Goal: Task Accomplishment & Management: Use online tool/utility

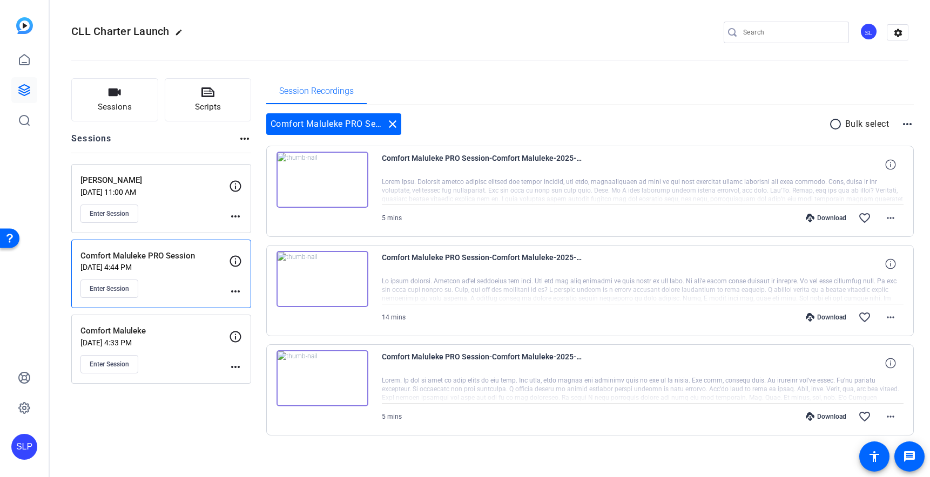
scroll to position [6, 0]
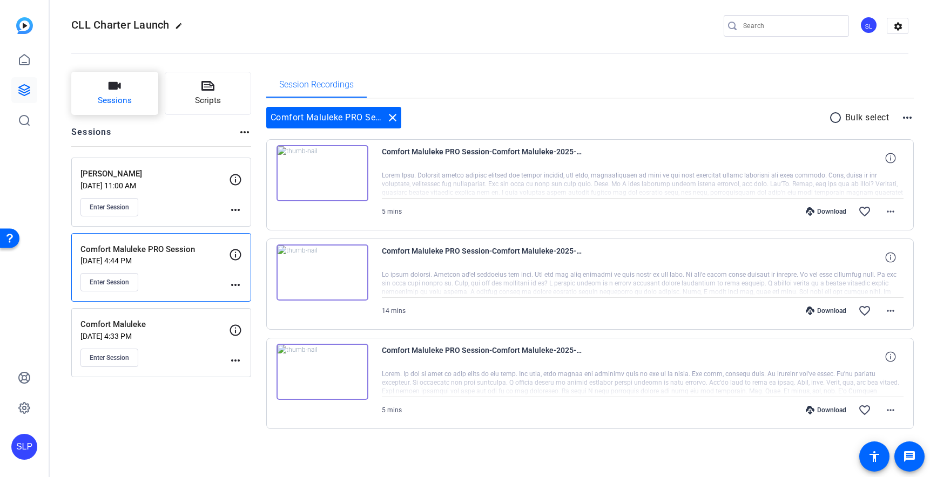
click at [109, 99] on span "Sessions" at bounding box center [115, 100] width 34 height 12
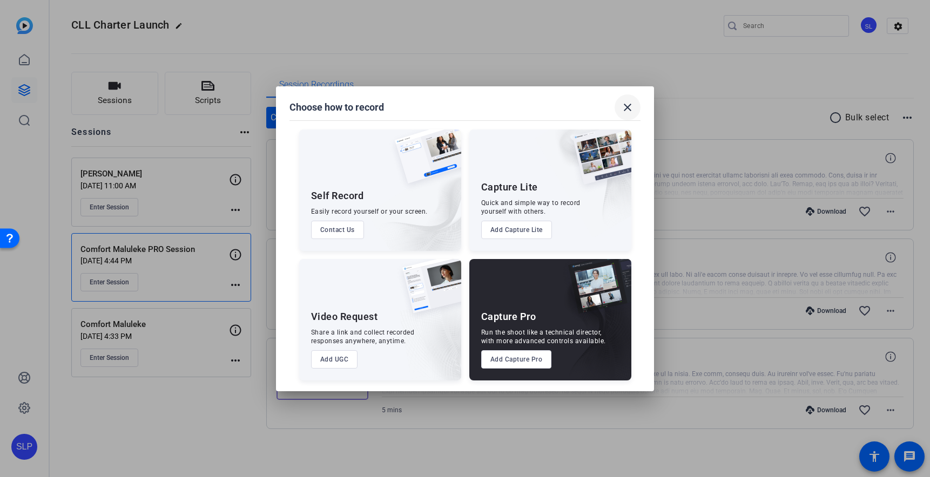
click at [624, 107] on mat-icon "close" at bounding box center [627, 107] width 13 height 13
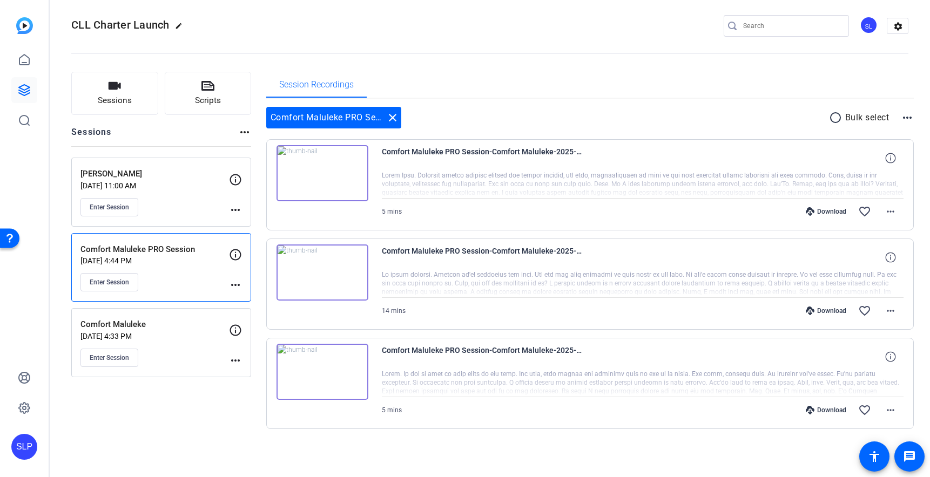
click at [138, 407] on div "Sessions Scripts Sessions more_horiz [PERSON_NAME] [DATE] 11:00 AM Enter Sessio…" at bounding box center [161, 268] width 180 height 392
click at [243, 135] on mat-icon "more_horiz" at bounding box center [244, 132] width 13 height 13
drag, startPoint x: 209, startPoint y: 134, endPoint x: 193, endPoint y: 130, distance: 16.6
click at [209, 134] on div at bounding box center [465, 238] width 930 height 477
click at [128, 96] on span "Sessions" at bounding box center [115, 100] width 34 height 12
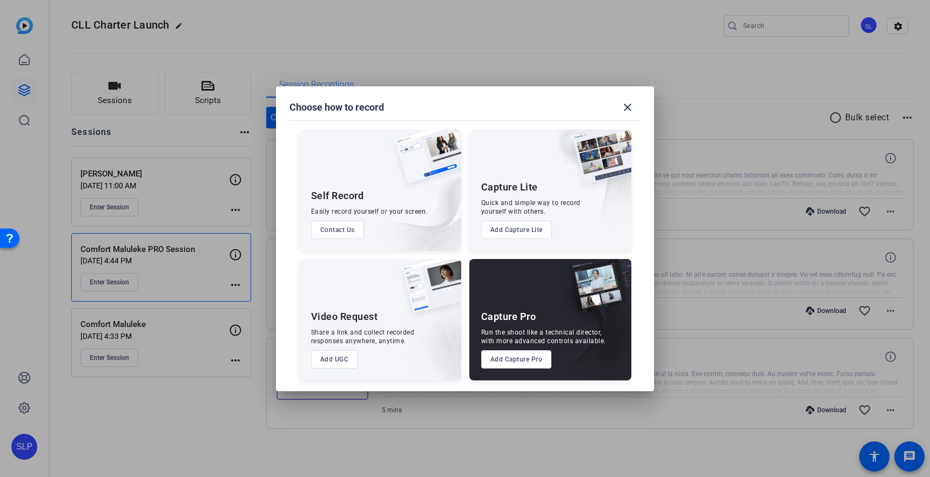
click at [503, 360] on button "Add Capture Pro" at bounding box center [516, 359] width 71 height 18
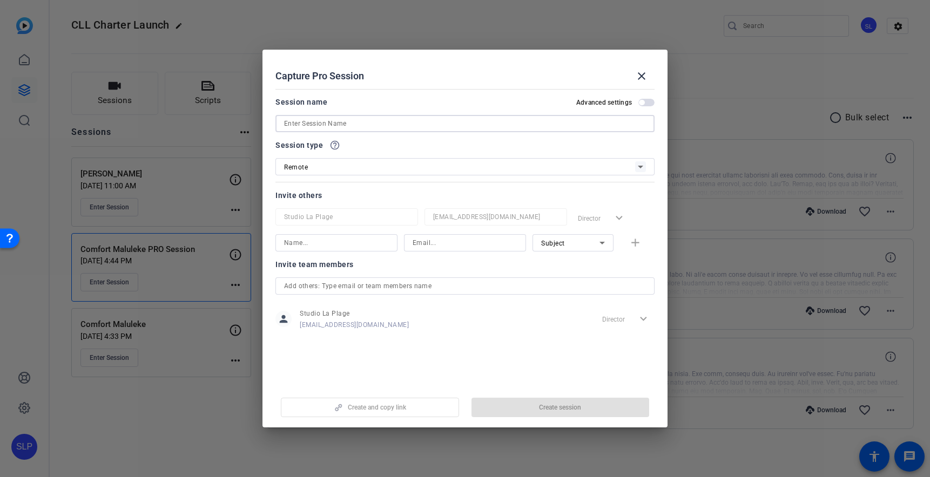
click at [348, 125] on input at bounding box center [465, 123] width 362 height 13
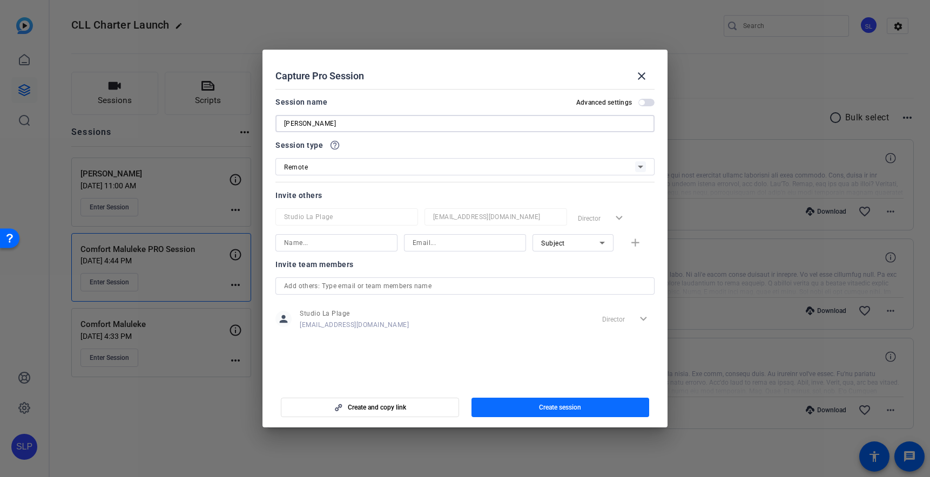
type input "[PERSON_NAME]"
click at [529, 407] on span "button" at bounding box center [560, 408] width 178 height 26
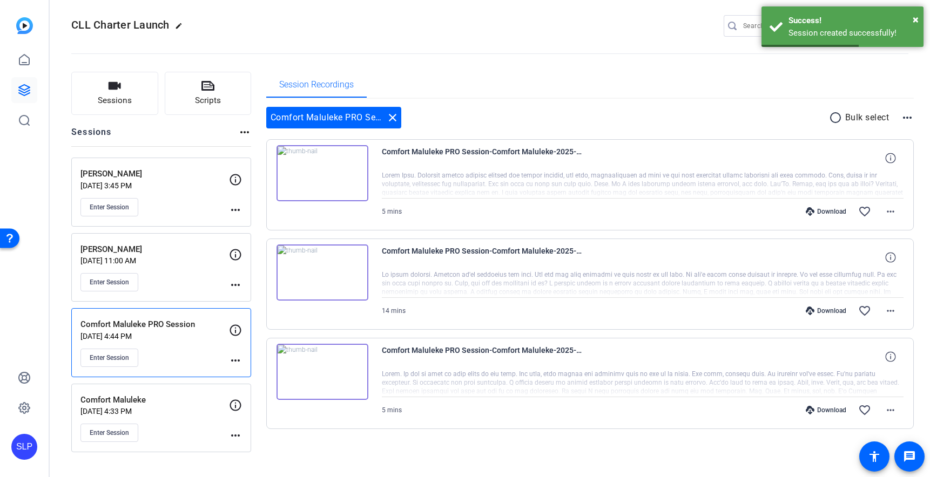
click at [236, 213] on mat-icon "more_horiz" at bounding box center [235, 210] width 13 height 13
click at [245, 228] on span "Edit Session" at bounding box center [262, 225] width 49 height 13
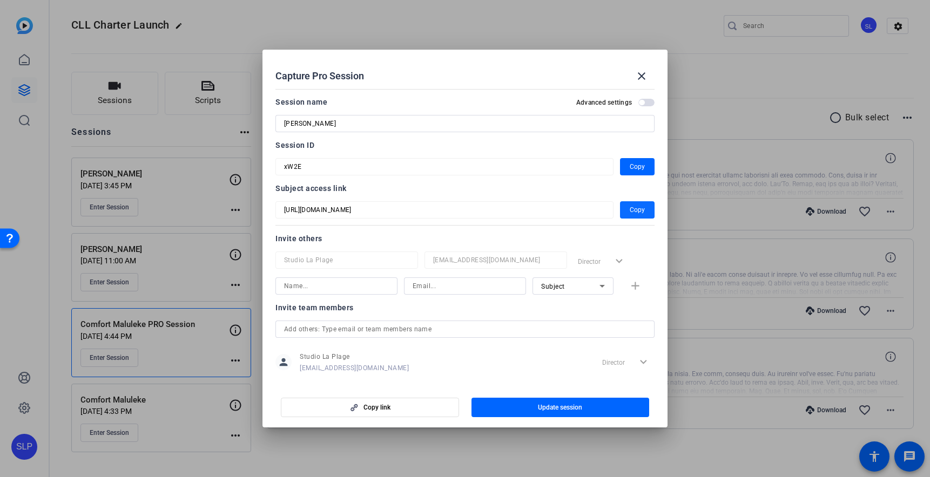
click at [630, 208] on button "Copy" at bounding box center [637, 209] width 35 height 17
drag, startPoint x: 421, startPoint y: 64, endPoint x: 372, endPoint y: 47, distance: 52.1
click at [370, 46] on div "Capture Pro Session close Session name Advanced settings Brian Koffman Session …" at bounding box center [465, 238] width 930 height 477
click at [147, 146] on div at bounding box center [465, 238] width 930 height 477
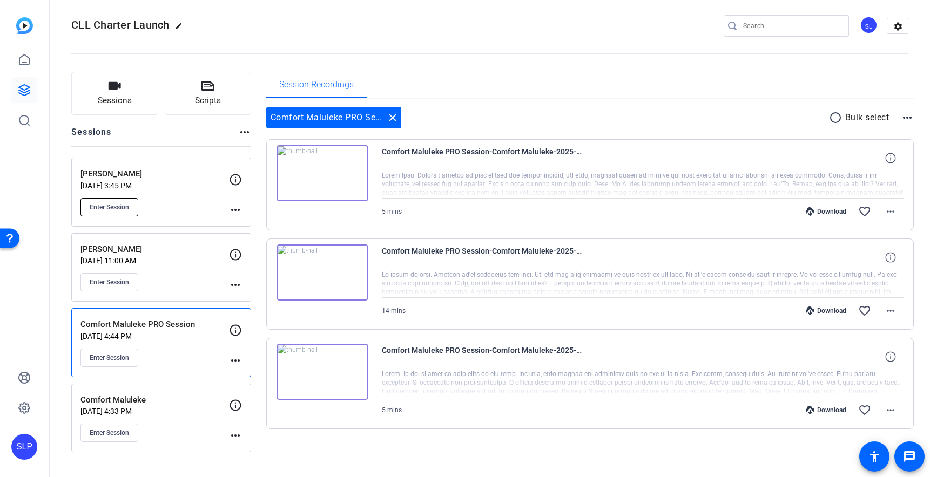
click at [107, 206] on span "Enter Session" at bounding box center [109, 207] width 39 height 9
click at [232, 208] on mat-icon "more_horiz" at bounding box center [235, 210] width 13 height 13
click at [245, 222] on span "Edit Session" at bounding box center [262, 225] width 49 height 13
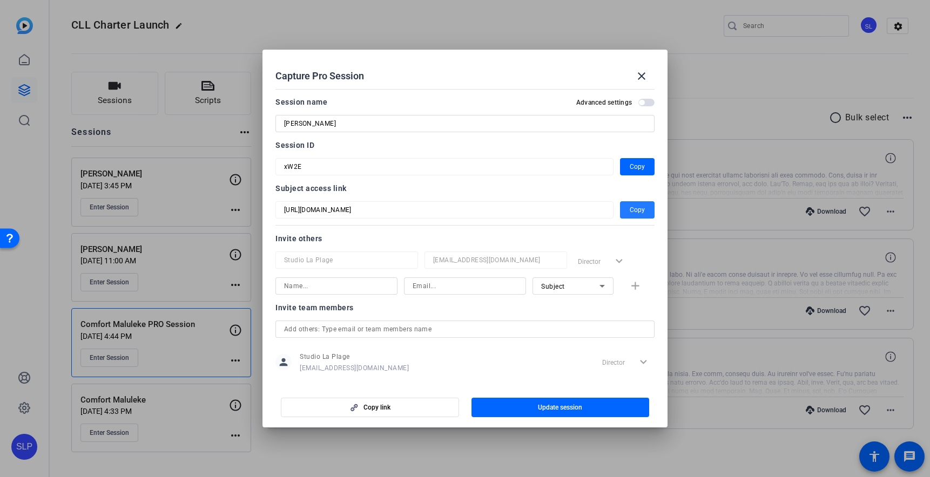
click at [625, 210] on span "button" at bounding box center [637, 210] width 35 height 26
click at [631, 168] on span "Copy" at bounding box center [637, 166] width 15 height 13
click at [898, 26] on div at bounding box center [465, 238] width 930 height 477
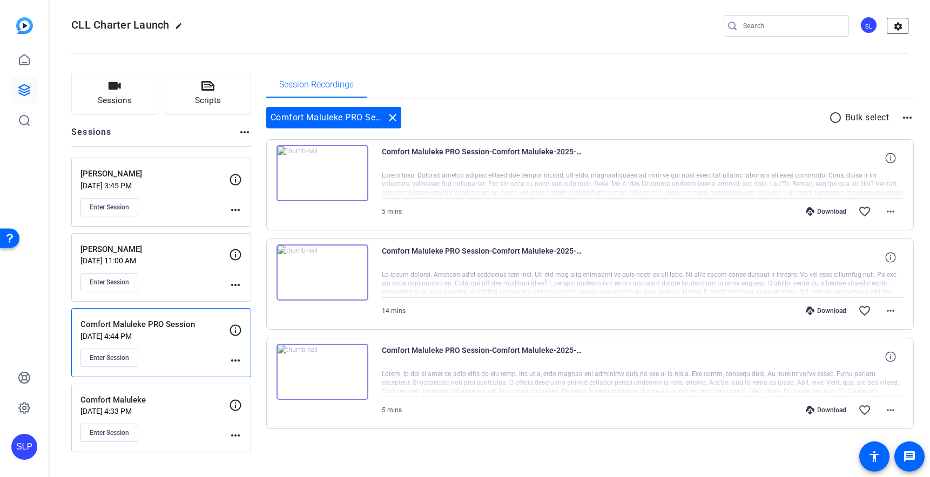
click at [896, 26] on mat-icon "settings" at bounding box center [898, 26] width 22 height 16
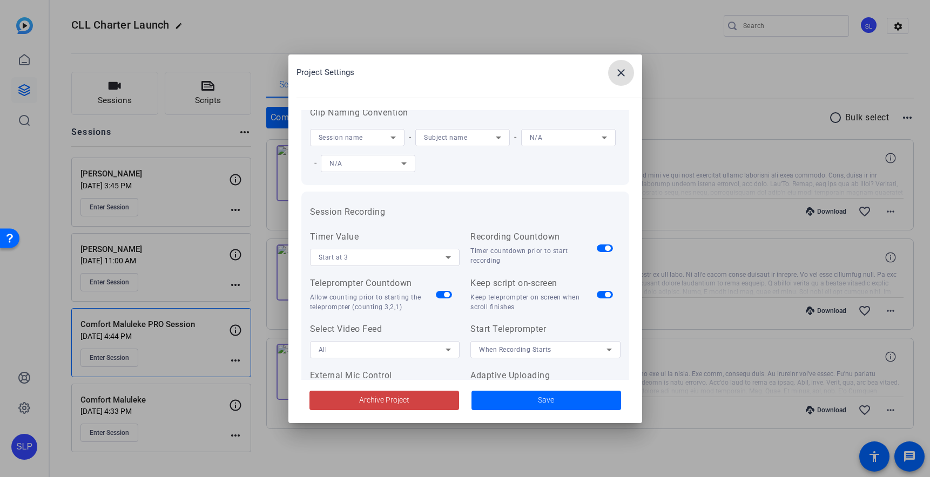
scroll to position [0, 0]
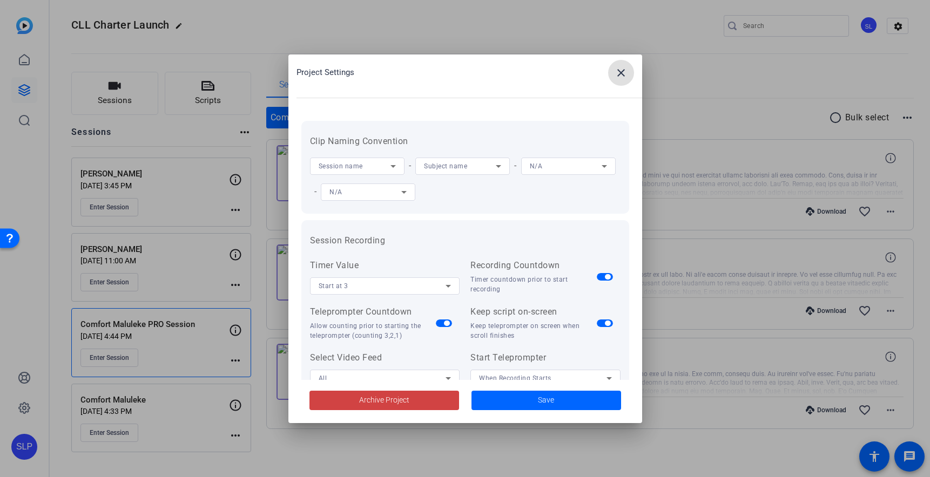
click at [623, 73] on mat-icon "close" at bounding box center [620, 72] width 13 height 13
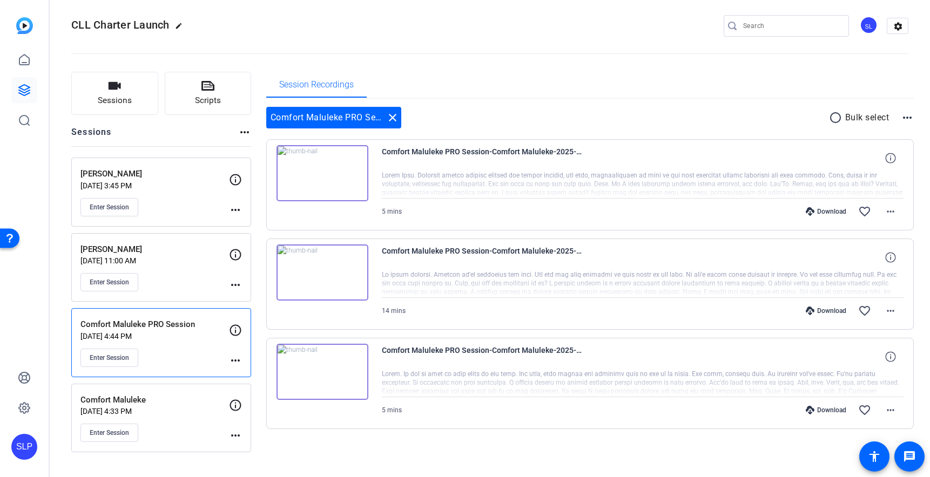
click at [869, 27] on div "SL" at bounding box center [869, 25] width 18 height 18
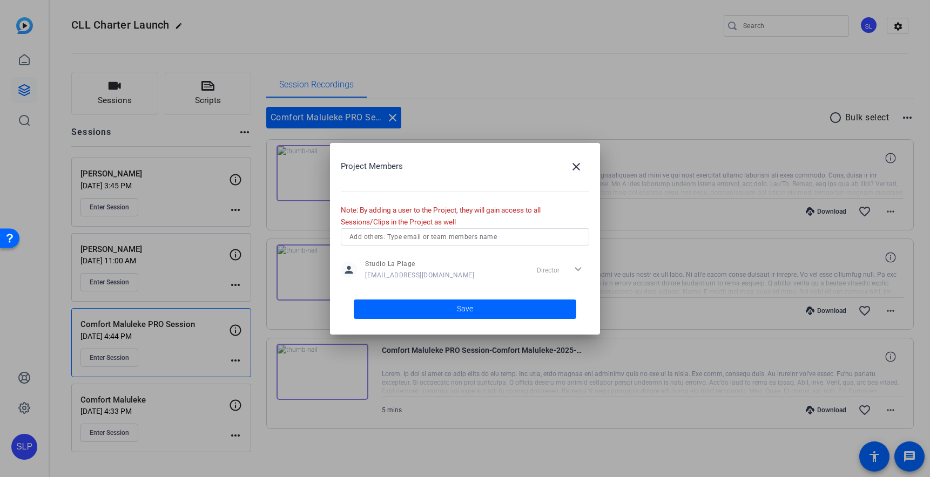
drag, startPoint x: 489, startPoint y: 155, endPoint x: 503, endPoint y: 152, distance: 15.1
click at [503, 152] on div "Project Members close Note: By adding a user to the Project, they will gain acc…" at bounding box center [465, 239] width 270 height 192
click at [577, 168] on mat-icon "close" at bounding box center [576, 166] width 13 height 13
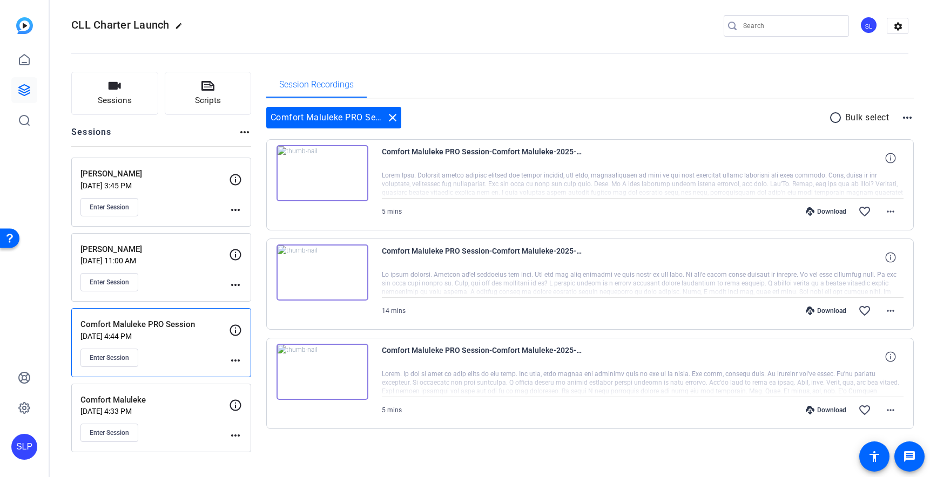
click at [502, 48] on openreel-divider-bar at bounding box center [489, 50] width 837 height 33
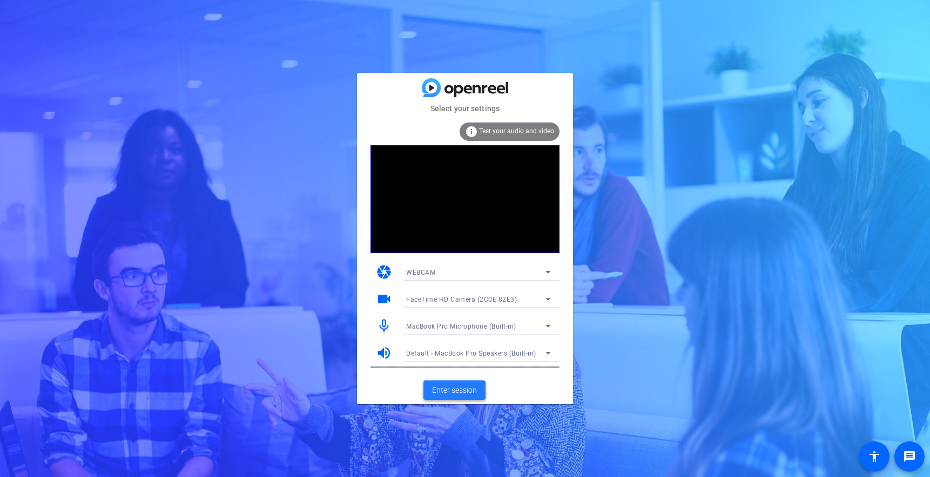
click at [456, 389] on span "Enter session" at bounding box center [454, 390] width 45 height 11
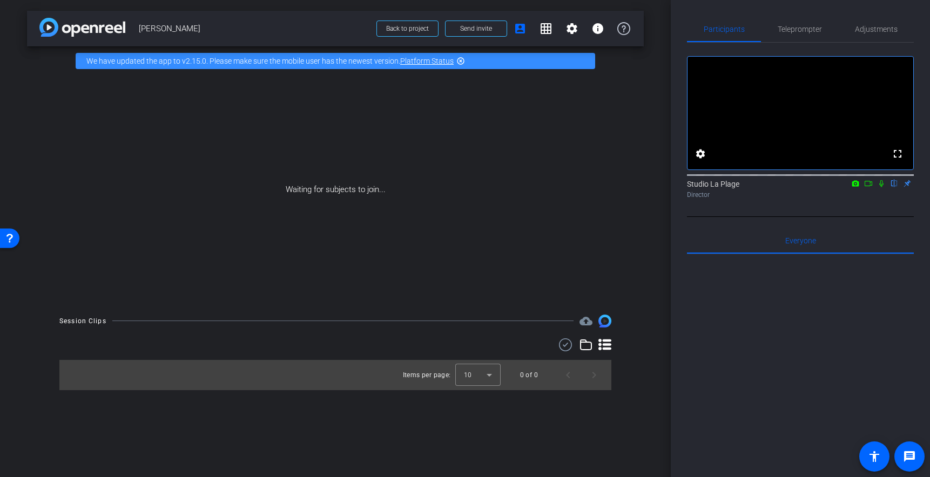
click at [277, 181] on div "Waiting for subjects to join..." at bounding box center [335, 190] width 617 height 228
drag, startPoint x: 291, startPoint y: 154, endPoint x: 386, endPoint y: 127, distance: 98.8
click at [289, 154] on div "Waiting for subjects to join..." at bounding box center [335, 190] width 617 height 228
click at [280, 192] on div "Waiting for subjects to join..." at bounding box center [335, 190] width 617 height 228
click at [781, 33] on span "Teleprompter" at bounding box center [799, 29] width 44 height 8
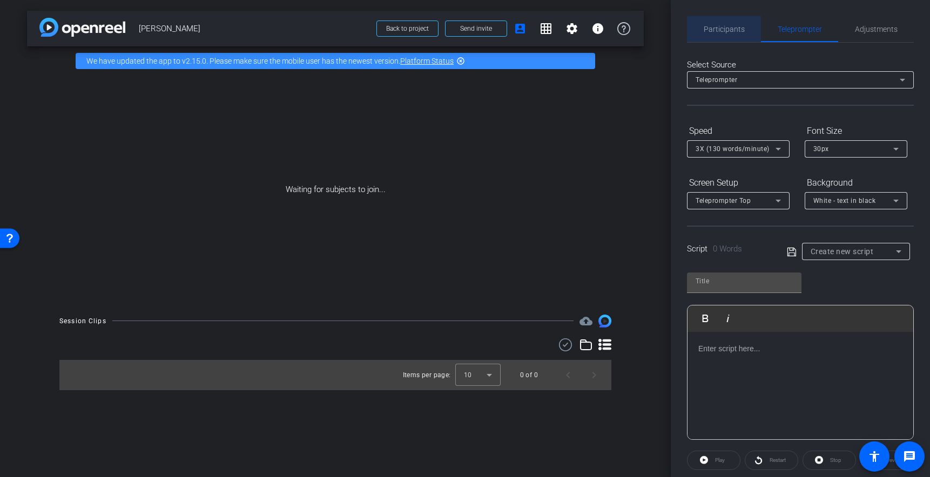
click at [722, 28] on span "Participants" at bounding box center [723, 29] width 41 height 8
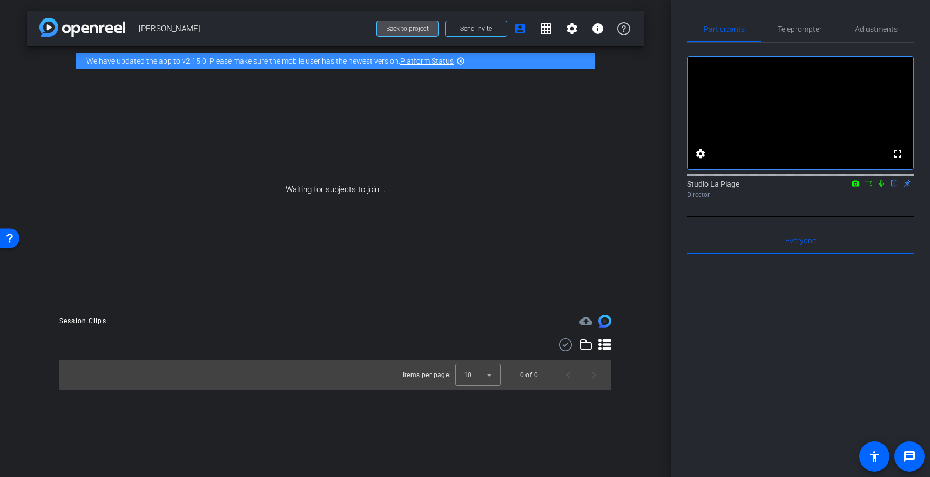
click at [406, 29] on span "Back to project" at bounding box center [407, 29] width 43 height 8
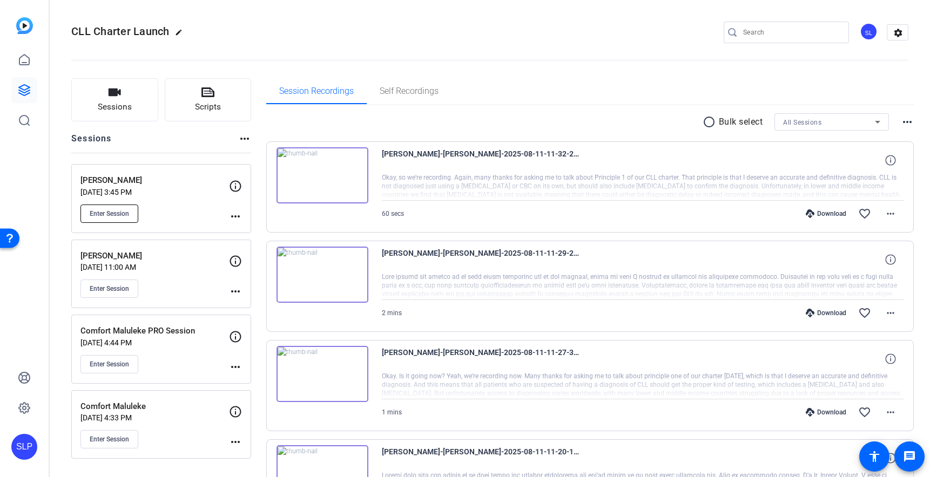
click at [111, 212] on span "Enter Session" at bounding box center [109, 213] width 39 height 9
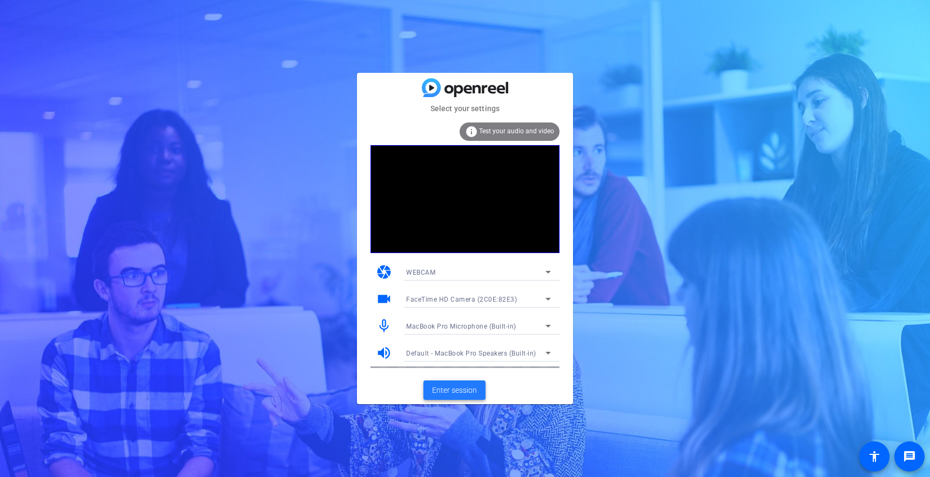
click at [449, 391] on span "Enter session" at bounding box center [454, 390] width 45 height 11
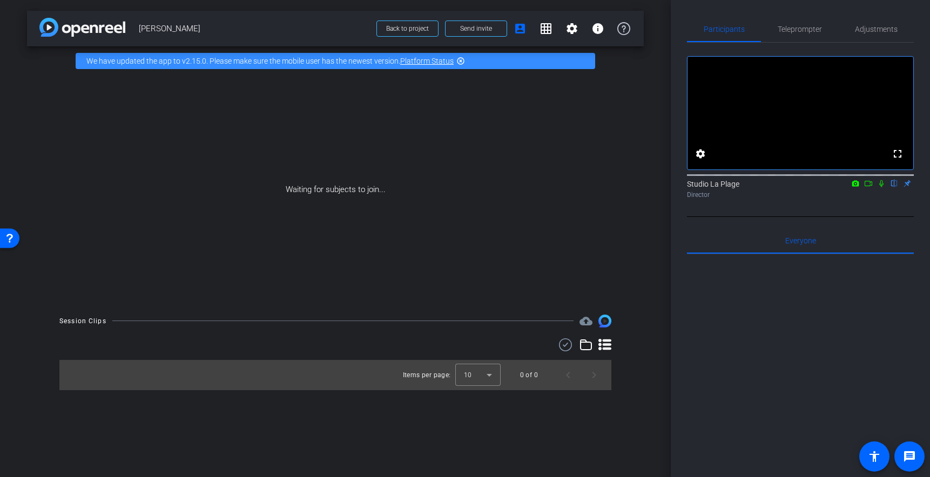
click at [272, 141] on div "Waiting for subjects to join..." at bounding box center [335, 190] width 617 height 228
click at [194, 152] on div "Waiting for subjects to join..." at bounding box center [335, 190] width 617 height 228
drag, startPoint x: 799, startPoint y: 30, endPoint x: 807, endPoint y: 31, distance: 8.7
click at [799, 30] on span "Teleprompter" at bounding box center [799, 29] width 44 height 8
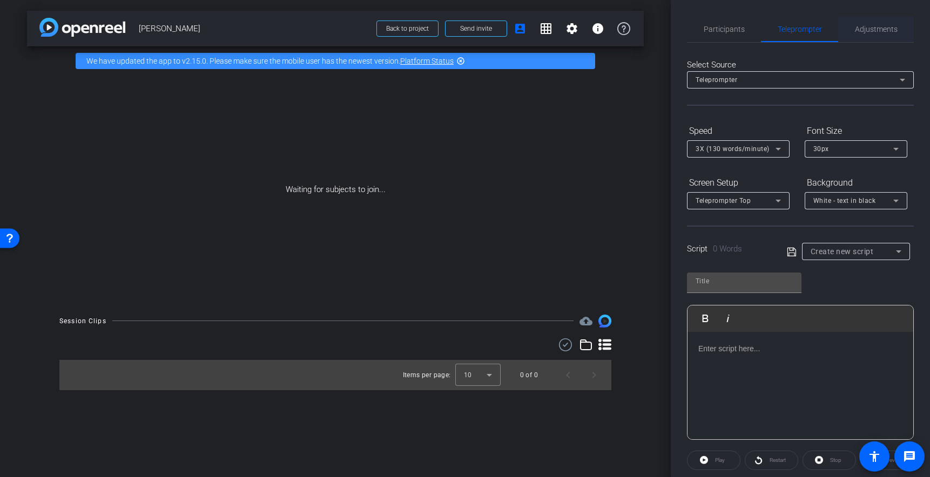
drag, startPoint x: 868, startPoint y: 30, endPoint x: 842, endPoint y: 34, distance: 26.3
click at [867, 30] on span "Adjustments" at bounding box center [876, 29] width 43 height 8
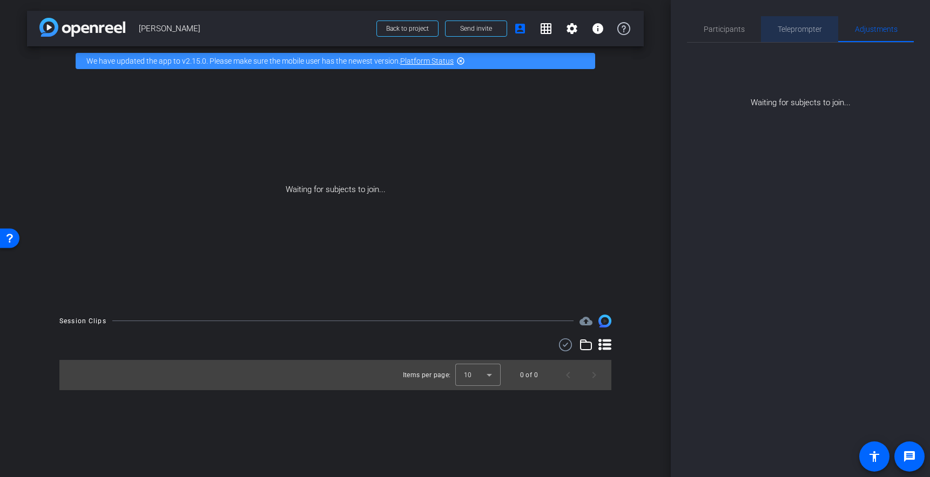
drag, startPoint x: 790, startPoint y: 30, endPoint x: 775, endPoint y: 39, distance: 17.7
click at [790, 30] on span "Teleprompter" at bounding box center [799, 29] width 44 height 8
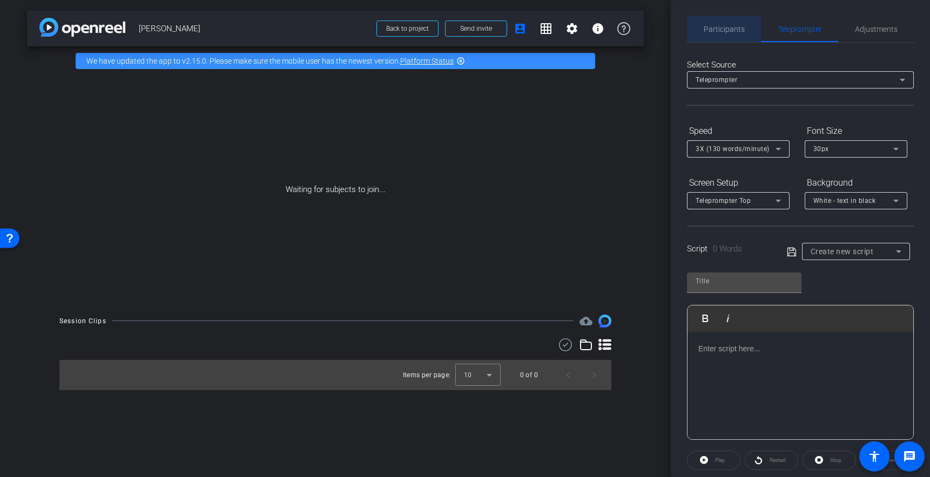
drag, startPoint x: 720, startPoint y: 31, endPoint x: 721, endPoint y: 37, distance: 6.0
click at [720, 31] on span "Participants" at bounding box center [723, 29] width 41 height 8
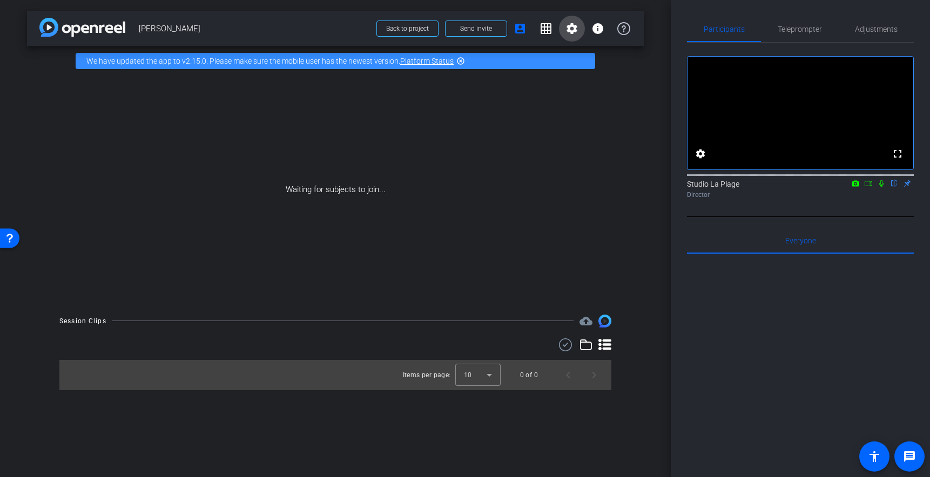
click at [566, 26] on mat-icon "settings" at bounding box center [571, 28] width 13 height 13
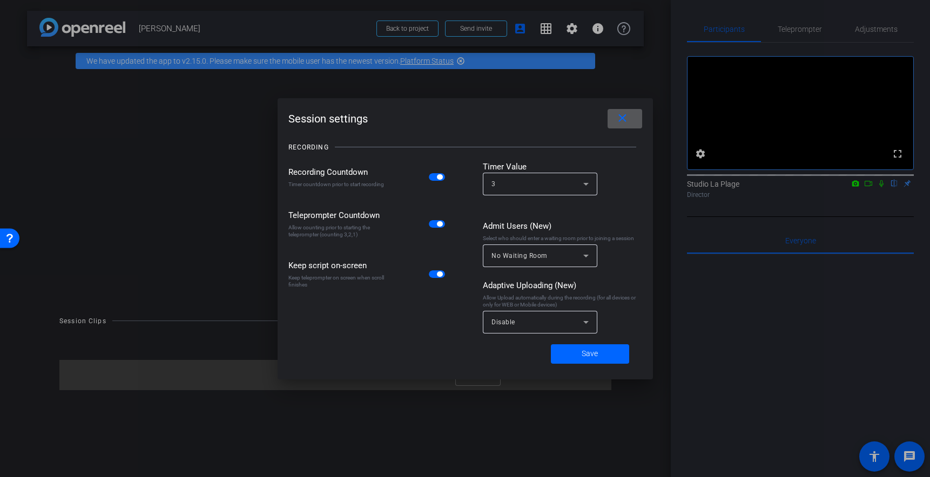
drag, startPoint x: 315, startPoint y: 109, endPoint x: 348, endPoint y: 126, distance: 37.4
click at [317, 109] on div "Session settings close" at bounding box center [465, 118] width 354 height 19
drag, startPoint x: 626, startPoint y: 120, endPoint x: 594, endPoint y: 163, distance: 52.9
click at [626, 123] on mat-icon "close" at bounding box center [621, 118] width 13 height 13
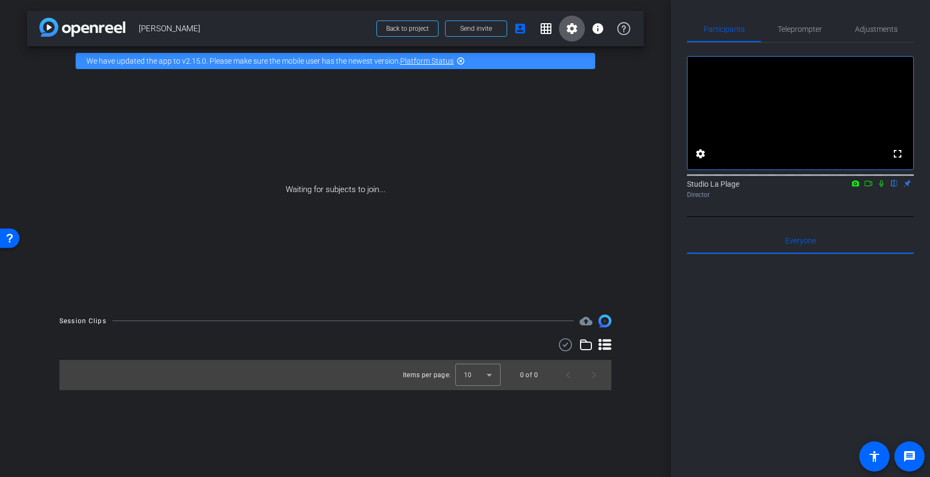
drag, startPoint x: 253, startPoint y: 109, endPoint x: 382, endPoint y: 57, distance: 138.6
click at [259, 107] on div "Waiting for subjects to join..." at bounding box center [335, 190] width 617 height 228
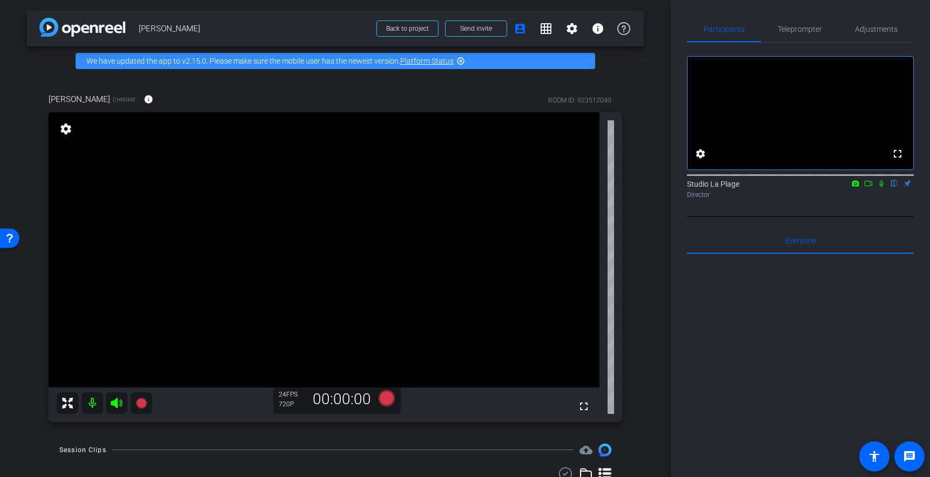
scroll to position [42, 0]
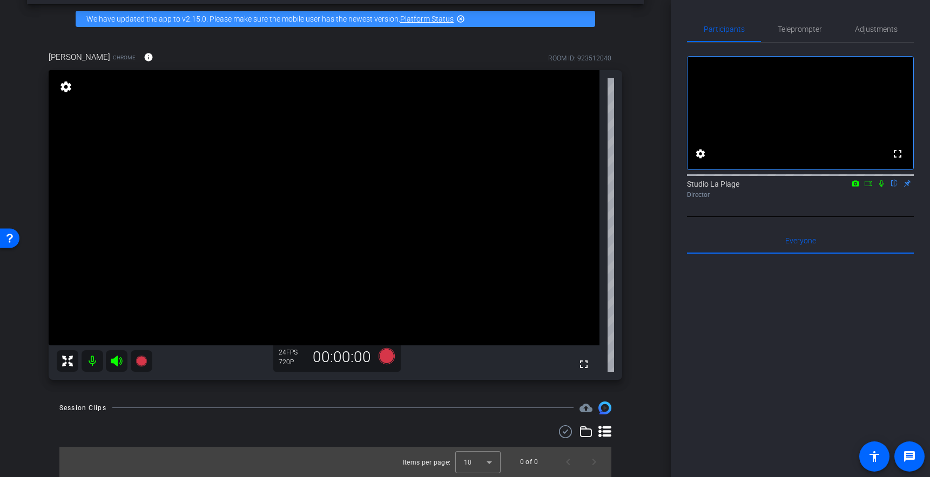
click at [117, 360] on icon at bounding box center [116, 361] width 11 height 11
click at [91, 365] on mat-icon at bounding box center [93, 361] width 22 height 22
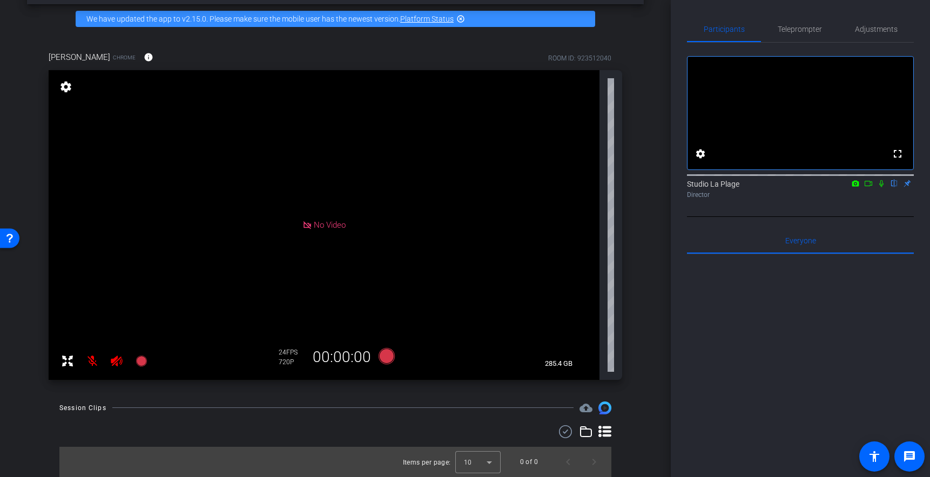
click at [603, 290] on div "No Video settings 285.4 GB" at bounding box center [335, 225] width 573 height 310
click at [641, 232] on div "Shaun Chrome info ROOM ID: 923512040 No Video settings 285.4 GB 24 FPS 720P 00:…" at bounding box center [335, 211] width 617 height 357
click at [634, 224] on div "Shaun Chrome info ROOM ID: 923512040 No Video settings 285.4 GB 24 FPS 720P 00:…" at bounding box center [335, 211] width 617 height 357
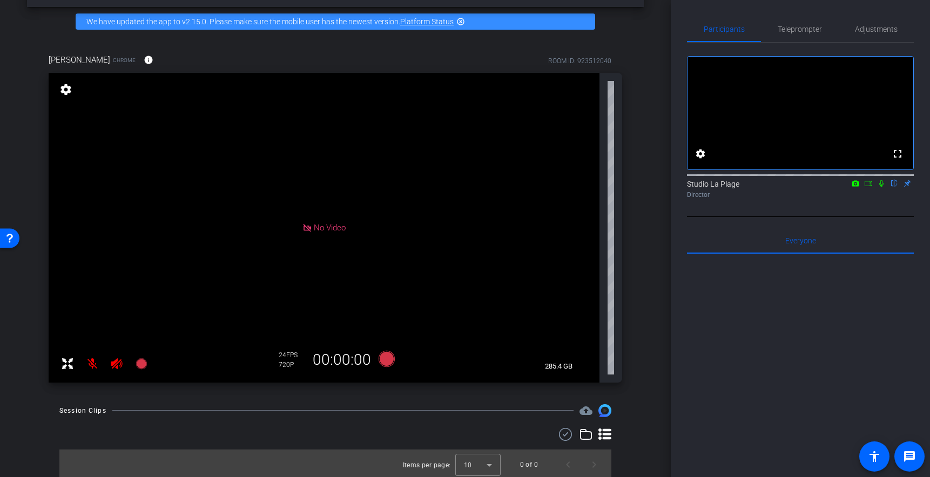
scroll to position [37, 0]
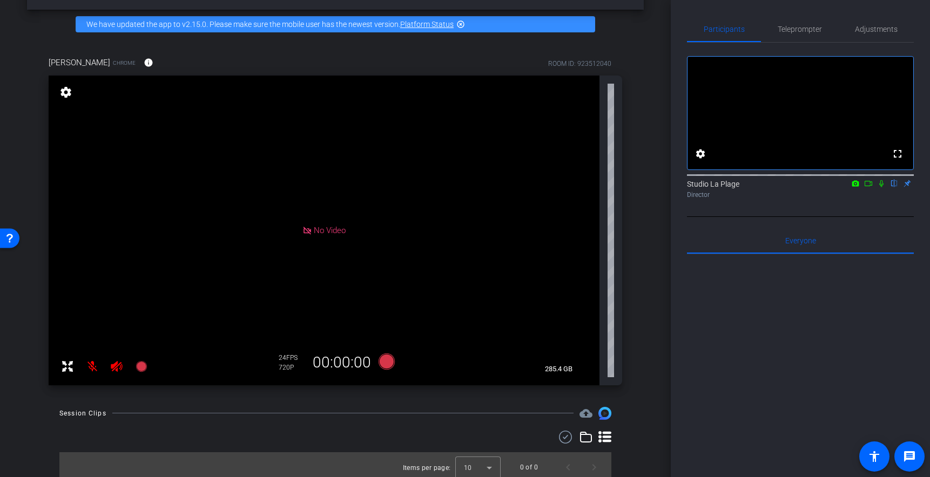
click at [311, 56] on div "Shaun Chrome info ROOM ID: 923512040" at bounding box center [335, 63] width 573 height 26
click at [342, 55] on div "Shaun Chrome info ROOM ID: 923512040" at bounding box center [335, 63] width 573 height 26
click at [390, 53] on div "Shaun Chrome info ROOM ID: 923512040" at bounding box center [335, 63] width 573 height 26
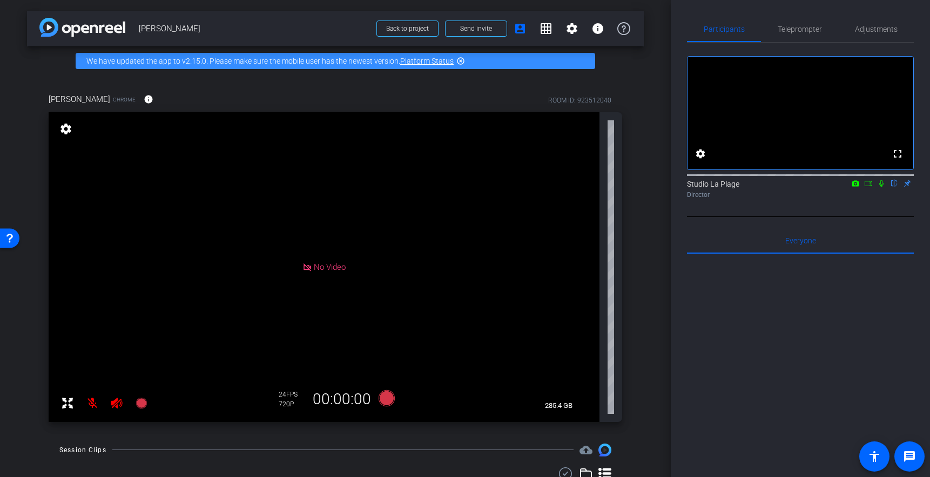
scroll to position [42, 0]
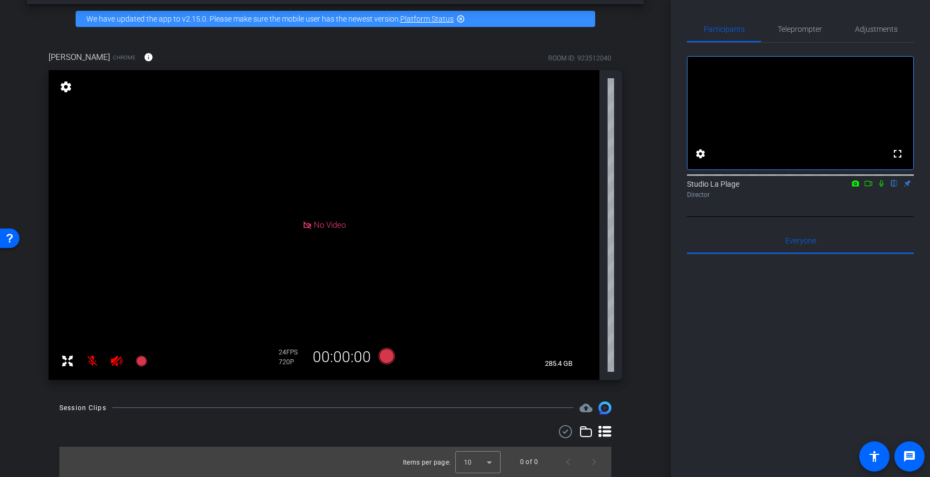
click at [636, 190] on div "Shaun Chrome info ROOM ID: 923512040 No Video settings 285.4 GB 24 FPS 720P 00:…" at bounding box center [335, 211] width 617 height 357
click at [469, 186] on div "No Video" at bounding box center [324, 225] width 551 height 310
drag, startPoint x: 787, startPoint y: 29, endPoint x: 752, endPoint y: 31, distance: 35.2
click at [786, 30] on span "Teleprompter" at bounding box center [799, 29] width 44 height 8
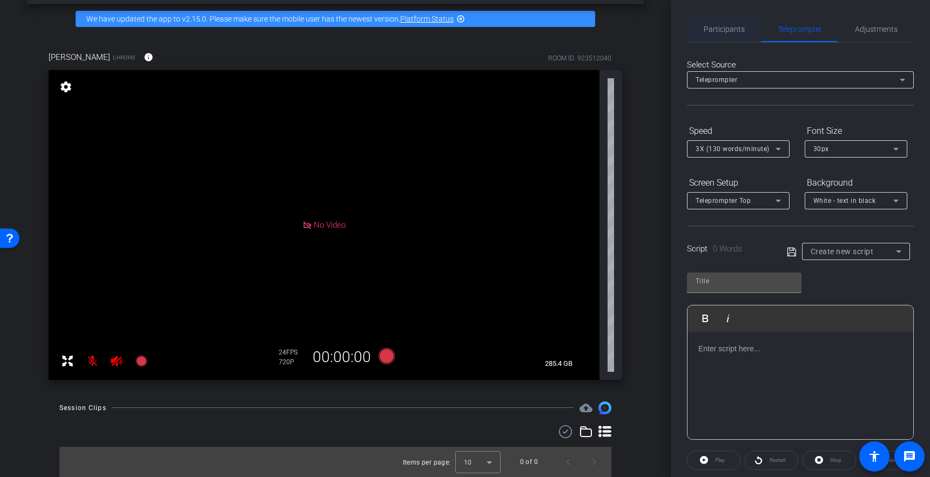
click at [737, 32] on span "Participants" at bounding box center [723, 29] width 41 height 8
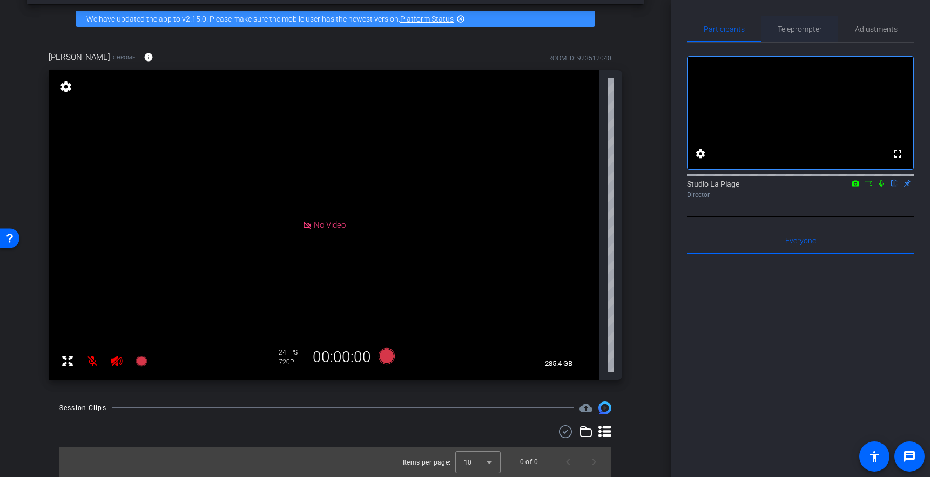
click at [802, 28] on span "Teleprompter" at bounding box center [799, 29] width 44 height 8
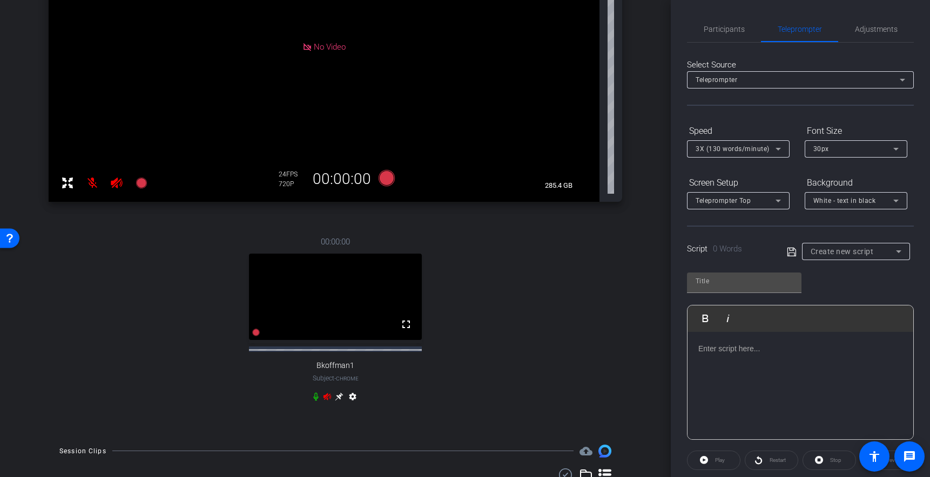
scroll to position [221, 0]
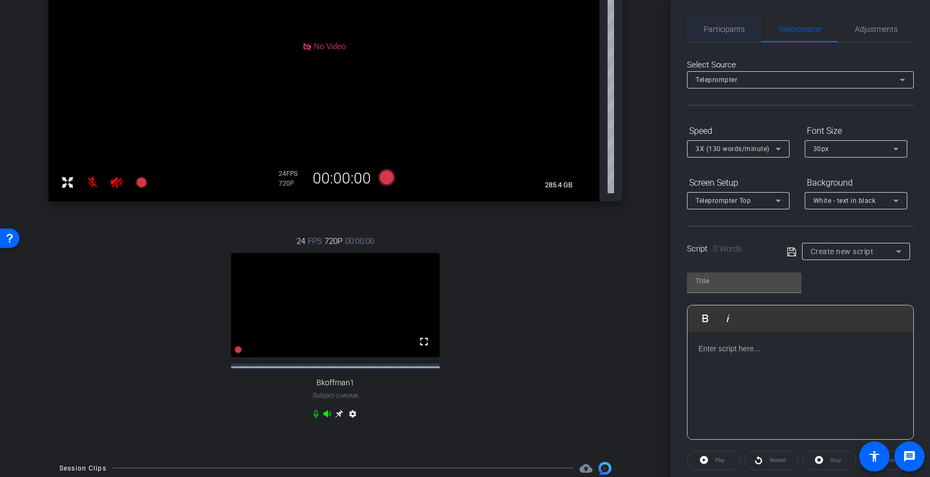
click at [711, 26] on span "Participants" at bounding box center [723, 29] width 41 height 8
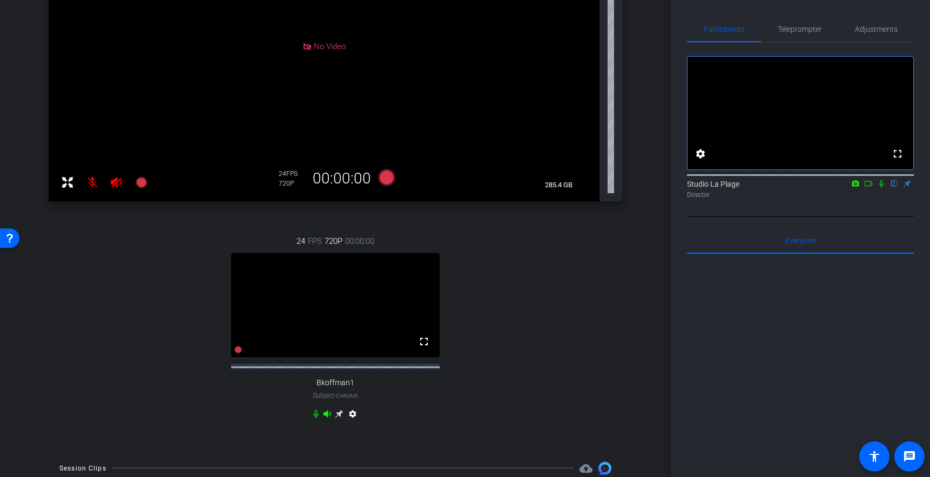
click at [881, 187] on icon at bounding box center [881, 183] width 4 height 7
click at [329, 417] on icon at bounding box center [327, 413] width 8 height 7
click at [326, 417] on icon at bounding box center [327, 413] width 8 height 7
click at [316, 418] on icon at bounding box center [316, 413] width 9 height 9
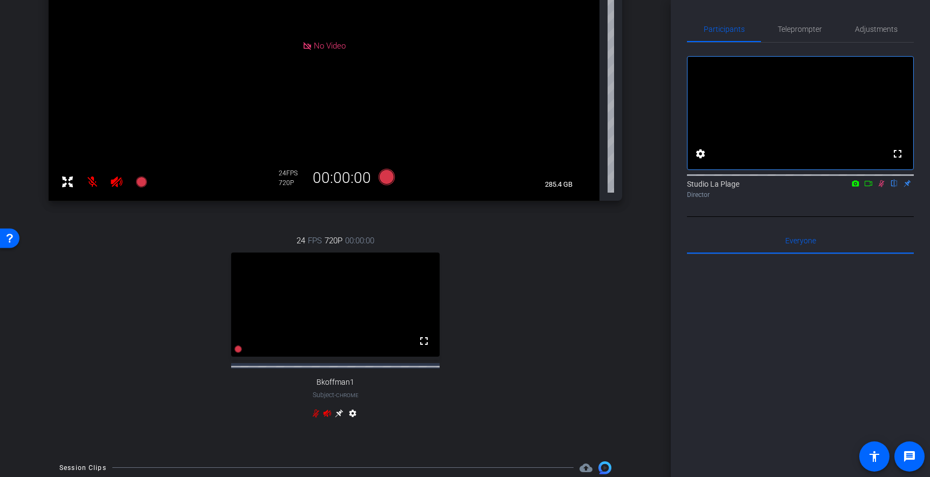
click at [103, 266] on div "24 FPS 720P 00:00:00 fullscreen Bkoffman1 Subject - Chrome settings" at bounding box center [335, 328] width 573 height 223
click at [793, 31] on span "Teleprompter" at bounding box center [799, 29] width 44 height 8
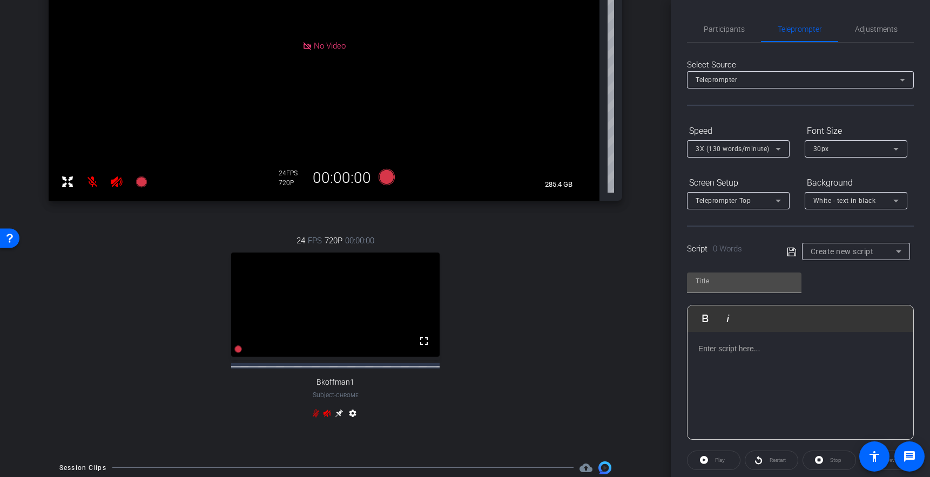
click at [177, 287] on div "24 FPS 720P 00:00:00 fullscreen Bkoffman1 Subject - Chrome settings" at bounding box center [335, 328] width 573 height 223
click at [748, 353] on p at bounding box center [800, 349] width 204 height 12
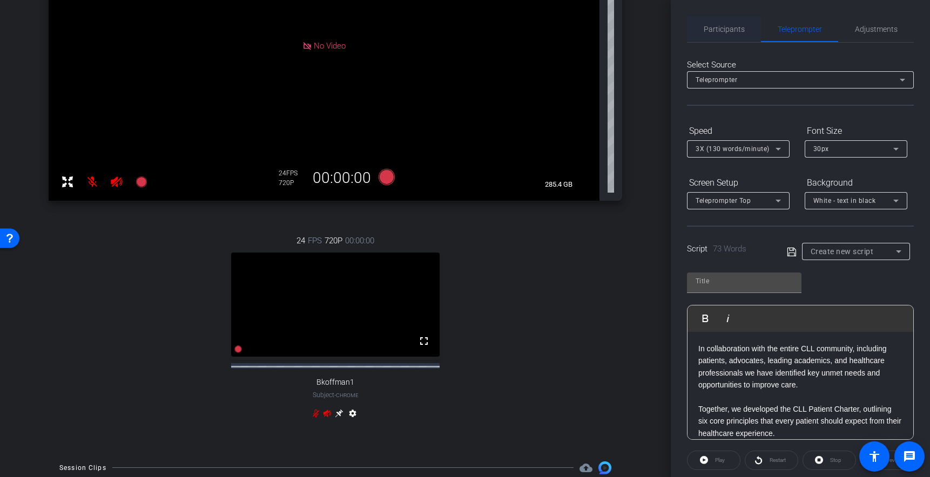
click at [727, 30] on span "Participants" at bounding box center [723, 29] width 41 height 8
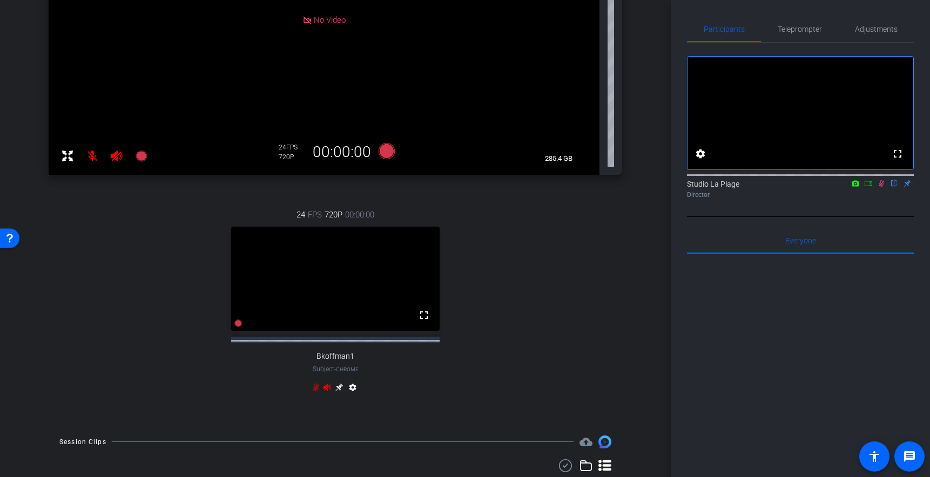
scroll to position [252, 0]
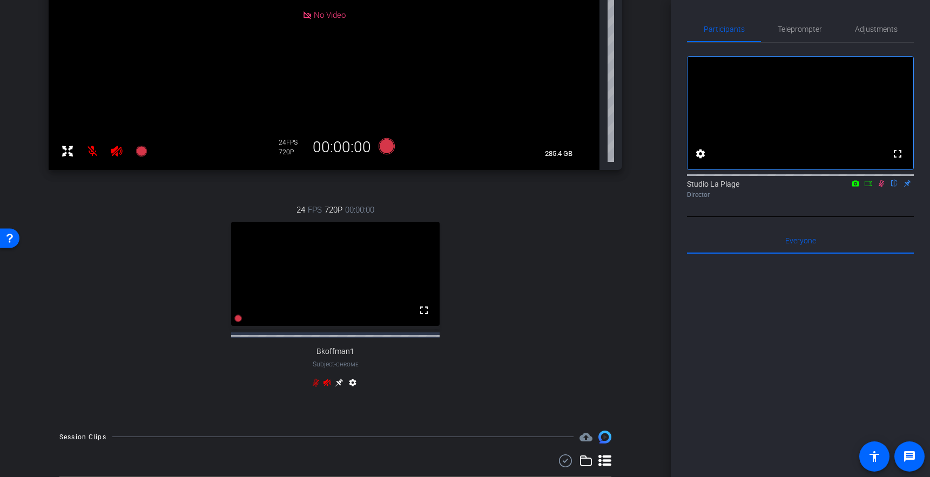
click at [328, 387] on icon at bounding box center [327, 382] width 9 height 9
click at [317, 387] on icon at bounding box center [316, 382] width 6 height 8
click at [881, 187] on icon at bounding box center [881, 184] width 9 height 8
click at [522, 250] on div "24 FPS 720P 00:00:00 fullscreen Bkoffman1 Subject - Chrome settings" at bounding box center [335, 297] width 573 height 223
click at [506, 246] on div "24 FPS 720P 00:00:00 fullscreen Bkoffman1 Subject - Chrome settings" at bounding box center [335, 297] width 573 height 223
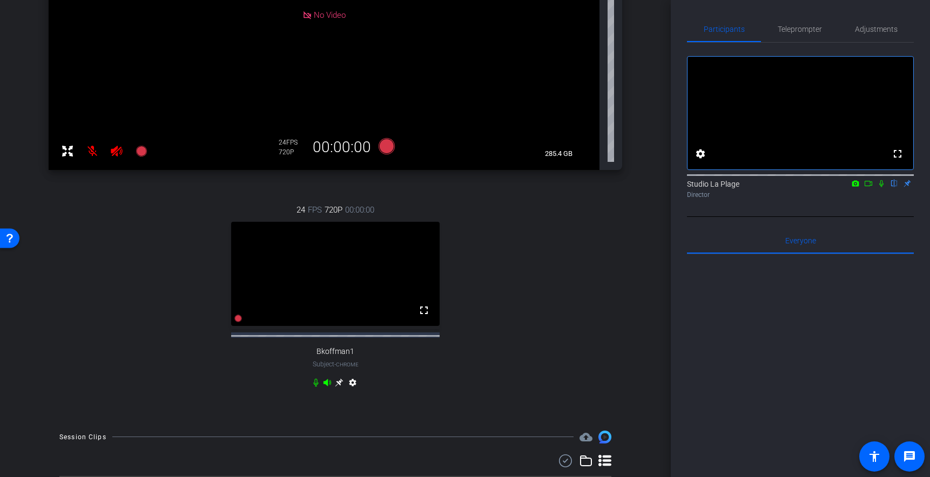
click at [110, 280] on div "24 FPS 720P 00:00:00 fullscreen Bkoffman1 Subject - Chrome settings" at bounding box center [335, 297] width 573 height 223
click at [300, 253] on video at bounding box center [335, 274] width 208 height 104
drag, startPoint x: 337, startPoint y: 388, endPoint x: 334, endPoint y: 419, distance: 31.5
click at [337, 387] on icon at bounding box center [339, 382] width 9 height 9
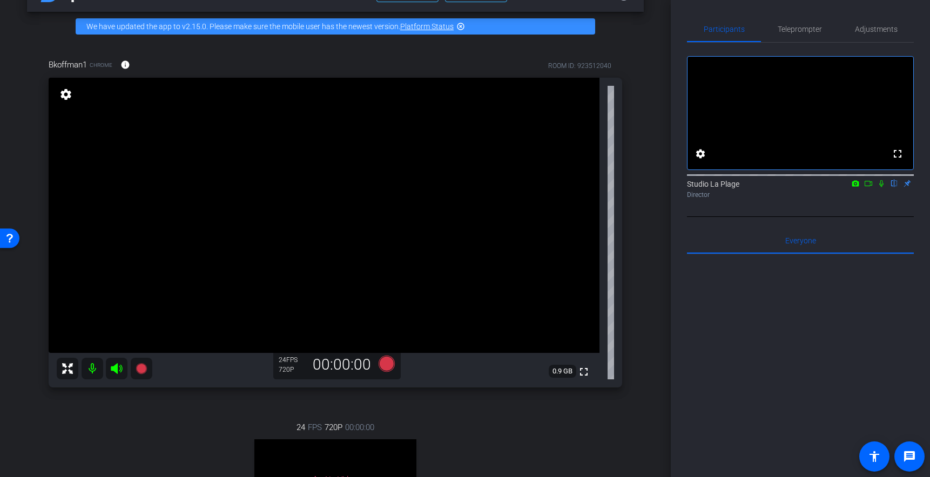
scroll to position [25, 0]
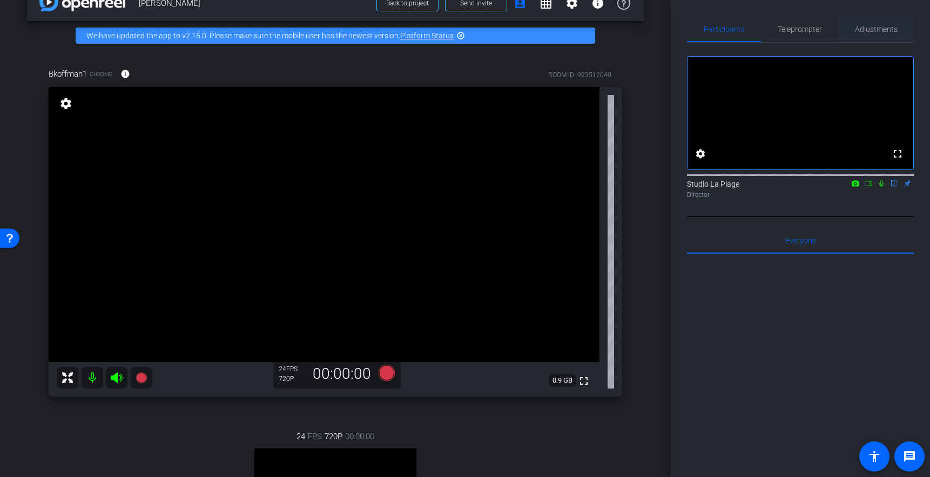
click at [868, 29] on span "Adjustments" at bounding box center [876, 29] width 43 height 8
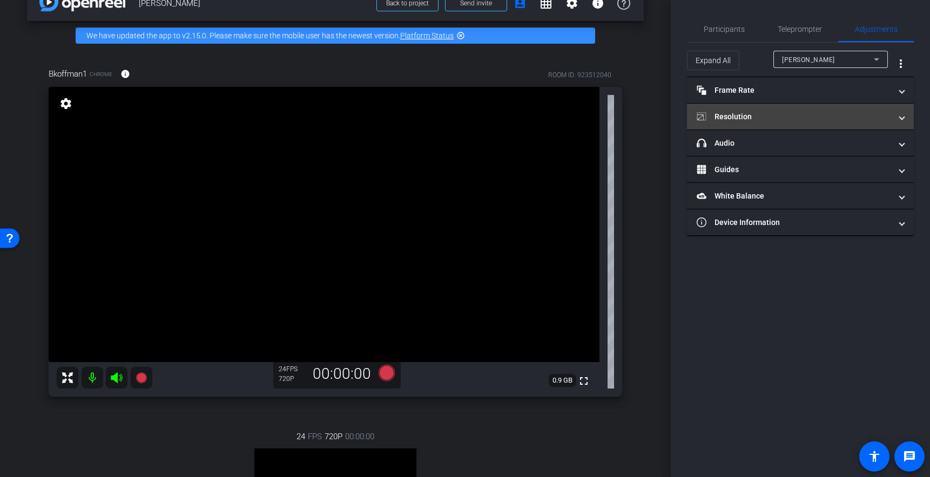
click at [733, 113] on mat-panel-title "Resolution" at bounding box center [793, 116] width 194 height 11
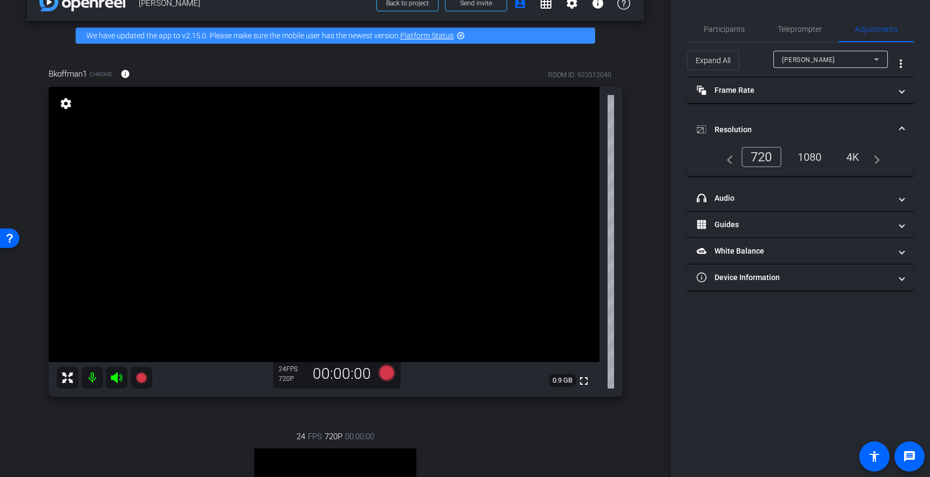
drag, startPoint x: 849, startPoint y: 160, endPoint x: 844, endPoint y: 171, distance: 11.8
click at [849, 160] on div "4K" at bounding box center [853, 157] width 30 height 18
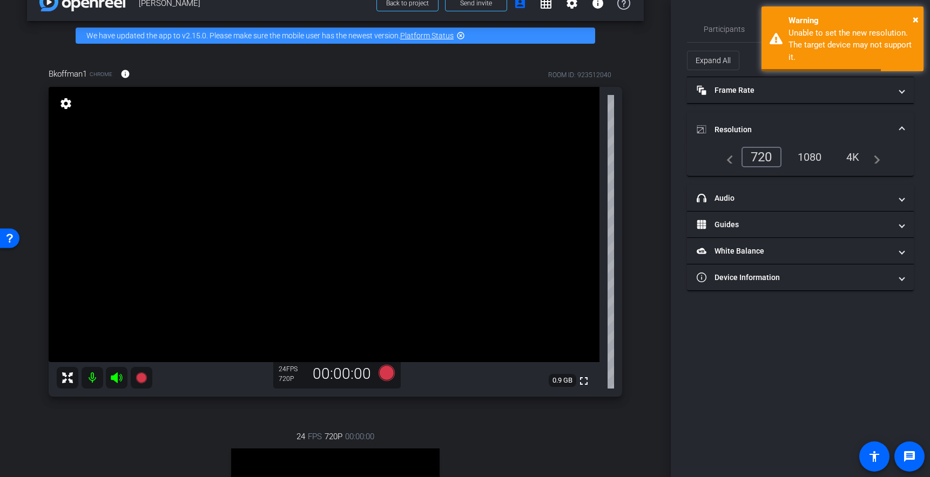
click at [815, 159] on div "1080" at bounding box center [809, 157] width 40 height 18
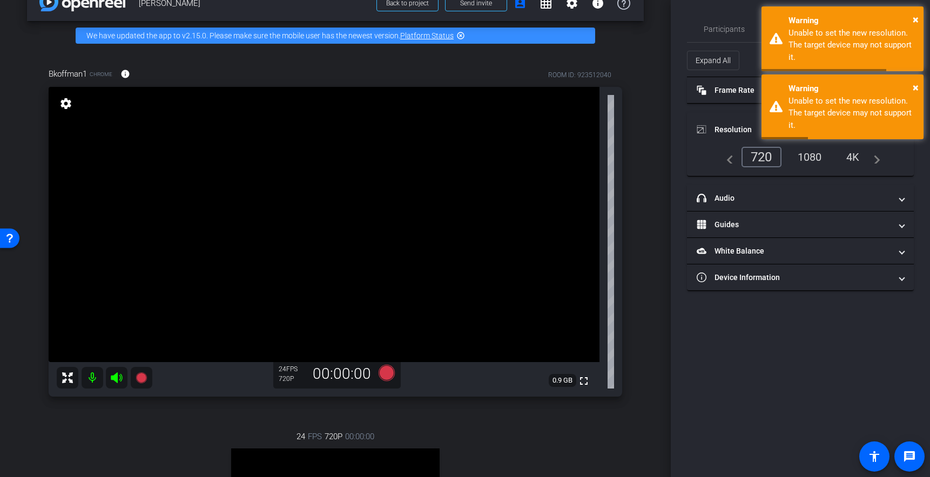
click at [810, 158] on div "1080" at bounding box center [809, 157] width 40 height 18
click at [915, 19] on span "×" at bounding box center [915, 19] width 6 height 13
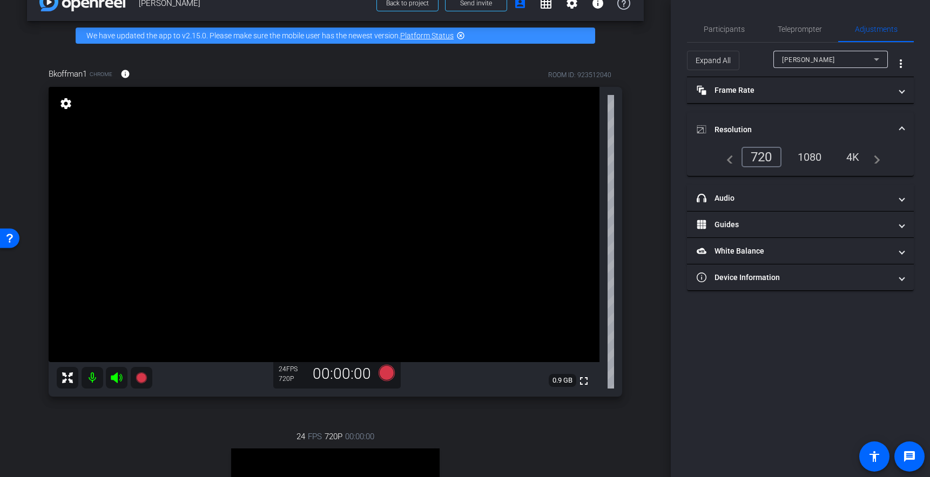
click at [810, 158] on div "1080" at bounding box center [809, 157] width 40 height 18
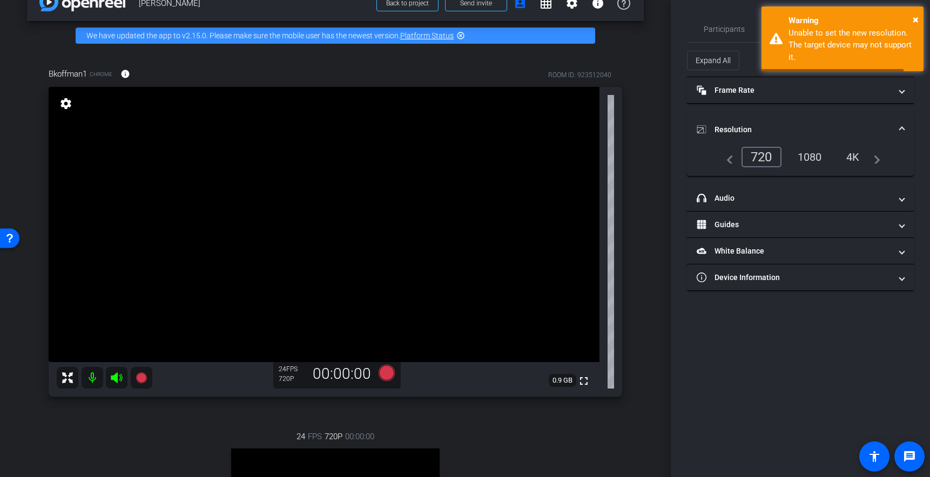
click at [904, 126] on mat-expansion-panel-header "Resolution" at bounding box center [800, 129] width 227 height 35
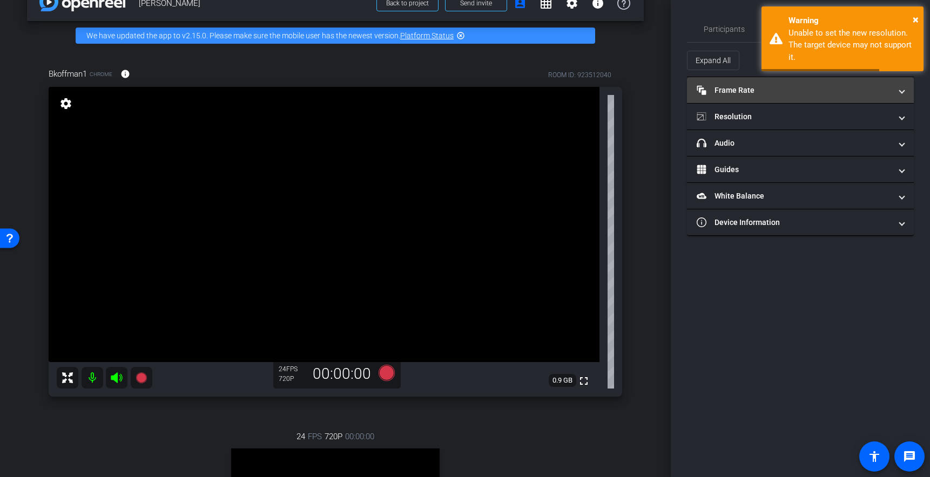
click at [903, 89] on span at bounding box center [901, 90] width 4 height 11
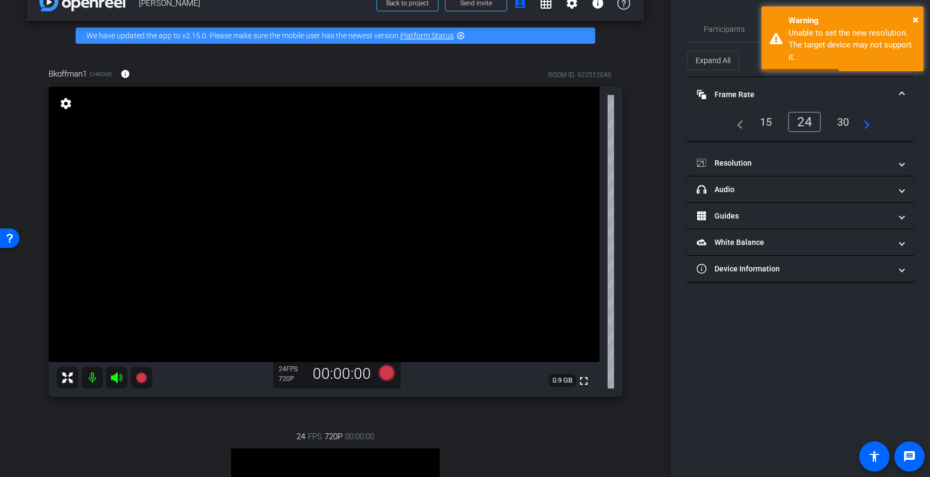
click at [836, 122] on div "30" at bounding box center [843, 122] width 29 height 18
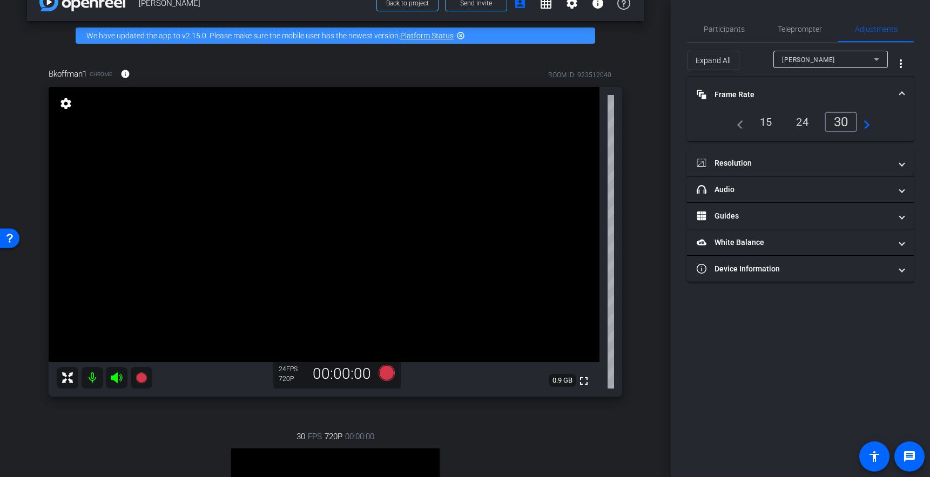
click at [899, 93] on span at bounding box center [901, 94] width 4 height 11
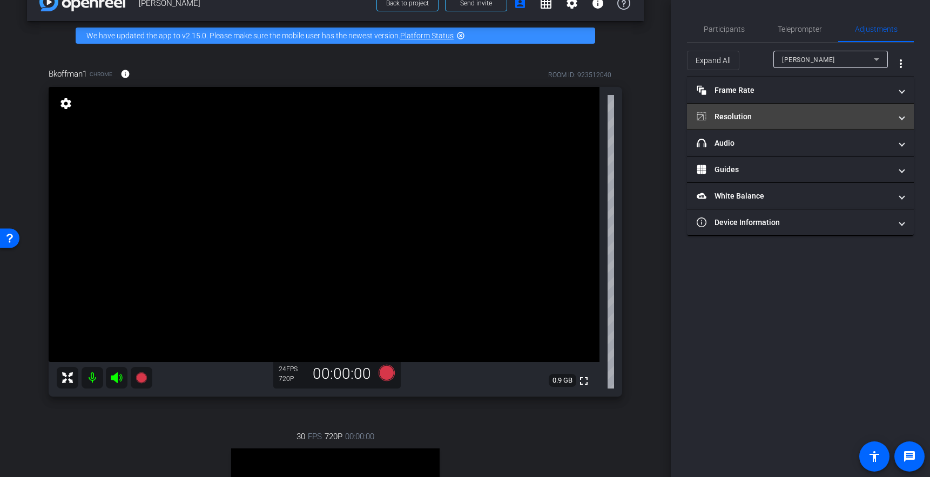
click at [750, 121] on mat-panel-title "Resolution" at bounding box center [793, 116] width 194 height 11
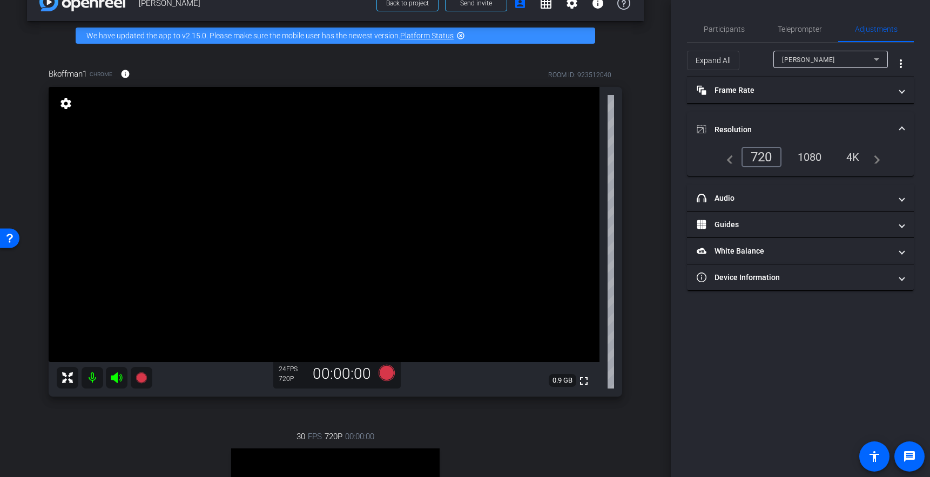
click at [808, 155] on div "1080" at bounding box center [809, 157] width 40 height 18
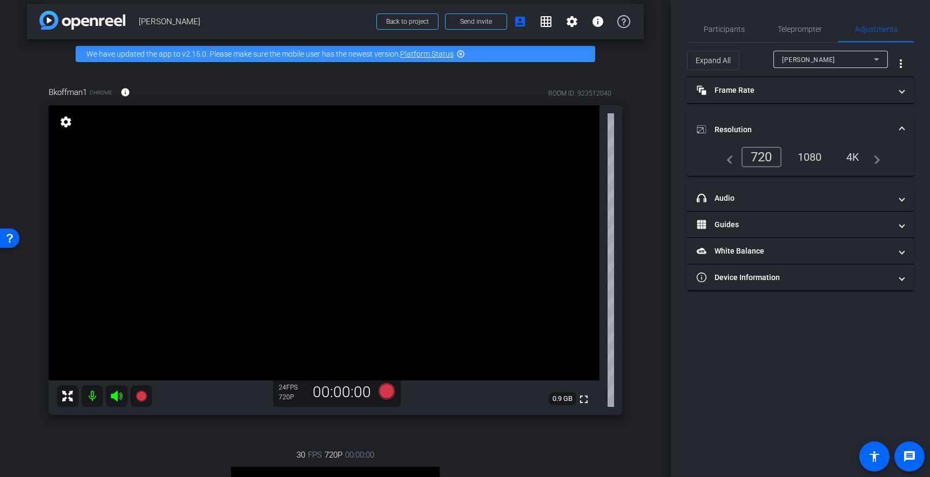
scroll to position [0, 0]
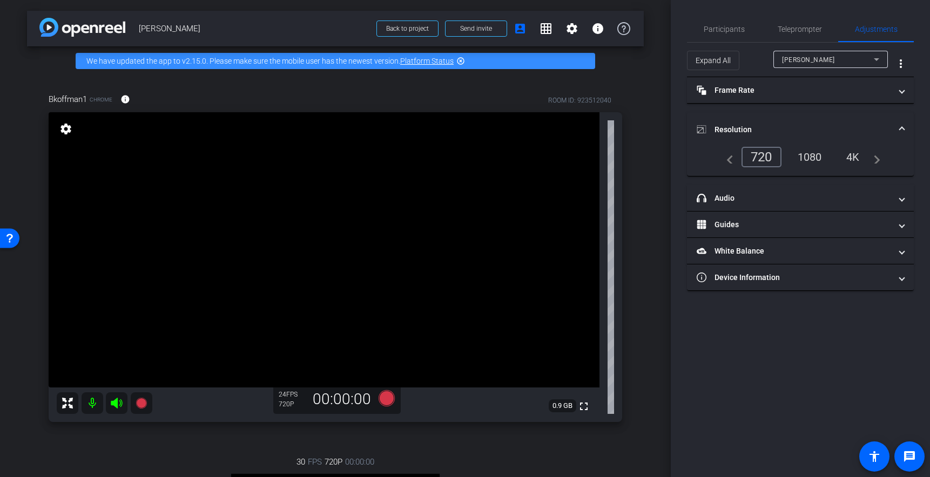
drag, startPoint x: 650, startPoint y: 131, endPoint x: 628, endPoint y: 141, distance: 24.4
click at [649, 131] on div "arrow_back Brian Koffman Back to project Send invite account_box grid_on settin…" at bounding box center [335, 238] width 671 height 477
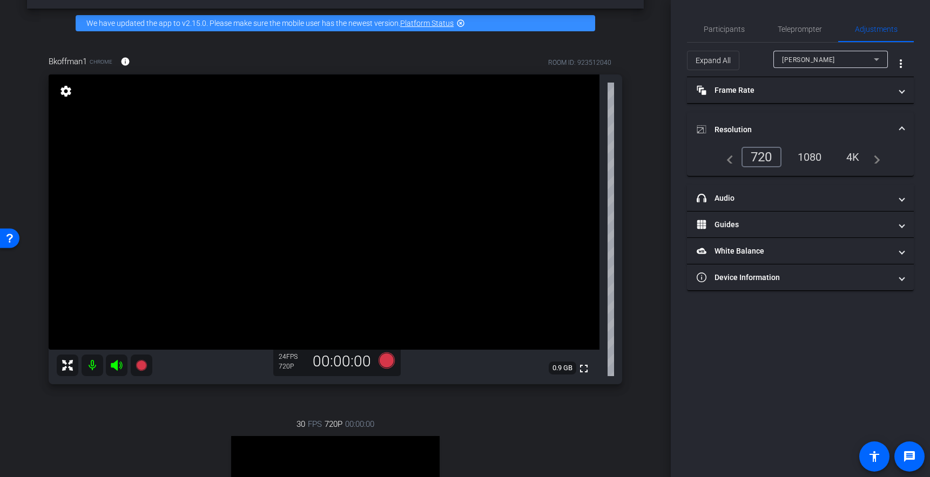
scroll to position [39, 0]
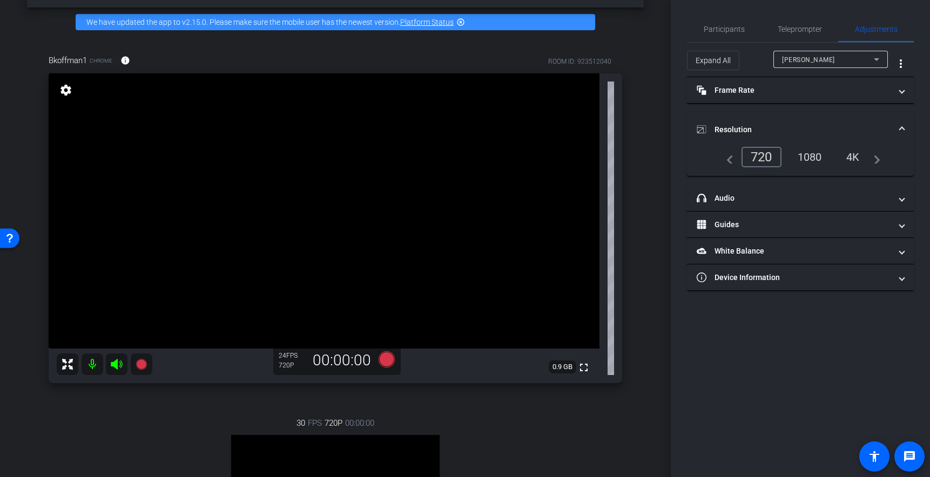
click at [644, 145] on div "arrow_back Brian Koffman Back to project Send invite account_box grid_on settin…" at bounding box center [335, 199] width 671 height 477
click at [646, 154] on div "arrow_back Brian Koffman Back to project Send invite account_box grid_on settin…" at bounding box center [335, 199] width 671 height 477
click at [642, 149] on div "Bkoffman1 Chrome info ROOM ID: 923512040 fullscreen settings 0.9 GB 24 FPS 720P…" at bounding box center [335, 335] width 617 height 597
click at [648, 151] on div "arrow_back Brian Koffman Back to project Send invite account_box grid_on settin…" at bounding box center [335, 199] width 671 height 477
click at [809, 157] on div "1080" at bounding box center [809, 157] width 40 height 18
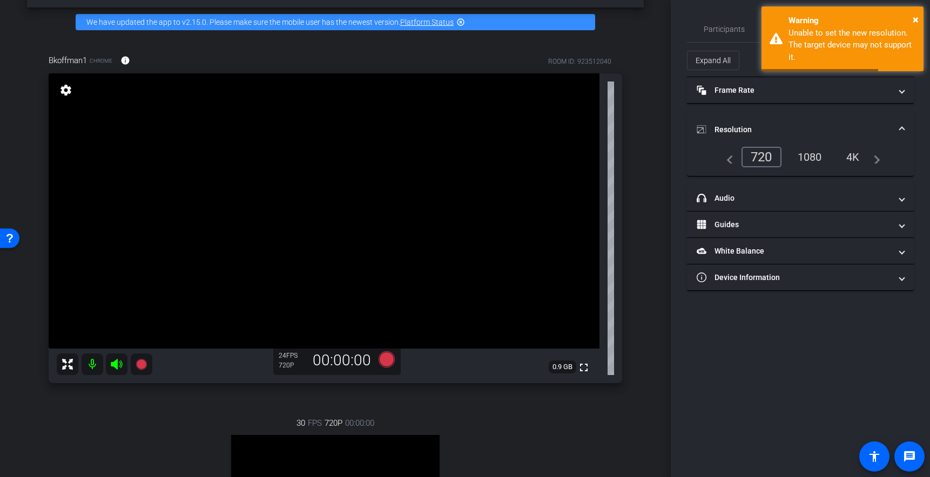
click at [806, 154] on div "1080" at bounding box center [809, 157] width 40 height 18
click at [754, 158] on div "720" at bounding box center [761, 157] width 40 height 21
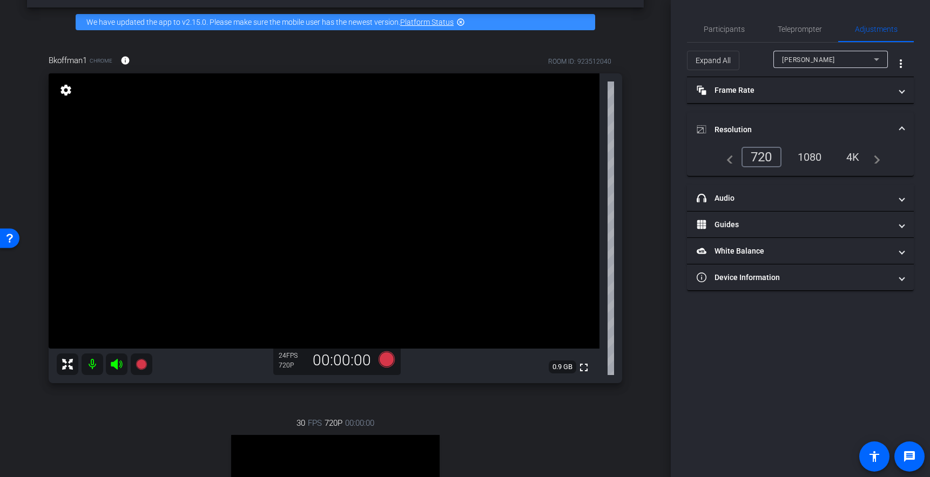
click at [730, 159] on mat-icon "navigate_before" at bounding box center [726, 157] width 13 height 13
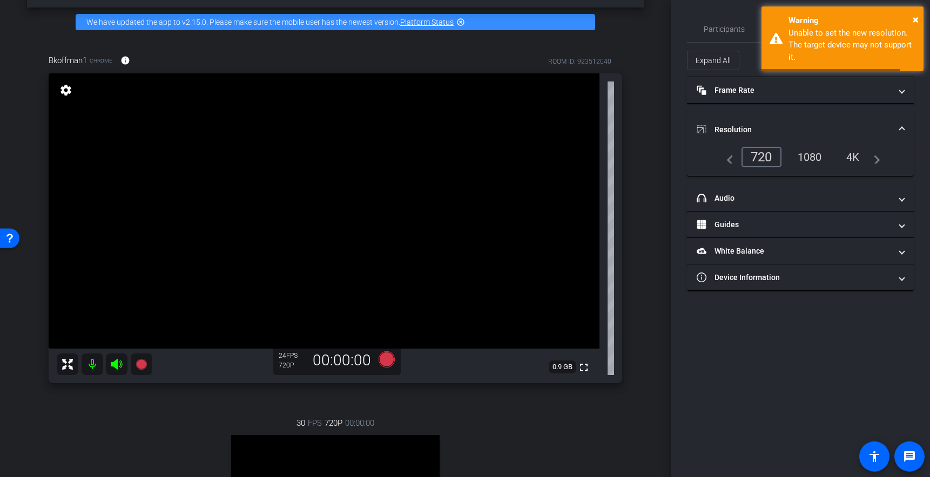
click at [871, 159] on mat-icon "navigate_next" at bounding box center [873, 157] width 13 height 13
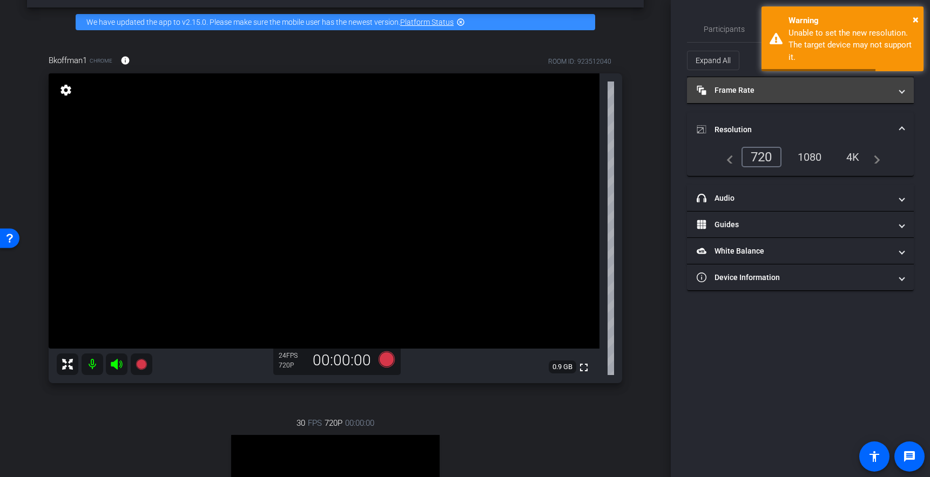
click at [723, 86] on mat-panel-title "Frame Rate Frame Rate" at bounding box center [793, 90] width 194 height 11
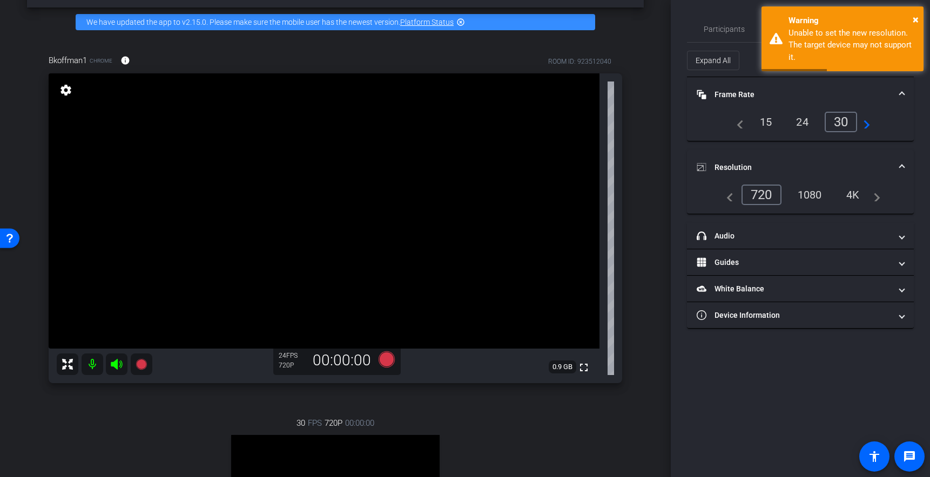
drag, startPoint x: 859, startPoint y: 121, endPoint x: 873, endPoint y: 122, distance: 14.1
click at [870, 121] on mat-icon "navigate_next" at bounding box center [863, 122] width 13 height 13
drag, startPoint x: 873, startPoint y: 122, endPoint x: 866, endPoint y: 125, distance: 7.5
click at [870, 123] on div "navigate_before 24 30 60 navigate_next" at bounding box center [800, 122] width 201 height 21
drag, startPoint x: 843, startPoint y: 117, endPoint x: 843, endPoint y: 125, distance: 8.6
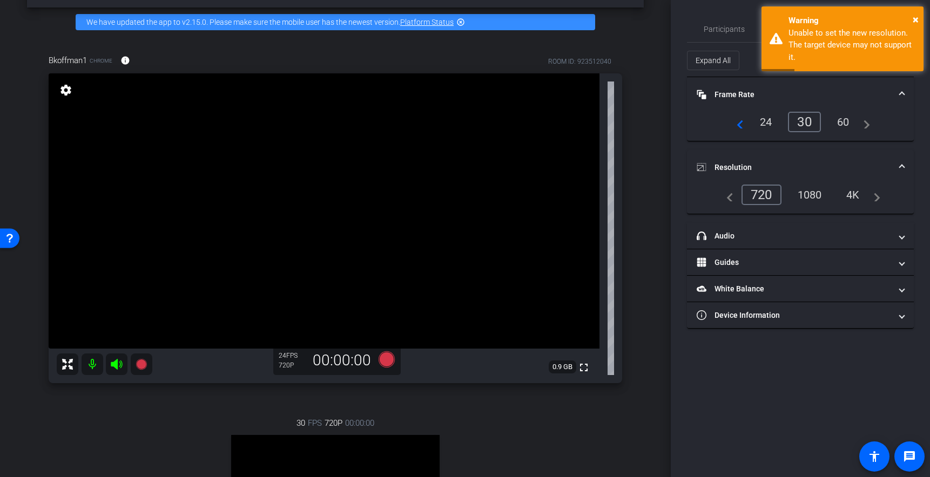
click at [844, 118] on div "60" at bounding box center [843, 122] width 29 height 18
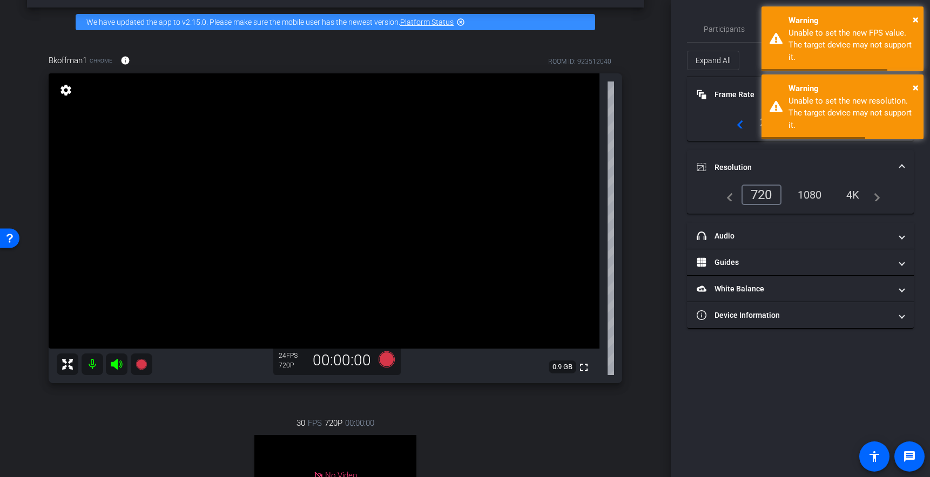
drag, startPoint x: 820, startPoint y: 170, endPoint x: 815, endPoint y: 141, distance: 29.5
click at [820, 170] on mat-panel-title "Resolution" at bounding box center [793, 167] width 194 height 11
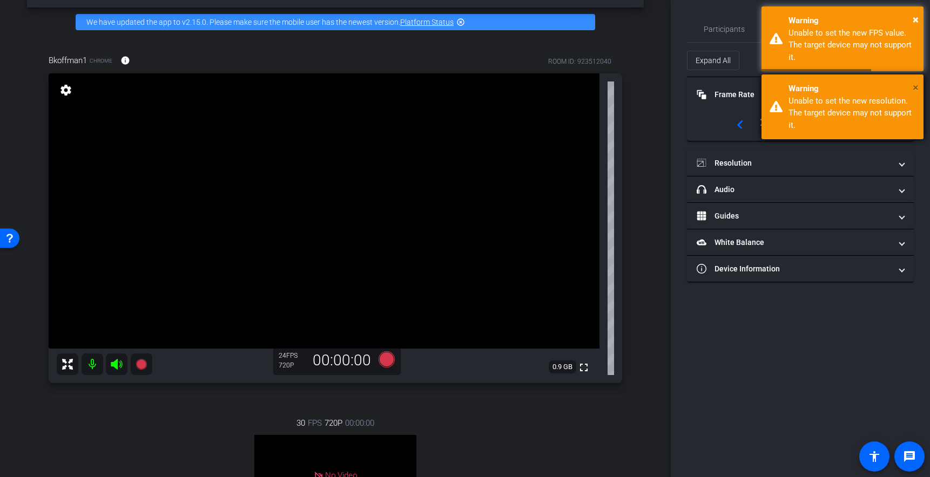
click at [915, 87] on span "×" at bounding box center [915, 87] width 6 height 13
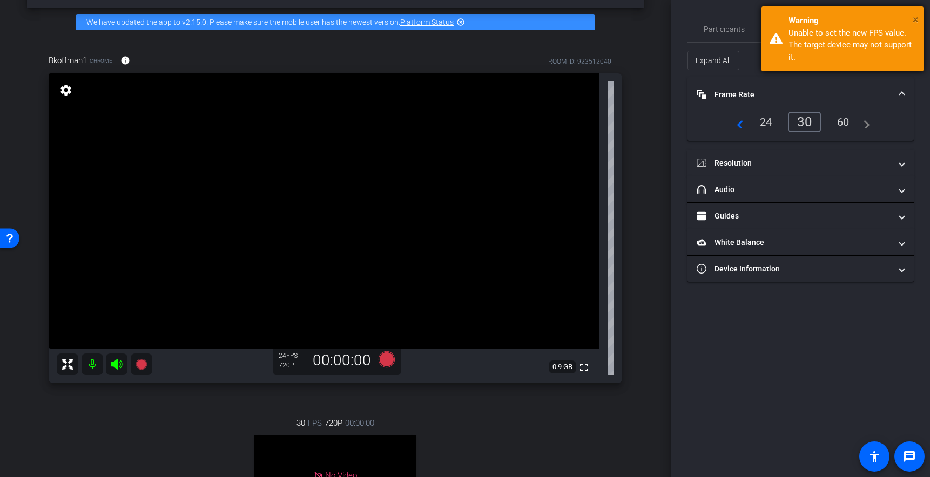
drag, startPoint x: 917, startPoint y: 18, endPoint x: 907, endPoint y: 32, distance: 17.0
click at [917, 18] on span "×" at bounding box center [915, 19] width 6 height 13
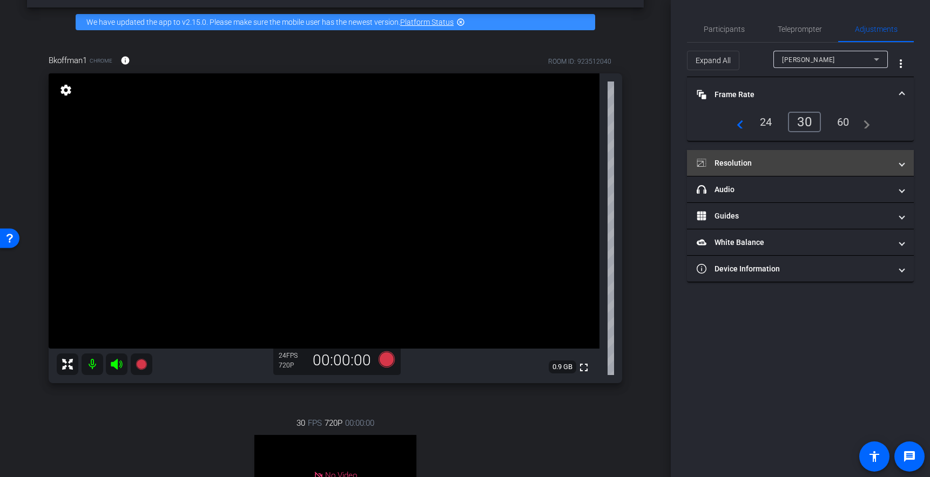
drag, startPoint x: 721, startPoint y: 155, endPoint x: 733, endPoint y: 163, distance: 13.3
click at [721, 155] on mat-expansion-panel-header "Resolution" at bounding box center [800, 163] width 227 height 26
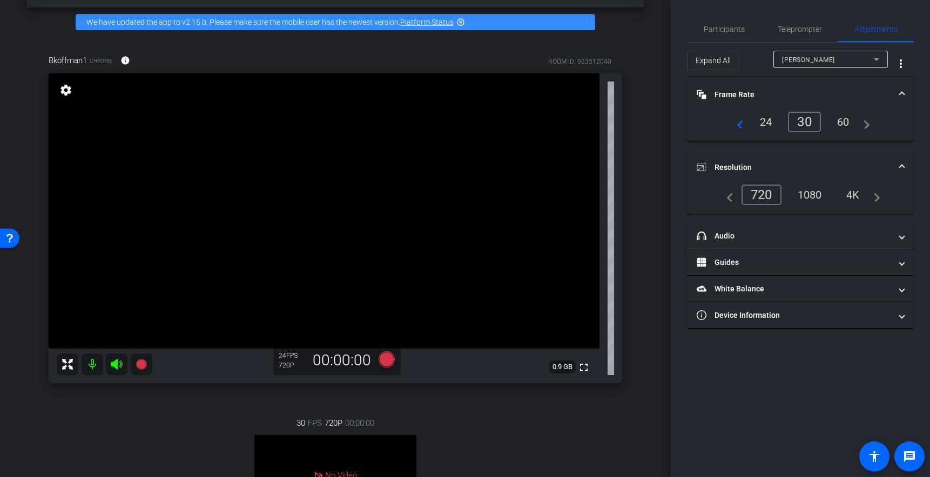
click at [809, 193] on div "1080" at bounding box center [809, 195] width 40 height 18
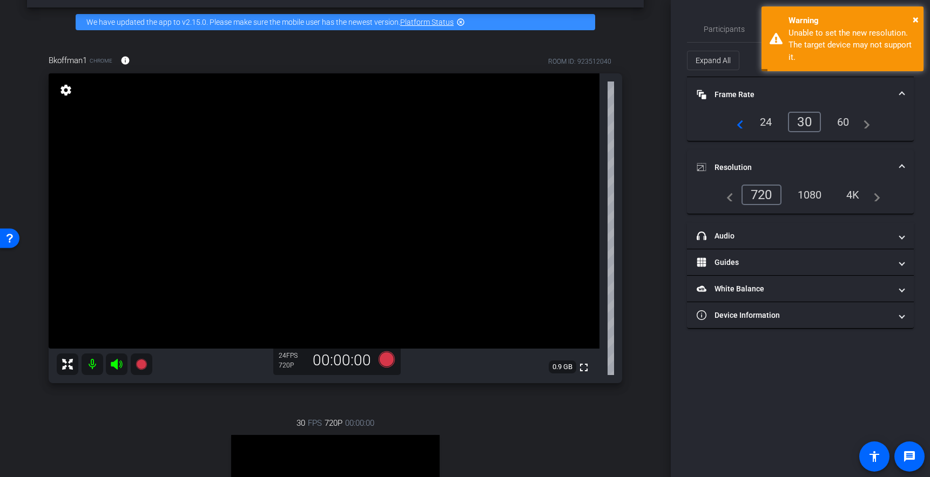
click at [802, 199] on div "1080" at bounding box center [809, 195] width 40 height 18
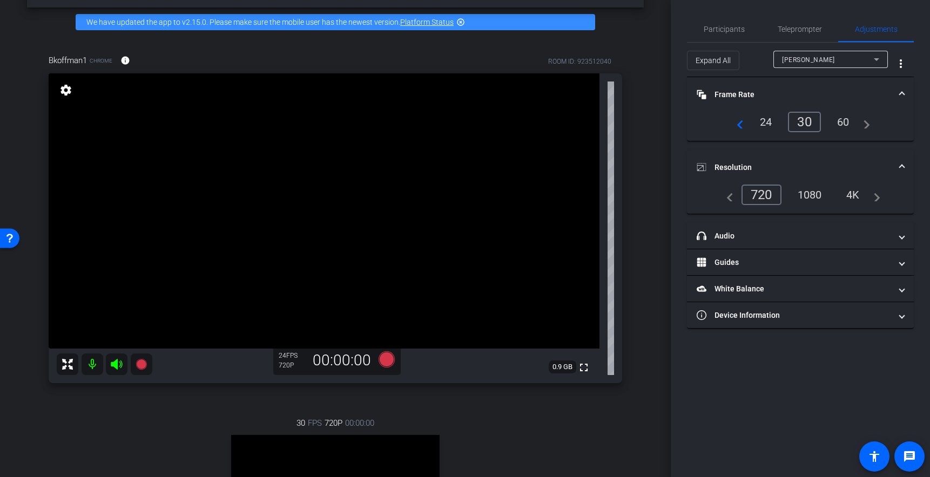
click at [808, 197] on div "1080" at bounding box center [809, 195] width 40 height 18
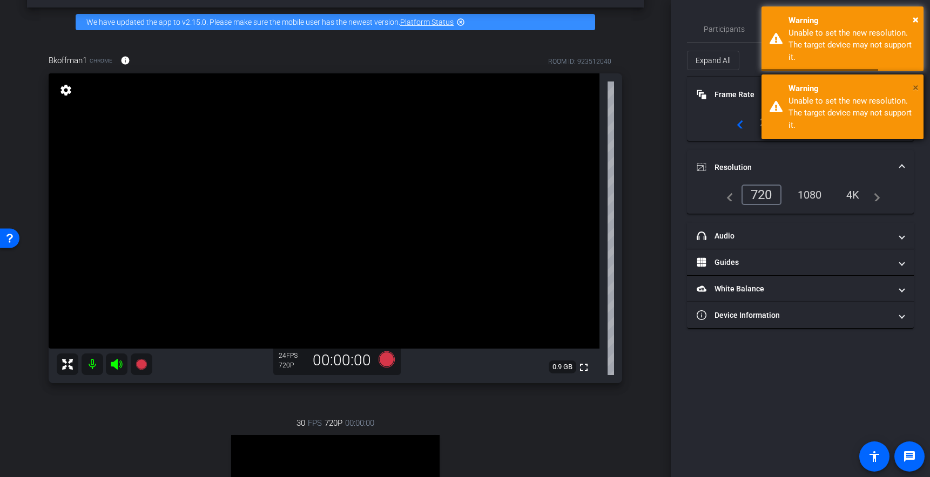
click at [913, 92] on span "×" at bounding box center [915, 87] width 6 height 13
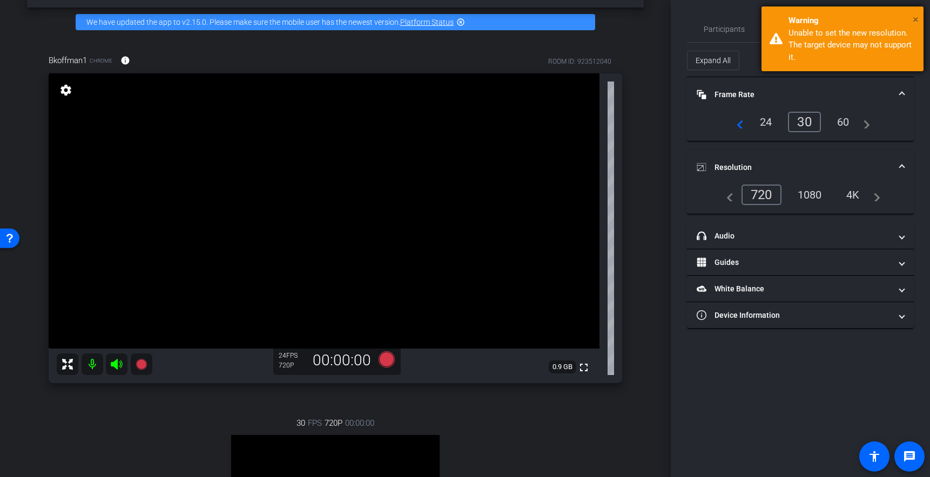
click at [912, 17] on span "×" at bounding box center [915, 19] width 6 height 13
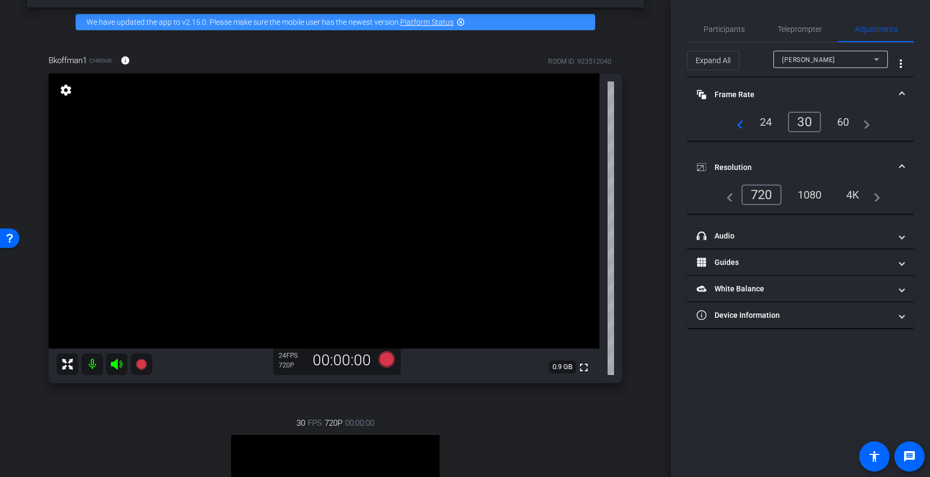
click at [808, 195] on div "1080" at bounding box center [809, 195] width 40 height 18
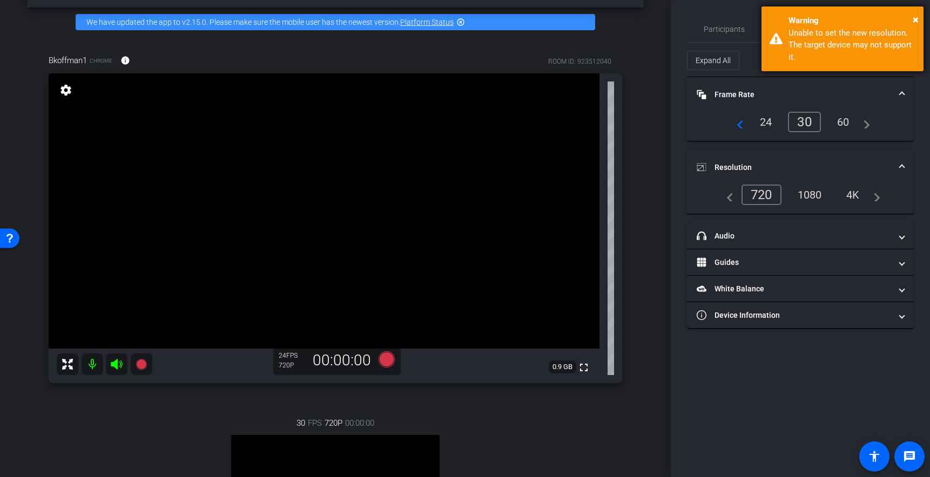
click at [911, 19] on div "Warning" at bounding box center [851, 21] width 127 height 12
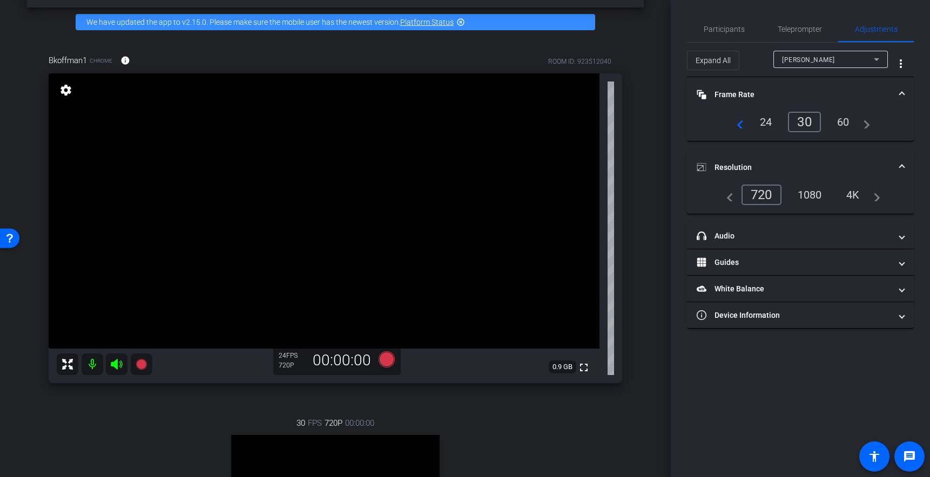
click at [820, 62] on div "Shaun" at bounding box center [828, 59] width 92 height 13
click at [801, 100] on span "Bkoffman1" at bounding box center [800, 98] width 36 height 13
click at [817, 193] on div "1080" at bounding box center [809, 195] width 40 height 18
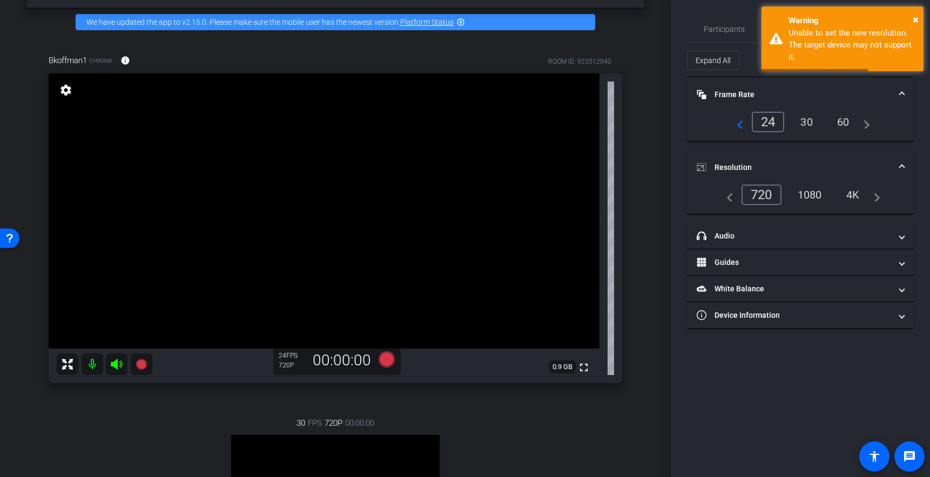
click at [805, 195] on div "1080" at bounding box center [809, 195] width 40 height 18
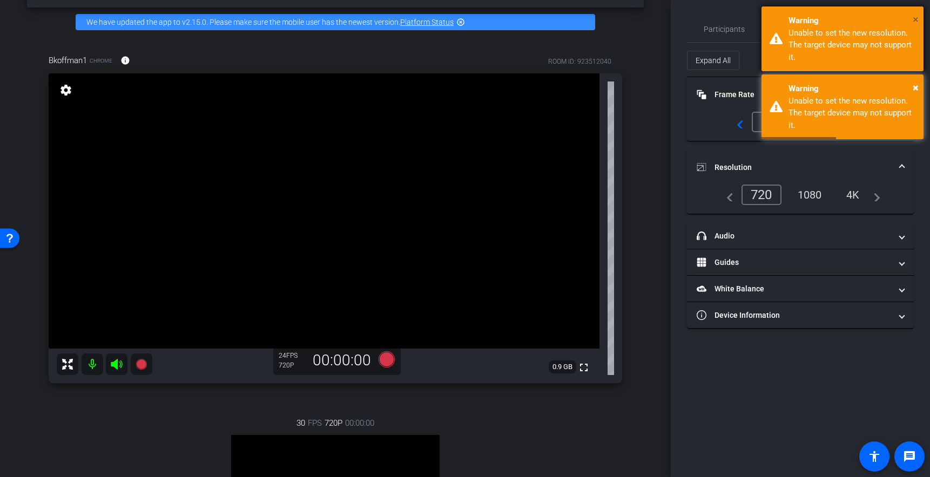
click at [914, 21] on span "×" at bounding box center [915, 19] width 6 height 13
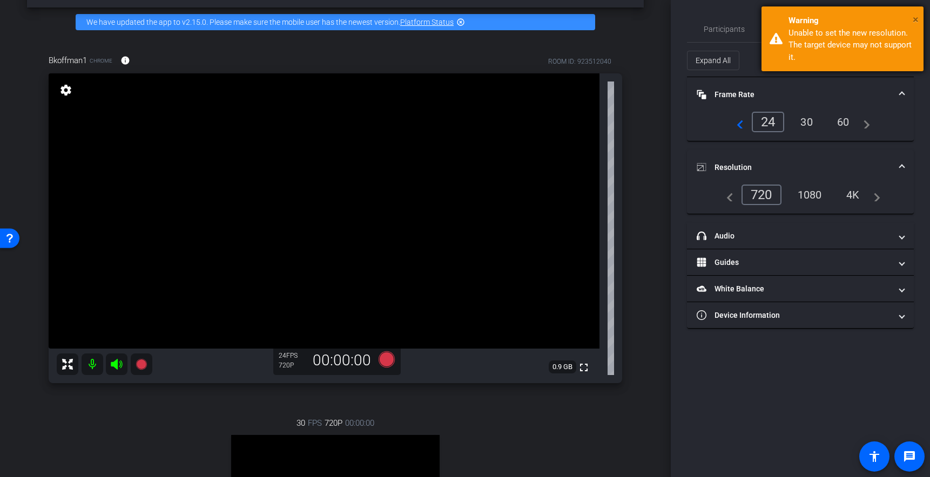
drag, startPoint x: 916, startPoint y: 18, endPoint x: 902, endPoint y: 31, distance: 19.9
click at [916, 18] on span "×" at bounding box center [915, 19] width 6 height 13
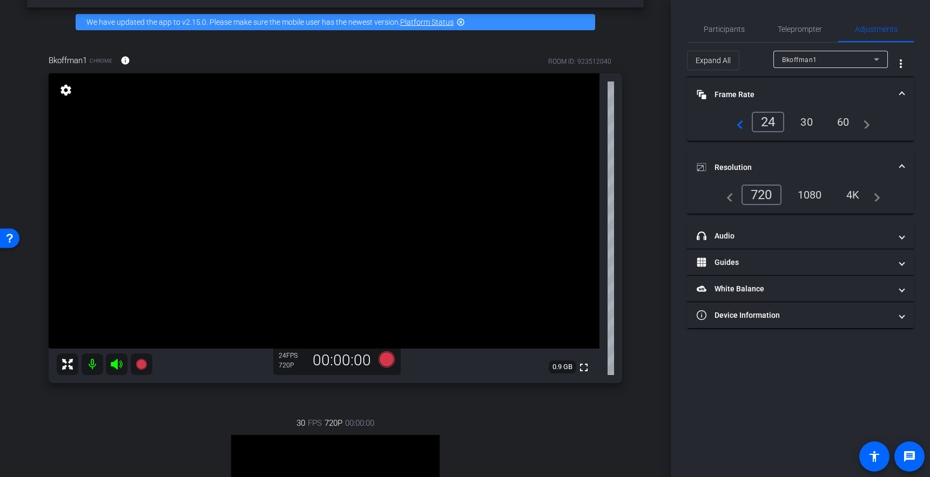
click at [853, 194] on div "4K" at bounding box center [853, 195] width 30 height 18
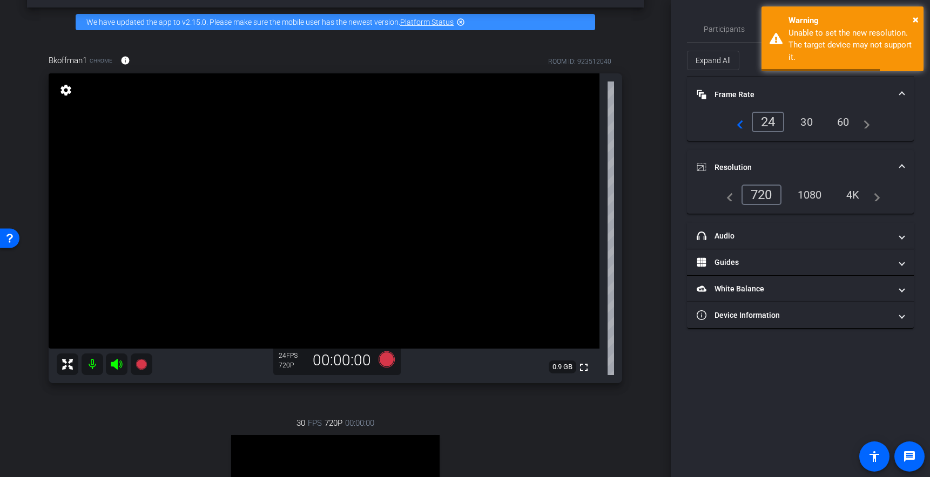
click at [819, 199] on div "1080" at bounding box center [809, 195] width 40 height 18
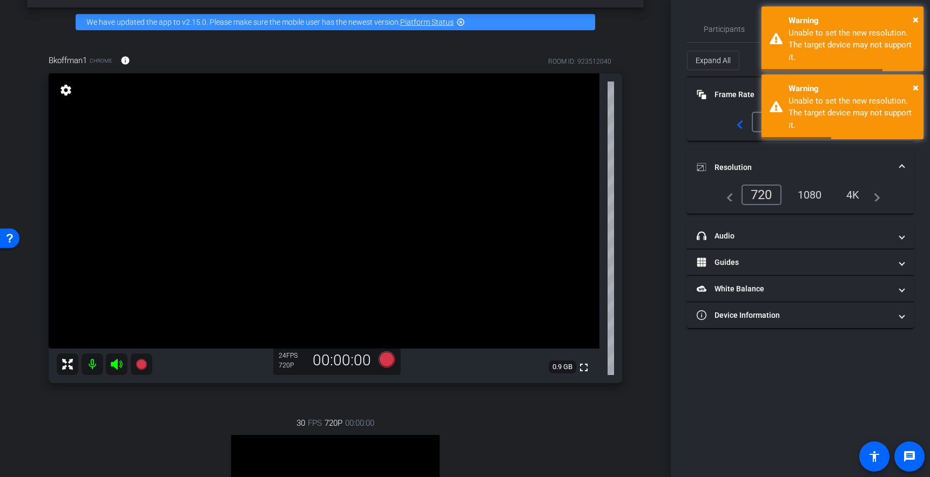
click at [813, 197] on div "1080" at bounding box center [809, 195] width 40 height 18
click at [912, 16] on span "×" at bounding box center [915, 19] width 6 height 13
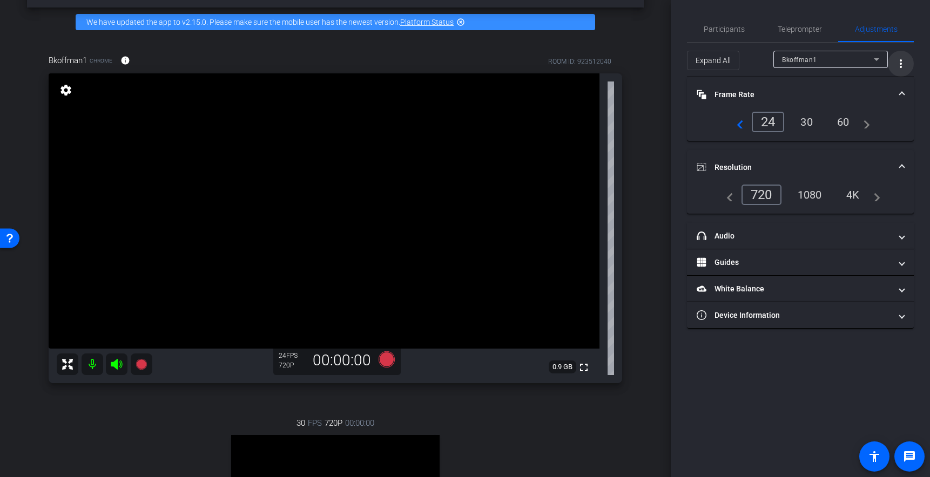
click at [906, 64] on button "more_vert" at bounding box center [901, 64] width 26 height 26
drag, startPoint x: 500, startPoint y: 421, endPoint x: 505, endPoint y: 420, distance: 5.6
click at [500, 421] on div at bounding box center [465, 238] width 930 height 477
click at [287, 364] on div "720P" at bounding box center [292, 365] width 27 height 9
click at [807, 197] on div "1080" at bounding box center [809, 195] width 40 height 18
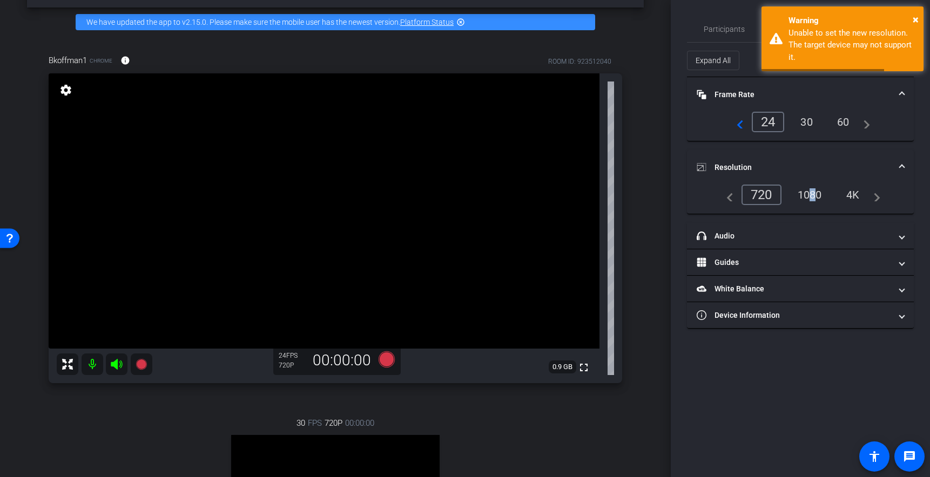
click at [808, 197] on div "1080" at bounding box center [809, 195] width 40 height 18
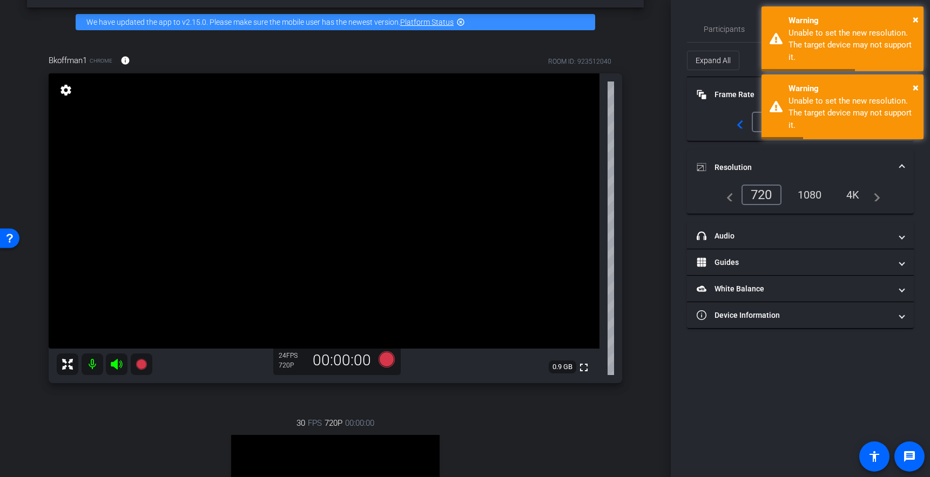
click at [716, 121] on div "navigate_before 24 30 60 navigate_next" at bounding box center [800, 122] width 201 height 21
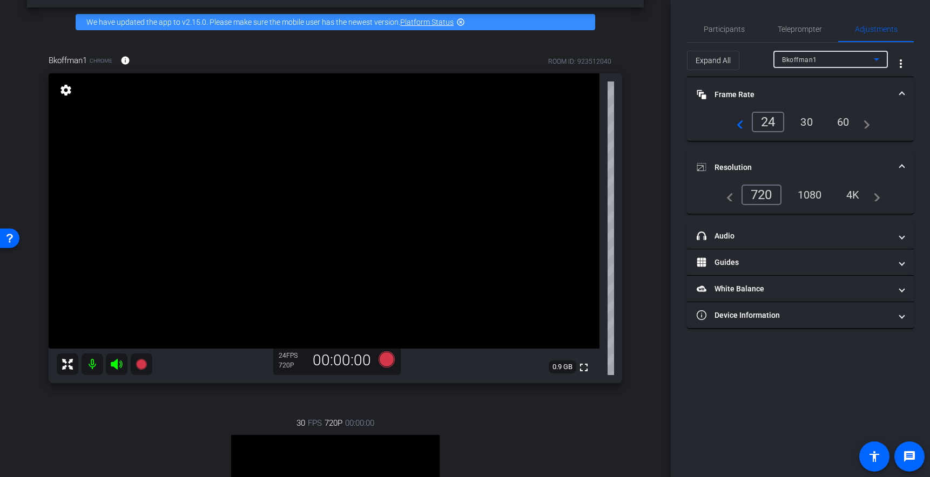
click at [822, 63] on div "Bkoffman1" at bounding box center [828, 59] width 92 height 13
click at [803, 85] on mat-option "Shaun" at bounding box center [830, 80] width 114 height 17
click at [799, 57] on span "Shaun" at bounding box center [808, 60] width 53 height 8
click at [799, 93] on span "Bkoffman1" at bounding box center [800, 98] width 36 height 13
click at [807, 124] on div "30" at bounding box center [806, 122] width 29 height 18
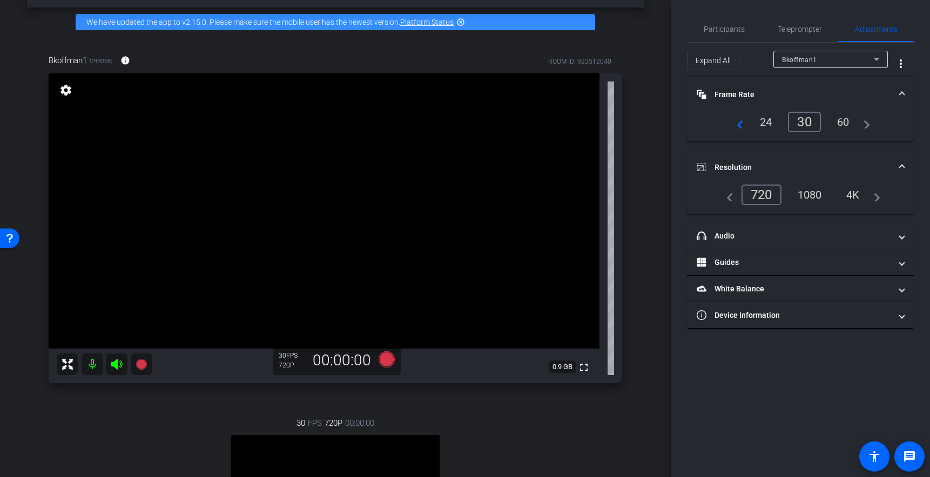
click at [804, 196] on div "1080" at bounding box center [809, 195] width 40 height 18
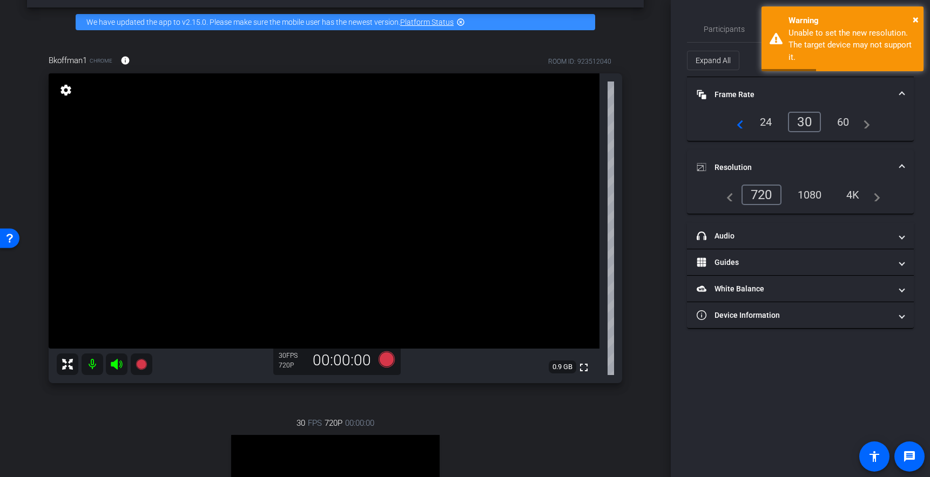
click at [838, 121] on div "60" at bounding box center [843, 122] width 29 height 18
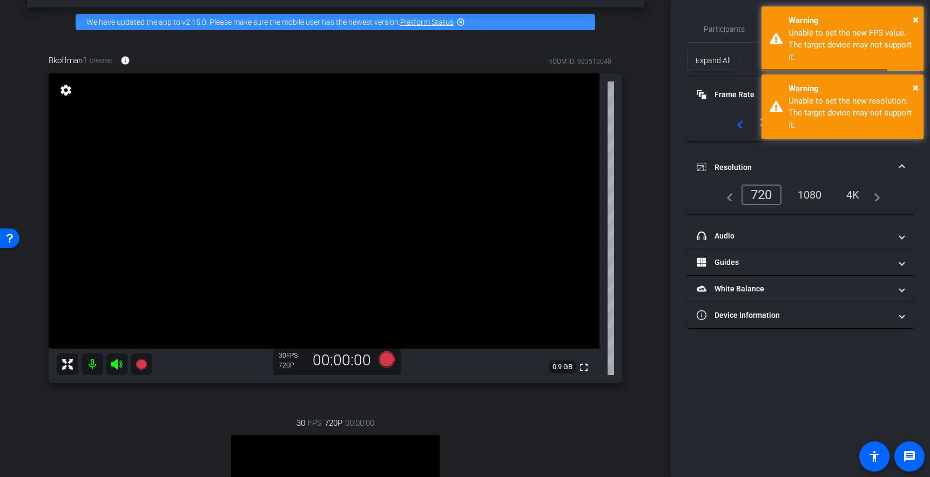
click at [810, 191] on div "1080" at bounding box center [809, 195] width 40 height 18
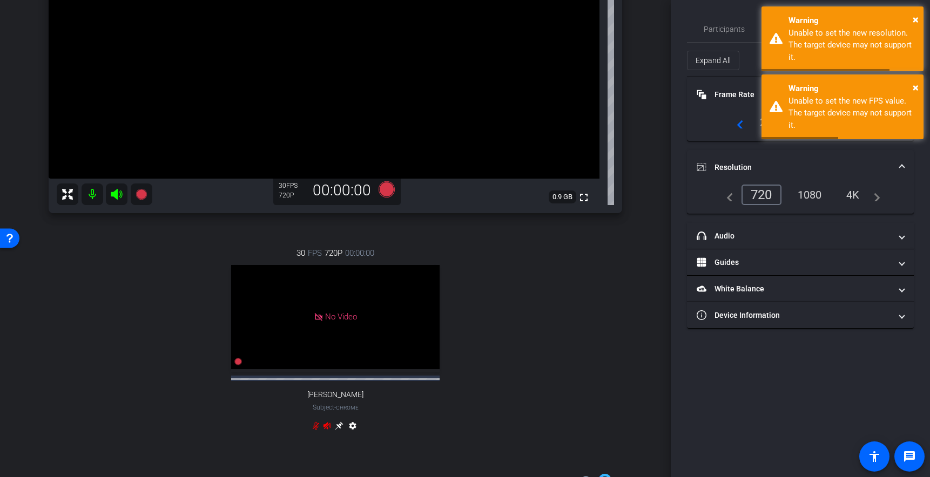
scroll to position [208, 0]
click at [326, 430] on icon at bounding box center [327, 426] width 8 height 7
click at [314, 431] on icon at bounding box center [316, 426] width 9 height 9
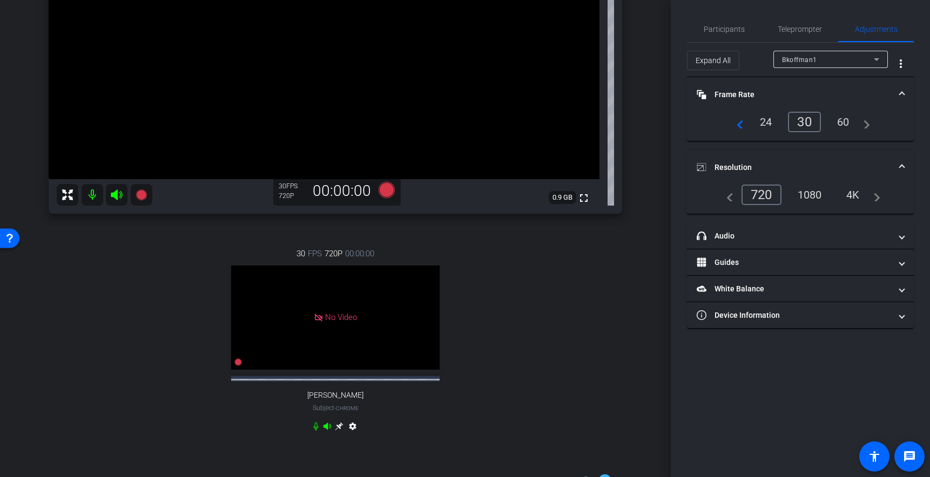
click at [813, 195] on div "1080" at bounding box center [809, 195] width 40 height 18
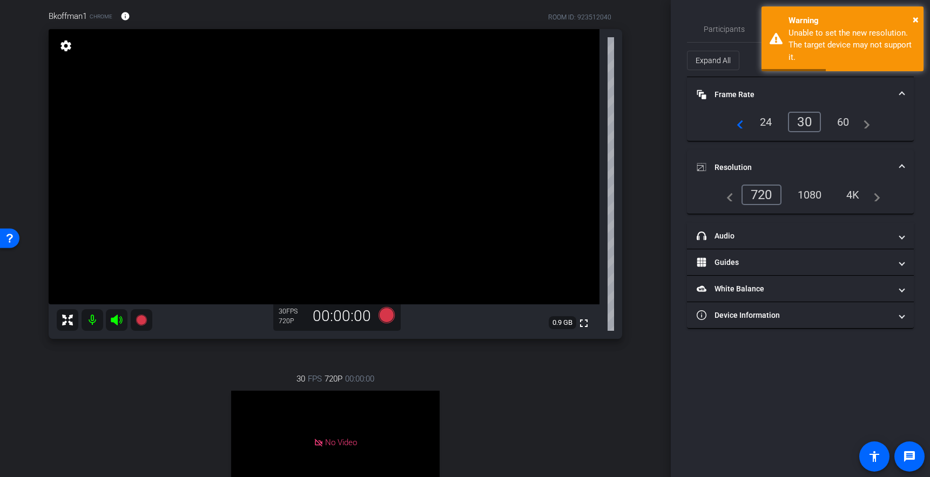
scroll to position [86, 0]
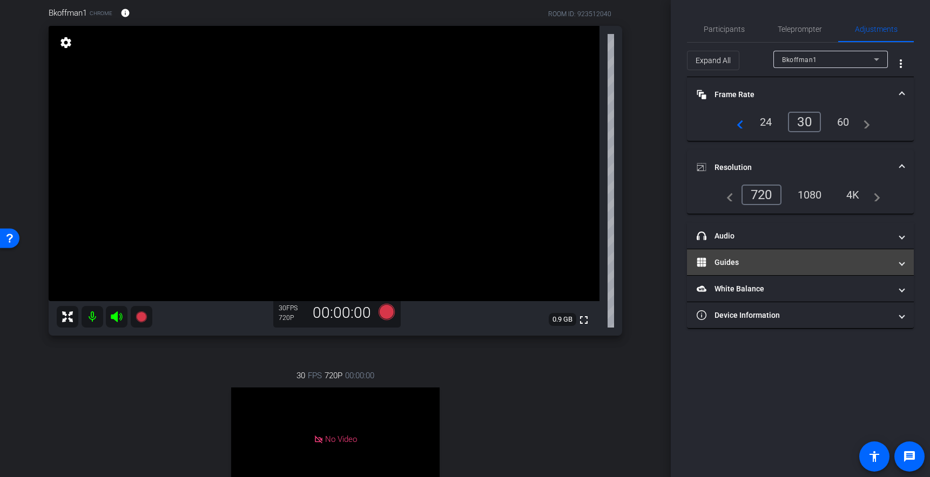
click at [719, 267] on mat-panel-title "Guides" at bounding box center [793, 262] width 194 height 11
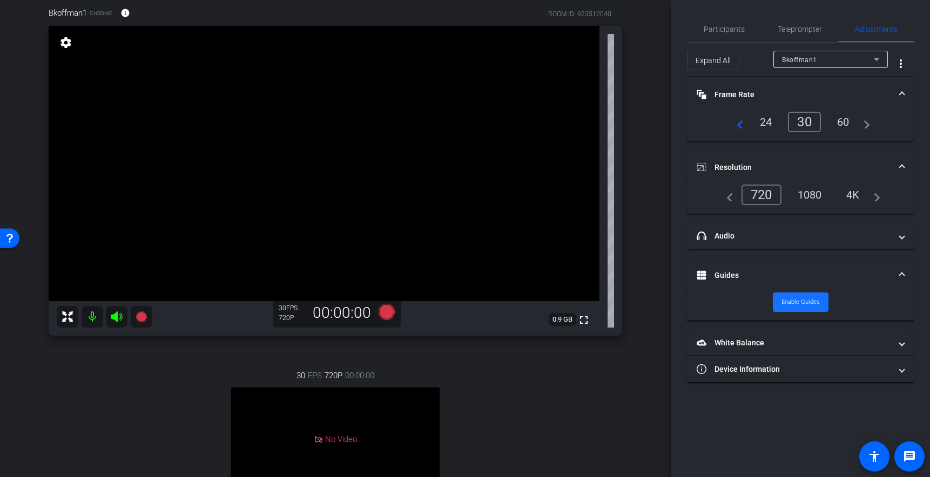
click at [799, 305] on span "Enable Guides" at bounding box center [800, 302] width 38 height 16
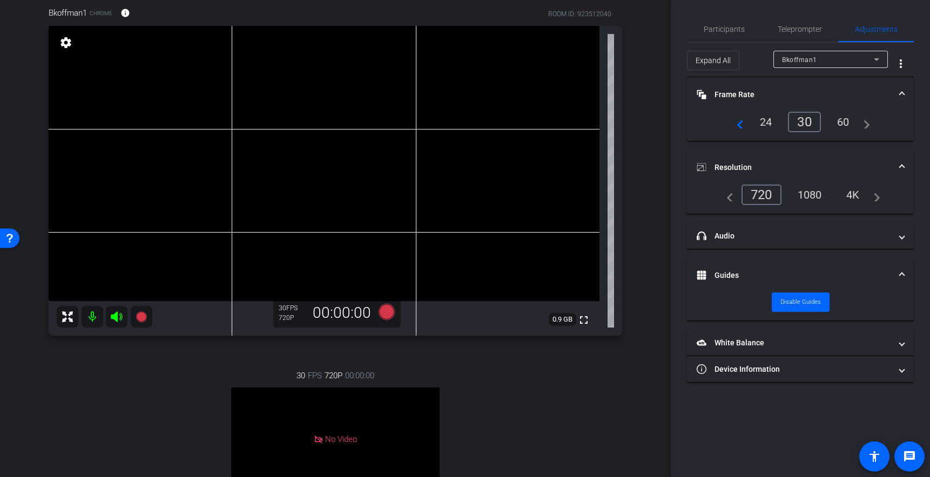
click at [558, 321] on span "0.9 GB" at bounding box center [563, 319] width 28 height 13
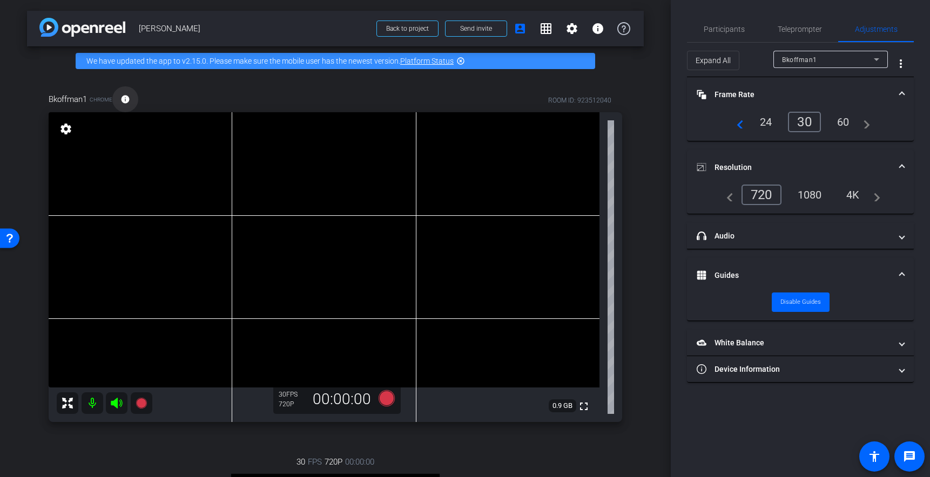
click at [125, 100] on mat-icon "info" at bounding box center [125, 99] width 10 height 10
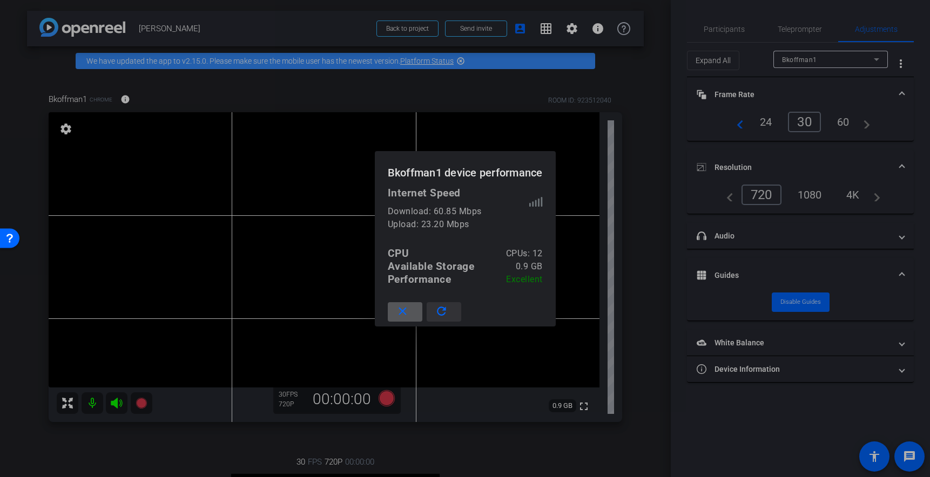
drag, startPoint x: 441, startPoint y: 310, endPoint x: 436, endPoint y: 316, distance: 7.3
click at [441, 310] on mat-icon "refresh" at bounding box center [441, 311] width 13 height 13
click at [402, 309] on mat-icon "close" at bounding box center [402, 311] width 13 height 13
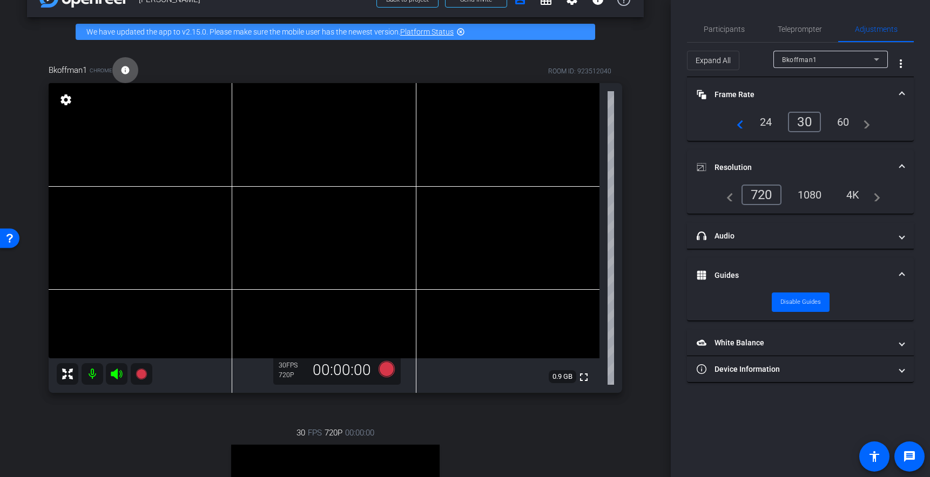
scroll to position [22, 0]
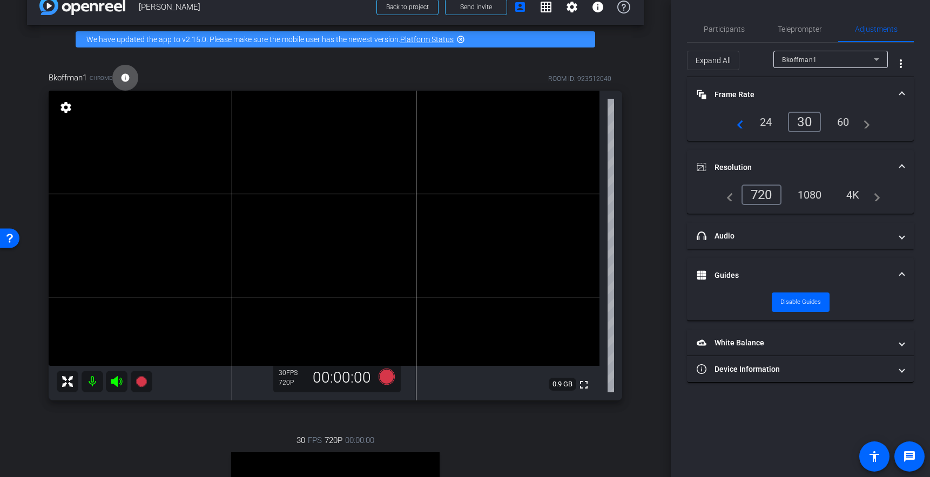
click at [653, 234] on div "arrow_back Brian Koffman Back to project Send invite account_box grid_on settin…" at bounding box center [335, 216] width 671 height 477
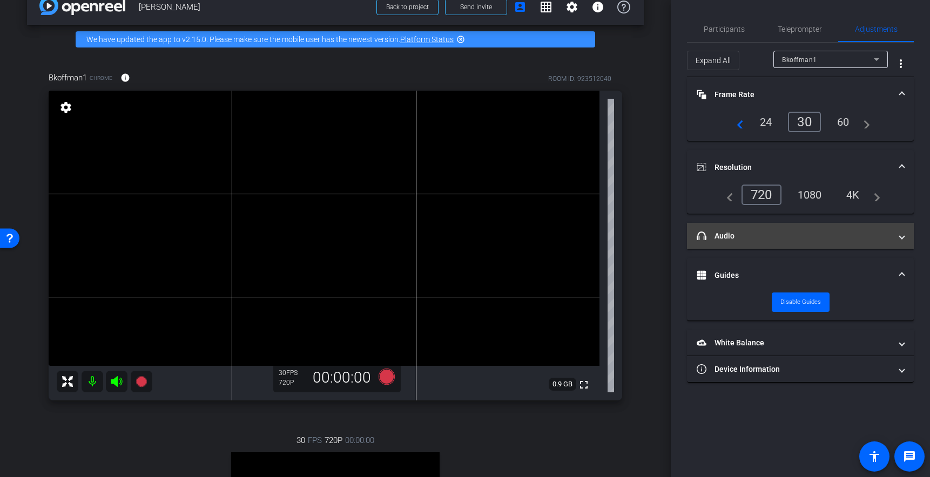
drag, startPoint x: 726, startPoint y: 240, endPoint x: 736, endPoint y: 241, distance: 10.3
click at [727, 240] on mat-panel-title "headphone icon Audio" at bounding box center [793, 236] width 194 height 11
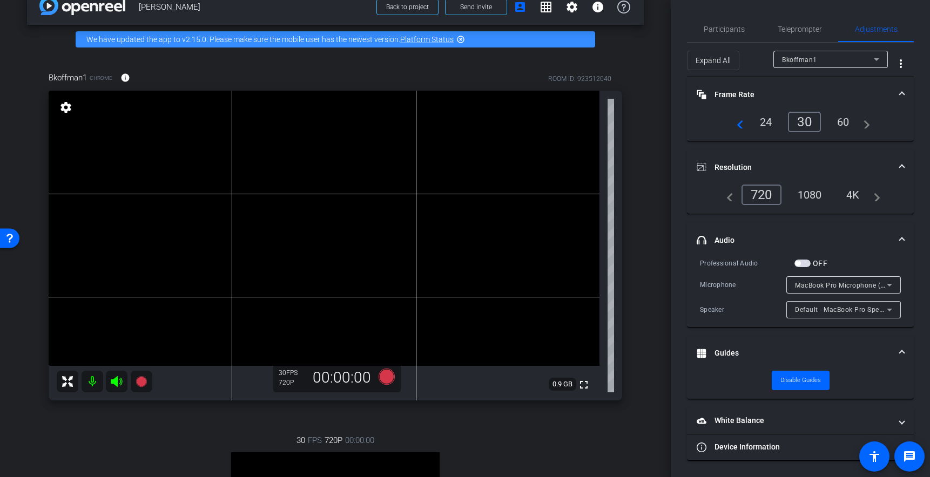
click at [627, 206] on div "Bkoffman1 Chrome info ROOM ID: 923512040 fullscreen settings 0.9 GB 30 FPS 720P…" at bounding box center [335, 352] width 617 height 597
click at [653, 202] on div "arrow_back Brian Koffman Back to project Send invite account_box grid_on settin…" at bounding box center [335, 216] width 671 height 477
drag, startPoint x: 662, startPoint y: 218, endPoint x: 651, endPoint y: 220, distance: 11.7
click at [661, 218] on div "arrow_back Brian Koffman Back to project Send invite account_box grid_on settin…" at bounding box center [335, 216] width 671 height 477
click at [637, 202] on div "Bkoffman1 Chrome info ROOM ID: 923512040 fullscreen settings 0.9 GB 30 FPS 720P…" at bounding box center [335, 352] width 617 height 597
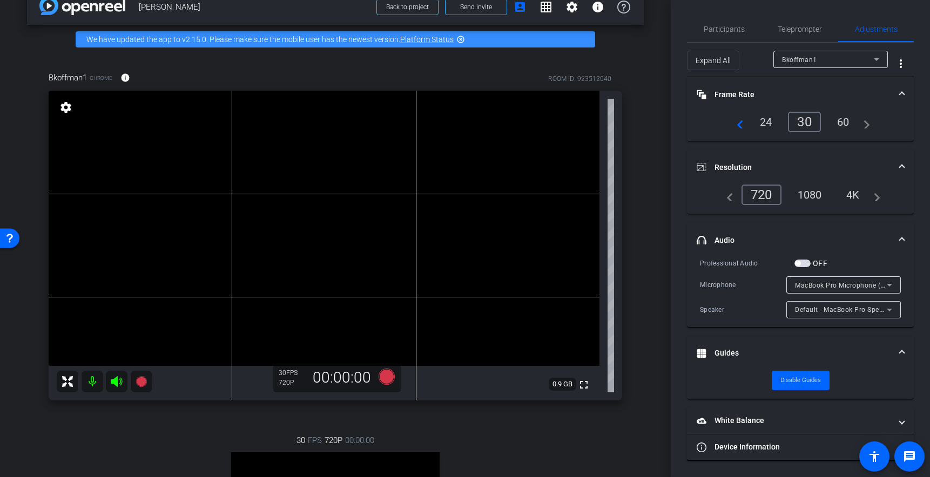
click at [642, 213] on div "Bkoffman1 Chrome info ROOM ID: 923512040 fullscreen settings 0.9 GB 30 FPS 720P…" at bounding box center [335, 352] width 617 height 597
click at [635, 80] on div "Bkoffman1 Chrome info ROOM ID: 923512040 fullscreen settings 0.9 GB 30 FPS 720P…" at bounding box center [335, 352] width 617 height 597
click at [644, 155] on div "arrow_back Brian Koffman Back to project Send invite account_box grid_on settin…" at bounding box center [335, 216] width 671 height 477
click at [636, 158] on div "Bkoffman1 Chrome info ROOM ID: 923512040 fullscreen settings 0.9 GB 30 FPS 720P…" at bounding box center [335, 352] width 617 height 597
click at [123, 77] on mat-icon "info" at bounding box center [125, 78] width 10 height 10
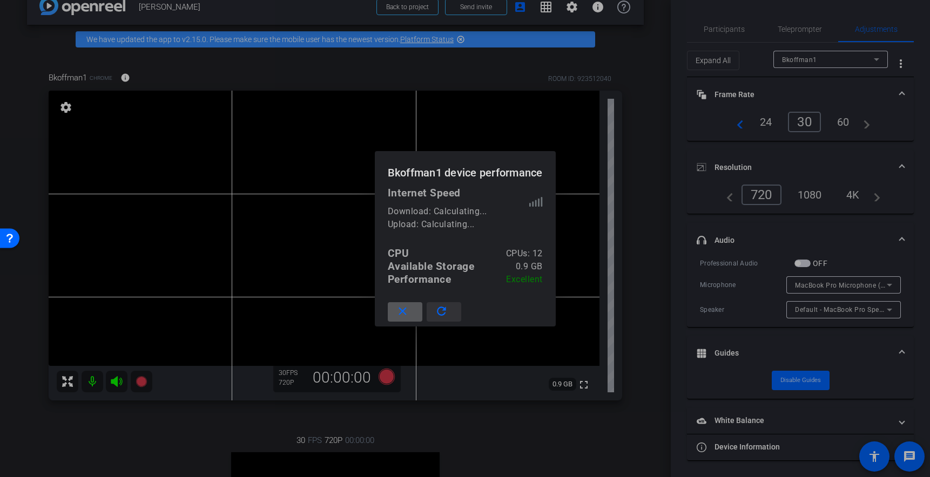
click at [436, 313] on mat-icon "refresh" at bounding box center [441, 311] width 13 height 13
click at [441, 309] on mat-icon "refresh" at bounding box center [441, 311] width 13 height 13
click at [440, 309] on mat-icon "refresh" at bounding box center [441, 311] width 13 height 13
click at [440, 310] on mat-icon "refresh" at bounding box center [441, 311] width 13 height 13
drag, startPoint x: 438, startPoint y: 314, endPoint x: 502, endPoint y: 306, distance: 64.2
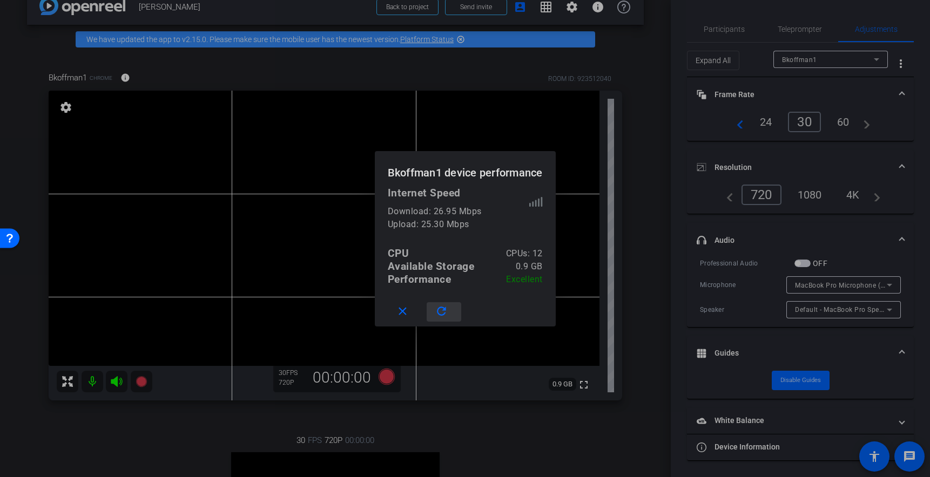
click at [438, 314] on mat-icon "refresh" at bounding box center [441, 311] width 13 height 13
drag, startPoint x: 633, startPoint y: 134, endPoint x: 638, endPoint y: 147, distance: 13.8
click at [633, 134] on div at bounding box center [465, 238] width 930 height 477
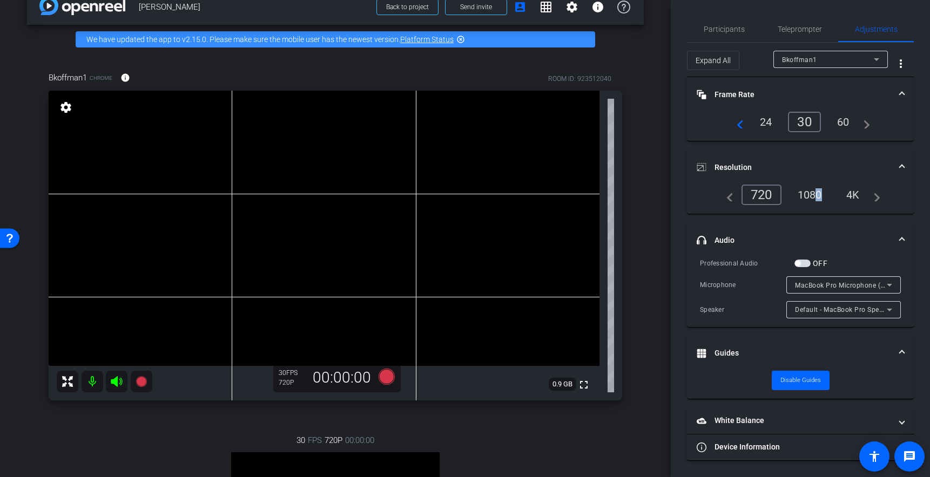
click at [813, 193] on div "1080" at bounding box center [809, 195] width 40 height 18
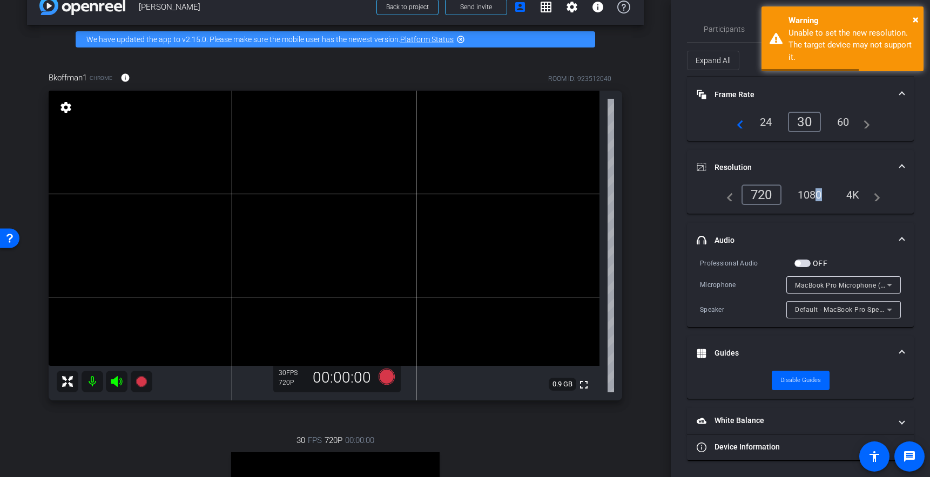
click at [809, 194] on div "1080" at bounding box center [809, 195] width 40 height 18
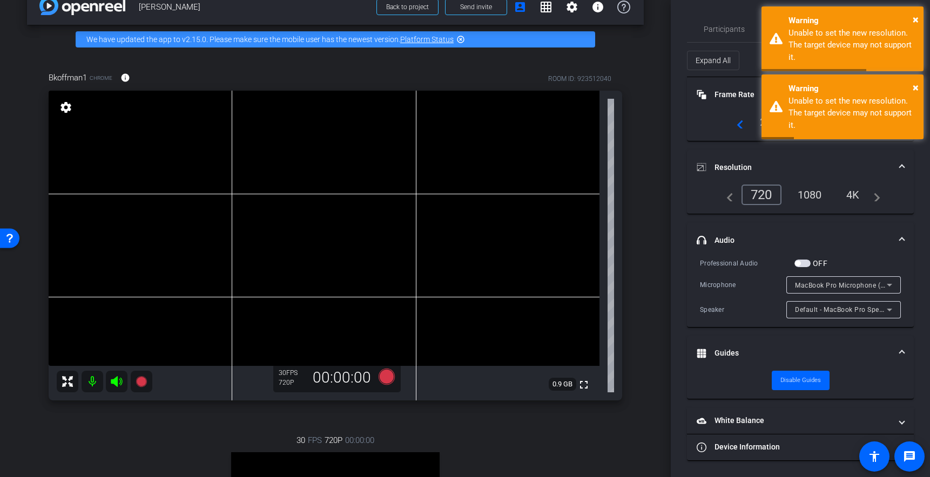
click at [808, 193] on div "1080" at bounding box center [809, 195] width 40 height 18
click at [913, 87] on span "×" at bounding box center [915, 87] width 6 height 13
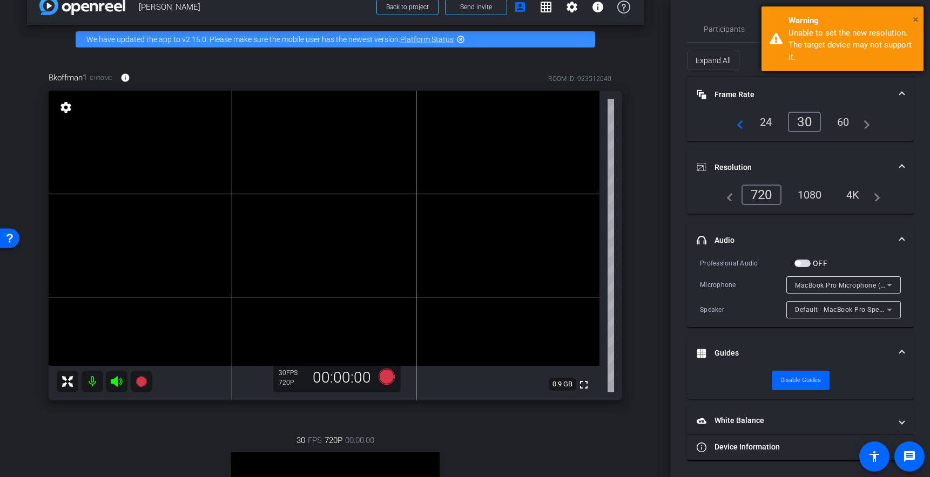
drag, startPoint x: 915, startPoint y: 16, endPoint x: 914, endPoint y: 23, distance: 6.6
click at [915, 16] on span "×" at bounding box center [915, 19] width 6 height 13
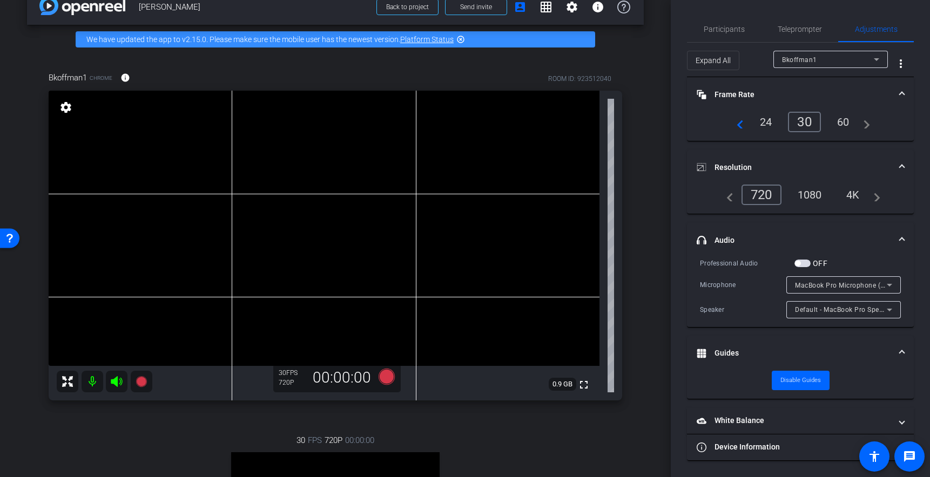
click at [656, 68] on div "arrow_back Brian Koffman Back to project Send invite account_box grid_on settin…" at bounding box center [335, 216] width 671 height 477
click at [631, 209] on div "Bkoffman1 Chrome info ROOM ID: 923512040 fullscreen settings 0.9 GB 30 FPS 720P…" at bounding box center [335, 352] width 617 height 597
click at [653, 245] on div "arrow_back Brian Koffman Back to project Send invite account_box grid_on settin…" at bounding box center [335, 216] width 671 height 477
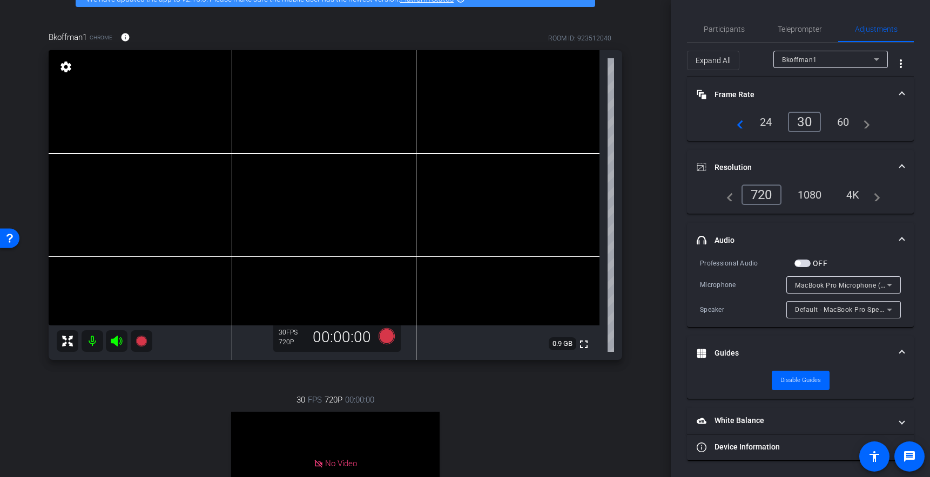
scroll to position [64, 0]
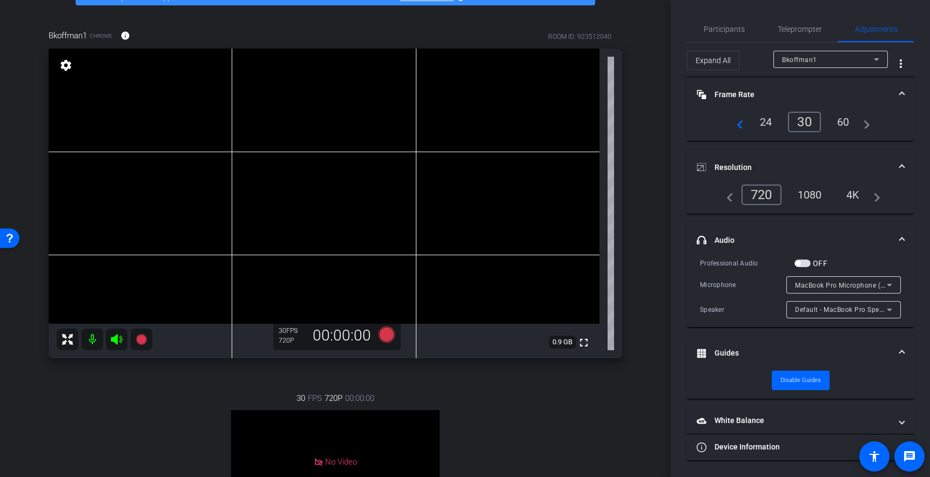
click at [17, 163] on div "arrow_back Brian Koffman Back to project Send invite account_box grid_on settin…" at bounding box center [335, 174] width 671 height 477
click at [637, 117] on div "Bkoffman1 Chrome info ROOM ID: 923512040 fullscreen settings 0.9 GB 30 FPS 720P…" at bounding box center [335, 310] width 617 height 597
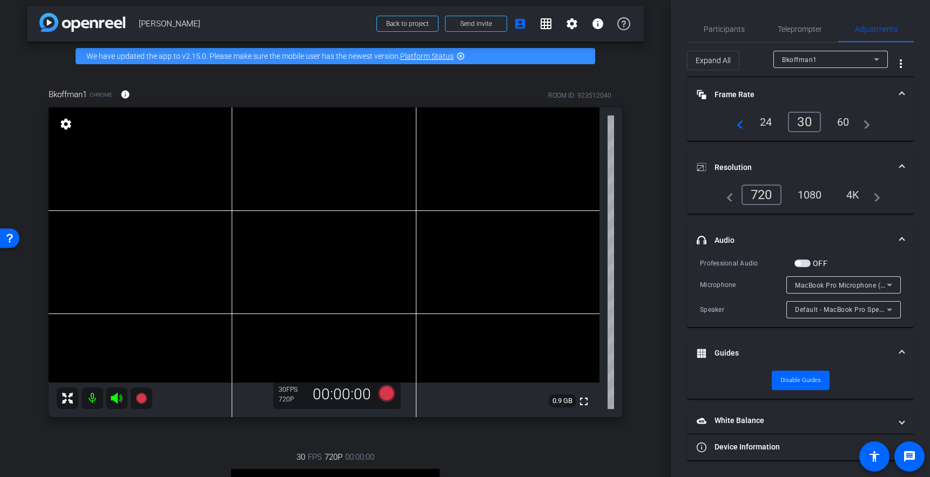
scroll to position [0, 0]
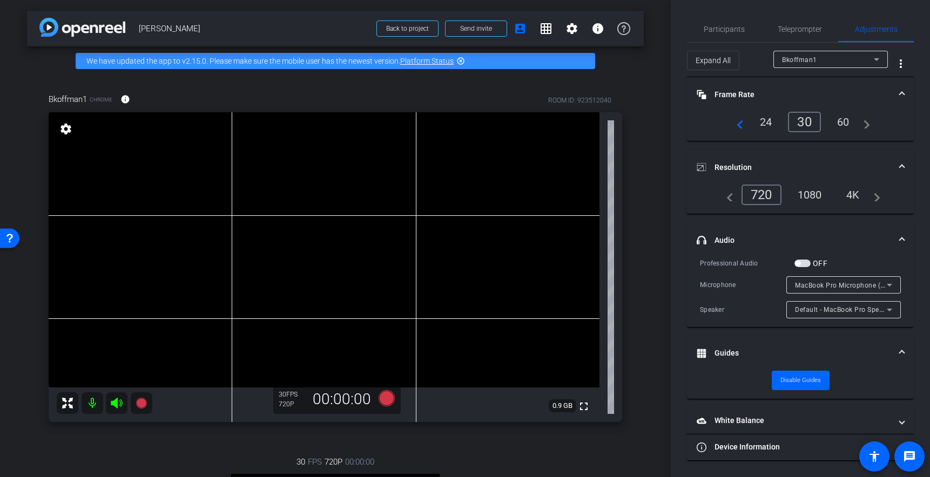
click at [645, 145] on div "arrow_back Brian Koffman Back to project Send invite account_box grid_on settin…" at bounding box center [335, 238] width 671 height 477
click at [633, 166] on div "Bkoffman1 Chrome info ROOM ID: 923512040 fullscreen settings 0.9 GB 30 FPS 720P…" at bounding box center [335, 374] width 617 height 597
click at [641, 151] on div "Bkoffman1 Chrome info ROOM ID: 923512040 fullscreen settings 0.9 GB 30 FPS 720P…" at bounding box center [335, 374] width 617 height 597
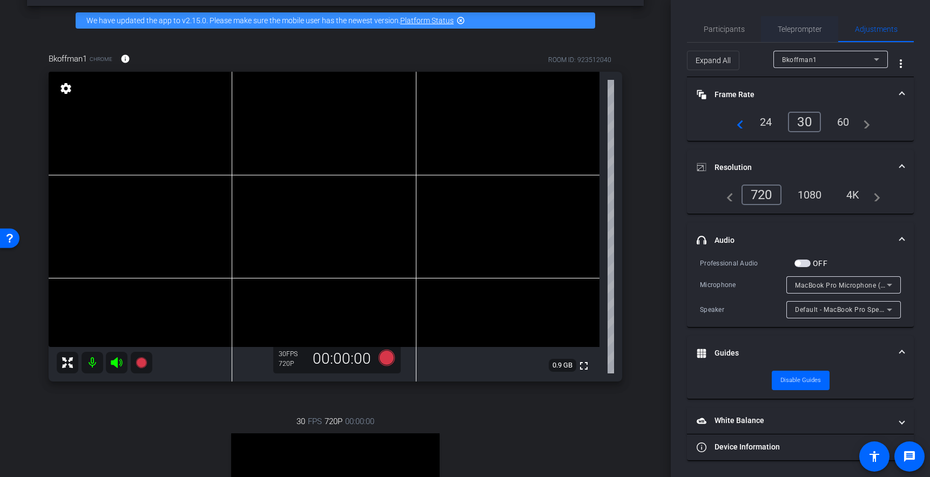
scroll to position [32, 0]
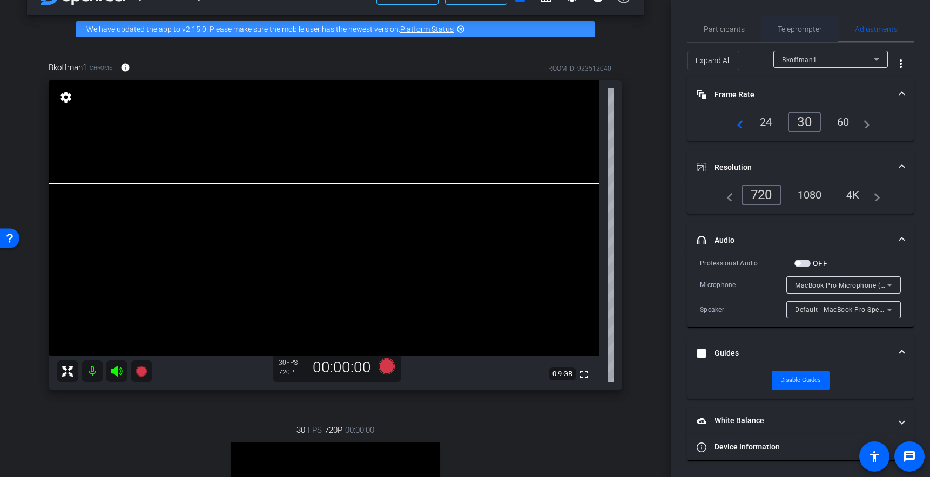
click at [801, 31] on span "Teleprompter" at bounding box center [799, 29] width 44 height 8
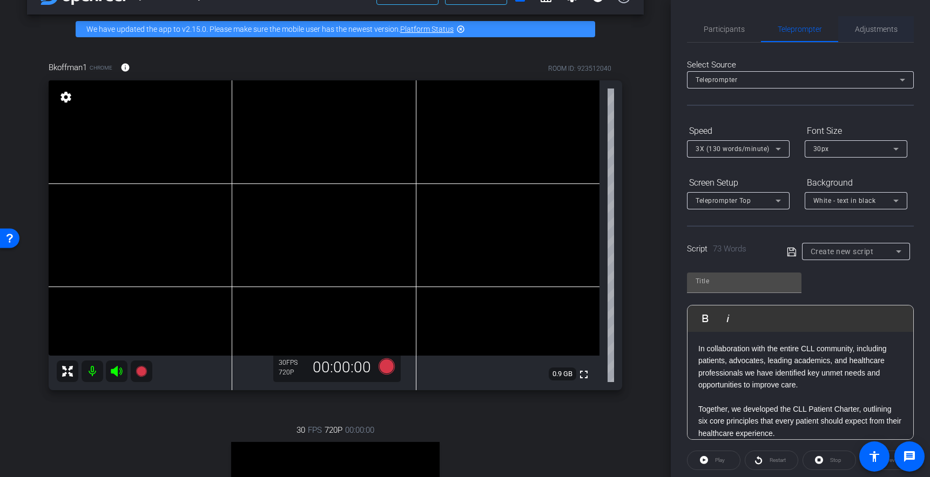
drag, startPoint x: 870, startPoint y: 32, endPoint x: 867, endPoint y: 38, distance: 6.0
click at [870, 33] on span "Adjustments" at bounding box center [876, 29] width 43 height 8
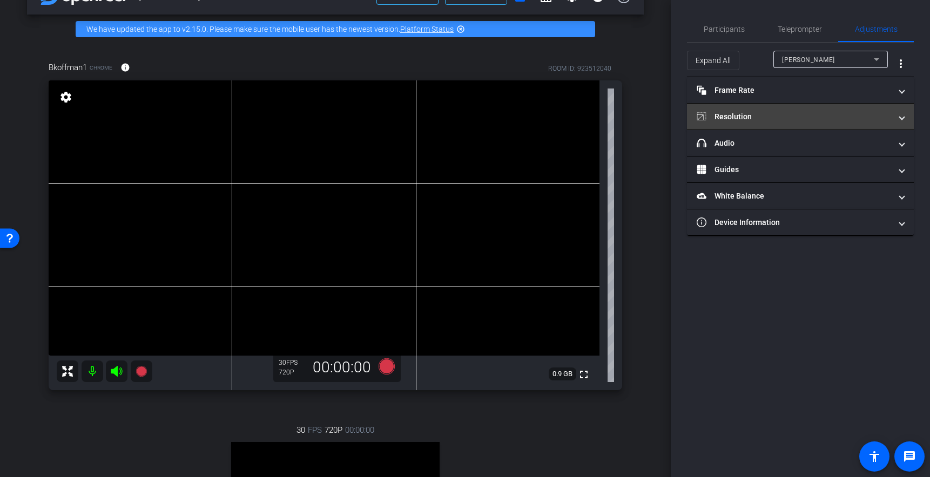
click at [726, 112] on mat-panel-title "Resolution" at bounding box center [793, 116] width 194 height 11
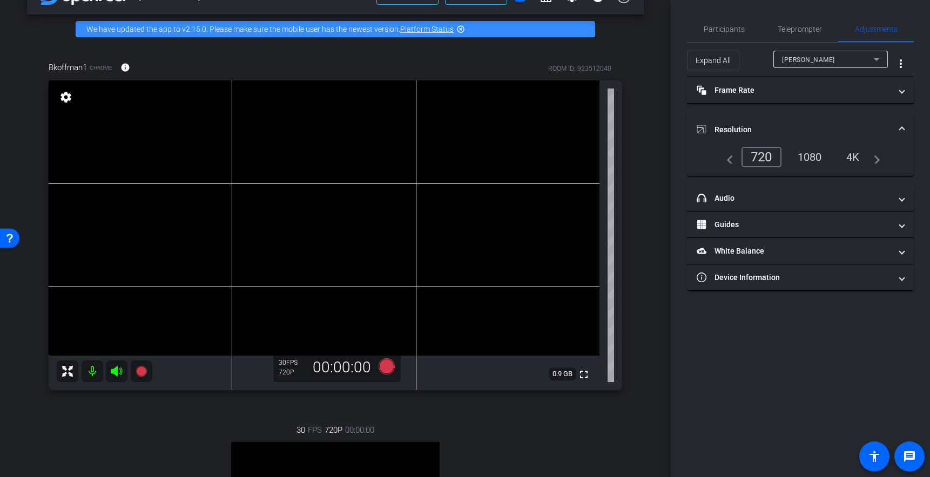
click at [809, 161] on div "1080" at bounding box center [809, 157] width 40 height 18
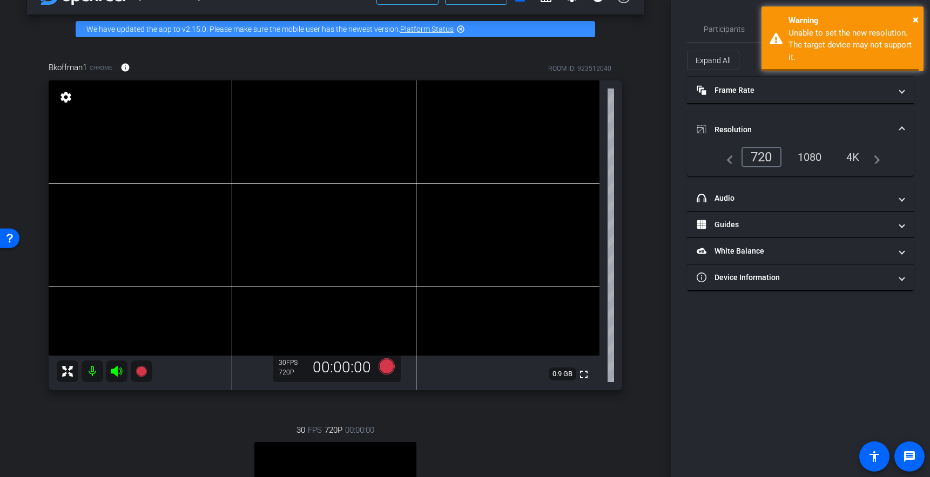
click at [804, 156] on div "1080" at bounding box center [809, 157] width 40 height 18
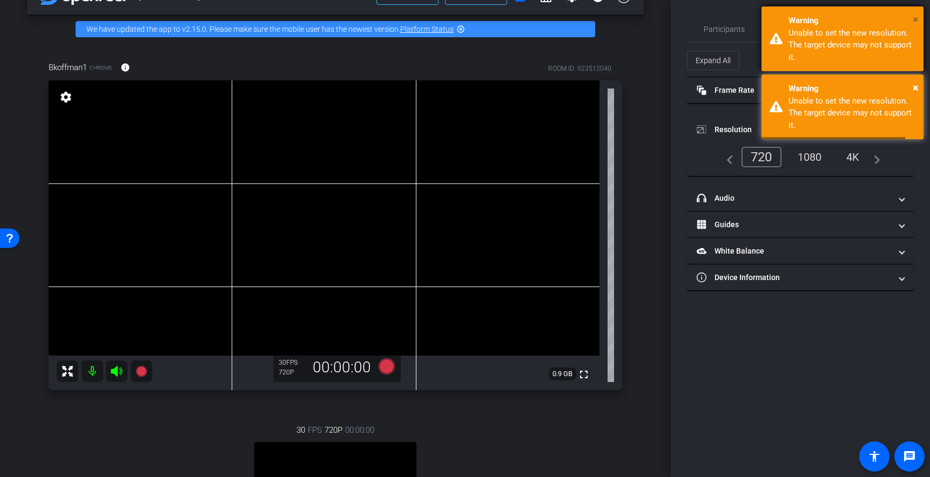
click at [915, 15] on span "×" at bounding box center [915, 19] width 6 height 13
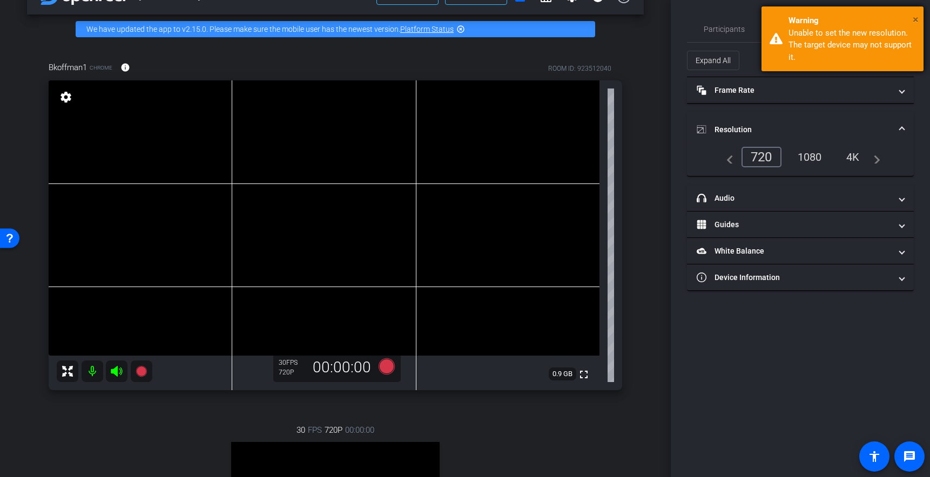
drag, startPoint x: 913, startPoint y: 20, endPoint x: 859, endPoint y: 48, distance: 60.6
click at [913, 20] on span "×" at bounding box center [915, 19] width 6 height 13
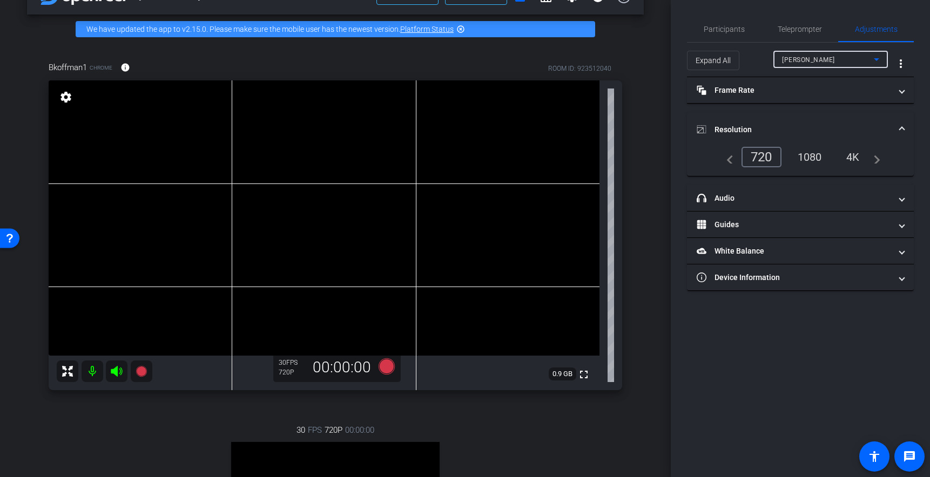
click at [807, 60] on div "Shaun" at bounding box center [828, 59] width 92 height 13
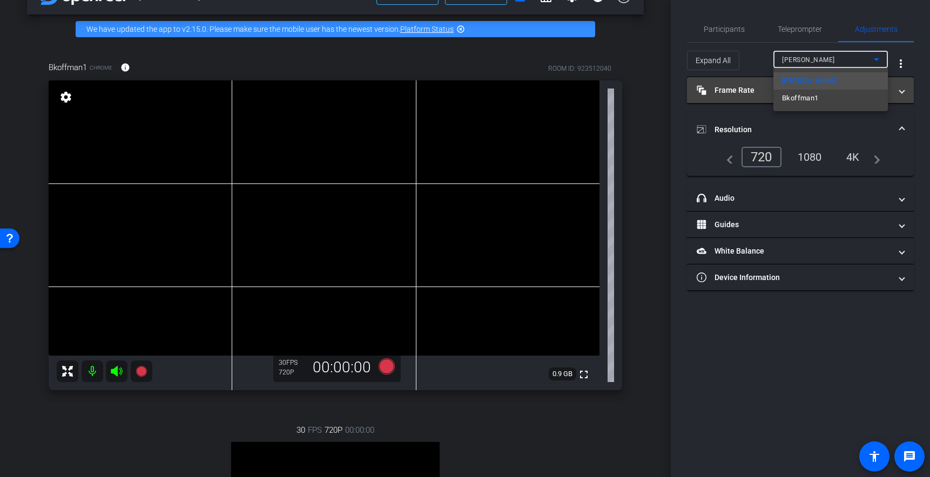
click at [814, 98] on span "Bkoffman1" at bounding box center [800, 98] width 36 height 13
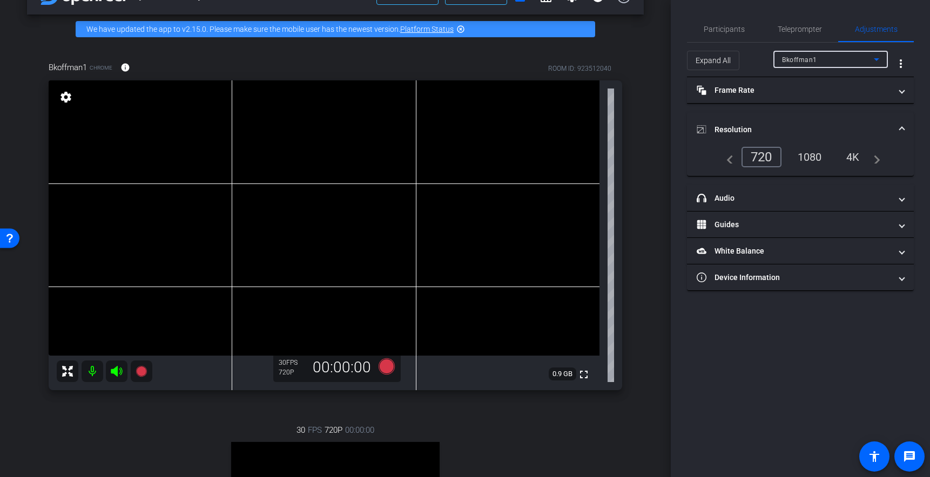
click at [806, 156] on div "1080" at bounding box center [809, 157] width 40 height 18
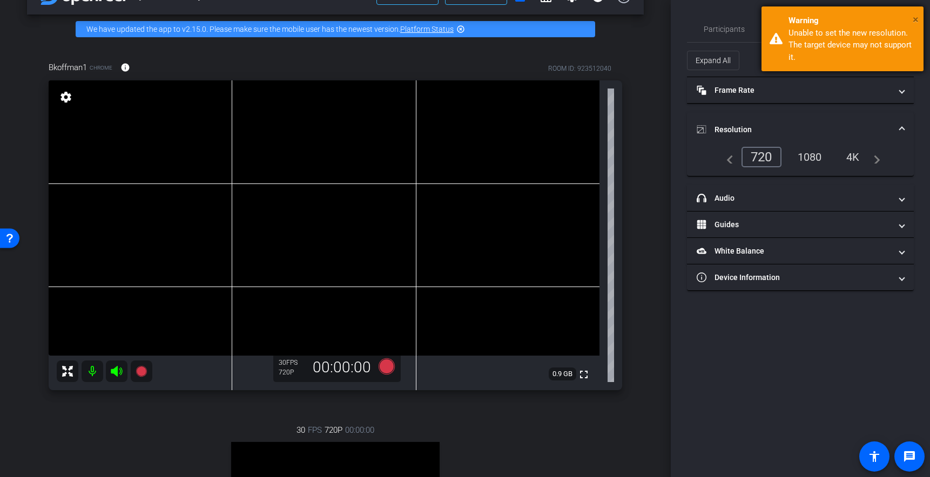
click at [914, 18] on span "×" at bounding box center [915, 19] width 6 height 13
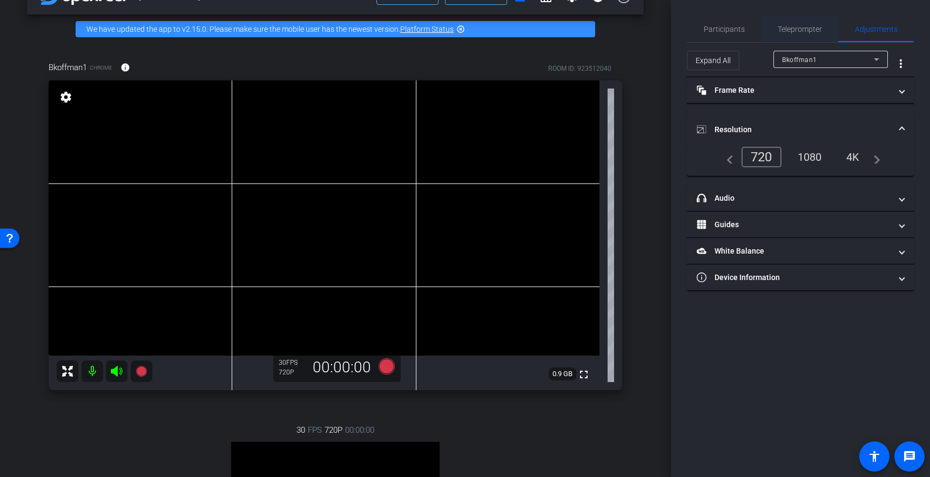
click at [800, 31] on span "Teleprompter" at bounding box center [799, 29] width 44 height 8
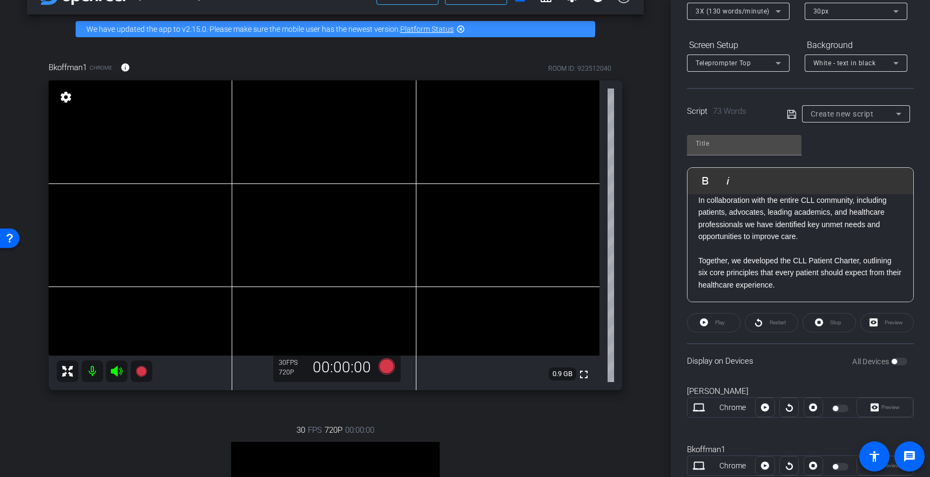
scroll to position [171, 0]
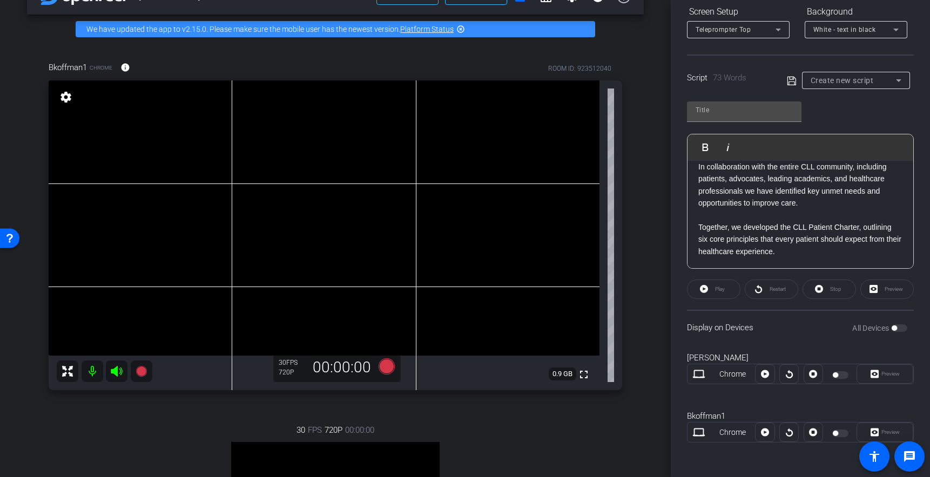
click at [838, 432] on div at bounding box center [841, 434] width 18 height 8
click at [838, 433] on div at bounding box center [841, 434] width 18 height 8
click at [829, 288] on div "Stop" at bounding box center [828, 289] width 53 height 19
drag, startPoint x: 811, startPoint y: 289, endPoint x: 819, endPoint y: 287, distance: 7.7
click at [813, 289] on div "Stop" at bounding box center [828, 289] width 53 height 19
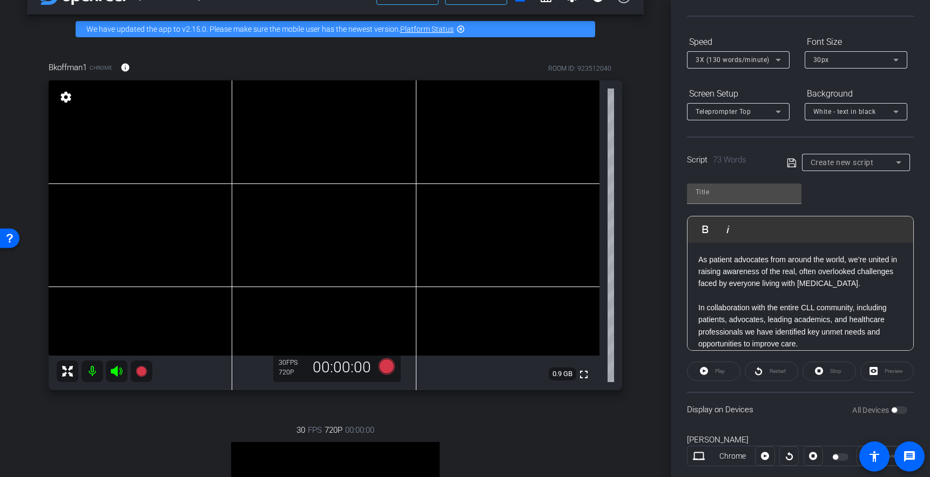
scroll to position [96, 0]
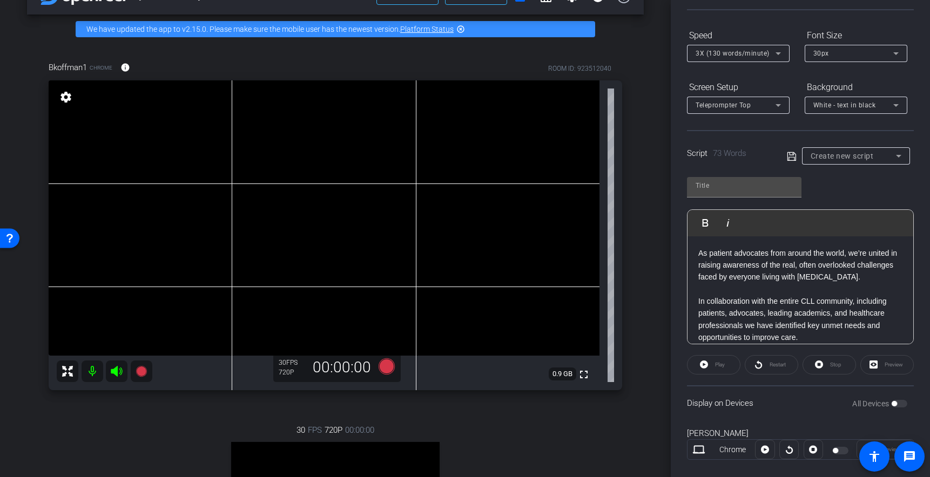
click at [748, 234] on div "Play Play from this location Play Selected Play and display the selected text o…" at bounding box center [800, 223] width 226 height 26
drag, startPoint x: 716, startPoint y: 242, endPoint x: 707, endPoint y: 255, distance: 15.9
click at [715, 246] on div "As patient advocates from around the world, we’re united in raising awareness o…" at bounding box center [800, 319] width 226 height 167
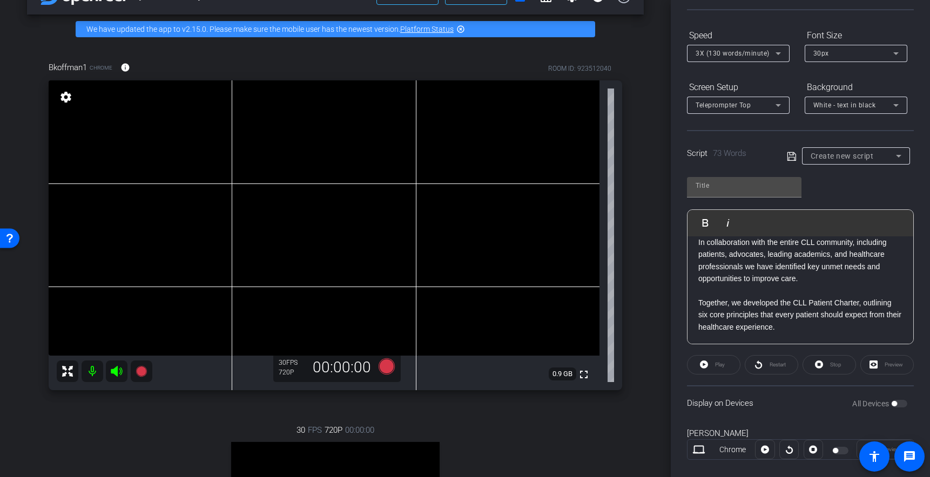
drag, startPoint x: 697, startPoint y: 248, endPoint x: 916, endPoint y: 361, distance: 246.3
click at [922, 361] on div "Participants Teleprompter Adjustments settings Studio La Plage flip Director Ev…" at bounding box center [800, 238] width 259 height 477
click at [828, 156] on span "Create new script" at bounding box center [841, 156] width 63 height 9
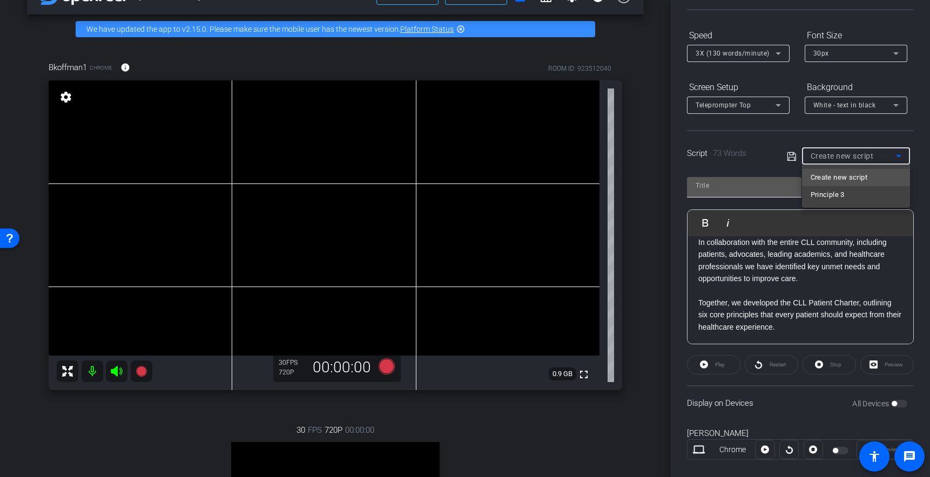
drag, startPoint x: 730, startPoint y: 188, endPoint x: 716, endPoint y: 185, distance: 14.5
click at [729, 189] on div at bounding box center [465, 238] width 930 height 477
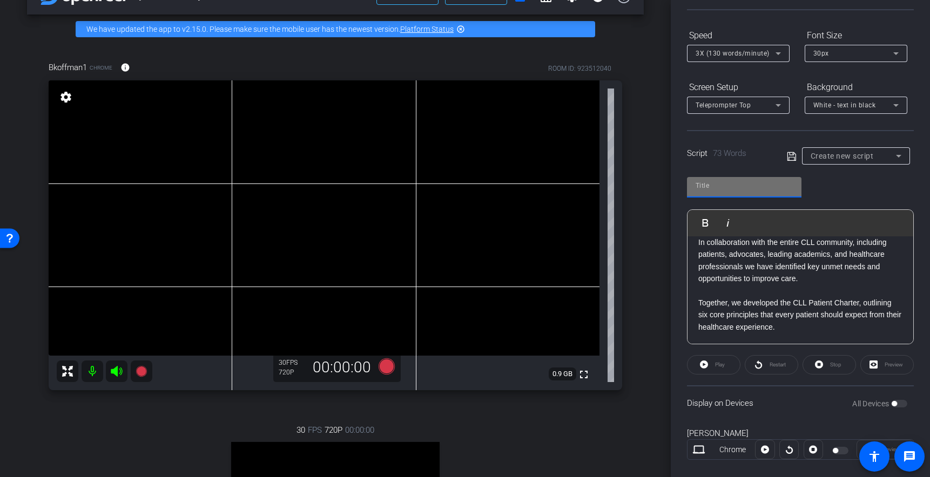
click at [714, 184] on input "text" at bounding box center [743, 185] width 97 height 13
type input "I"
type input "Brian"
drag, startPoint x: 849, startPoint y: 185, endPoint x: 859, endPoint y: 194, distance: 13.4
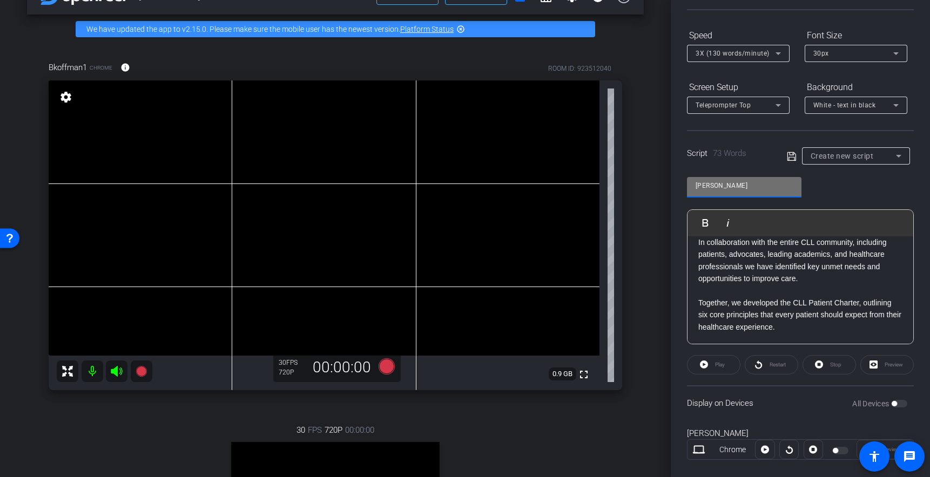
click at [849, 185] on div "Brian Play Play from this location Play Selected Play and display the selected …" at bounding box center [800, 256] width 227 height 175
click at [845, 182] on div "Brian Play Play from this location Play Selected Play and display the selected …" at bounding box center [800, 256] width 227 height 175
drag, startPoint x: 792, startPoint y: 156, endPoint x: 796, endPoint y: 160, distance: 6.1
click at [791, 157] on icon at bounding box center [792, 156] width 10 height 13
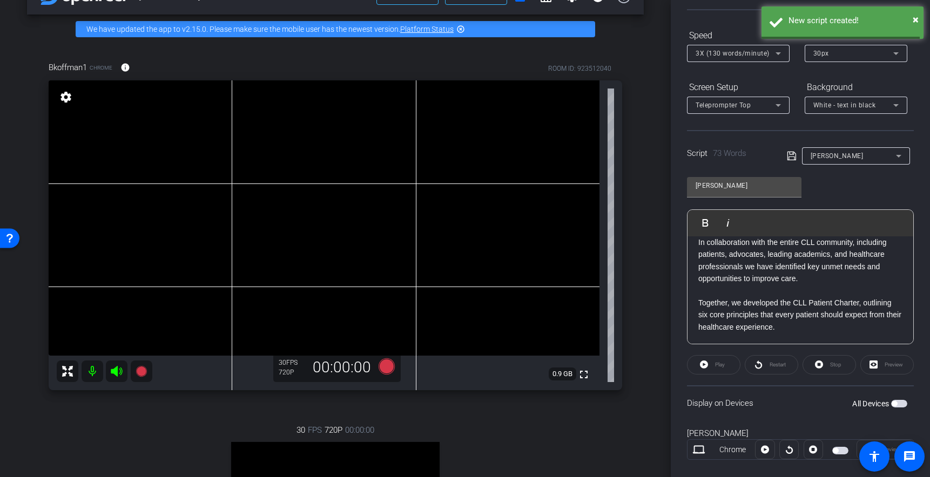
drag, startPoint x: 854, startPoint y: 182, endPoint x: 865, endPoint y: 207, distance: 26.6
click at [854, 182] on div "Brian Play Play from this location Play Selected Play and display the selected …" at bounding box center [800, 256] width 227 height 175
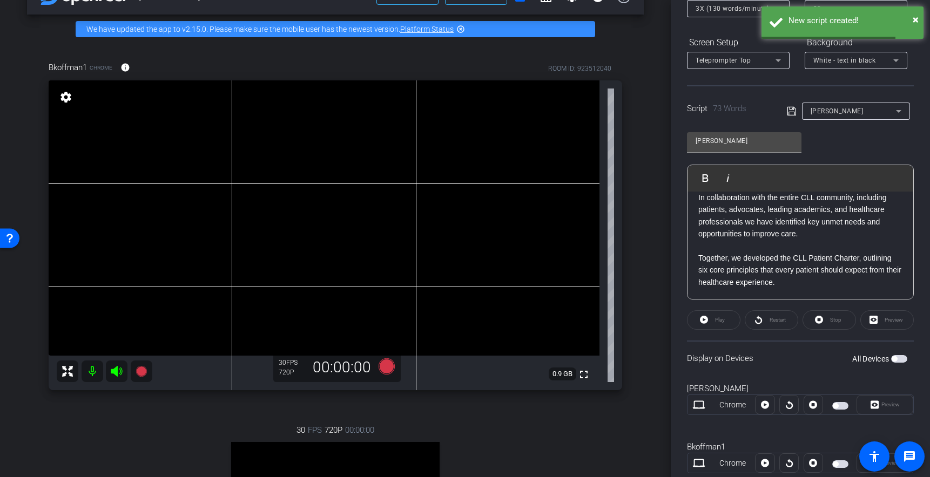
scroll to position [171, 0]
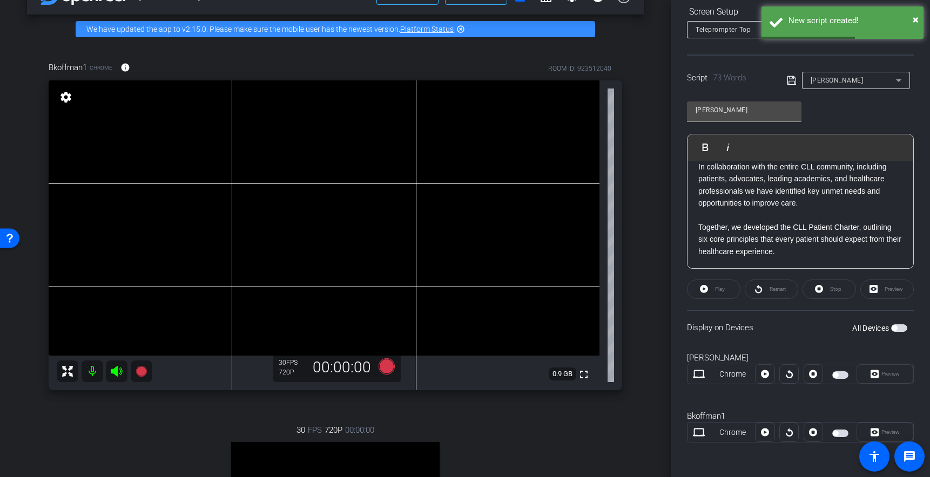
click at [833, 289] on div "Stop" at bounding box center [828, 289] width 53 height 19
click at [766, 292] on div "Restart" at bounding box center [771, 289] width 53 height 19
click at [703, 288] on div "Play" at bounding box center [713, 289] width 53 height 19
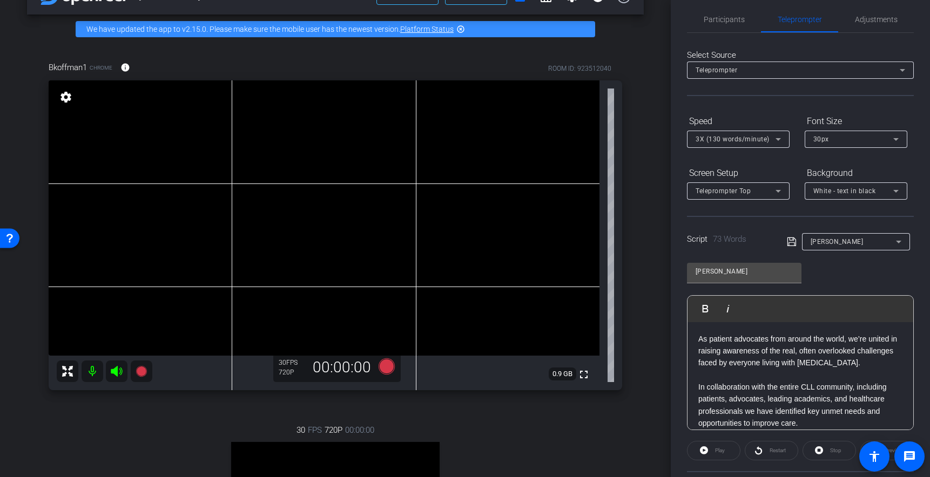
scroll to position [0, 0]
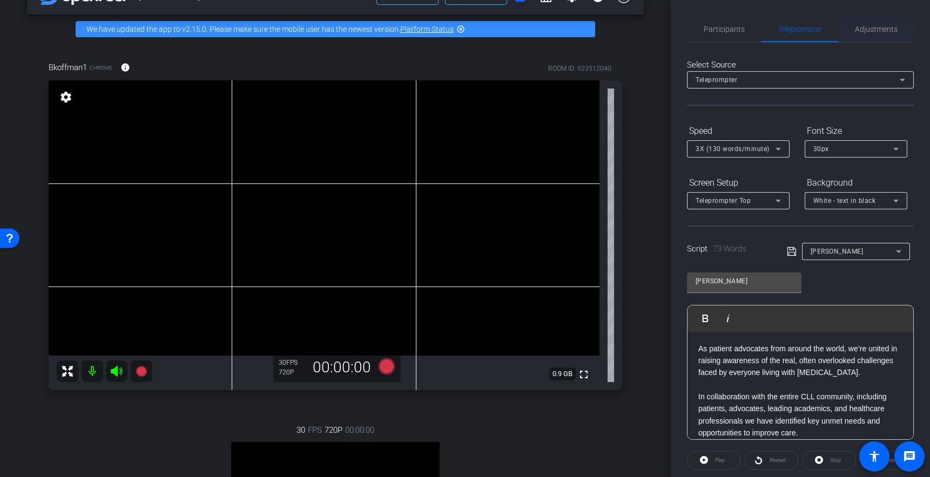
click at [867, 32] on span "Adjustments" at bounding box center [876, 29] width 43 height 8
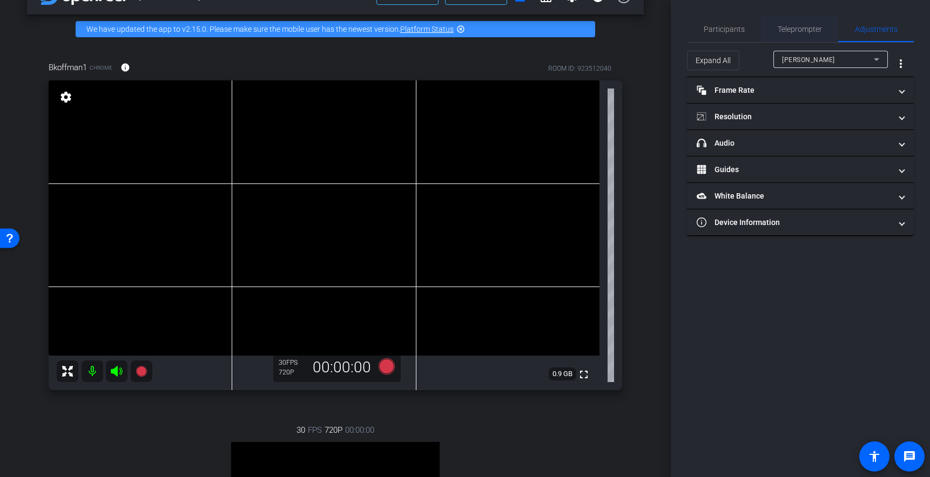
drag, startPoint x: 789, startPoint y: 29, endPoint x: 786, endPoint y: 33, distance: 5.8
click at [789, 29] on span "Teleprompter" at bounding box center [799, 29] width 44 height 8
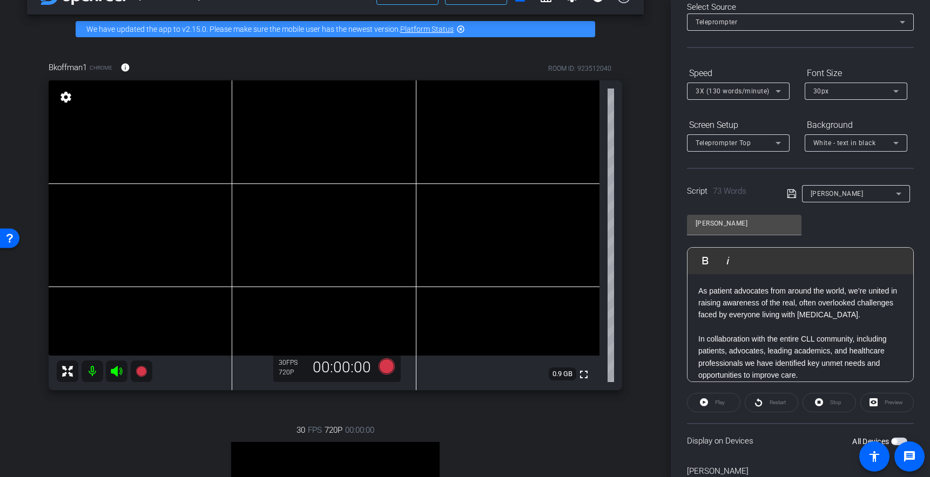
scroll to position [63, 0]
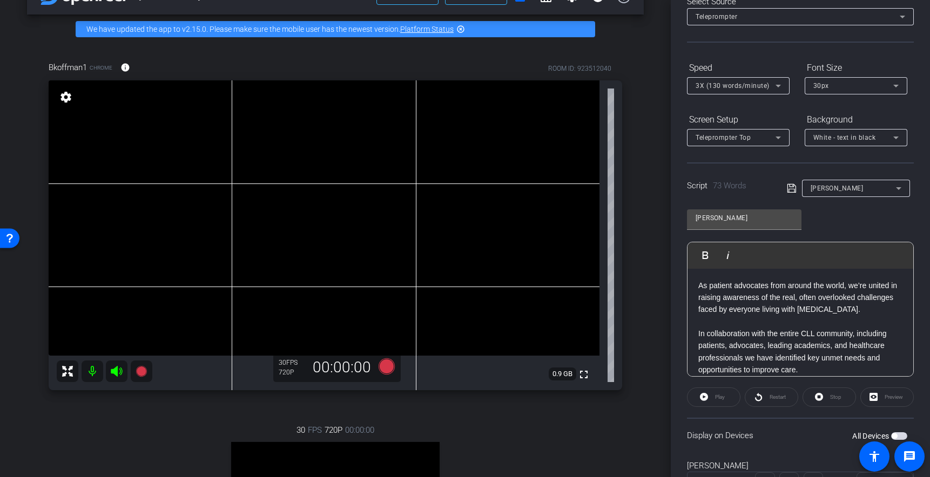
click at [728, 299] on p "As patient advocates from around the world, we’re united in raising awareness o…" at bounding box center [800, 298] width 204 height 36
drag, startPoint x: 719, startPoint y: 287, endPoint x: 698, endPoint y: 288, distance: 21.1
click at [712, 288] on p "As patient advocates from around the world, we’re united in raising awareness o…" at bounding box center [800, 298] width 204 height 36
drag, startPoint x: 699, startPoint y: 286, endPoint x: 795, endPoint y: 289, distance: 96.2
click at [795, 289] on p "As patient advocates from around the world, we’re united in raising awareness o…" at bounding box center [800, 298] width 204 height 36
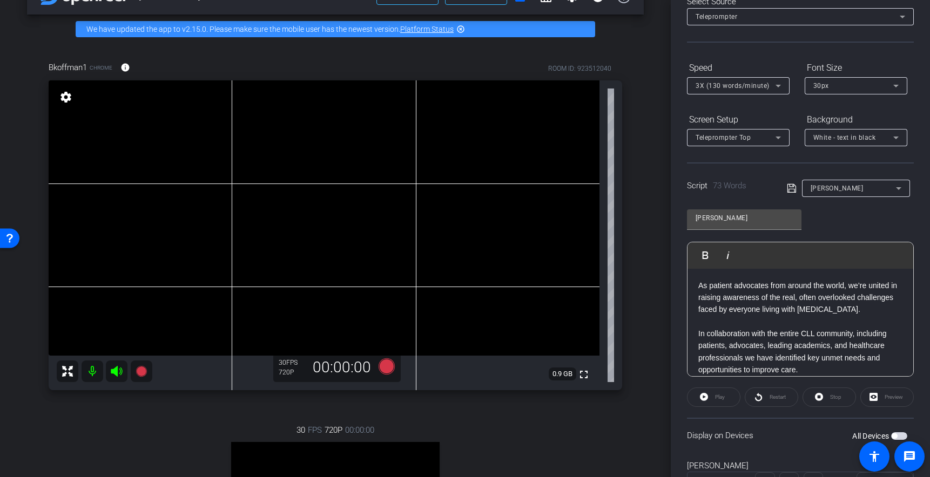
click at [714, 404] on div "Play" at bounding box center [713, 397] width 53 height 19
click at [704, 398] on div "Play" at bounding box center [713, 397] width 53 height 19
click at [704, 396] on div "Play" at bounding box center [713, 397] width 53 height 19
drag, startPoint x: 704, startPoint y: 396, endPoint x: 761, endPoint y: 366, distance: 64.5
click at [705, 396] on div "Play" at bounding box center [713, 397] width 53 height 19
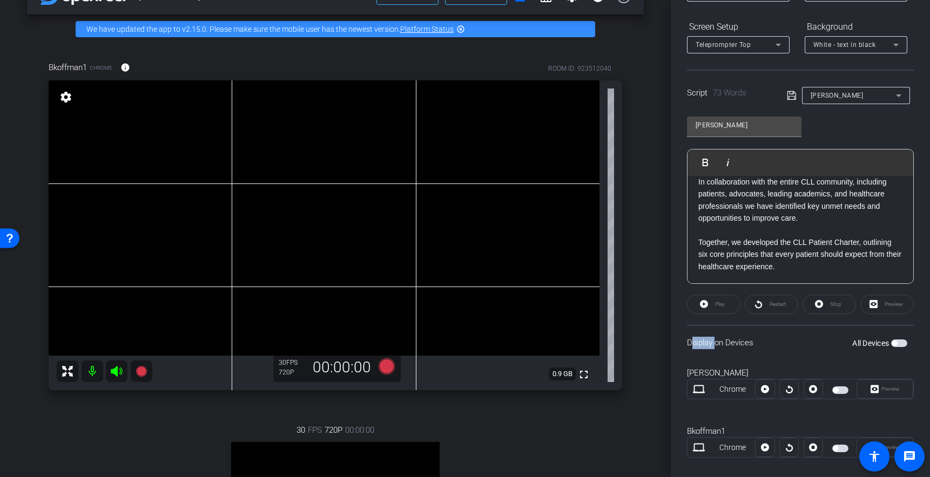
scroll to position [171, 0]
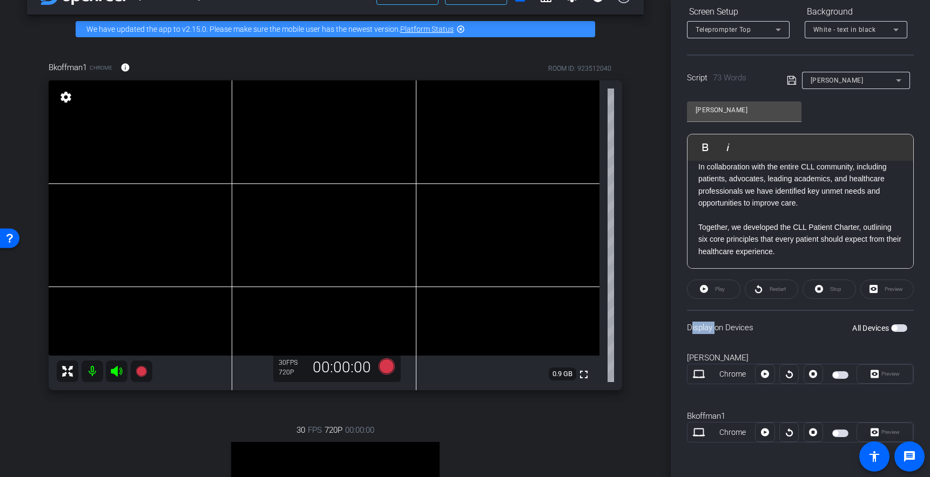
drag, startPoint x: 894, startPoint y: 329, endPoint x: 899, endPoint y: 333, distance: 6.6
click at [894, 329] on span "button" at bounding box center [893, 328] width 5 height 5
click at [716, 290] on span "Play" at bounding box center [720, 289] width 10 height 6
click at [879, 371] on div "Preview" at bounding box center [884, 373] width 57 height 19
click at [881, 294] on div "Preview" at bounding box center [886, 289] width 53 height 19
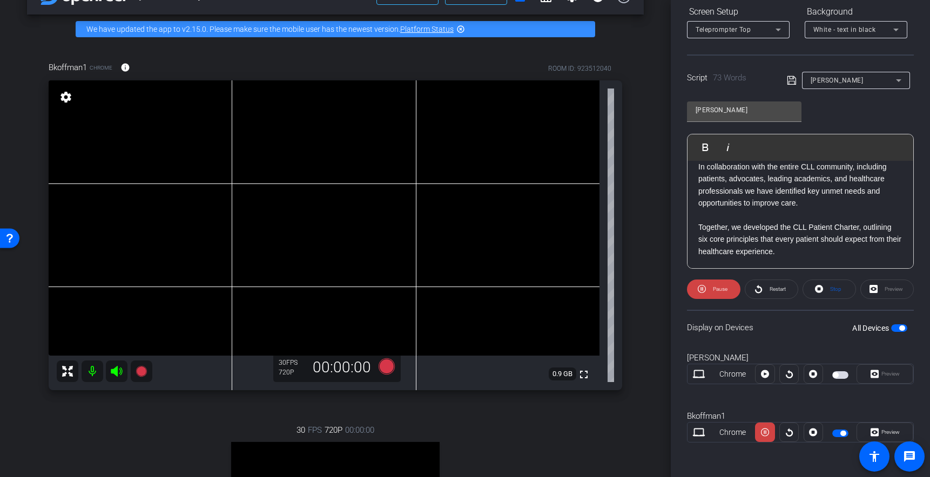
click at [879, 292] on div "Preview" at bounding box center [886, 289] width 53 height 19
click at [879, 293] on div "Preview" at bounding box center [886, 289] width 53 height 19
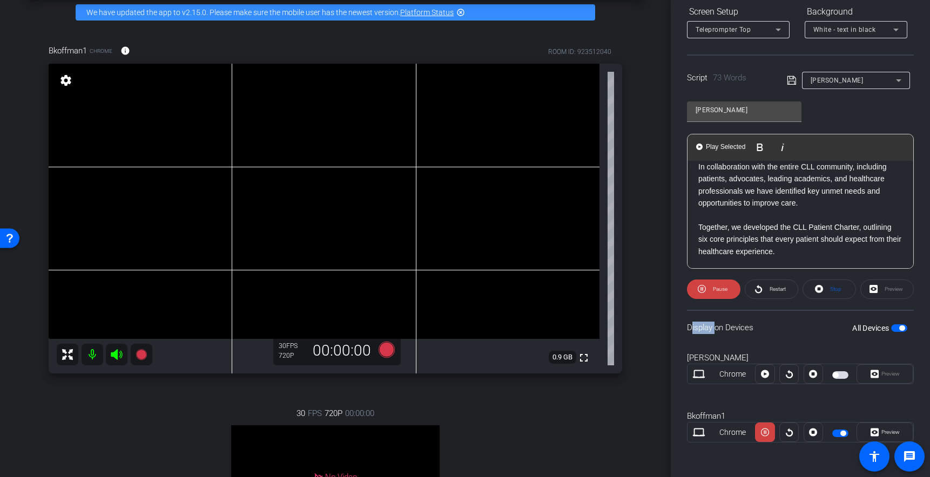
scroll to position [53, 0]
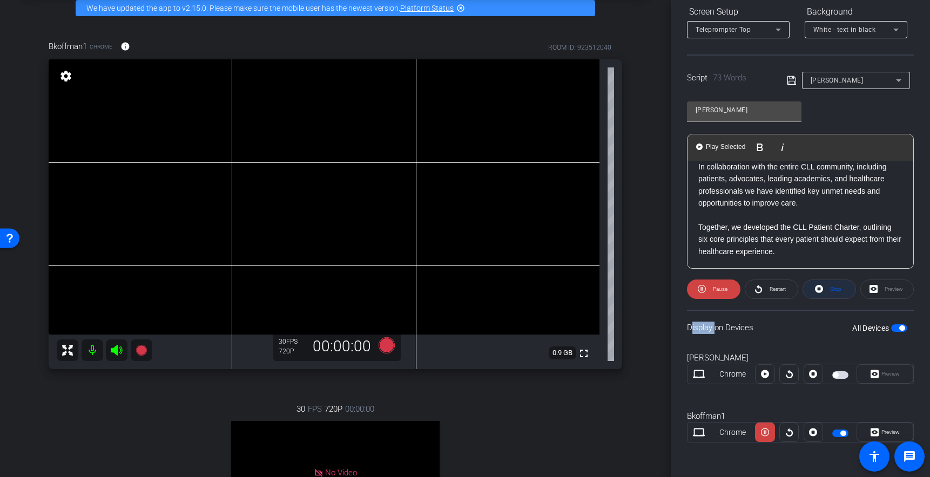
click at [824, 290] on span at bounding box center [829, 289] width 52 height 26
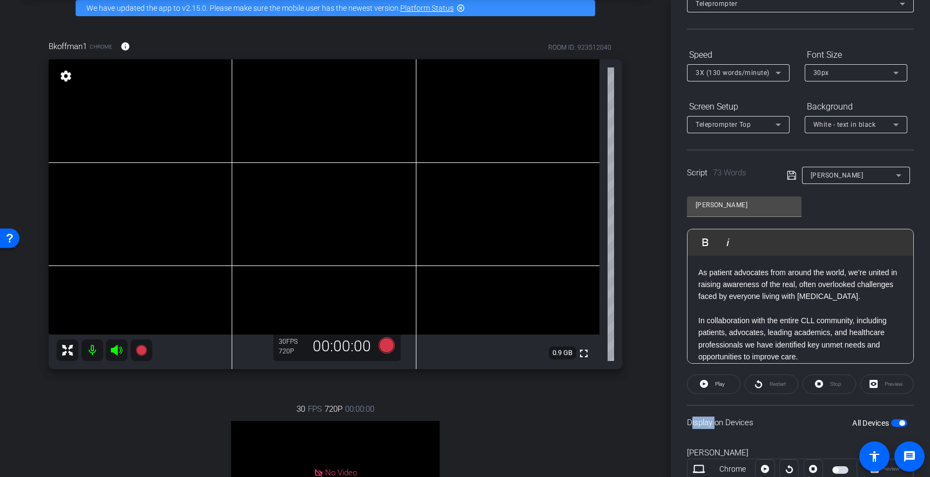
scroll to position [73, 0]
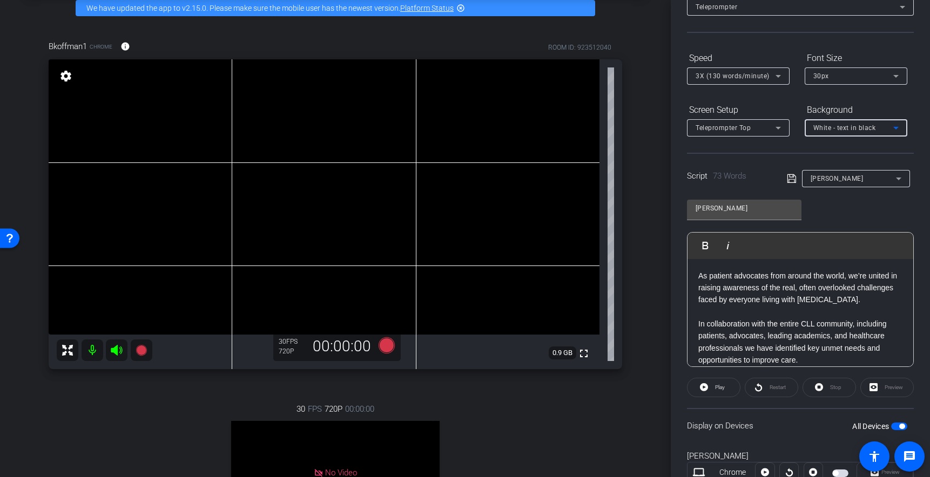
click at [869, 128] on span "White - text in black" at bounding box center [844, 128] width 63 height 8
click at [834, 168] on div "Black - text in white" at bounding box center [845, 170] width 64 height 13
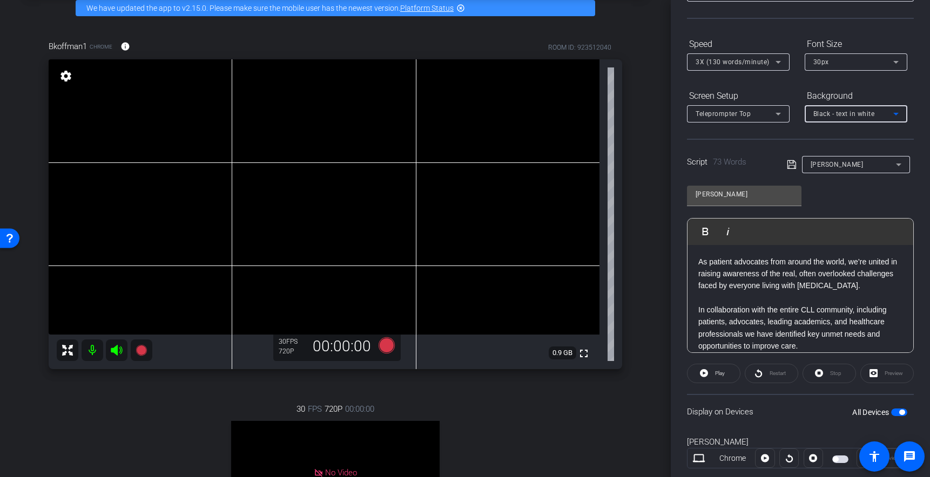
scroll to position [92, 0]
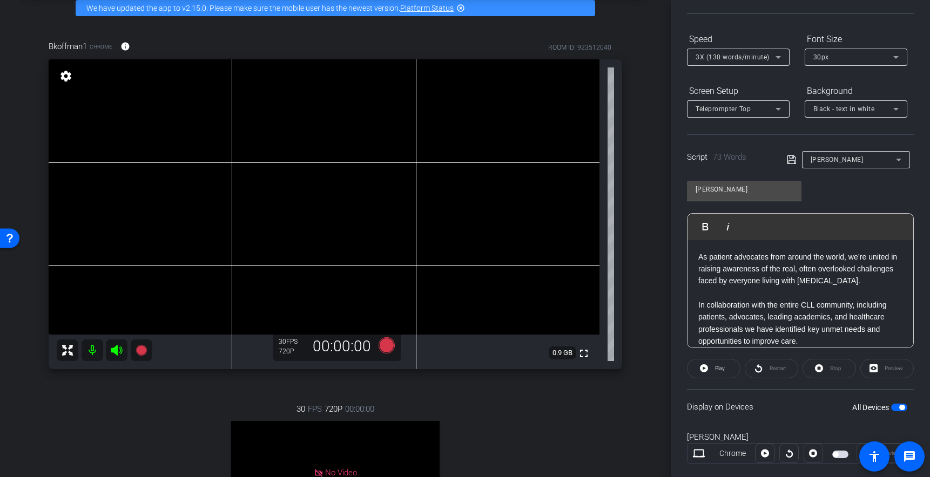
drag, startPoint x: 824, startPoint y: 369, endPoint x: 816, endPoint y: 376, distance: 10.7
click at [824, 370] on div "Stop" at bounding box center [828, 368] width 53 height 19
drag, startPoint x: 817, startPoint y: 372, endPoint x: 830, endPoint y: 378, distance: 15.0
click at [817, 372] on div "Stop" at bounding box center [828, 368] width 53 height 19
click at [876, 367] on div "Preview" at bounding box center [886, 368] width 53 height 19
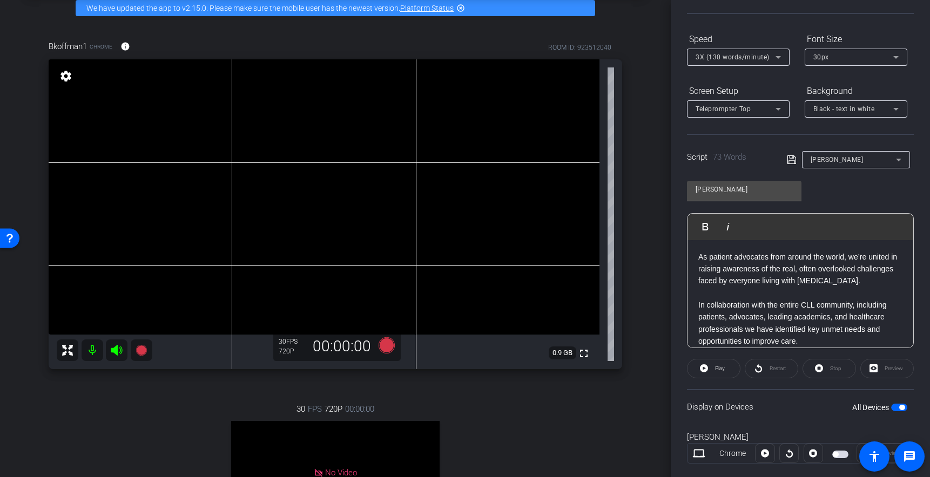
scroll to position [1, 0]
click at [821, 370] on div "Stop" at bounding box center [828, 368] width 53 height 19
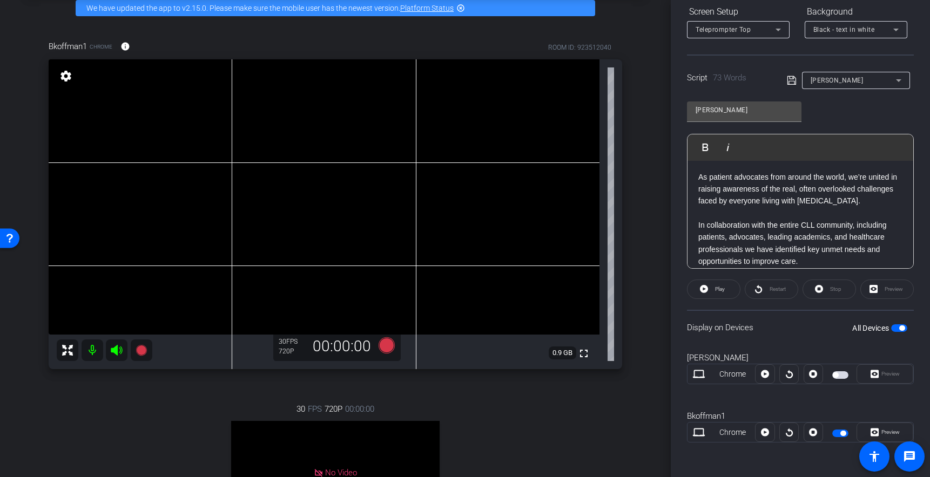
click at [837, 375] on span "button" at bounding box center [835, 375] width 5 height 5
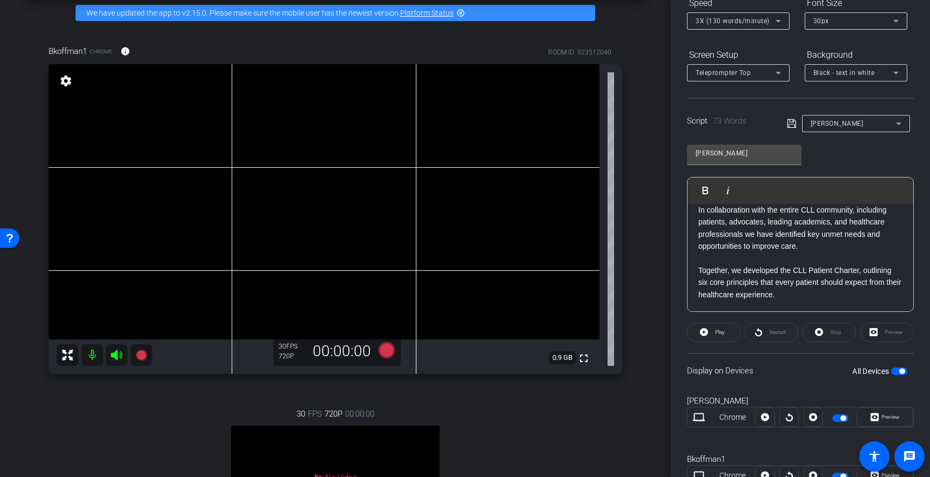
scroll to position [0, 0]
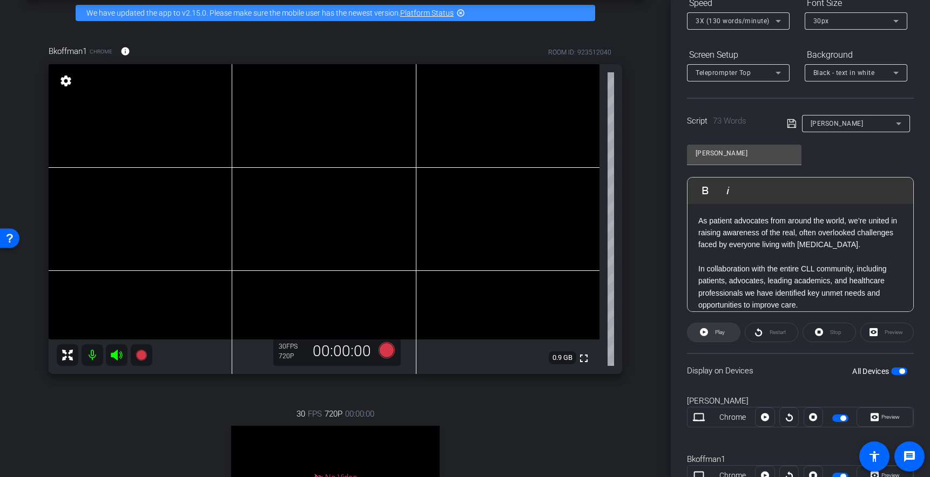
click at [717, 333] on span "Play" at bounding box center [720, 332] width 10 height 6
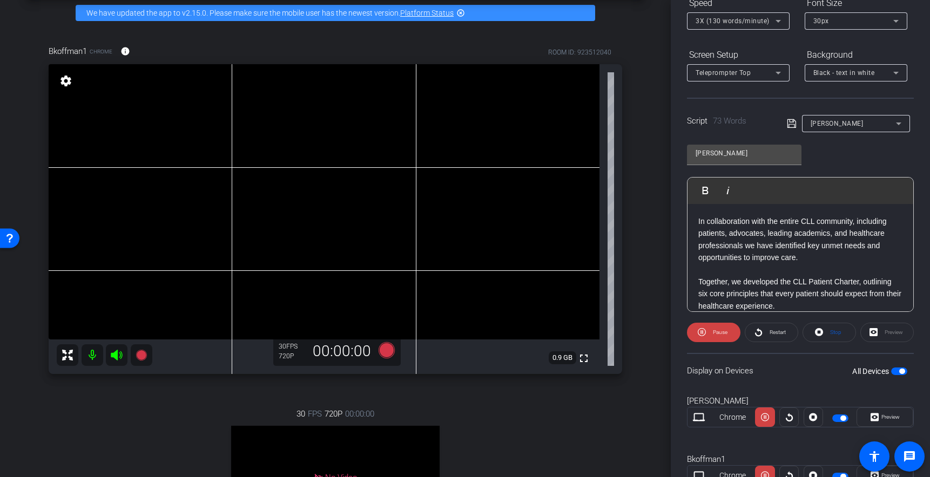
scroll to position [59, 0]
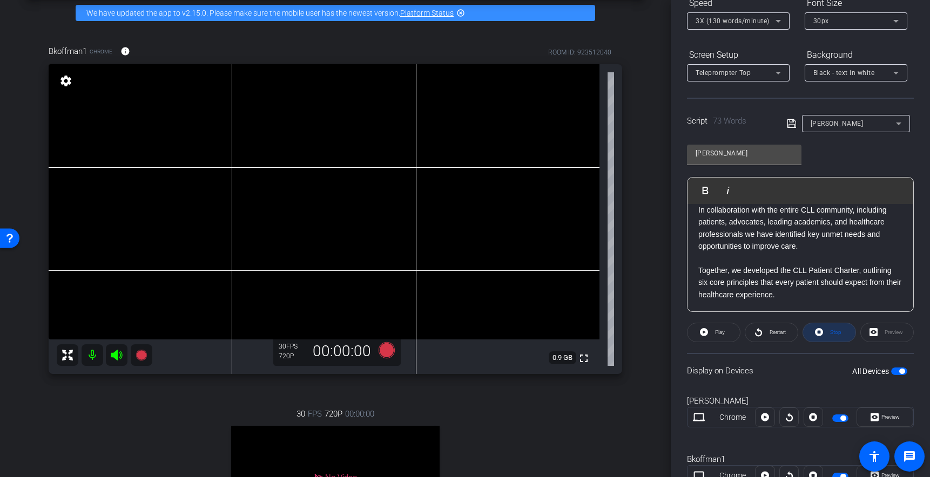
click at [820, 337] on icon at bounding box center [819, 332] width 8 height 13
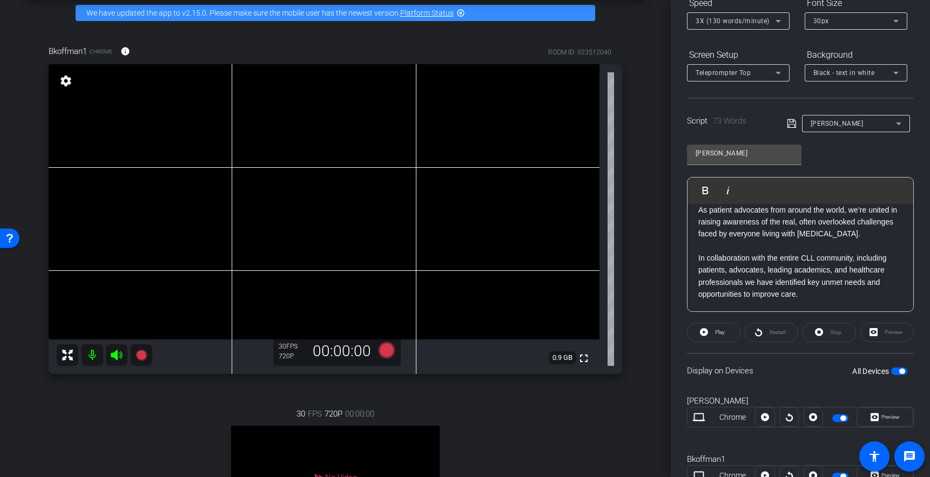
scroll to position [0, 0]
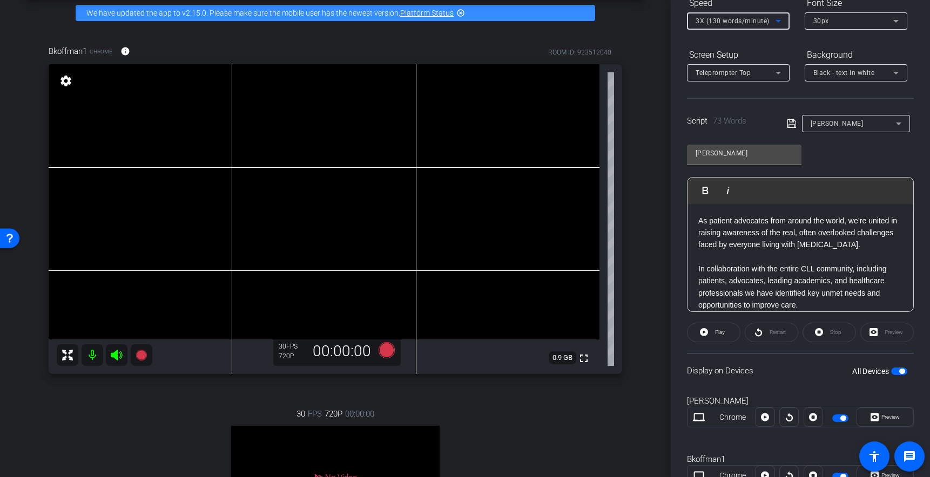
click at [774, 19] on icon at bounding box center [778, 21] width 13 height 13
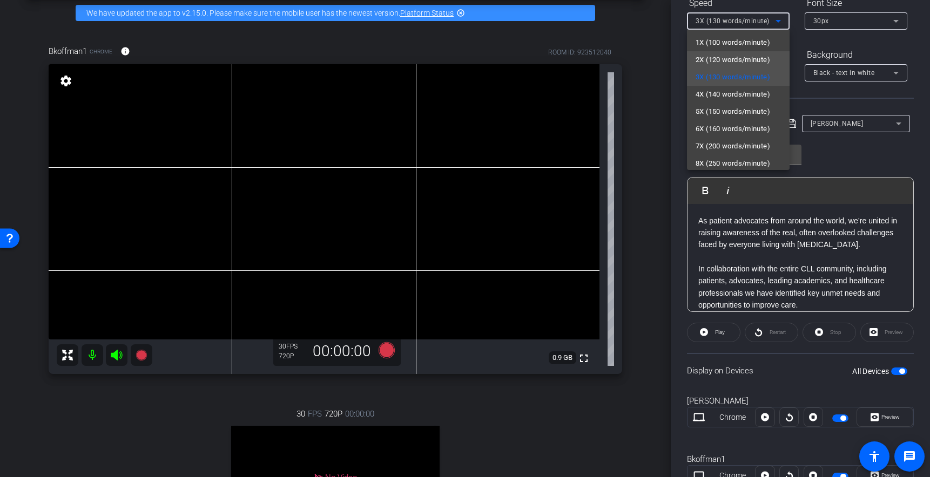
click at [732, 59] on span "2X (120 words/minute)" at bounding box center [732, 59] width 75 height 13
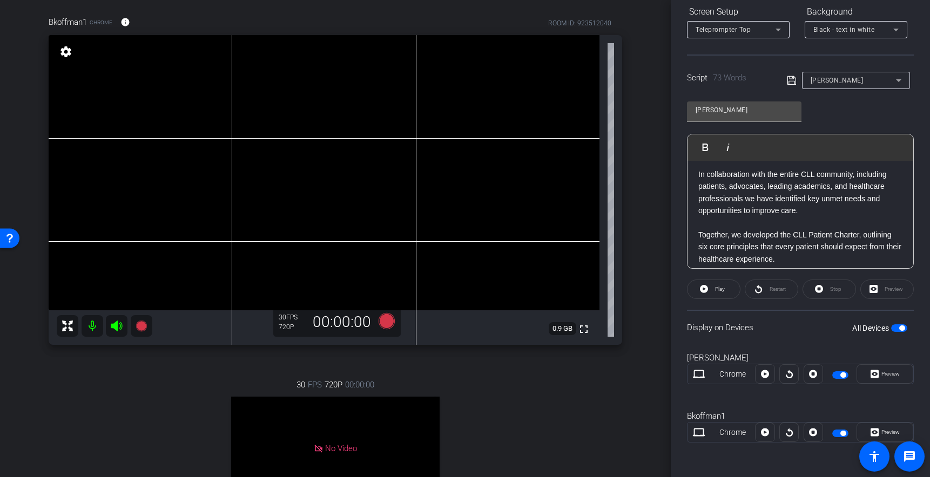
scroll to position [59, 0]
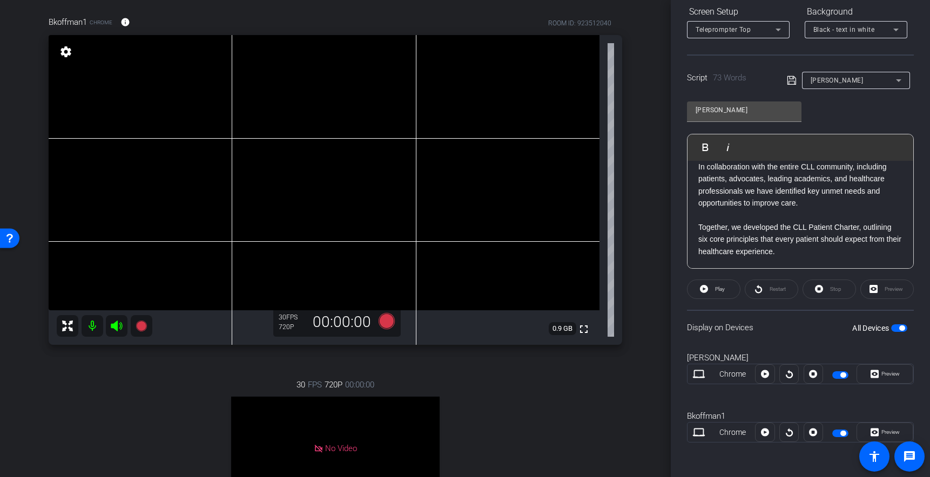
click at [827, 292] on div "Stop" at bounding box center [828, 289] width 53 height 19
click at [823, 288] on div "Stop" at bounding box center [828, 289] width 53 height 19
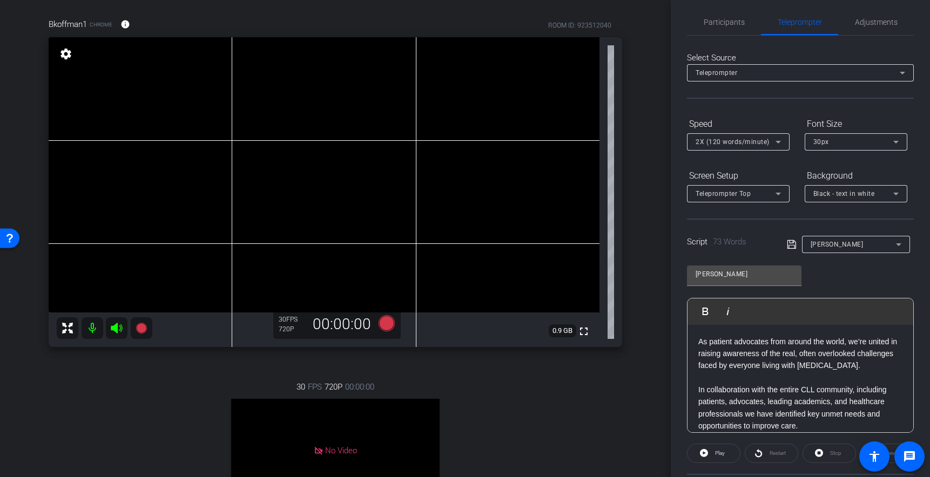
scroll to position [0, 0]
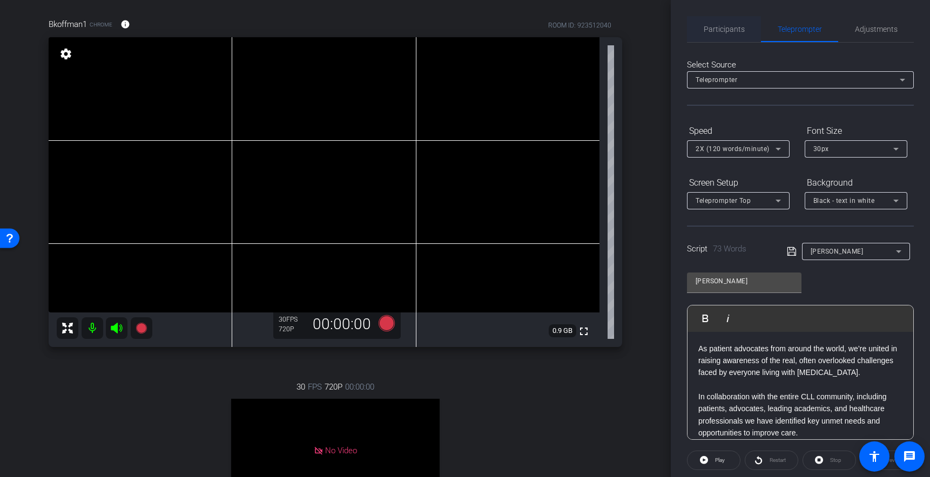
drag, startPoint x: 723, startPoint y: 30, endPoint x: 745, endPoint y: 33, distance: 21.8
click at [723, 30] on span "Participants" at bounding box center [723, 29] width 41 height 8
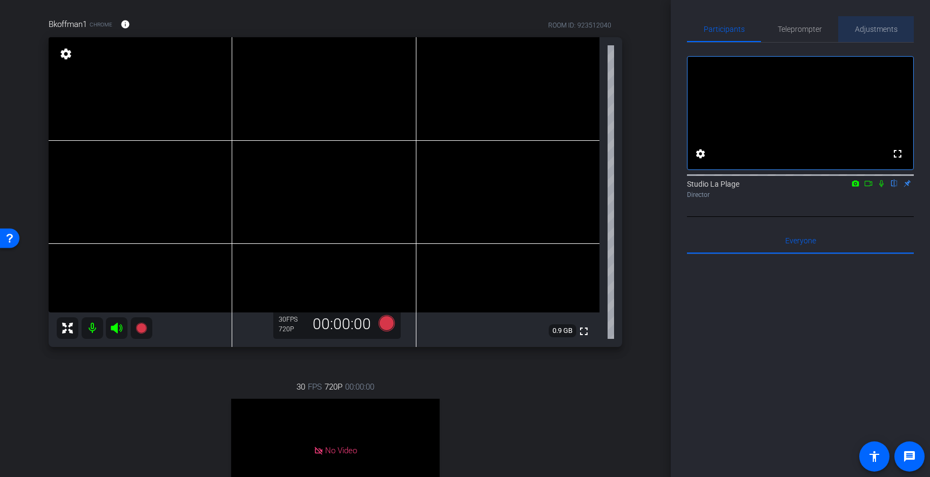
drag, startPoint x: 874, startPoint y: 25, endPoint x: 867, endPoint y: 38, distance: 14.0
click at [873, 26] on span "Adjustments" at bounding box center [876, 29] width 43 height 8
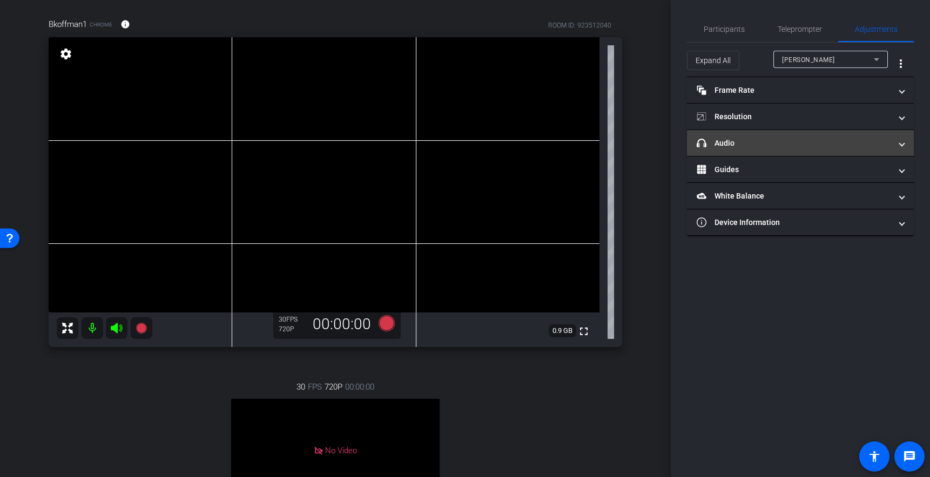
drag, startPoint x: 733, startPoint y: 136, endPoint x: 746, endPoint y: 145, distance: 15.9
click at [732, 136] on mat-expansion-panel-header "headphone icon Audio" at bounding box center [800, 143] width 227 height 26
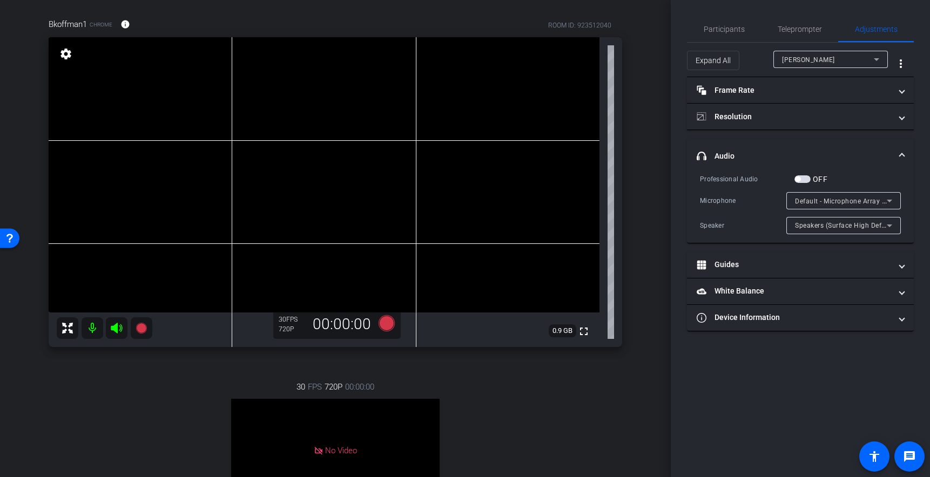
drag, startPoint x: 807, startPoint y: 178, endPoint x: 810, endPoint y: 189, distance: 11.8
click at [808, 178] on span "button" at bounding box center [802, 179] width 16 height 8
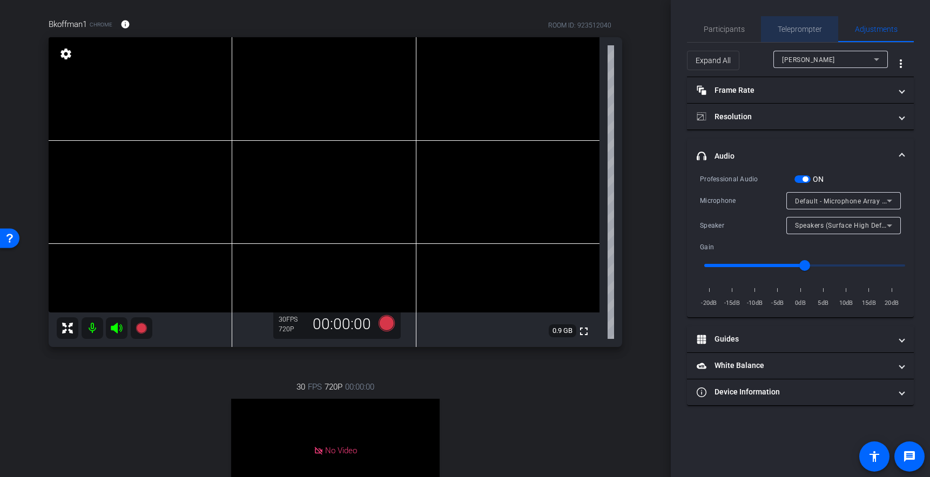
click at [783, 30] on span "Teleprompter" at bounding box center [799, 29] width 44 height 8
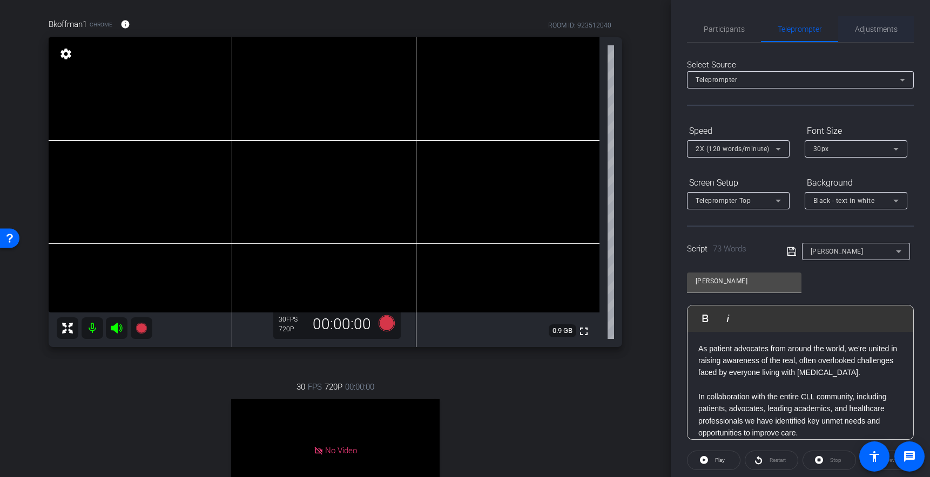
drag, startPoint x: 871, startPoint y: 29, endPoint x: 849, endPoint y: 34, distance: 22.8
click at [871, 29] on span "Adjustments" at bounding box center [876, 29] width 43 height 8
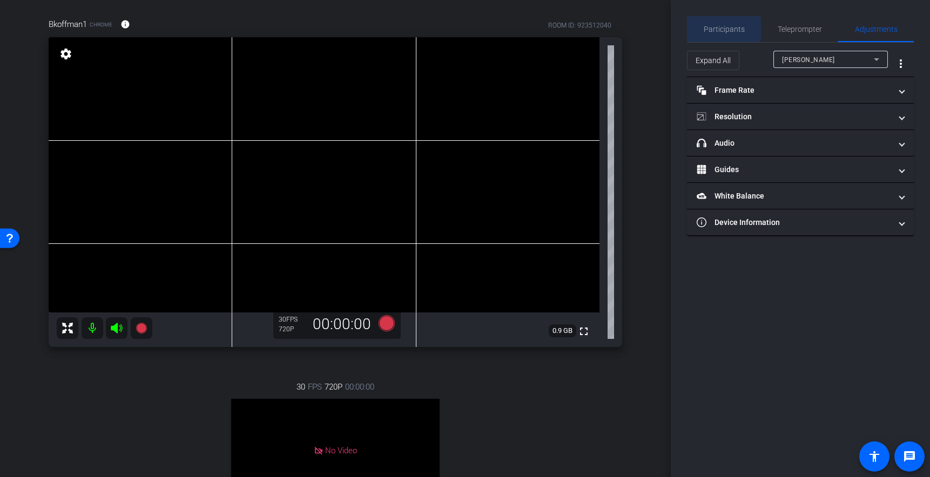
click at [719, 29] on span "Participants" at bounding box center [723, 29] width 41 height 8
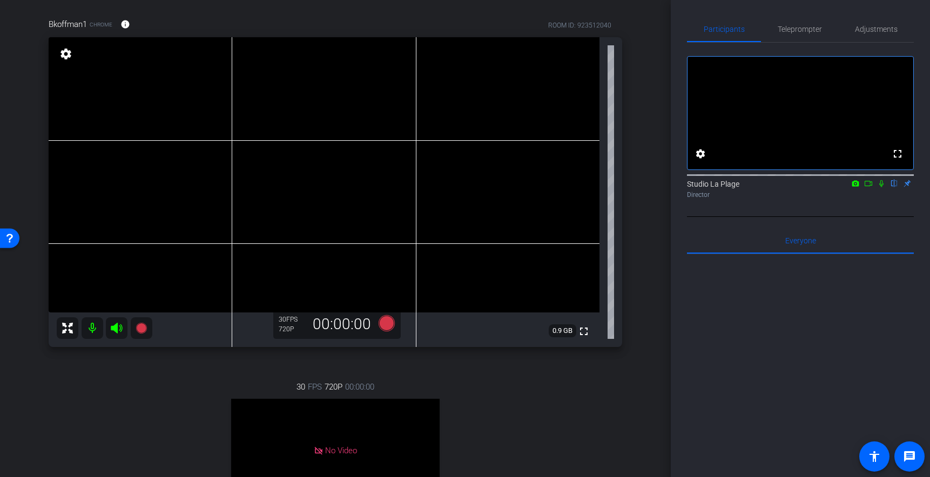
click at [881, 187] on icon at bounding box center [881, 184] width 9 height 8
click at [144, 326] on icon at bounding box center [141, 328] width 11 height 11
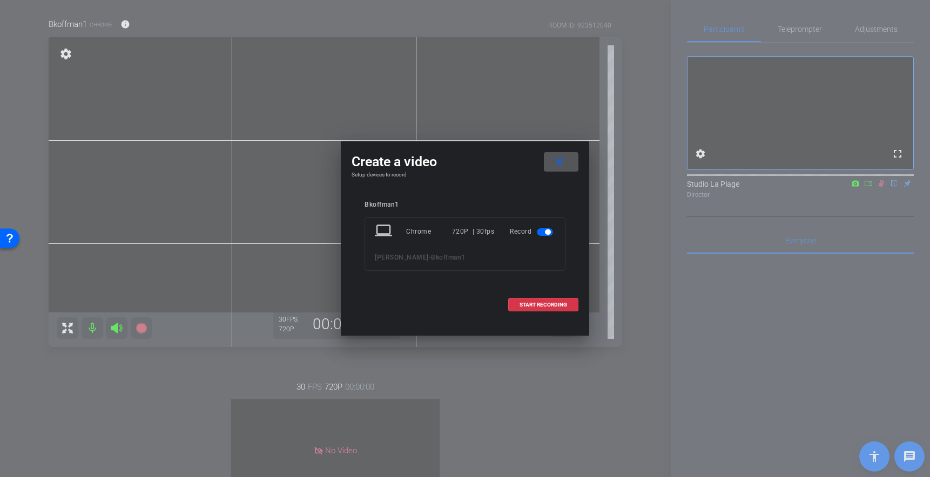
click at [535, 305] on span "START RECORDING" at bounding box center [543, 304] width 48 height 5
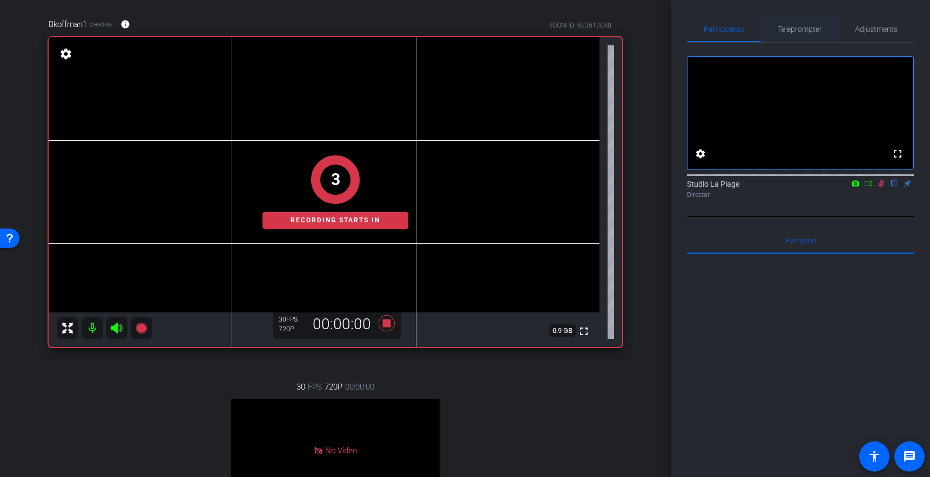
click at [804, 28] on span "Teleprompter" at bounding box center [799, 29] width 44 height 8
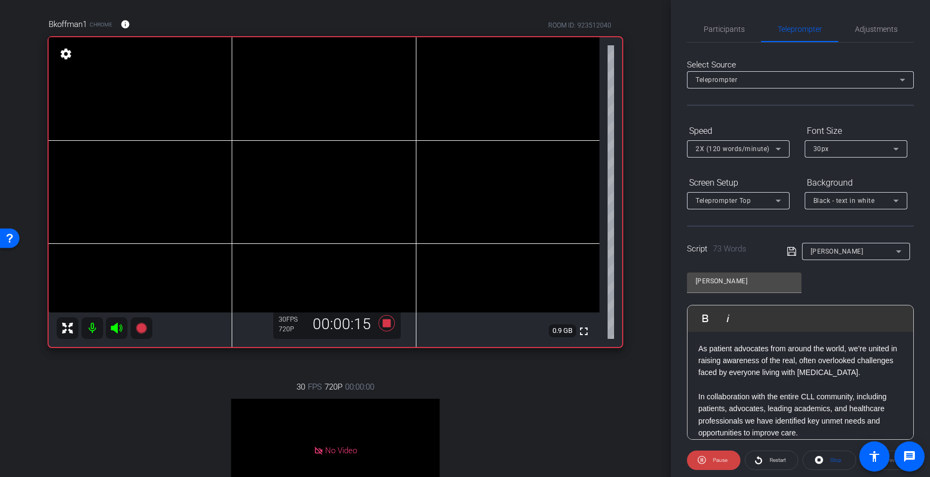
click at [722, 385] on p at bounding box center [800, 385] width 204 height 12
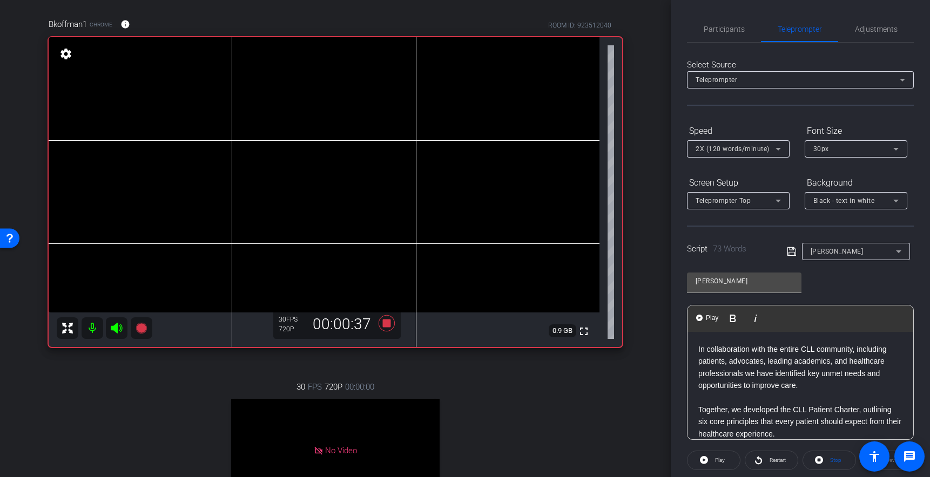
scroll to position [59, 0]
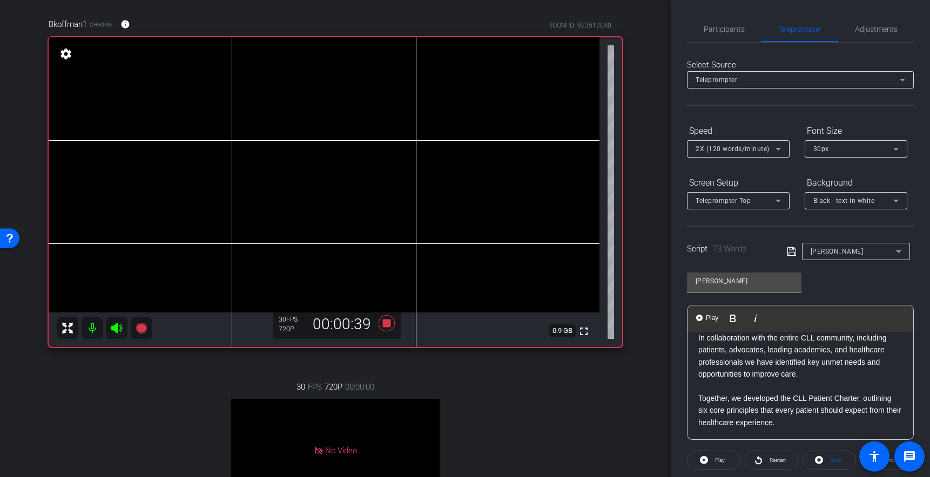
click at [752, 382] on p at bounding box center [800, 387] width 204 height 12
drag, startPoint x: 387, startPoint y: 322, endPoint x: 468, endPoint y: 334, distance: 81.9
click at [388, 322] on icon at bounding box center [386, 323] width 16 height 16
click at [736, 29] on span "Participants" at bounding box center [723, 29] width 41 height 8
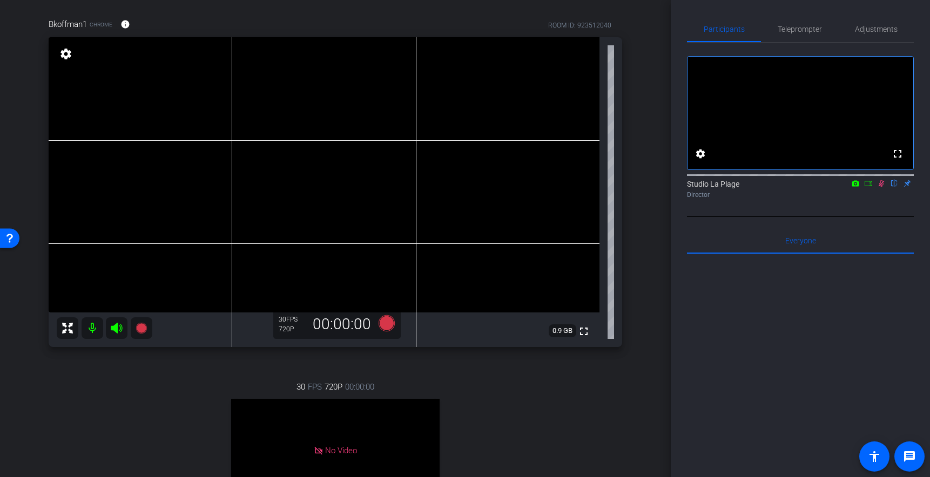
click at [881, 187] on icon at bounding box center [881, 183] width 6 height 7
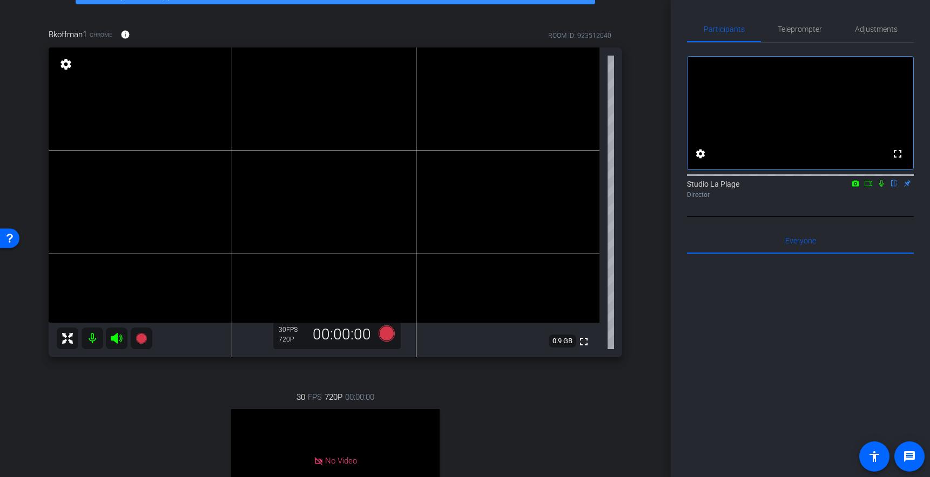
scroll to position [64, 0]
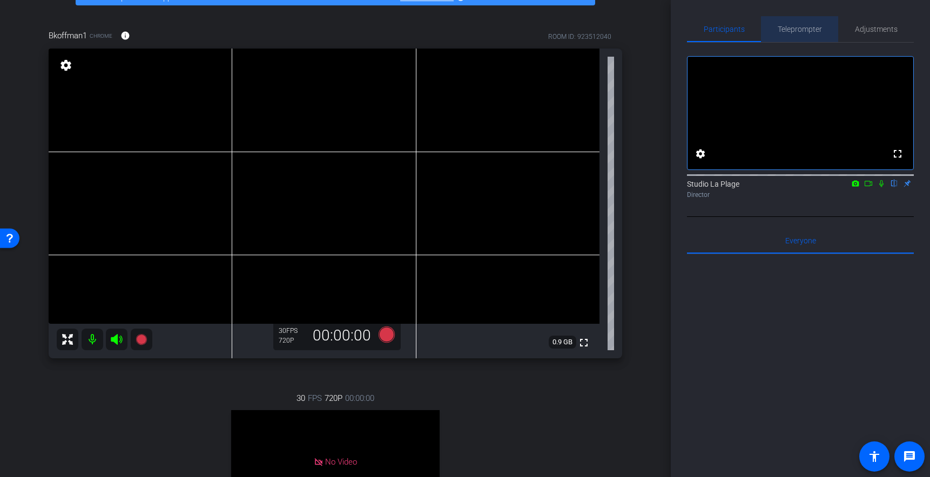
click at [804, 31] on span "Teleprompter" at bounding box center [799, 29] width 44 height 8
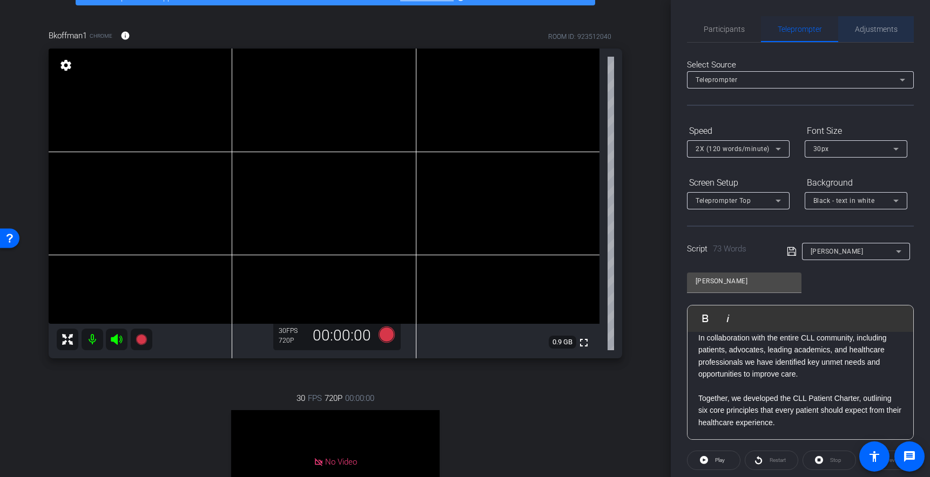
drag, startPoint x: 866, startPoint y: 28, endPoint x: 803, endPoint y: 34, distance: 63.4
click at [866, 28] on span "Adjustments" at bounding box center [876, 29] width 43 height 8
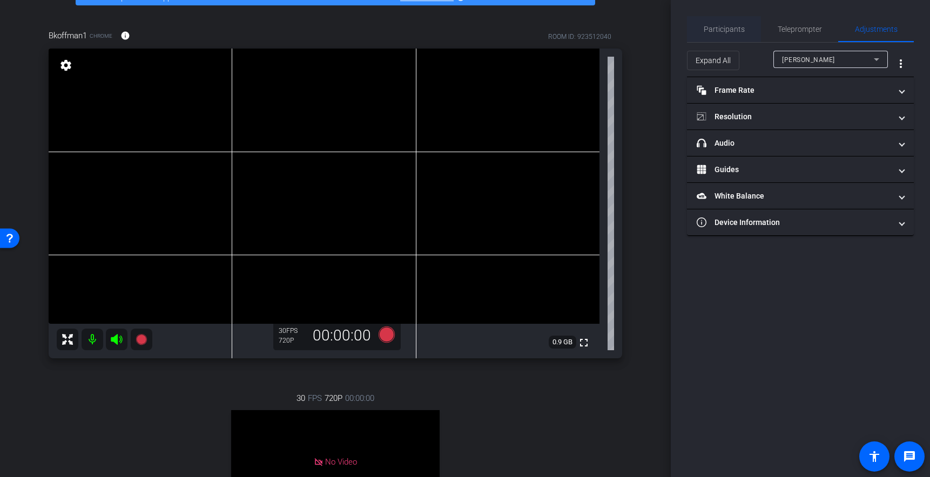
click at [725, 33] on span "Participants" at bounding box center [723, 29] width 41 height 26
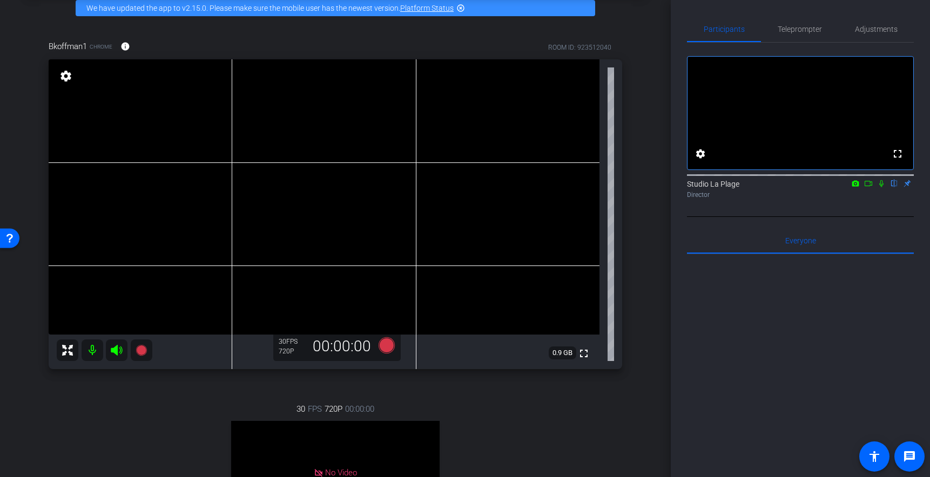
scroll to position [25, 0]
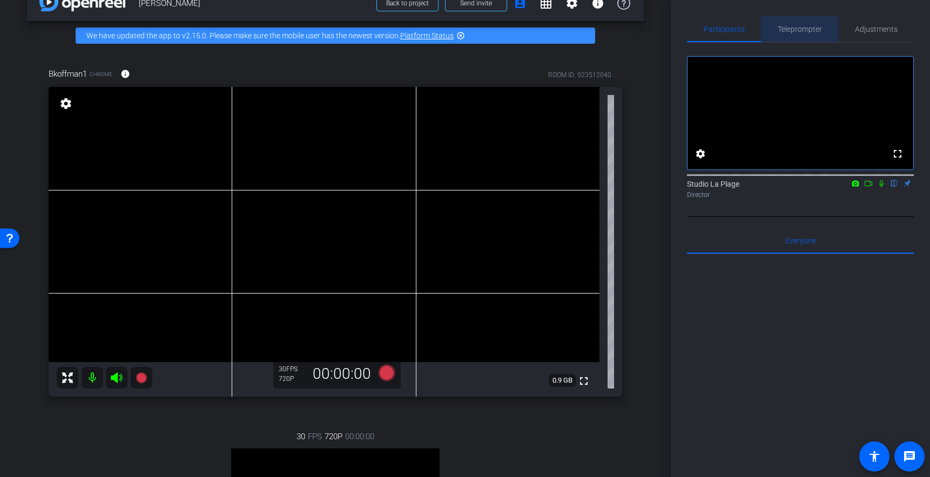
click at [797, 32] on span "Teleprompter" at bounding box center [799, 29] width 44 height 8
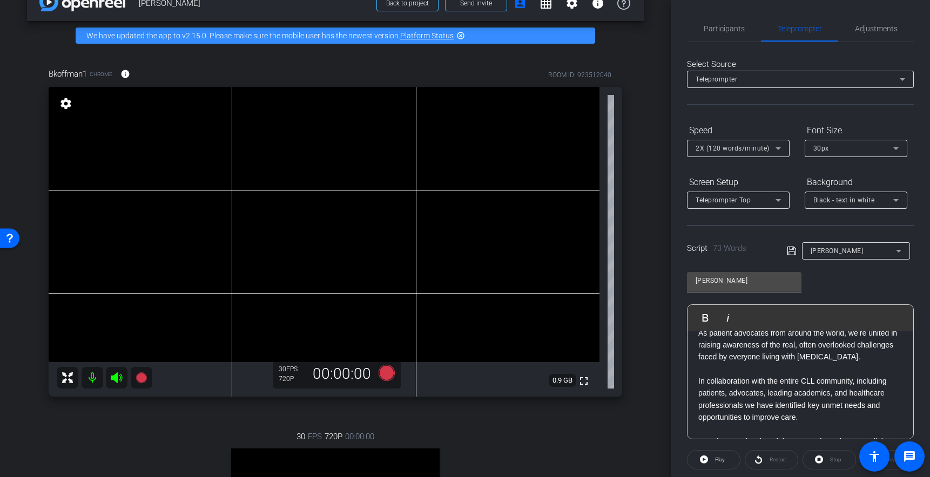
scroll to position [0, 0]
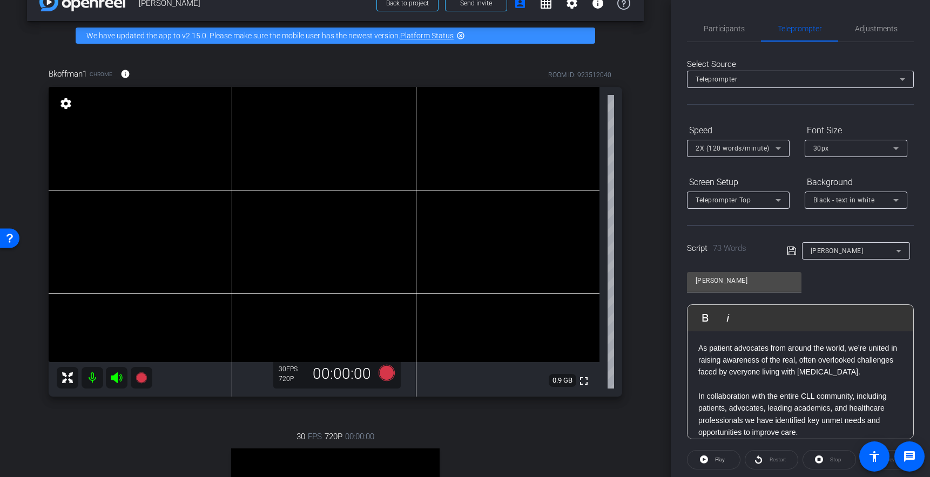
click at [715, 384] on p at bounding box center [800, 384] width 204 height 12
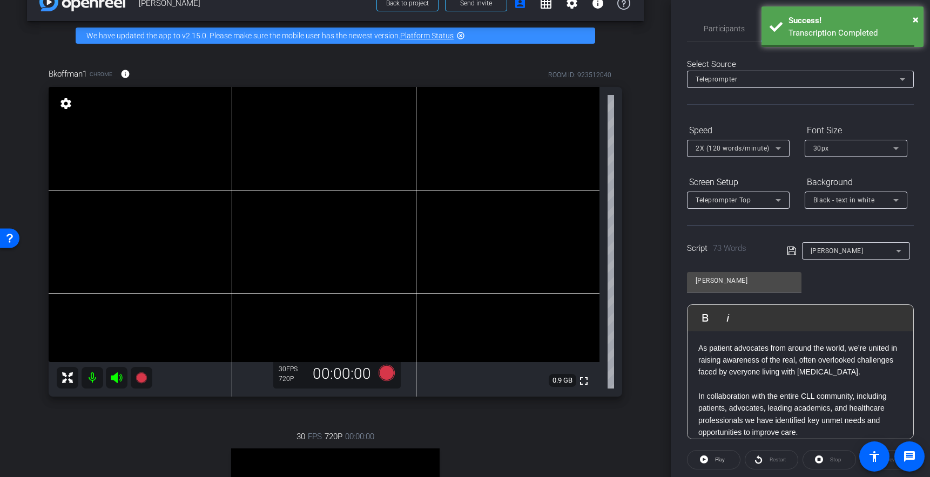
click at [725, 383] on p at bounding box center [800, 384] width 204 height 12
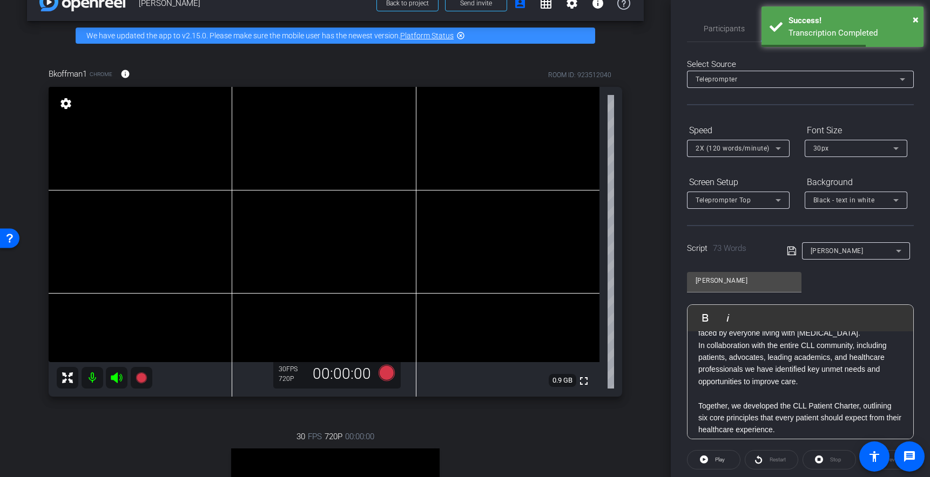
scroll to position [43, 0]
click at [713, 392] on p at bounding box center [800, 390] width 204 height 12
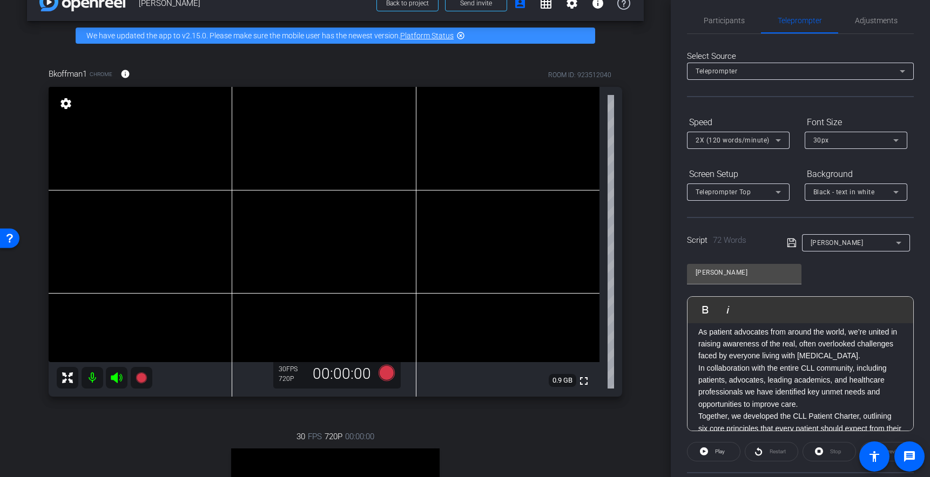
scroll to position [0, 0]
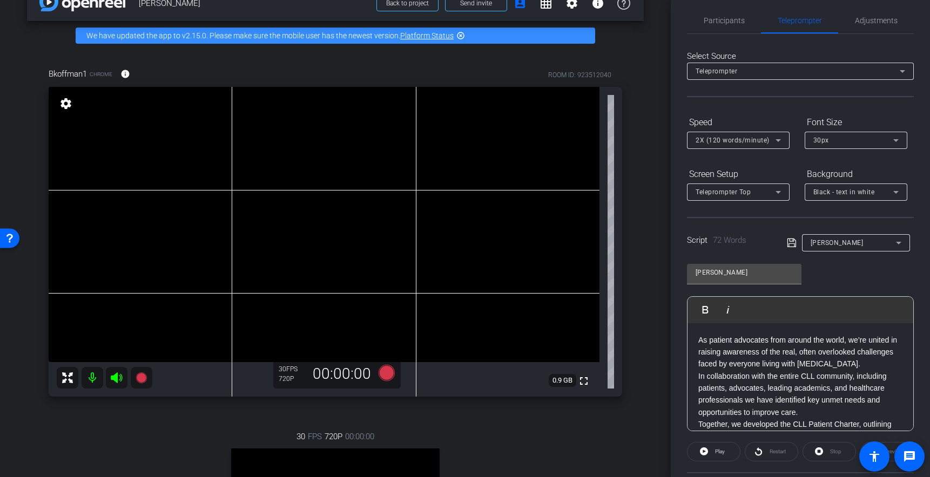
click at [703, 331] on div "As patient advocates from around the world, we’re united in raising awareness o…" at bounding box center [800, 394] width 226 height 143
click at [706, 323] on div "As patient advocates from around the world, we’re united in raising awareness o…" at bounding box center [800, 394] width 226 height 143
click at [698, 333] on div "As patient advocates from around the world, we’re united in raising awareness o…" at bounding box center [800, 394] width 226 height 143
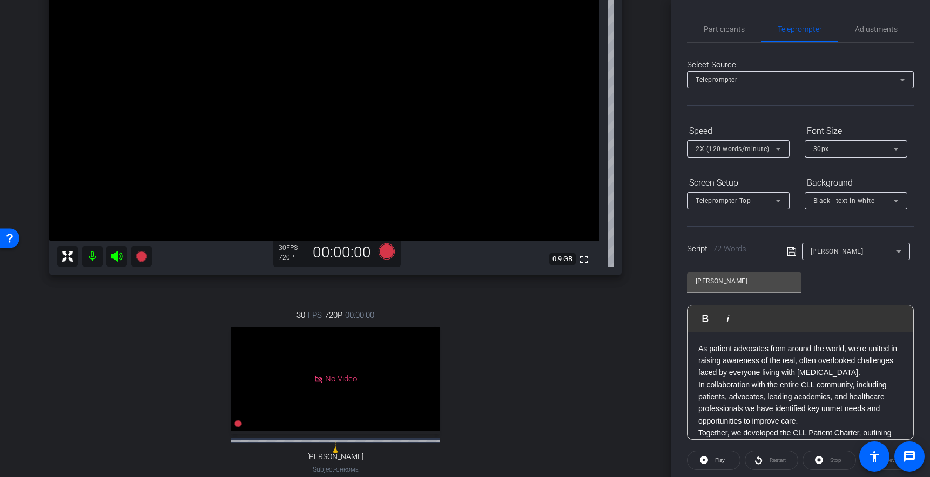
scroll to position [139, 0]
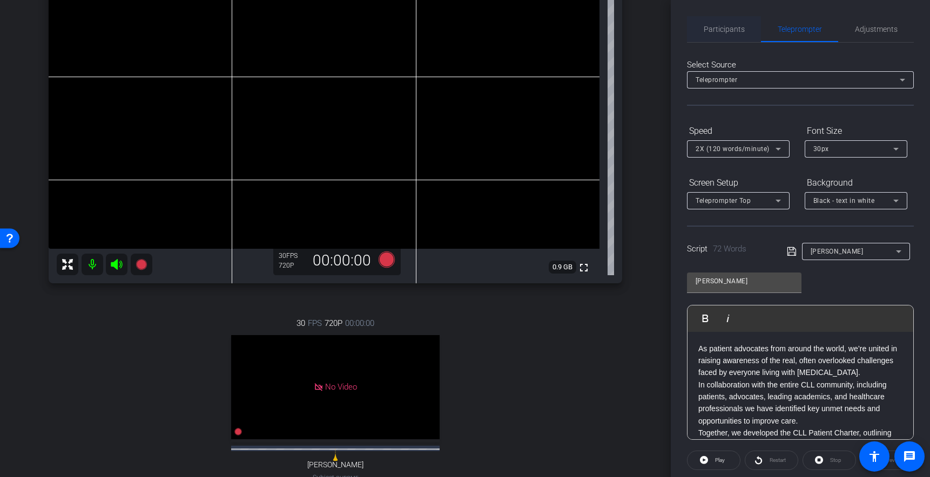
click at [722, 31] on span "Participants" at bounding box center [723, 29] width 41 height 8
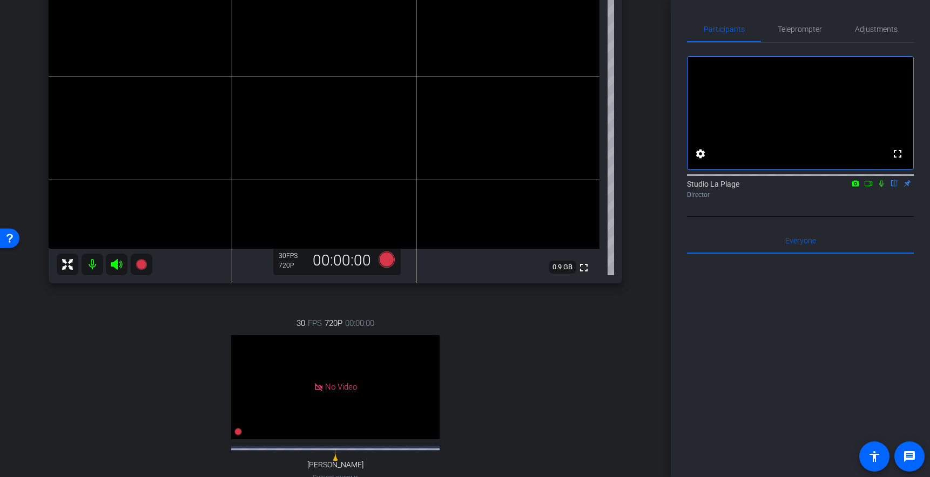
drag, startPoint x: 884, startPoint y: 200, endPoint x: 876, endPoint y: 206, distance: 10.4
click at [885, 187] on icon at bounding box center [881, 184] width 9 height 8
click at [145, 262] on icon at bounding box center [141, 264] width 13 height 13
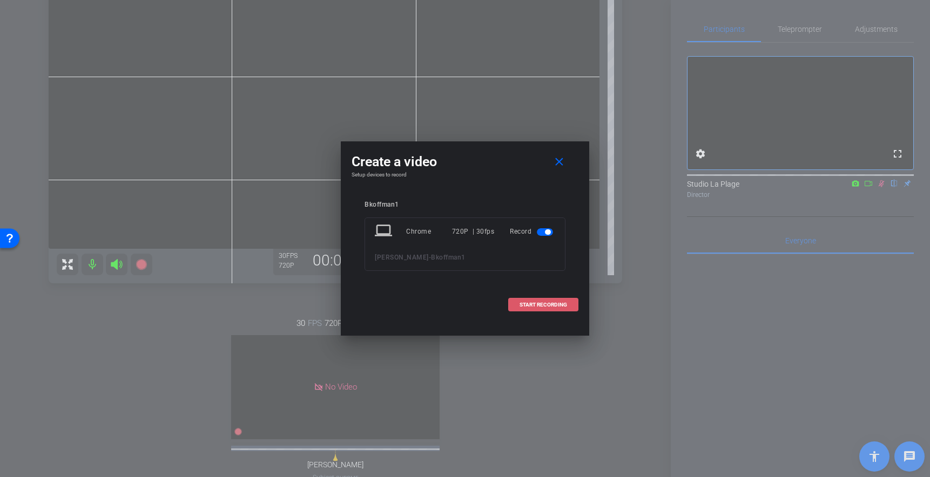
click at [549, 306] on span "START RECORDING" at bounding box center [543, 304] width 48 height 5
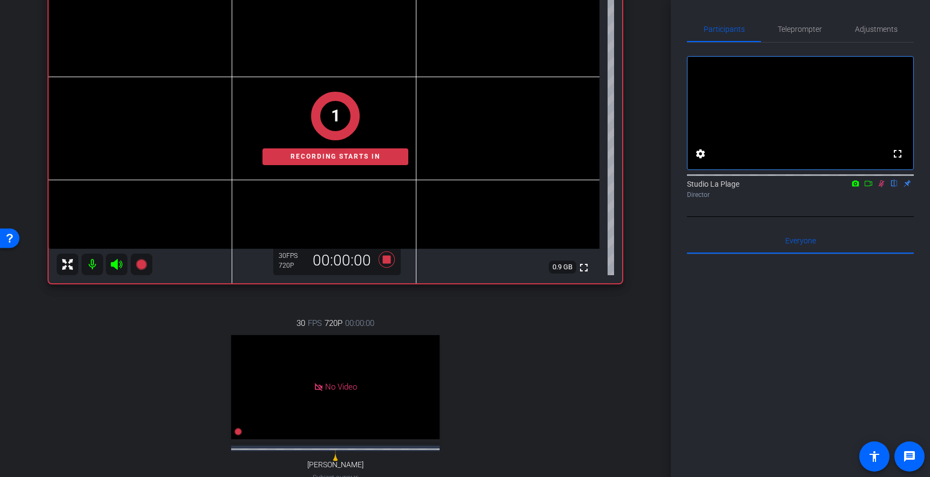
drag, startPoint x: 800, startPoint y: 28, endPoint x: 797, endPoint y: 51, distance: 23.4
click at [801, 29] on span "Teleprompter" at bounding box center [799, 29] width 44 height 8
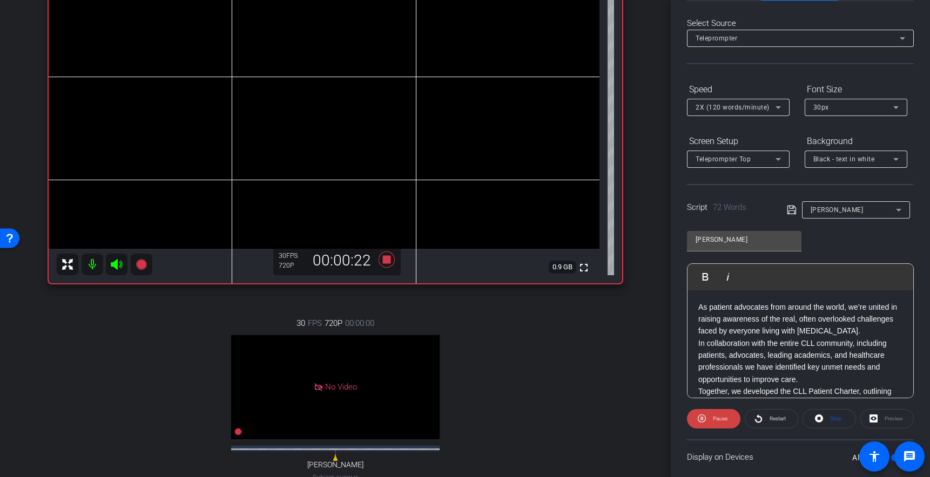
scroll to position [0, 0]
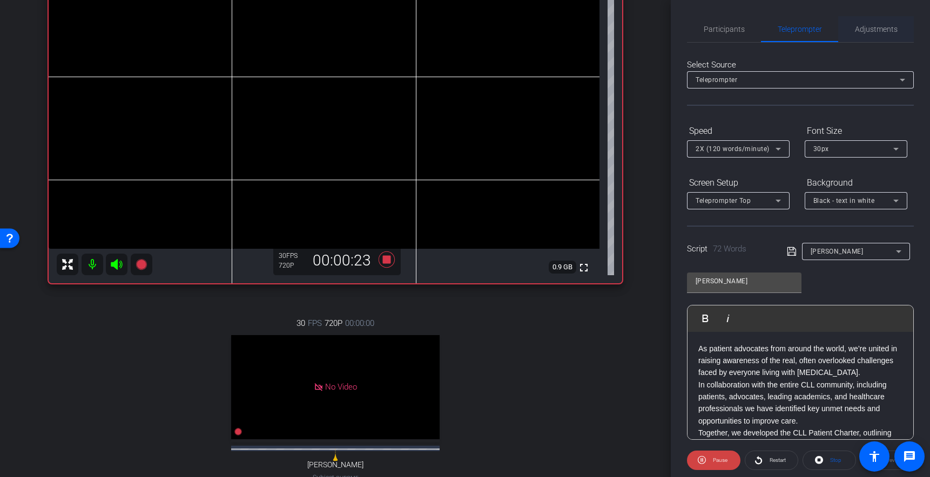
click at [869, 30] on span "Adjustments" at bounding box center [876, 29] width 43 height 8
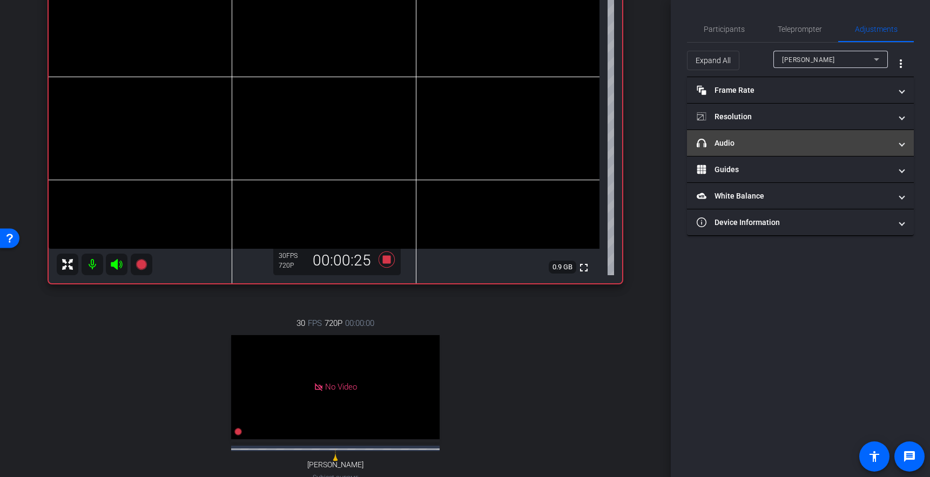
click at [715, 147] on mat-panel-title "headphone icon Audio" at bounding box center [793, 143] width 194 height 11
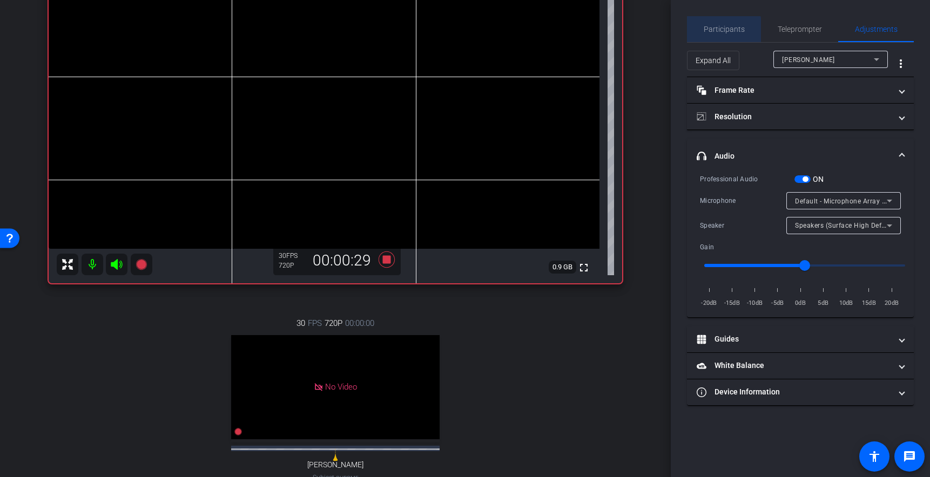
click at [716, 32] on span "Participants" at bounding box center [723, 29] width 41 height 8
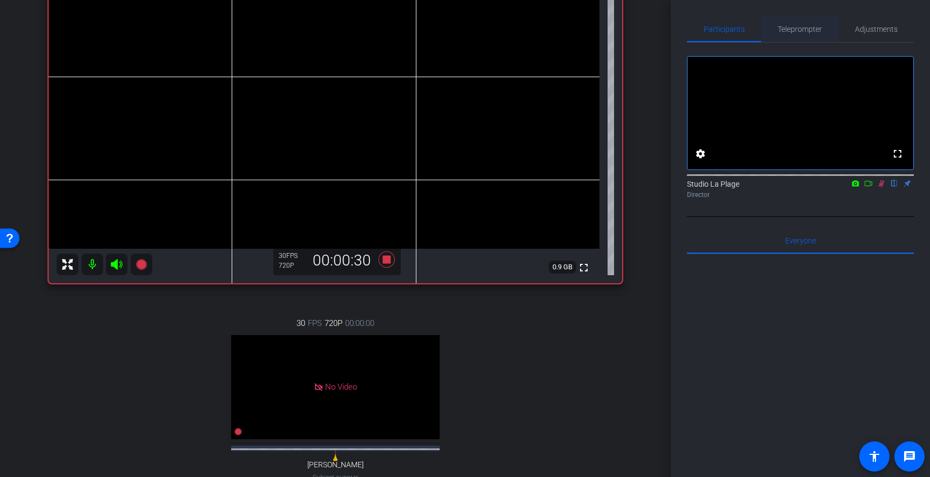
click at [783, 29] on span "Teleprompter" at bounding box center [799, 29] width 44 height 8
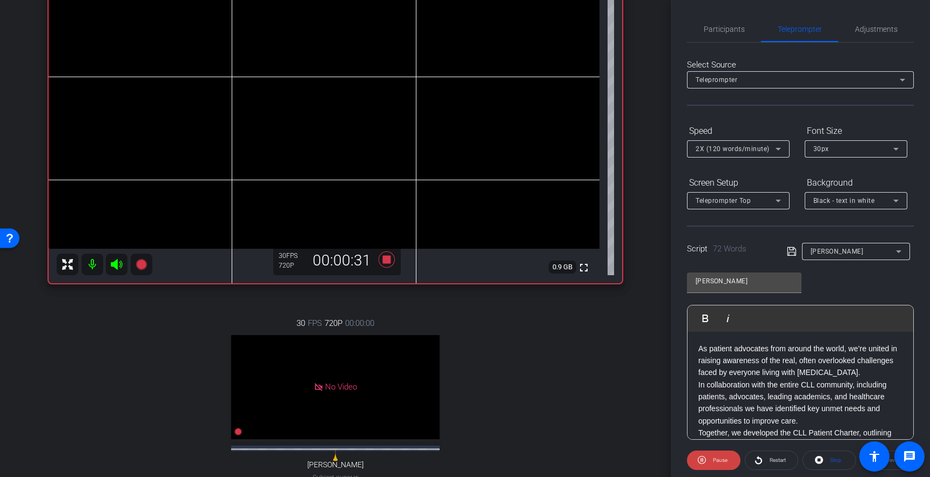
scroll to position [35, 0]
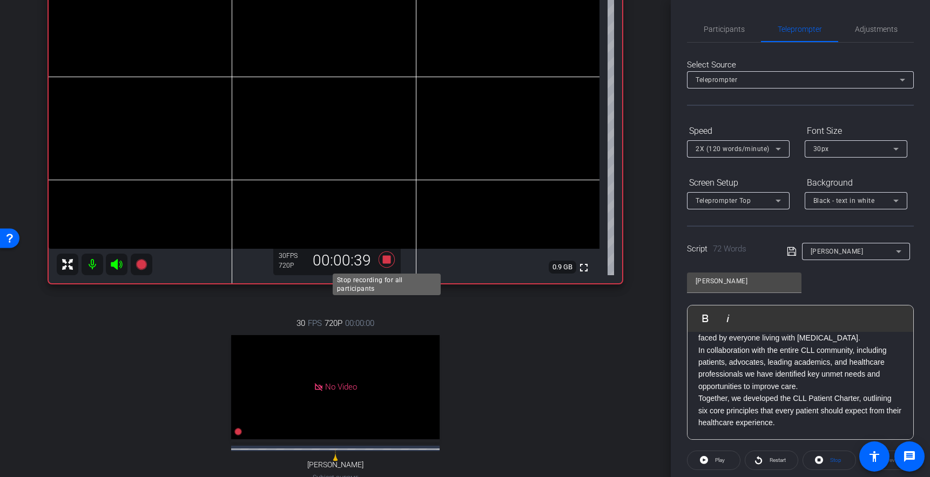
click at [385, 261] on icon at bounding box center [386, 260] width 16 height 16
drag, startPoint x: 717, startPoint y: 28, endPoint x: 726, endPoint y: 33, distance: 10.6
click at [718, 28] on span "Participants" at bounding box center [723, 29] width 41 height 8
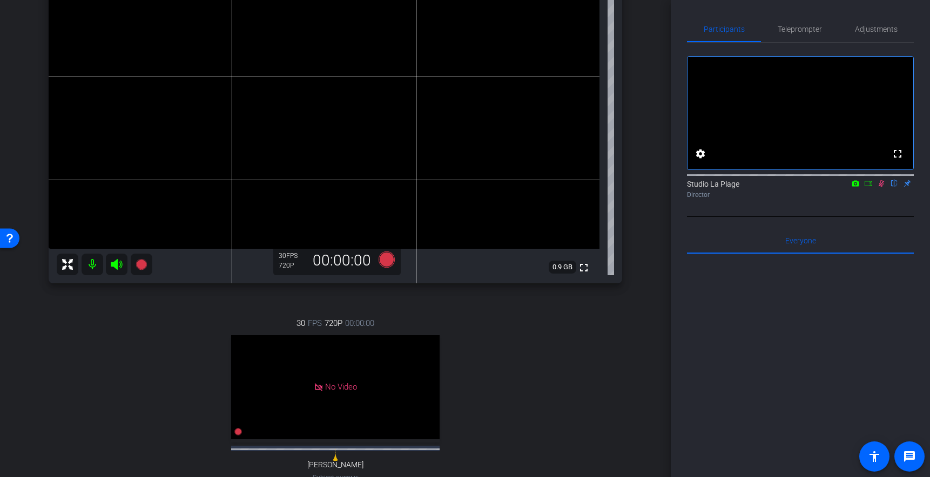
drag, startPoint x: 880, startPoint y: 194, endPoint x: 876, endPoint y: 214, distance: 20.4
click at [881, 187] on icon at bounding box center [881, 184] width 9 height 8
click at [800, 29] on span "Teleprompter" at bounding box center [799, 29] width 44 height 8
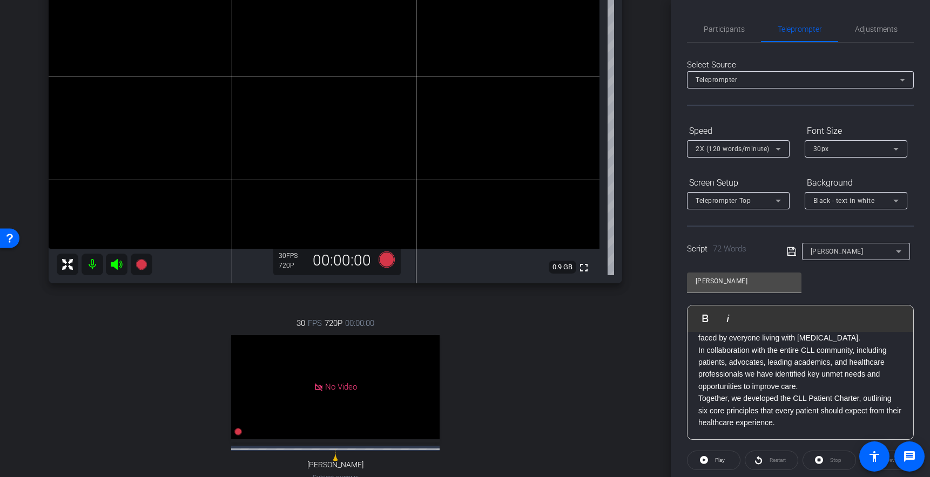
scroll to position [0, 0]
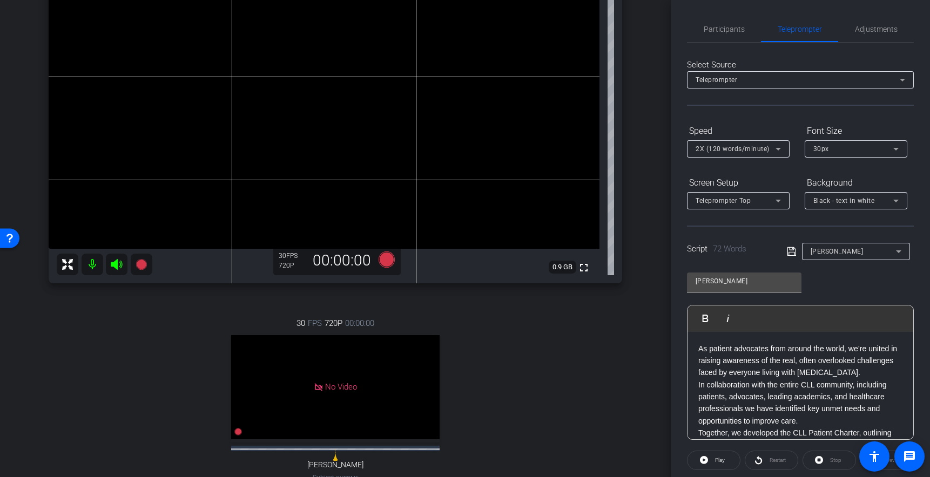
drag, startPoint x: 700, startPoint y: 348, endPoint x: 703, endPoint y: 354, distance: 7.0
click at [701, 348] on p "As patient advocates from around the world, we’re united in raising awareness o…" at bounding box center [800, 361] width 204 height 36
click at [696, 346] on div "As patient advocates from around the world, we’re united in raising awareness o…" at bounding box center [800, 403] width 226 height 143
click at [716, 28] on span "Participants" at bounding box center [723, 29] width 41 height 8
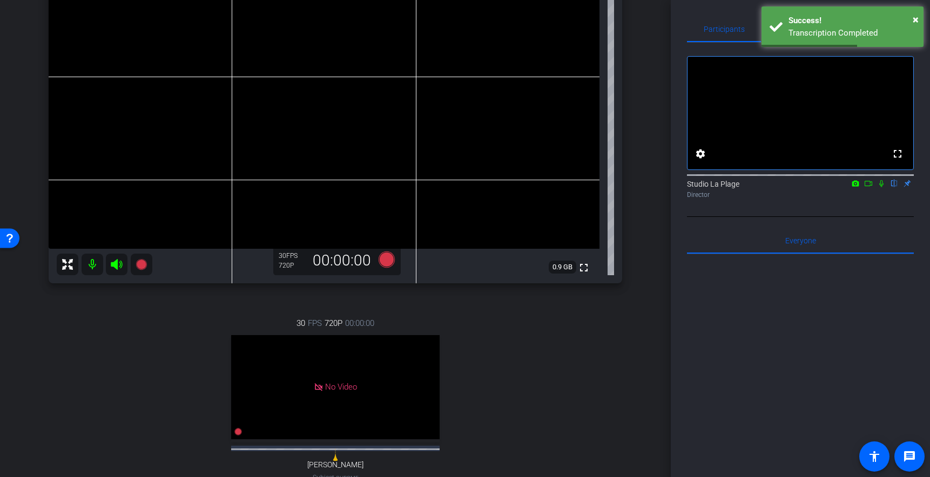
click at [881, 187] on icon at bounding box center [881, 183] width 4 height 7
click at [143, 268] on icon at bounding box center [141, 264] width 13 height 13
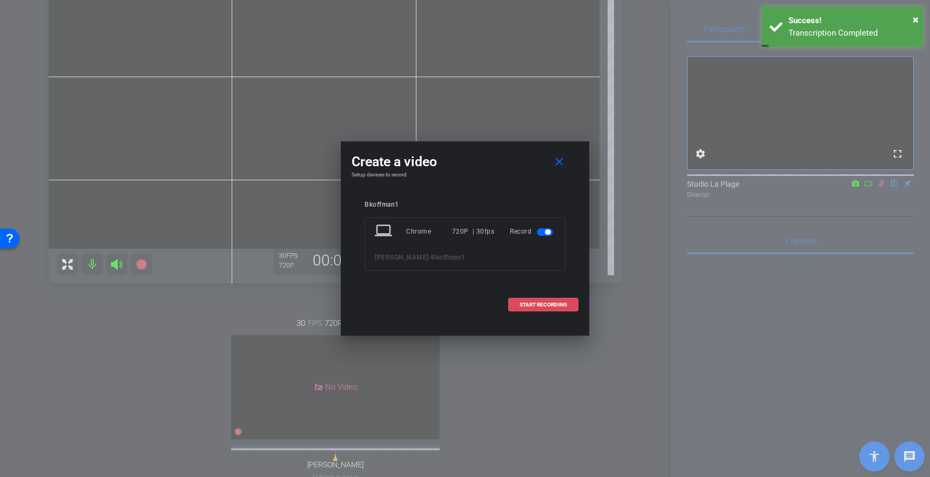
drag, startPoint x: 534, startPoint y: 304, endPoint x: 417, endPoint y: 280, distance: 119.7
click at [534, 304] on span "START RECORDING" at bounding box center [543, 304] width 48 height 5
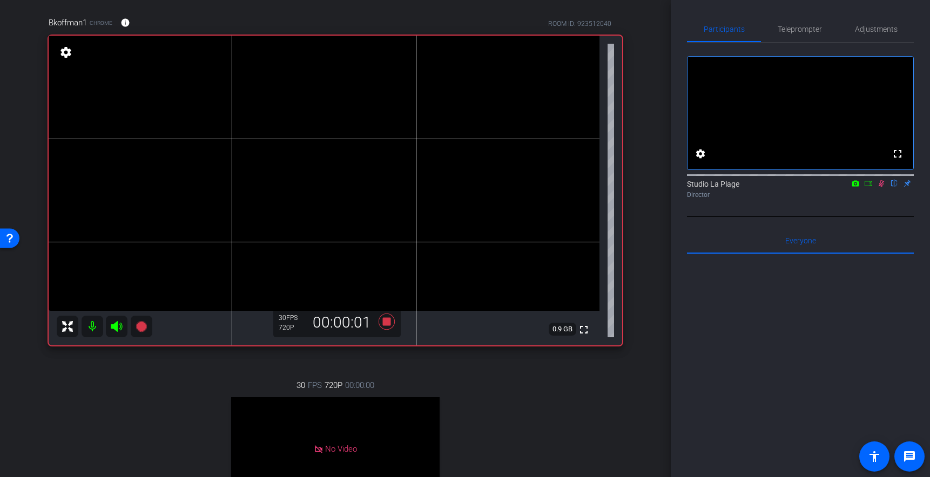
scroll to position [71, 0]
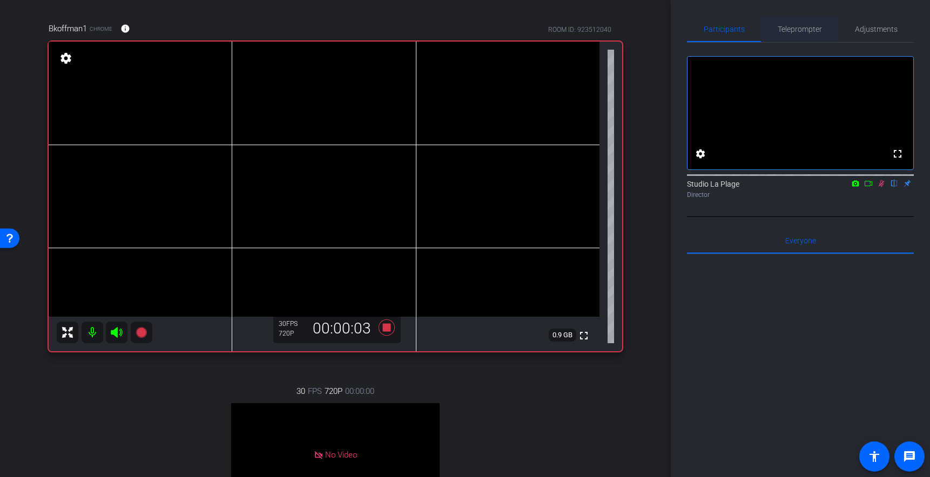
click at [797, 30] on span "Teleprompter" at bounding box center [799, 29] width 44 height 8
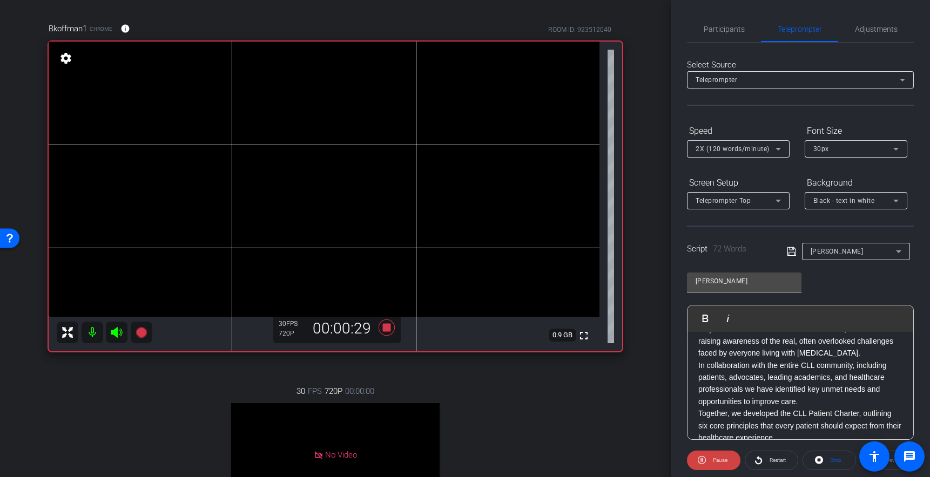
scroll to position [35, 0]
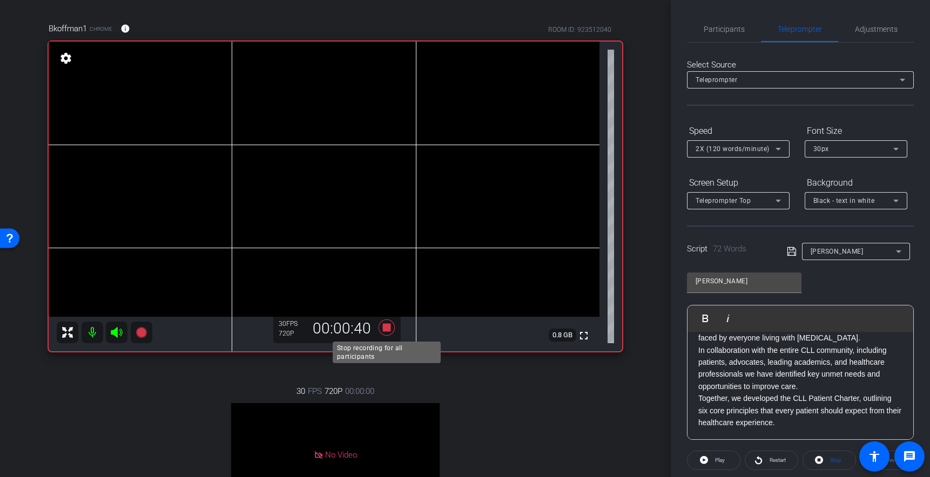
click at [385, 330] on icon at bounding box center [386, 328] width 16 height 16
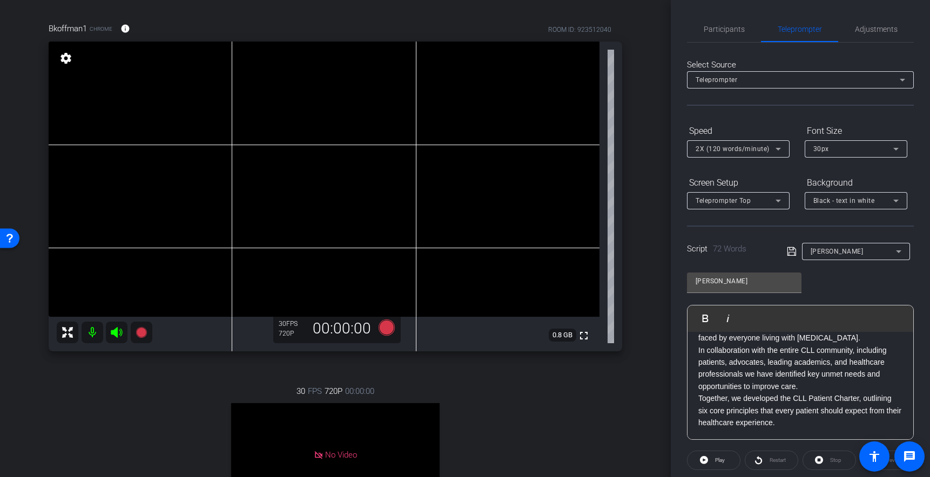
scroll to position [54, 0]
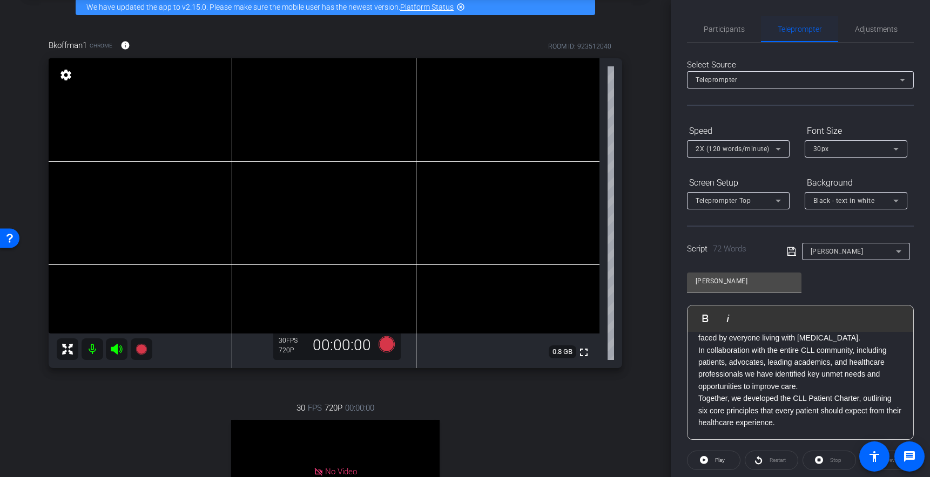
drag, startPoint x: 729, startPoint y: 27, endPoint x: 769, endPoint y: 40, distance: 42.7
click at [730, 28] on span "Participants" at bounding box center [723, 29] width 41 height 8
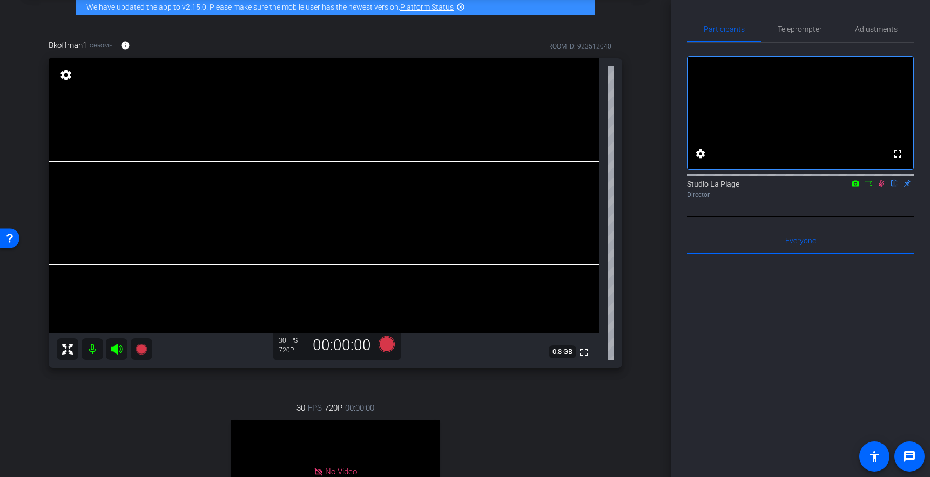
click at [882, 187] on icon at bounding box center [881, 184] width 9 height 8
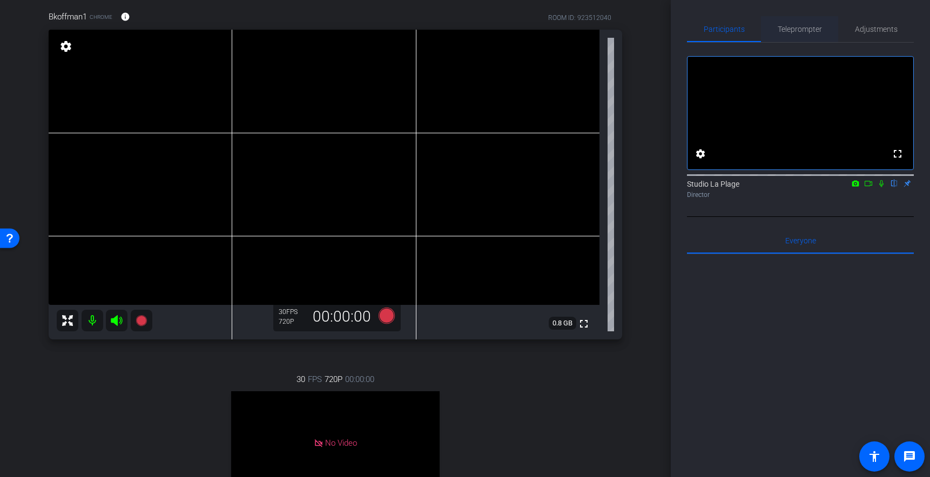
click at [790, 35] on span "Teleprompter" at bounding box center [799, 29] width 44 height 26
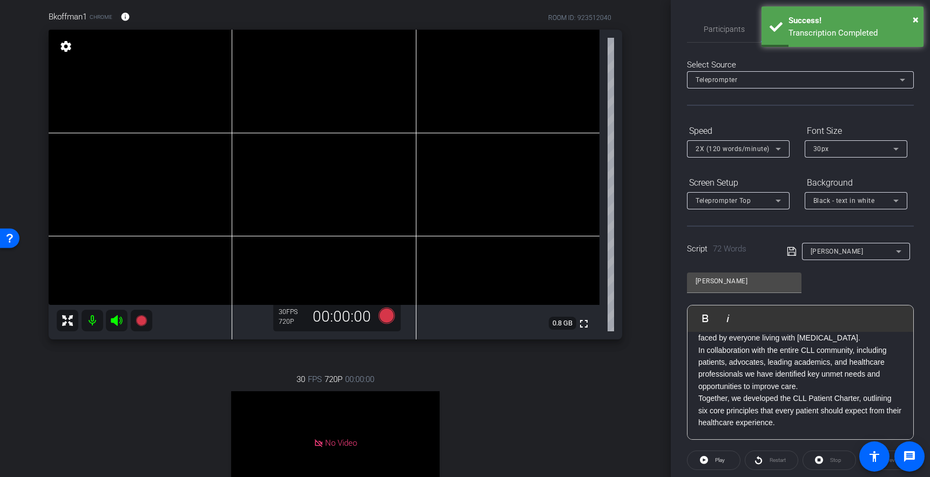
click at [866, 403] on p "Together, we developed the CLL Patient Charter, outlining six core principles t…" at bounding box center [800, 411] width 204 height 36
click at [863, 399] on p "Together, we developed the CLL Patient Charter, outlining six core principles t…" at bounding box center [800, 411] width 204 height 36
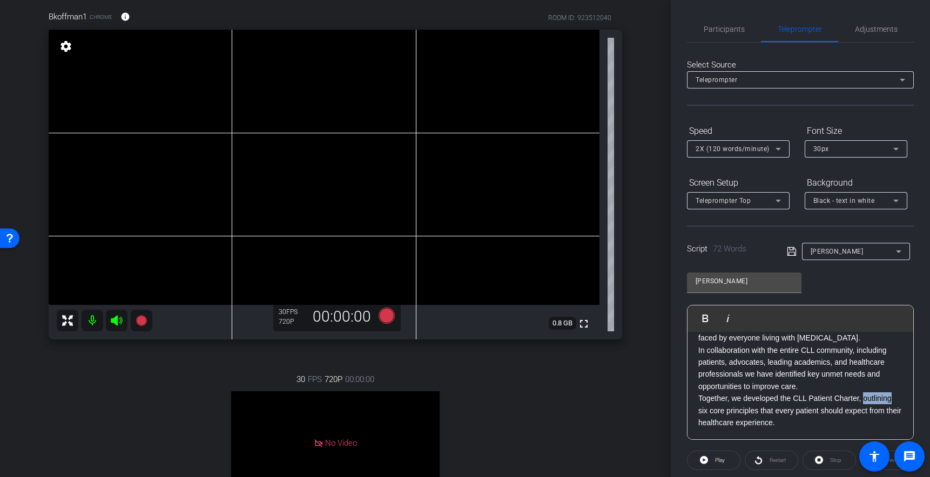
drag, startPoint x: 893, startPoint y: 398, endPoint x: 837, endPoint y: 397, distance: 55.6
click at [863, 401] on p "Together, we developed the CLL Patient Charter, outlining six core principles t…" at bounding box center [800, 411] width 204 height 36
click at [724, 319] on icon "button" at bounding box center [727, 318] width 13 height 13
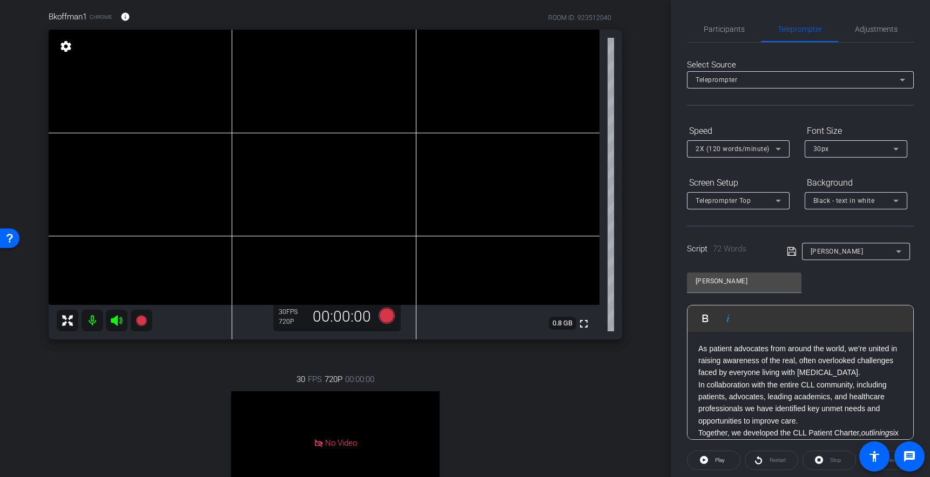
scroll to position [35, 0]
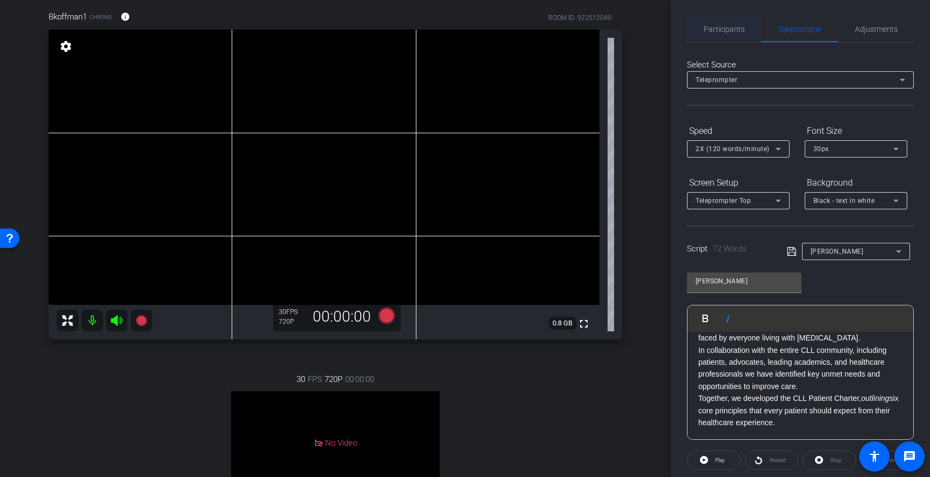
click at [717, 29] on span "Participants" at bounding box center [723, 29] width 41 height 8
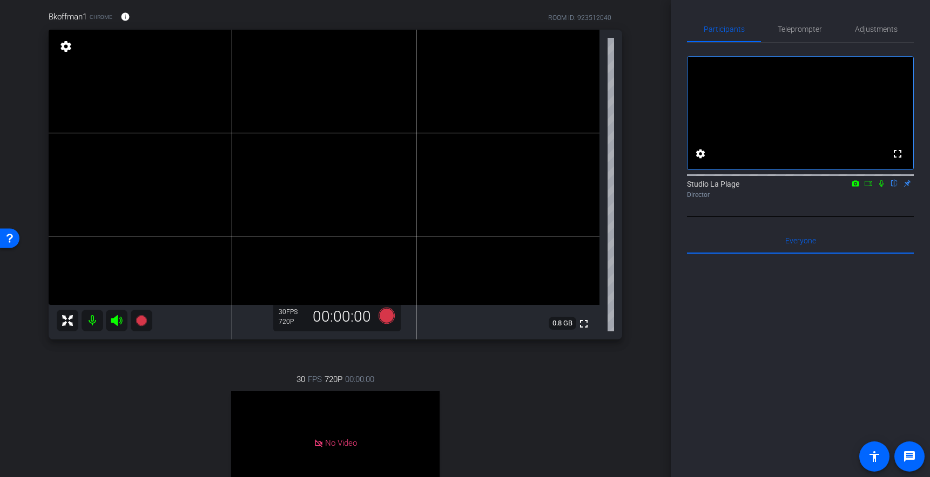
scroll to position [1, 0]
click at [879, 187] on icon at bounding box center [881, 183] width 9 height 8
click at [139, 321] on icon at bounding box center [141, 320] width 11 height 11
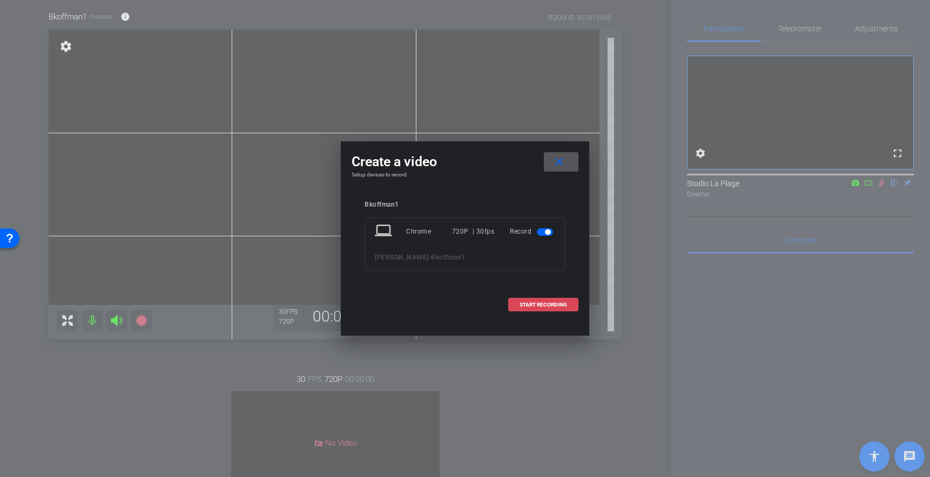
drag, startPoint x: 548, startPoint y: 308, endPoint x: 572, endPoint y: 297, distance: 26.3
click at [548, 308] on span at bounding box center [543, 305] width 69 height 26
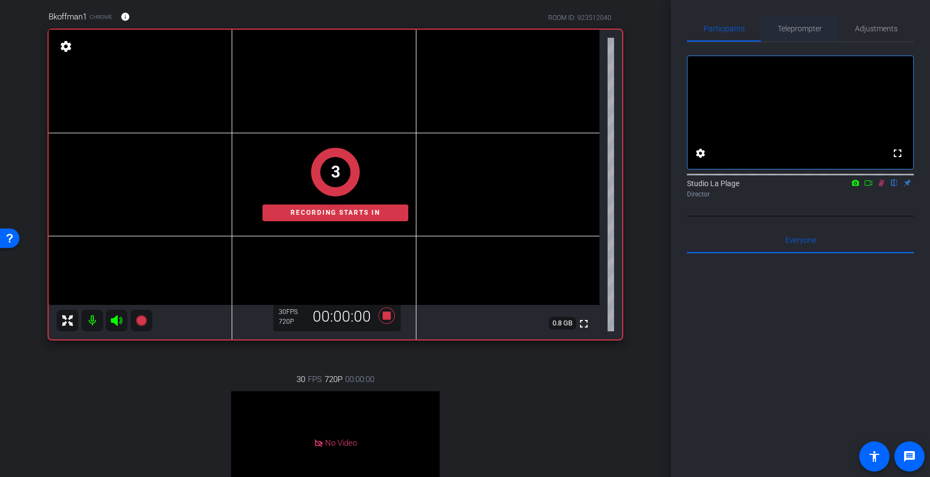
click at [801, 32] on span "Teleprompter" at bounding box center [799, 29] width 44 height 8
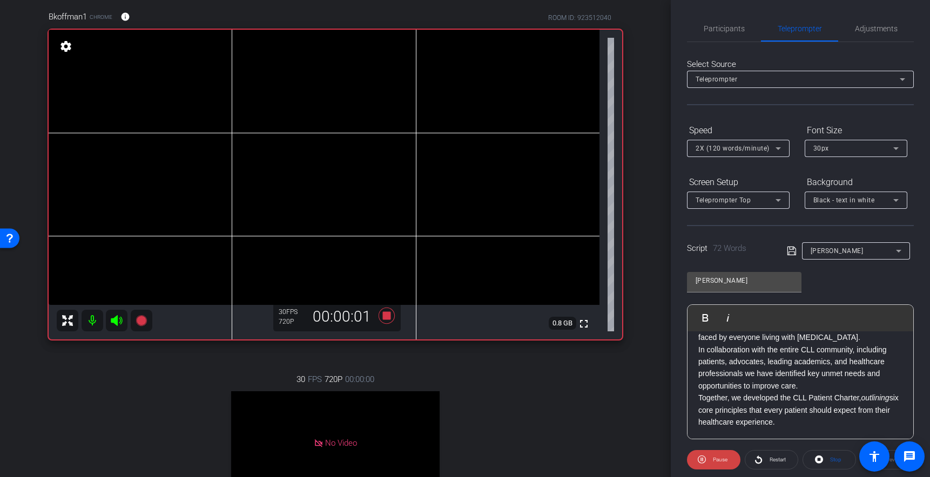
scroll to position [0, 0]
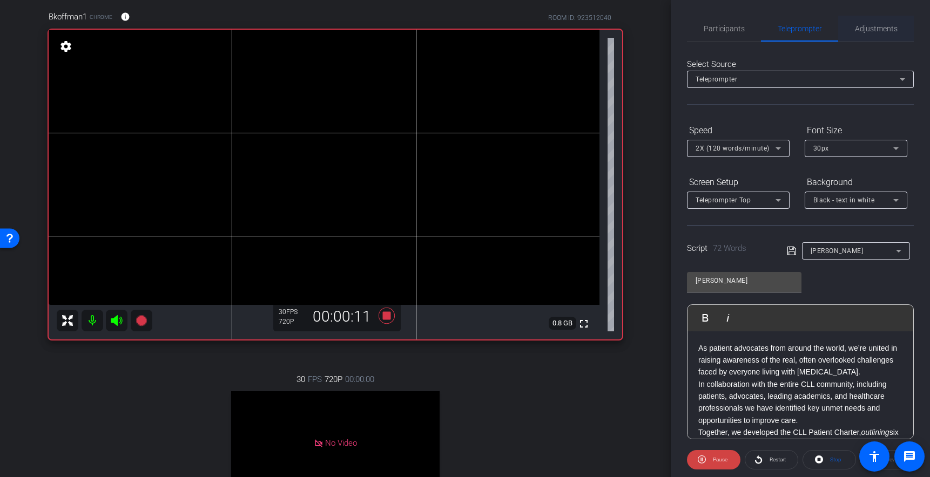
click at [865, 30] on span "Adjustments" at bounding box center [876, 29] width 43 height 8
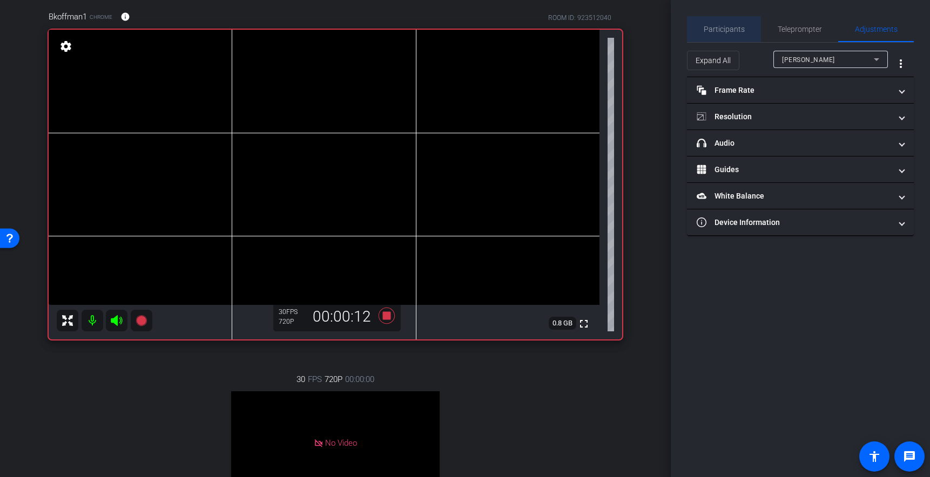
drag, startPoint x: 729, startPoint y: 25, endPoint x: 755, endPoint y: 53, distance: 39.0
click at [729, 26] on span "Participants" at bounding box center [723, 29] width 41 height 8
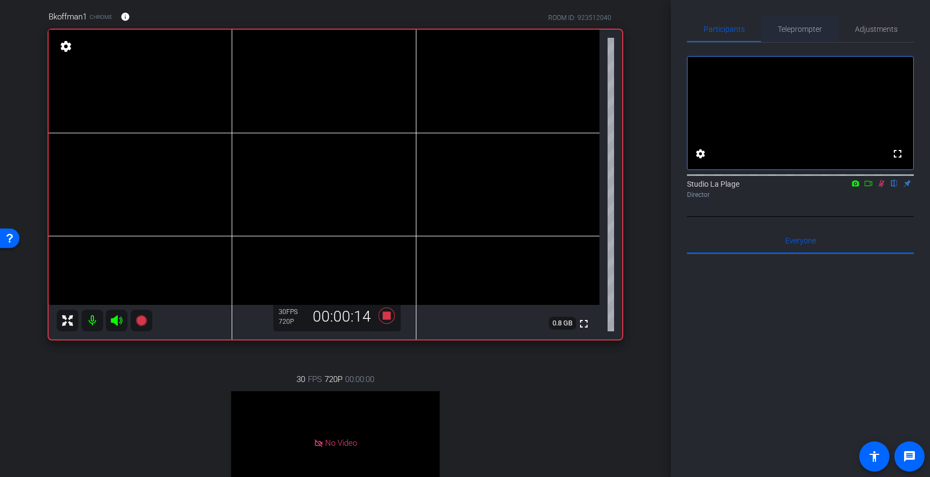
click at [792, 28] on span "Teleprompter" at bounding box center [799, 29] width 44 height 8
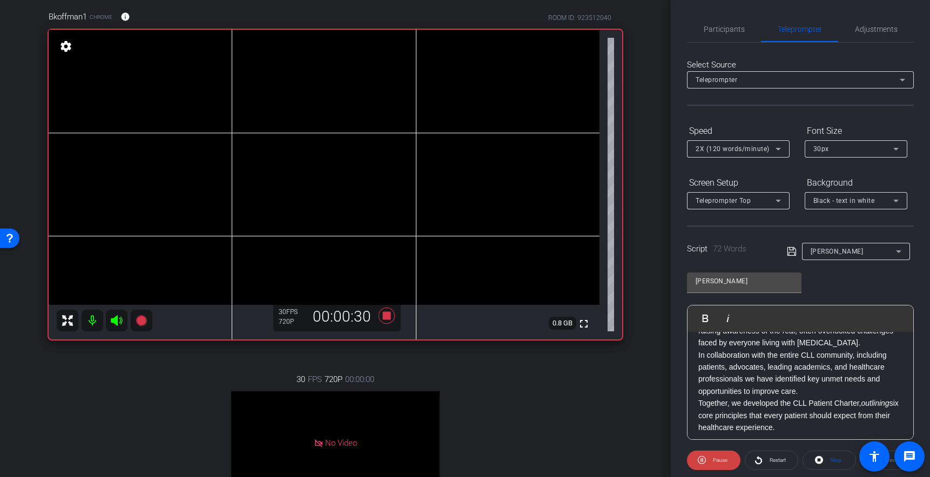
scroll to position [35, 0]
drag, startPoint x: 714, startPoint y: 28, endPoint x: 722, endPoint y: 52, distance: 25.6
click at [714, 28] on span "Participants" at bounding box center [723, 29] width 41 height 8
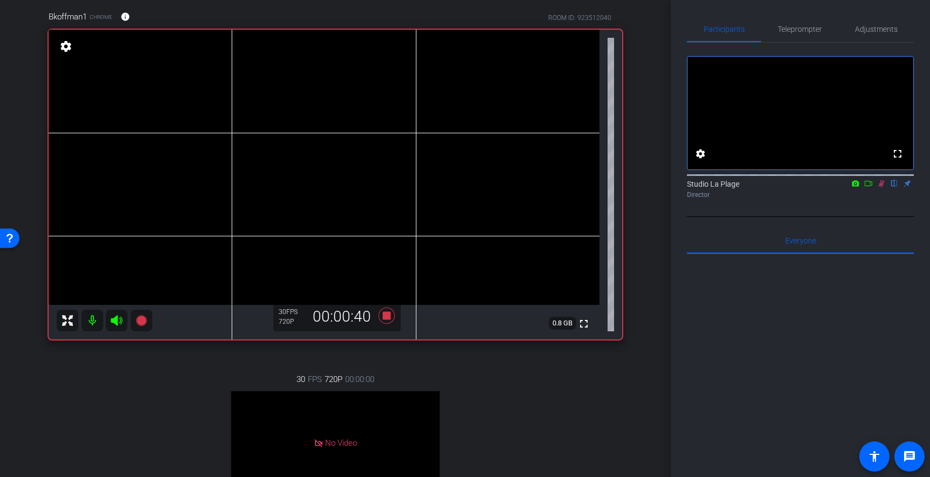
drag, startPoint x: 882, startPoint y: 198, endPoint x: 877, endPoint y: 203, distance: 7.3
click at [882, 187] on icon at bounding box center [881, 184] width 9 height 8
click at [386, 316] on icon at bounding box center [386, 316] width 16 height 16
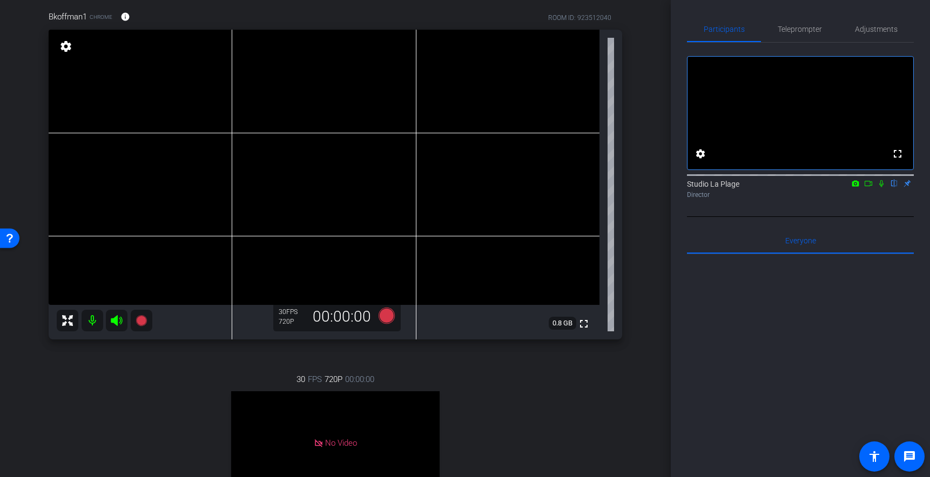
click at [879, 187] on icon at bounding box center [881, 184] width 9 height 8
click at [140, 320] on icon at bounding box center [141, 320] width 11 height 11
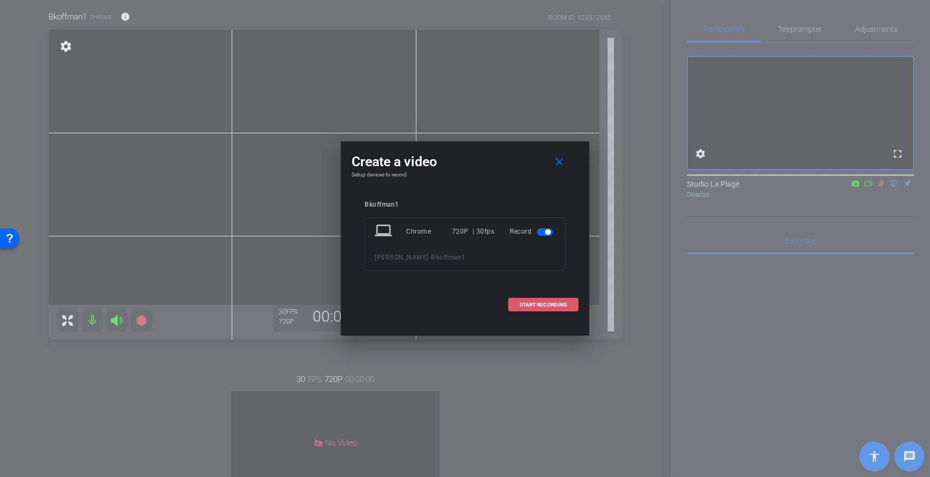
click at [551, 304] on span "START RECORDING" at bounding box center [543, 304] width 48 height 5
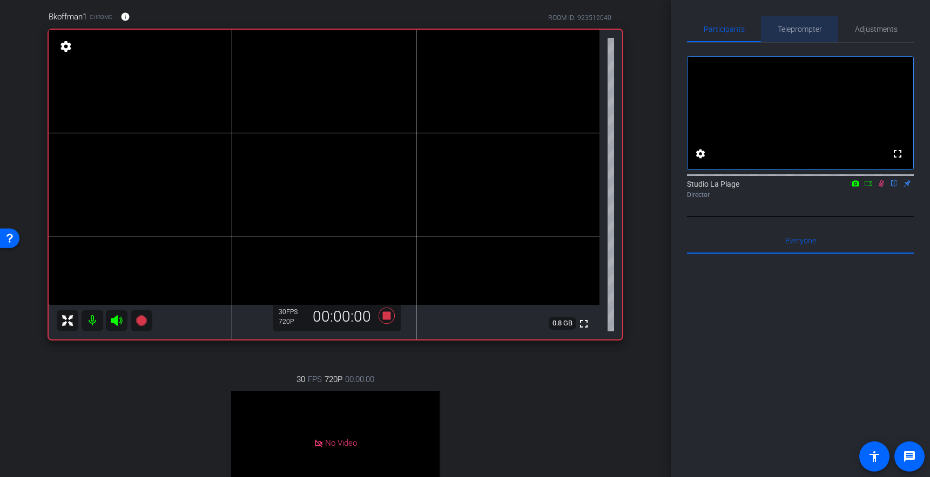
drag, startPoint x: 799, startPoint y: 23, endPoint x: 797, endPoint y: 33, distance: 10.3
click at [799, 23] on span "Teleprompter" at bounding box center [799, 29] width 44 height 26
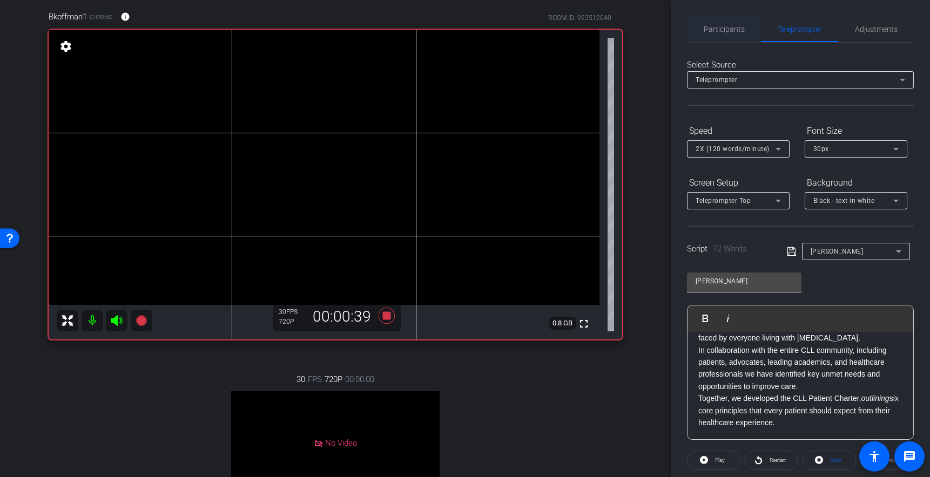
click at [716, 33] on span "Participants" at bounding box center [723, 29] width 41 height 8
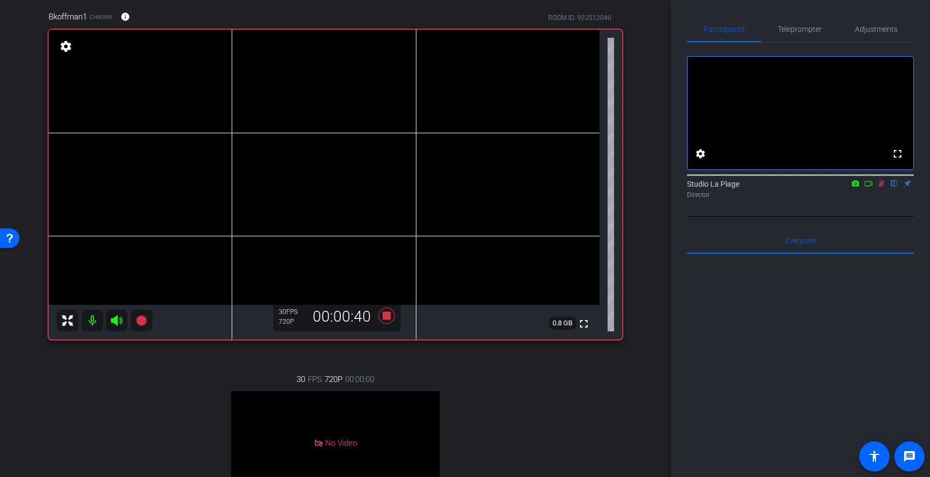
click at [881, 187] on icon at bounding box center [881, 184] width 9 height 8
click at [800, 29] on span "Teleprompter" at bounding box center [799, 29] width 44 height 8
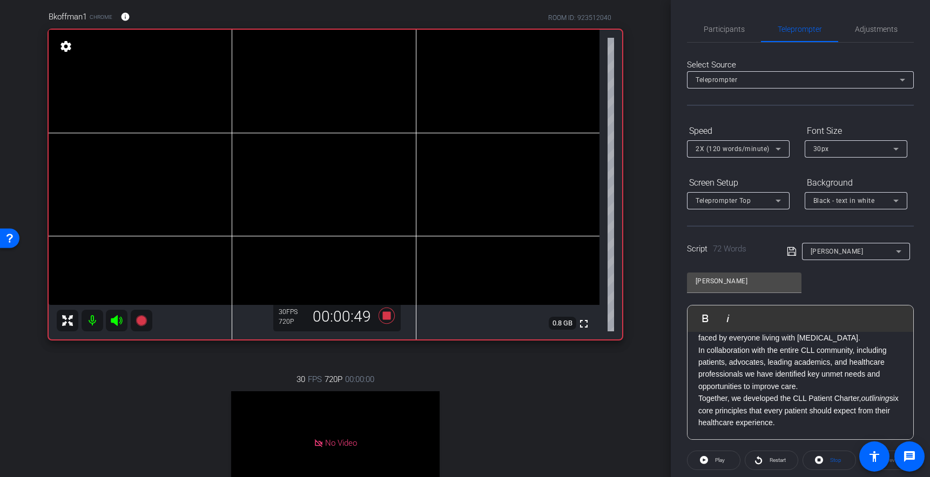
scroll to position [50, 0]
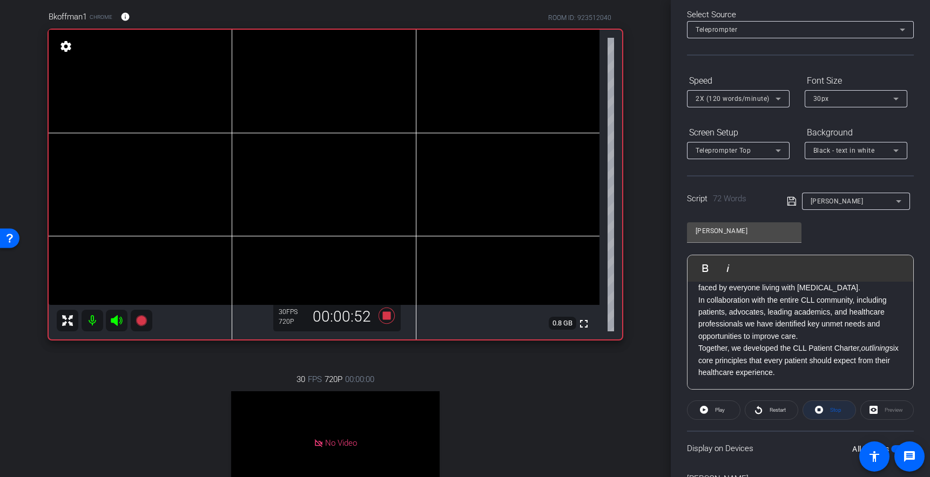
click at [829, 412] on span "Stop" at bounding box center [834, 410] width 14 height 15
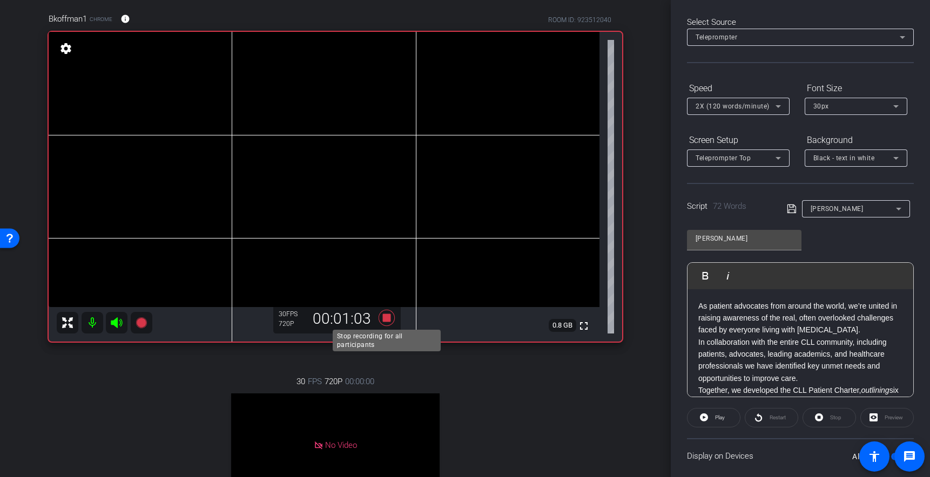
scroll to position [75, 0]
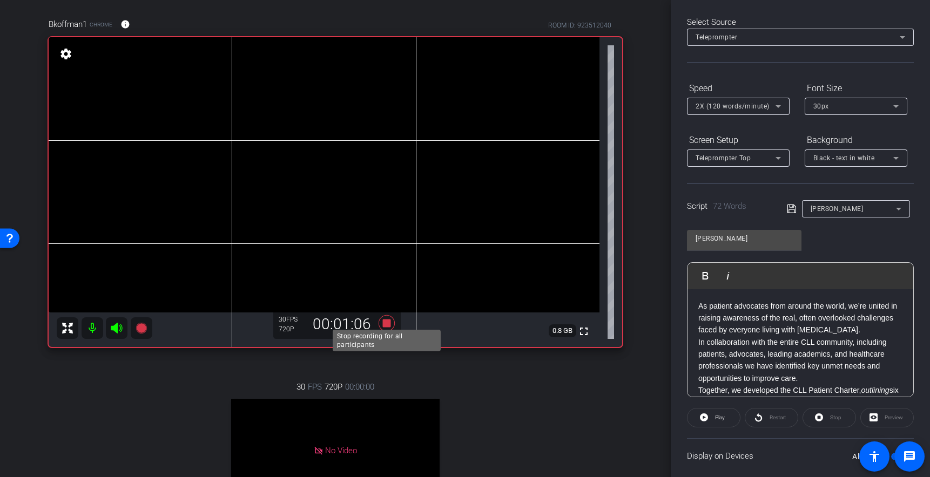
click at [387, 322] on icon at bounding box center [386, 323] width 16 height 16
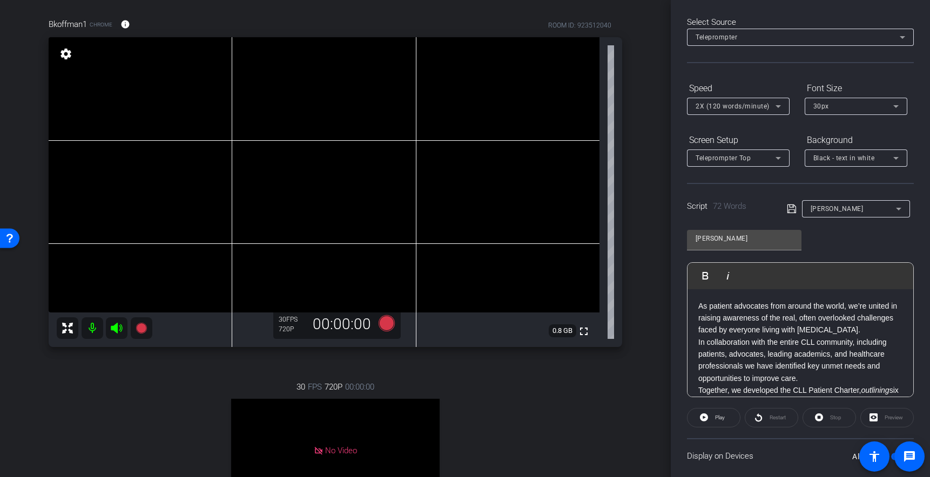
scroll to position [0, 0]
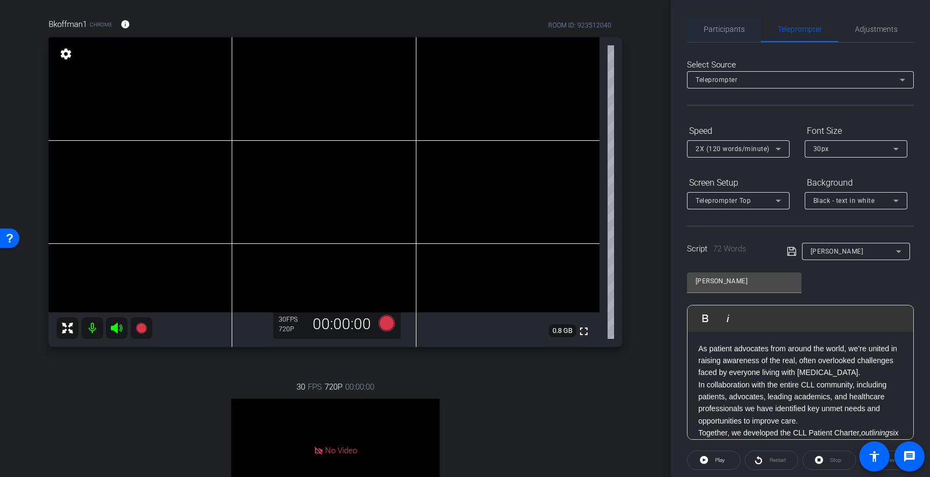
click at [730, 33] on span "Participants" at bounding box center [723, 29] width 41 height 8
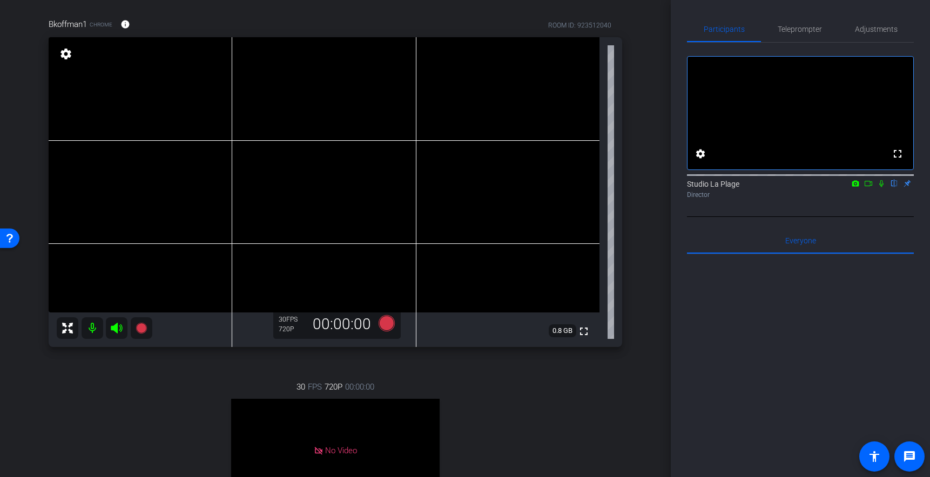
drag, startPoint x: 789, startPoint y: 29, endPoint x: 814, endPoint y: 123, distance: 97.2
click at [789, 29] on span "Teleprompter" at bounding box center [799, 29] width 44 height 8
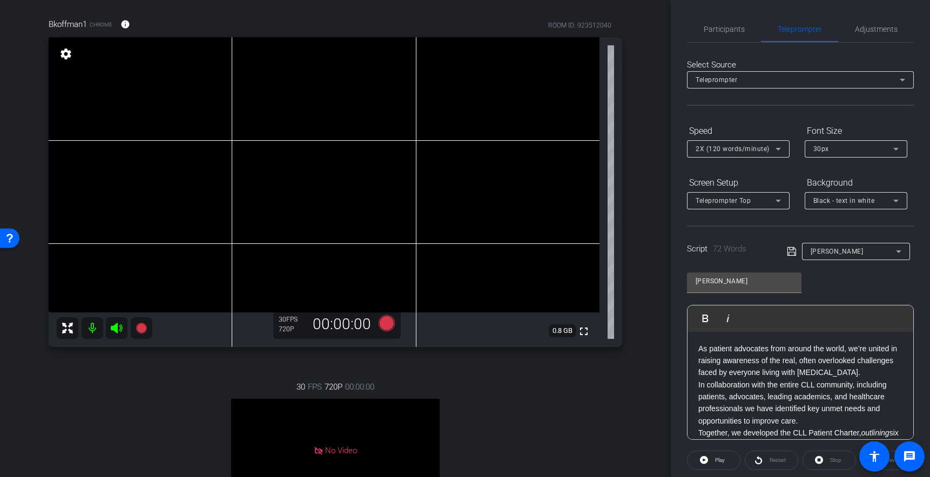
scroll to position [35, 0]
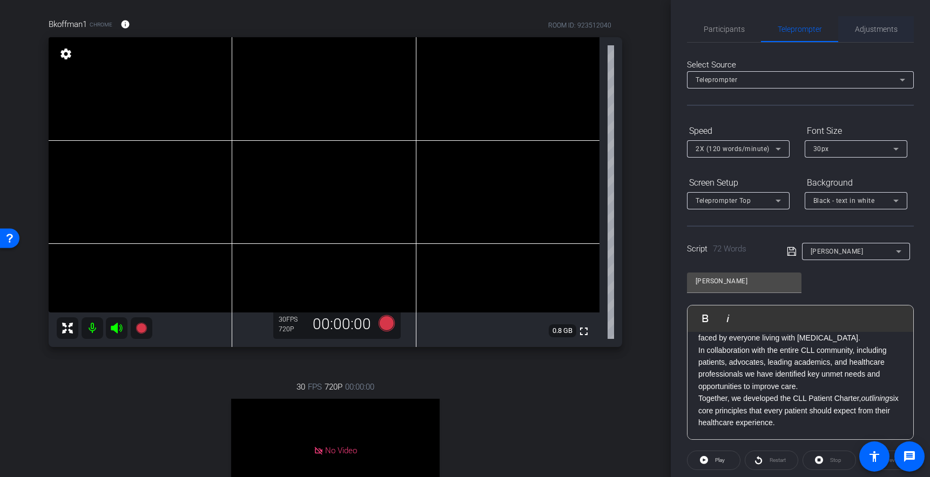
drag, startPoint x: 875, startPoint y: 30, endPoint x: 864, endPoint y: 41, distance: 15.7
click at [874, 32] on span "Adjustments" at bounding box center [876, 29] width 43 height 8
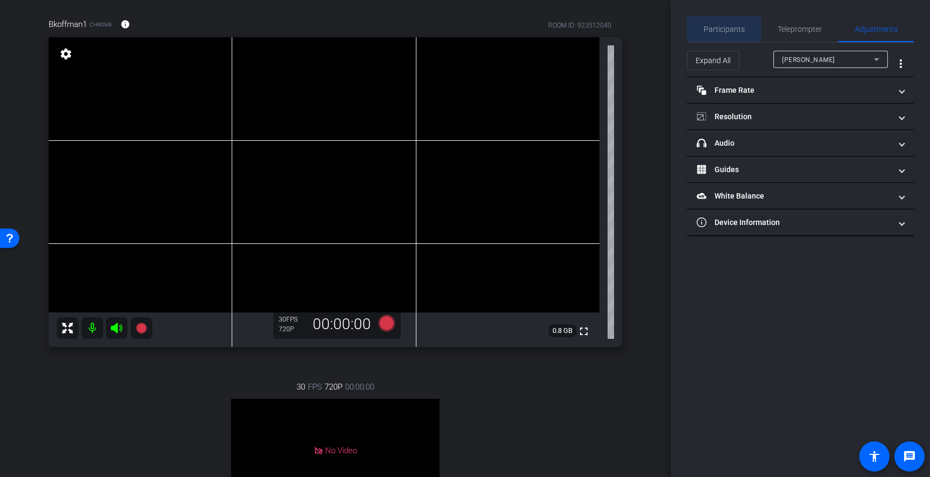
click at [727, 27] on span "Participants" at bounding box center [723, 29] width 41 height 8
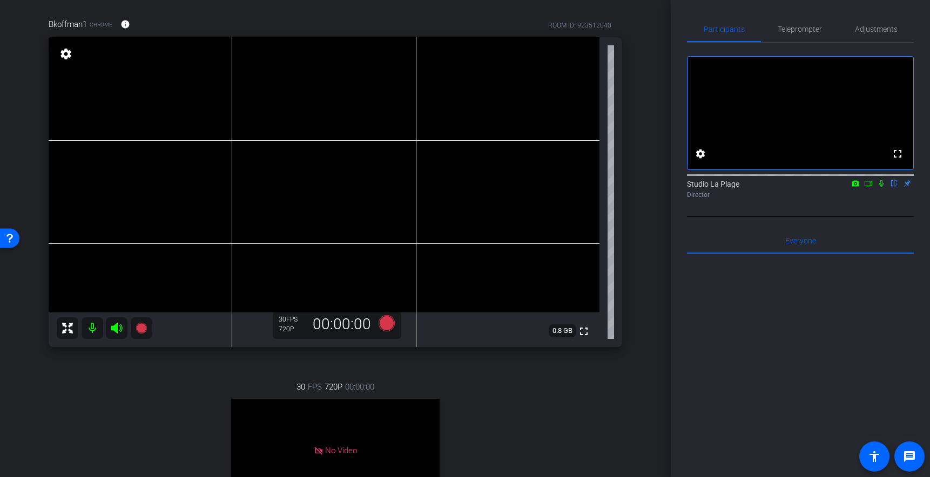
drag, startPoint x: 884, startPoint y: 200, endPoint x: 875, endPoint y: 204, distance: 10.2
click at [884, 187] on icon at bounding box center [881, 184] width 9 height 8
click at [138, 329] on icon at bounding box center [141, 328] width 11 height 11
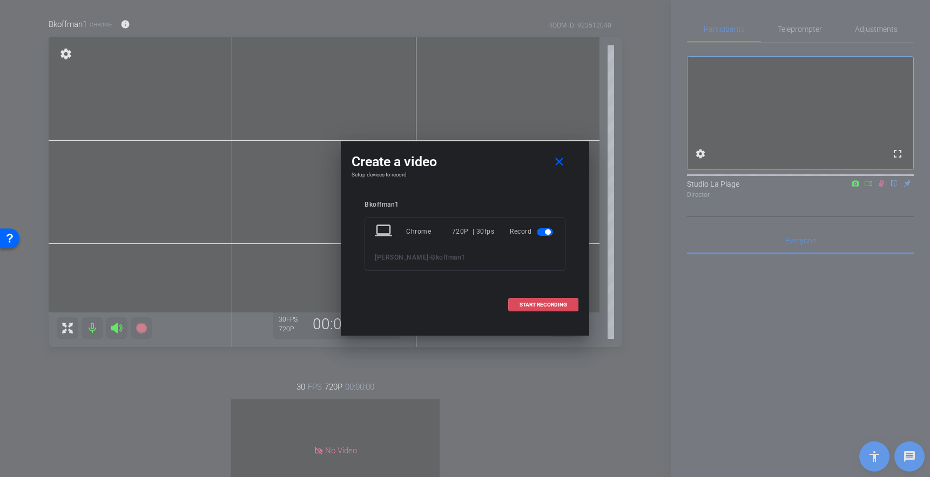
drag, startPoint x: 532, startPoint y: 306, endPoint x: 566, endPoint y: 278, distance: 44.9
click at [533, 306] on span "START RECORDING" at bounding box center [543, 304] width 48 height 5
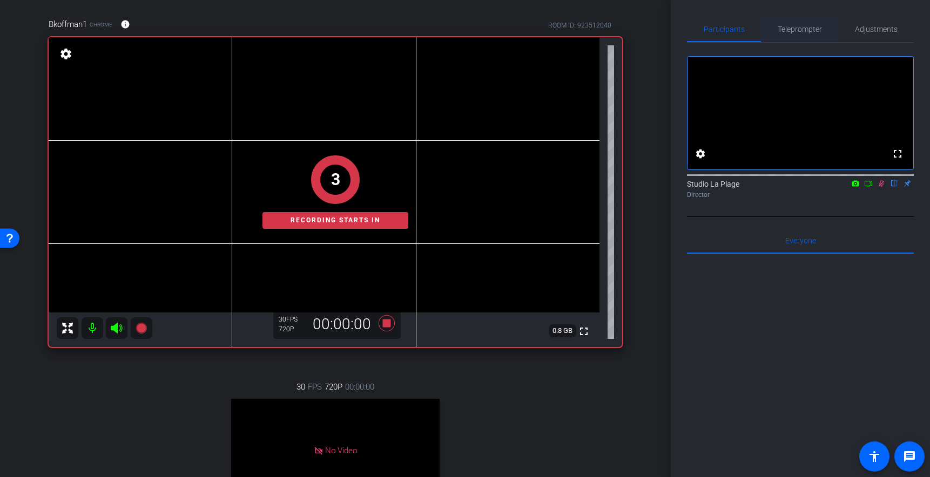
drag, startPoint x: 786, startPoint y: 31, endPoint x: 779, endPoint y: 38, distance: 9.6
click at [787, 31] on span "Teleprompter" at bounding box center [799, 29] width 44 height 8
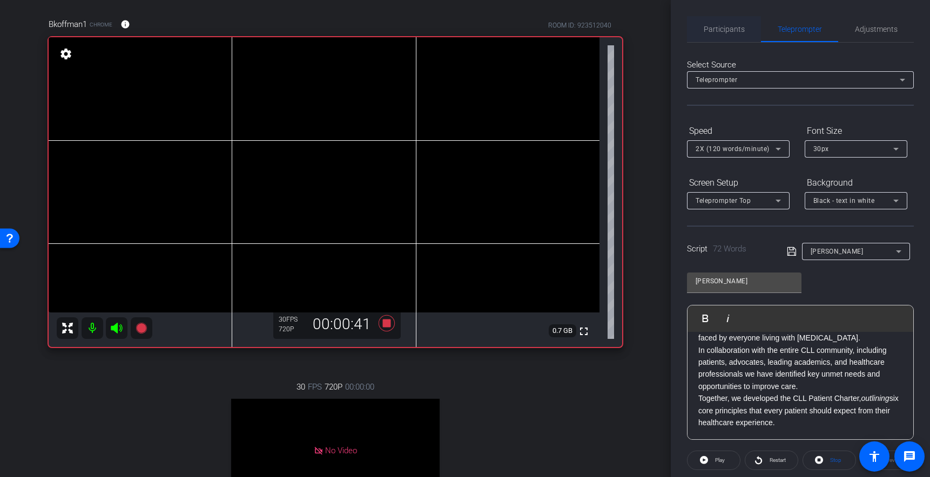
click at [732, 31] on span "Participants" at bounding box center [723, 29] width 41 height 8
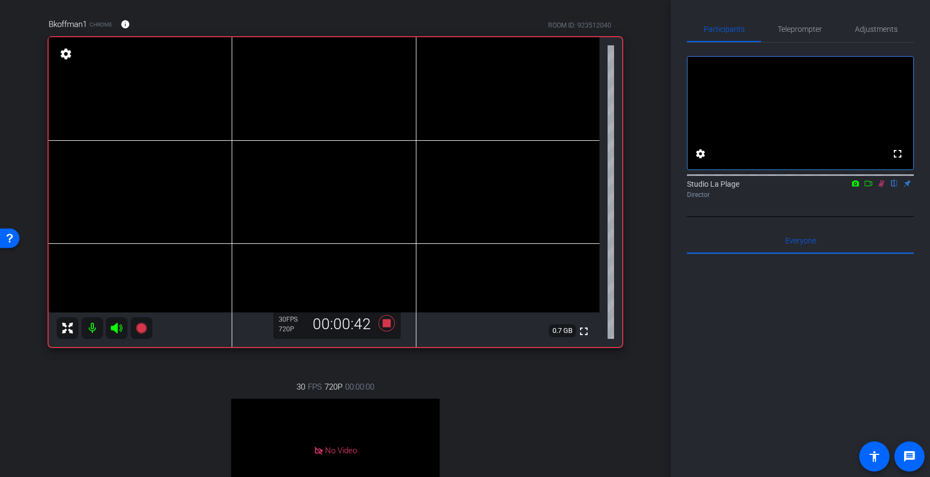
click at [879, 187] on icon at bounding box center [881, 184] width 9 height 8
click at [805, 28] on span "Teleprompter" at bounding box center [799, 29] width 44 height 8
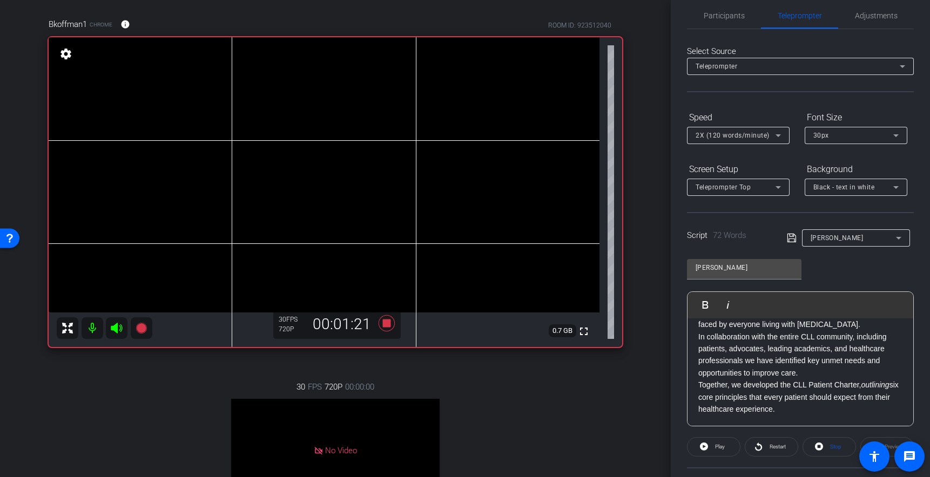
scroll to position [15, 0]
click at [386, 326] on icon at bounding box center [386, 323] width 16 height 16
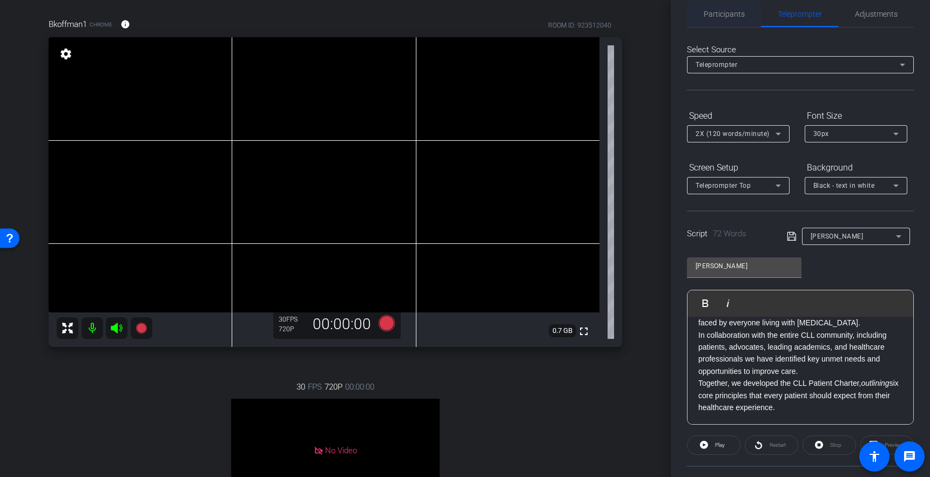
click at [713, 13] on span "Participants" at bounding box center [723, 14] width 41 height 8
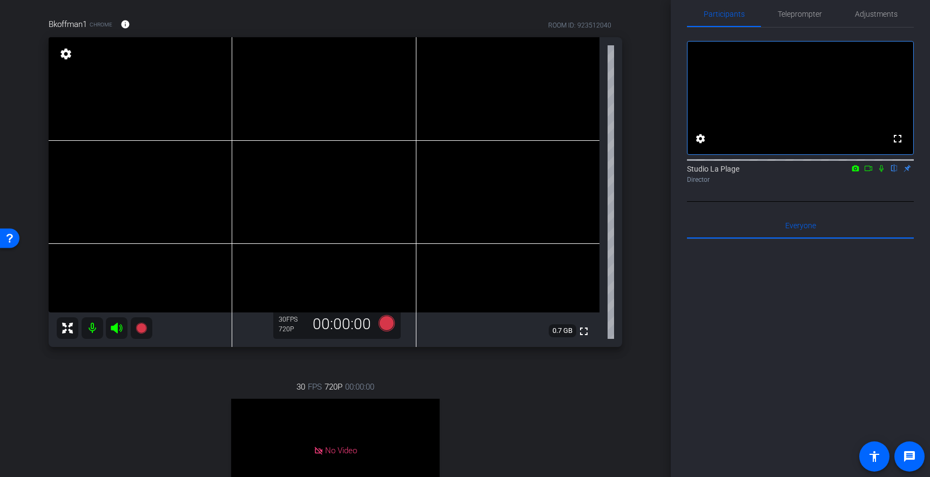
click at [157, 388] on div "30 FPS 720P 00:00:00 No Video Shaun Subject - Chrome settings" at bounding box center [335, 474] width 573 height 223
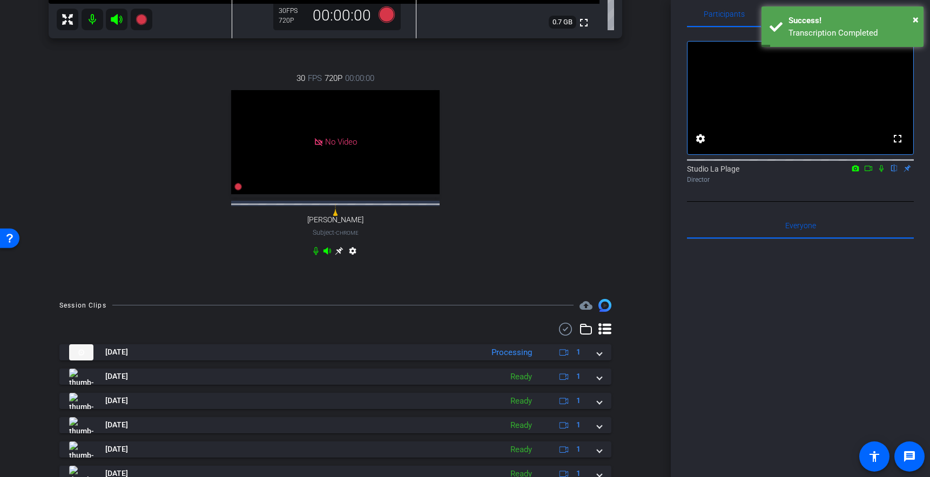
scroll to position [437, 0]
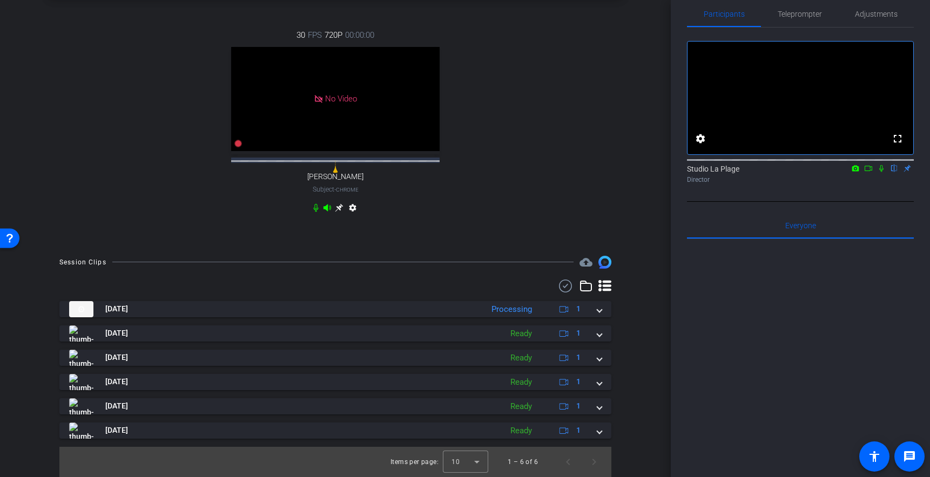
click at [129, 138] on div "30 FPS 720P 00:00:00 No Video Shaun Subject - Chrome settings" at bounding box center [335, 122] width 573 height 223
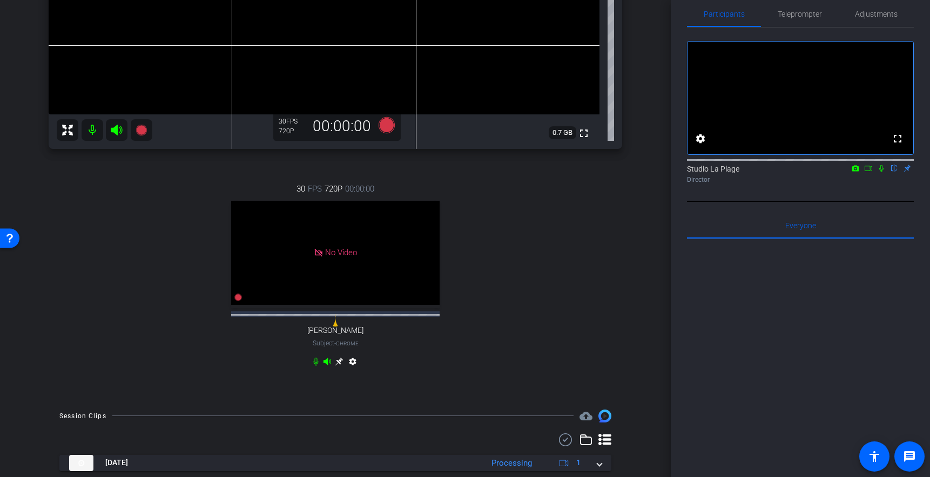
scroll to position [274, 0]
click at [871, 15] on span "Adjustments" at bounding box center [876, 14] width 43 height 8
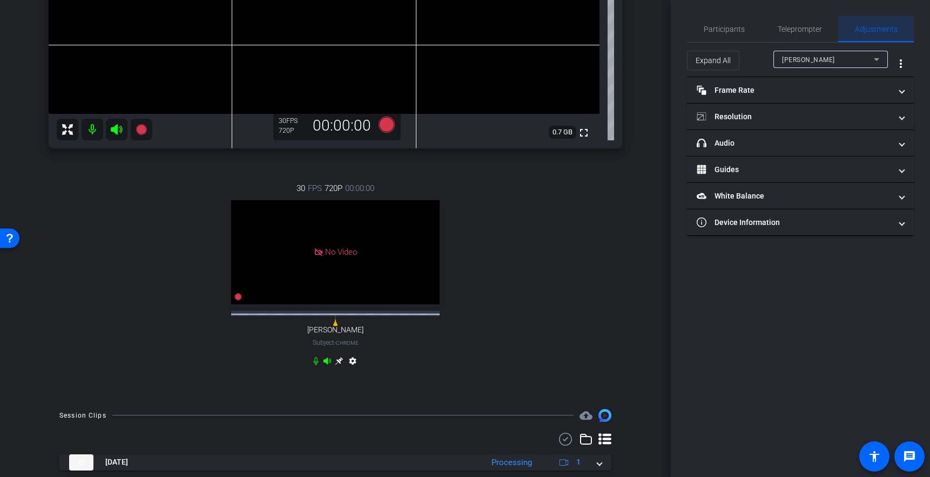
scroll to position [0, 0]
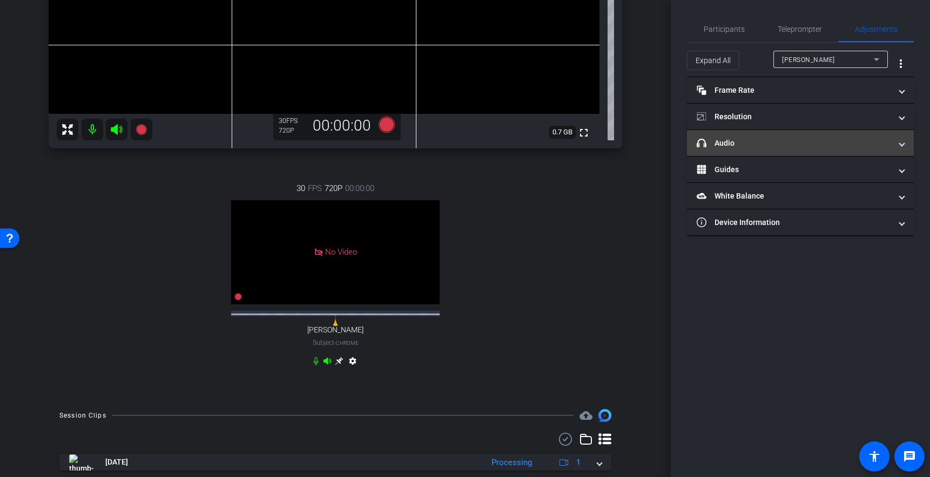
click at [722, 147] on mat-panel-title "headphone icon Audio" at bounding box center [793, 143] width 194 height 11
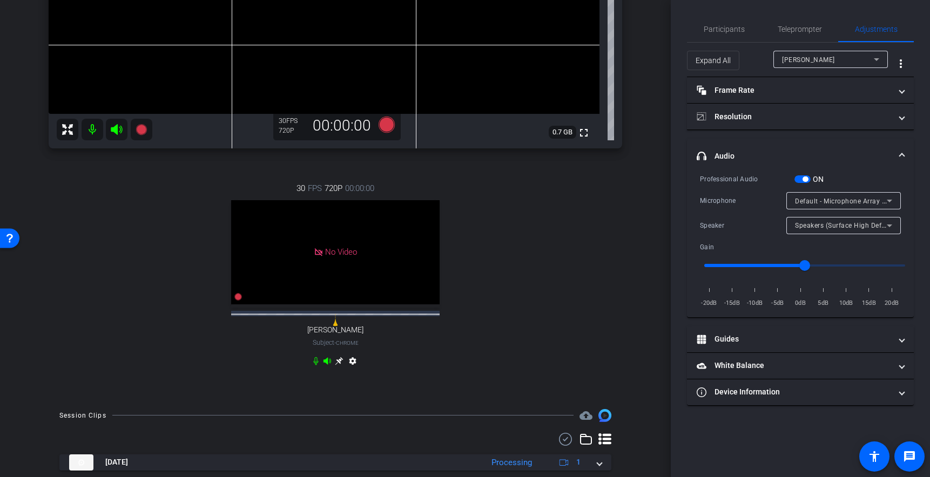
click at [802, 181] on span "button" at bounding box center [802, 179] width 16 height 8
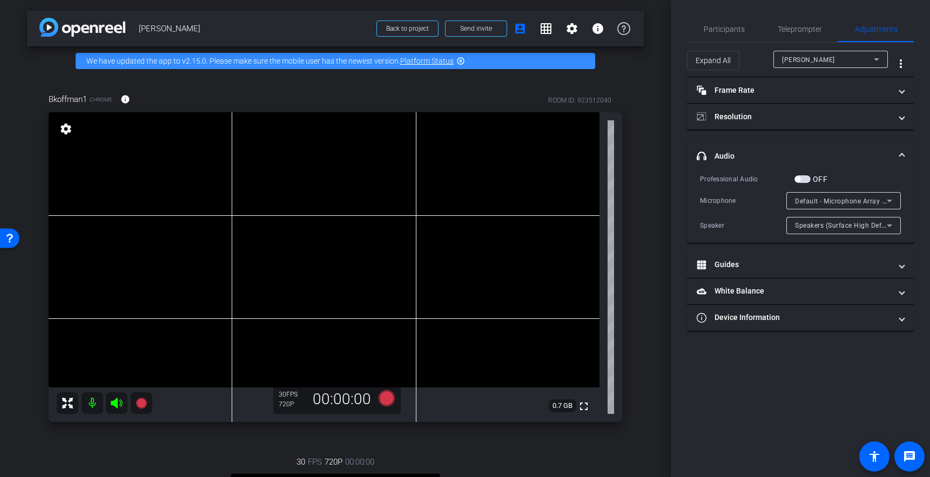
click at [643, 214] on div "Bkoffman1 Chrome info ROOM ID: 923512040 fullscreen settings 0.7 GB 30 FPS 720P…" at bounding box center [335, 374] width 617 height 597
click at [647, 227] on div "arrow_back Brian Koffman Back to project Send invite account_box grid_on settin…" at bounding box center [335, 238] width 671 height 477
click at [642, 238] on div "Bkoffman1 Chrome info ROOM ID: 923512040 fullscreen settings 0.7 GB 30 FPS 720P…" at bounding box center [335, 374] width 617 height 597
click at [651, 165] on div "arrow_back Brian Koffman Back to project Send invite account_box grid_on settin…" at bounding box center [335, 238] width 671 height 477
click at [644, 181] on div "arrow_back Brian Koffman Back to project Send invite account_box grid_on settin…" at bounding box center [335, 238] width 671 height 477
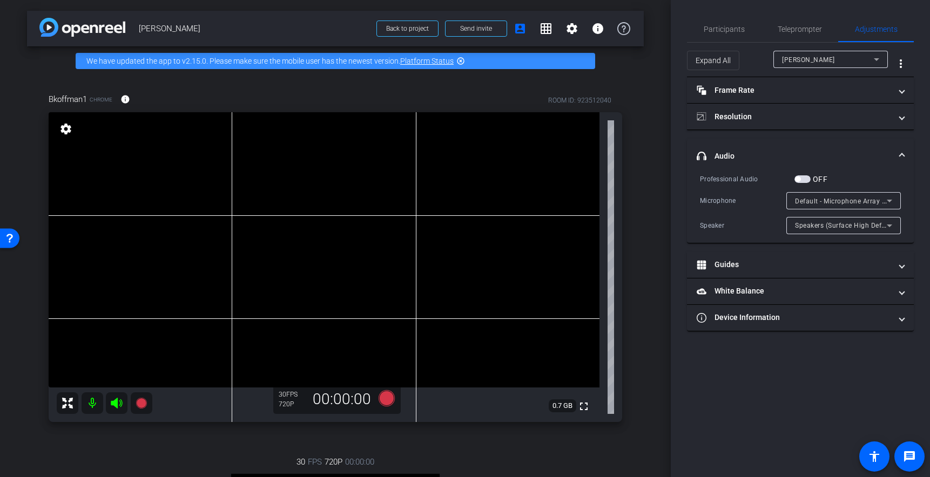
click at [652, 208] on div "arrow_back Brian Koffman Back to project Send invite account_box grid_on settin…" at bounding box center [335, 238] width 671 height 477
click at [635, 106] on div "Bkoffman1 Chrome info ROOM ID: 923512040 fullscreen settings 0.7 GB 30 FPS 720P…" at bounding box center [335, 374] width 617 height 597
click at [644, 119] on div "arrow_back Brian Koffman Back to project Send invite account_box grid_on settin…" at bounding box center [335, 238] width 671 height 477
click at [637, 137] on div "Bkoffman1 Chrome info ROOM ID: 923512040 fullscreen settings 0.7 GB 30 FPS 720P…" at bounding box center [335, 374] width 617 height 597
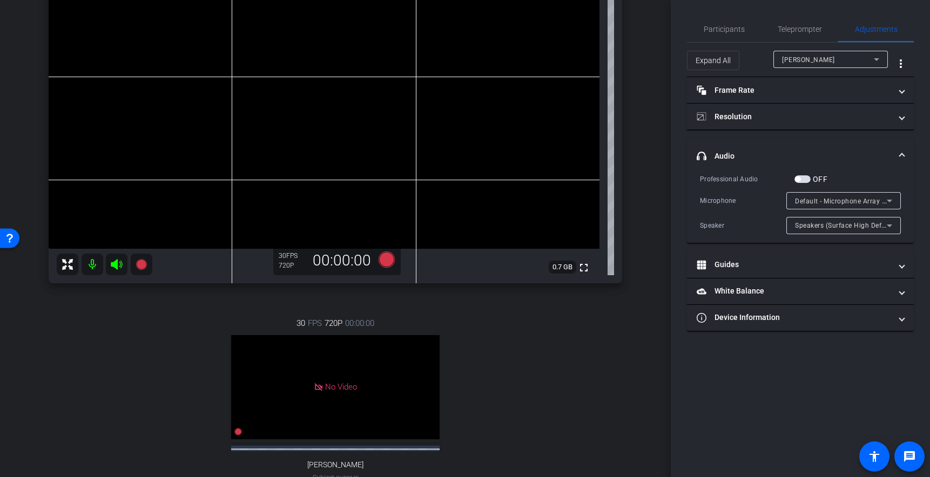
scroll to position [141, 0]
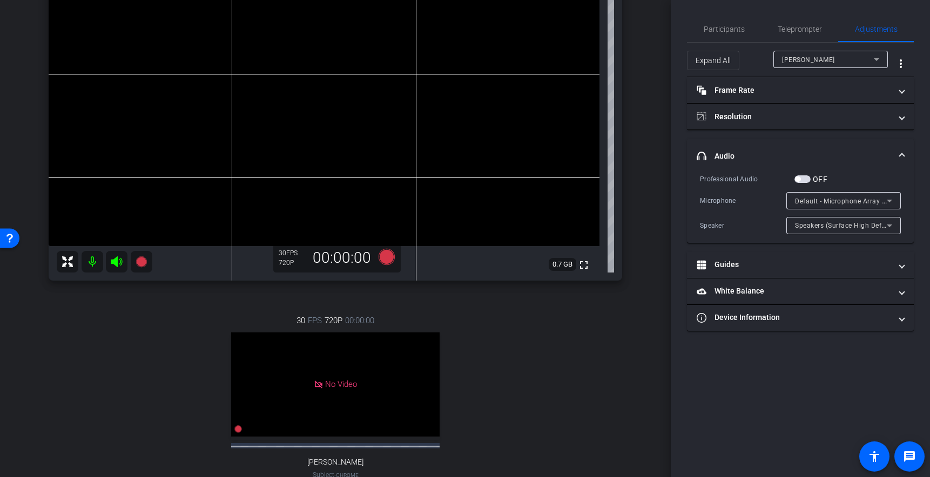
click at [644, 114] on div "arrow_back Brian Koffman Back to project Send invite account_box grid_on settin…" at bounding box center [335, 97] width 671 height 477
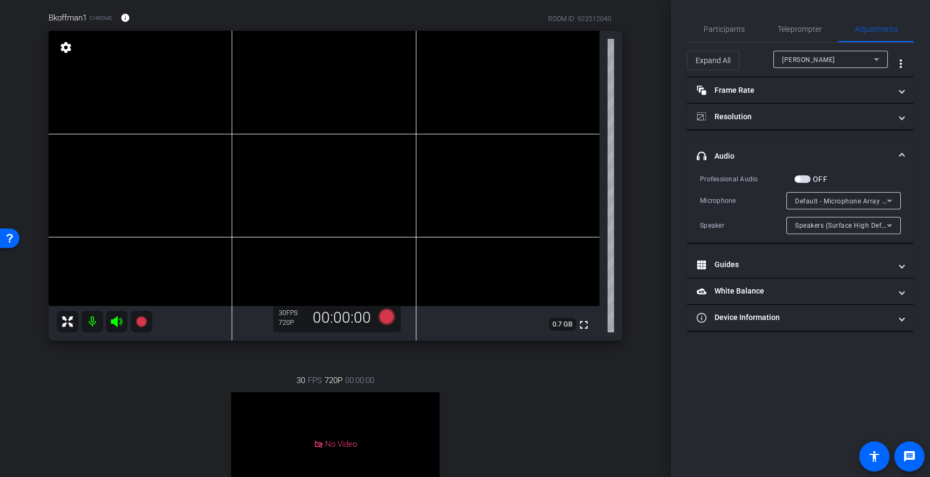
scroll to position [65, 0]
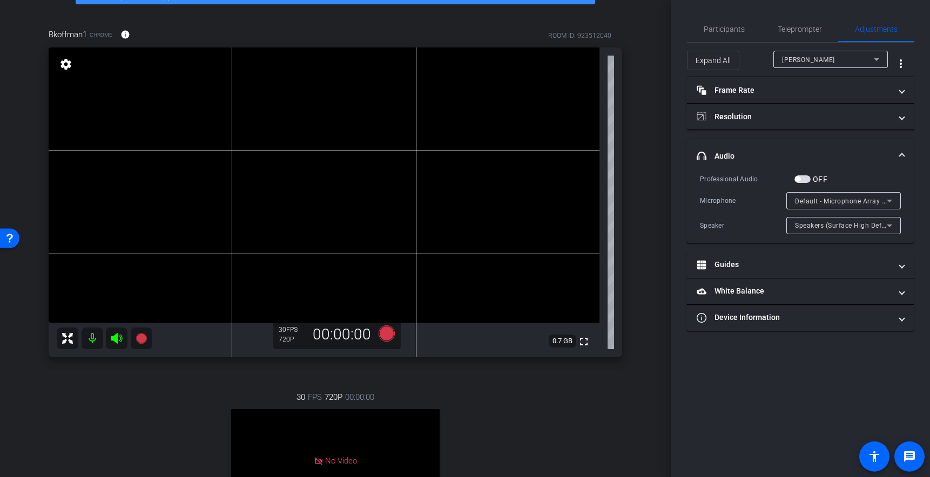
click at [646, 135] on div "arrow_back Brian Koffman Back to project Send invite account_box grid_on settin…" at bounding box center [335, 173] width 671 height 477
click at [632, 143] on div "Bkoffman1 Chrome info ROOM ID: 923512040 fullscreen settings 0.7 GB 30 FPS 720P…" at bounding box center [335, 309] width 617 height 597
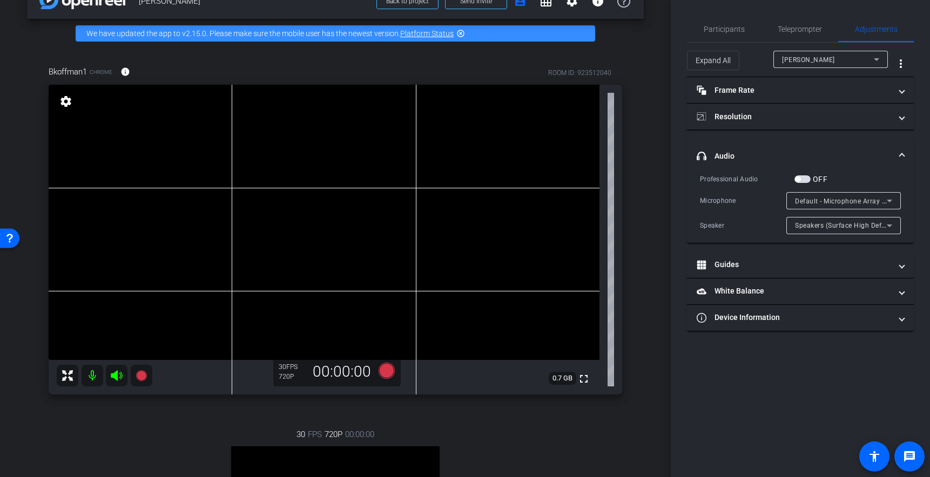
scroll to position [27, 0]
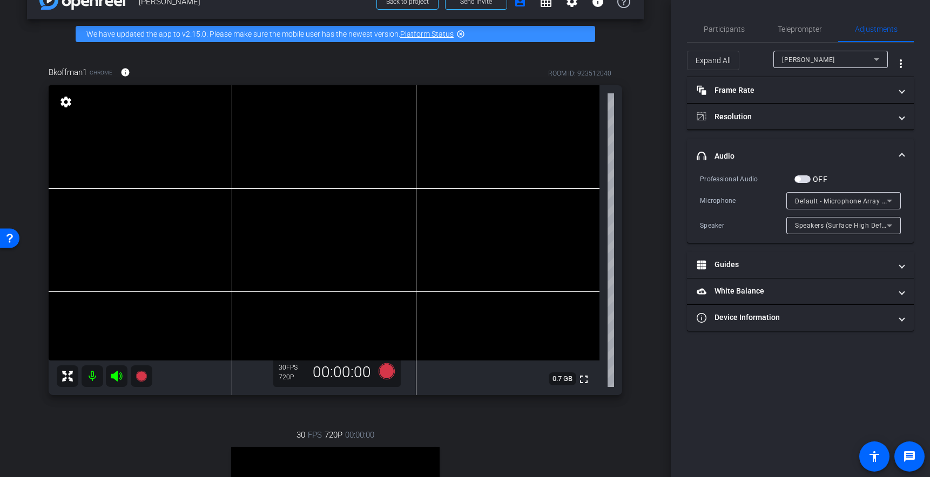
click at [660, 132] on div "arrow_back Brian Koffman Back to project Send invite account_box grid_on settin…" at bounding box center [335, 211] width 671 height 477
click at [641, 129] on div "Bkoffman1 Chrome info ROOM ID: 923512040 fullscreen settings 0.7 GB 30 FPS 720P…" at bounding box center [335, 347] width 617 height 597
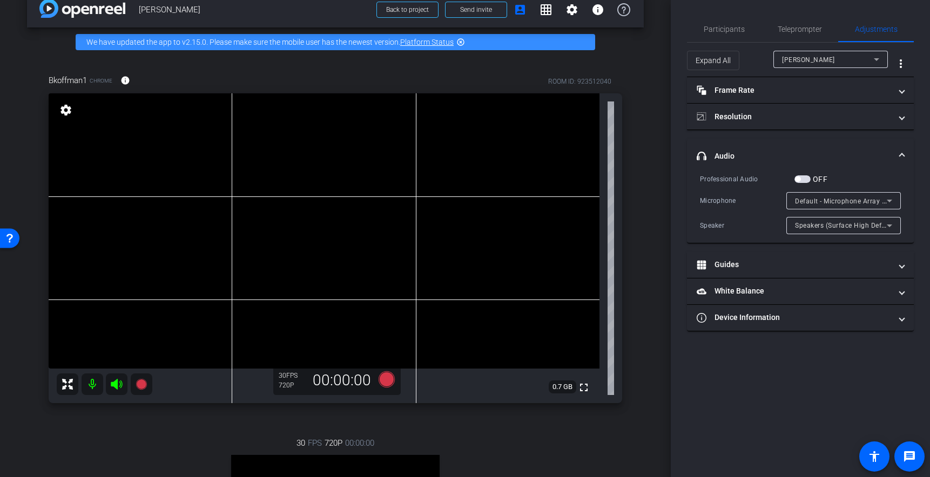
scroll to position [12, 0]
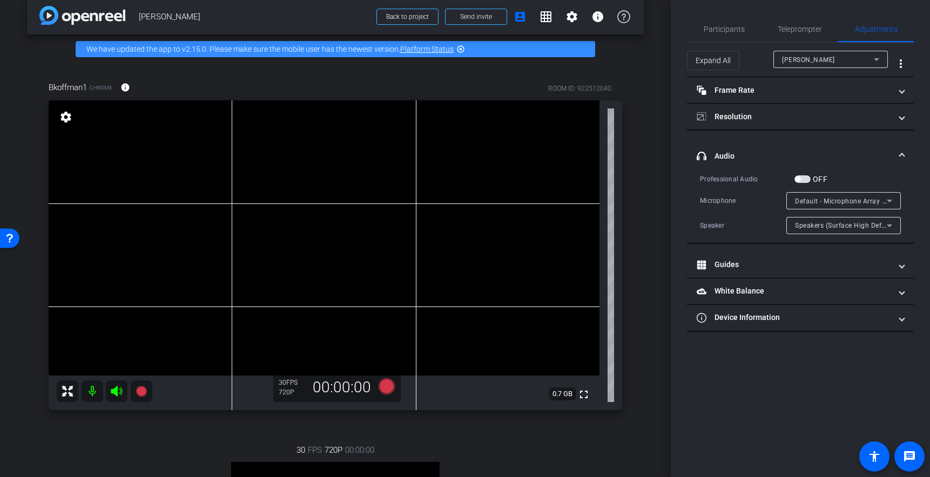
click at [643, 130] on div "Bkoffman1 Chrome info ROOM ID: 923512040 fullscreen settings 0.7 GB 30 FPS 720P…" at bounding box center [335, 362] width 617 height 597
click at [652, 99] on div "arrow_back Brian Koffman Back to project Send invite account_box grid_on settin…" at bounding box center [335, 226] width 671 height 477
click at [647, 96] on div "arrow_back Brian Koffman Back to project Send invite account_box grid_on settin…" at bounding box center [335, 226] width 671 height 477
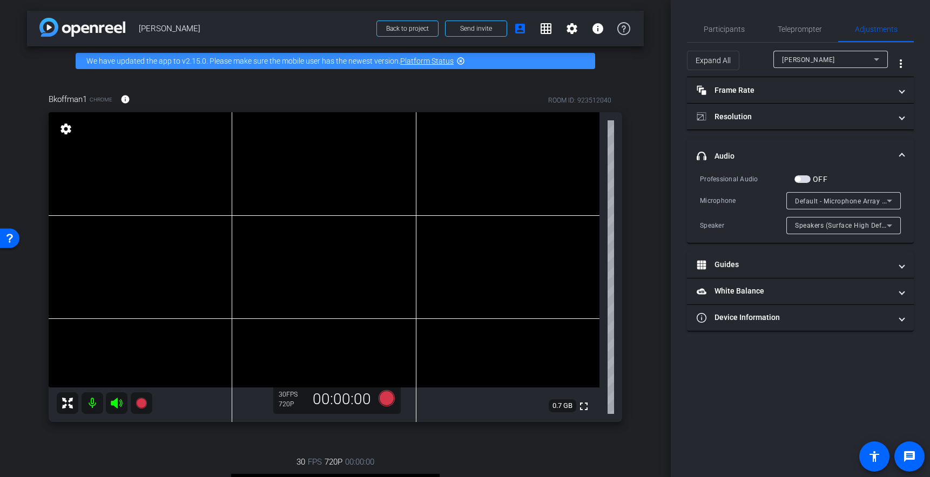
click at [650, 101] on div "arrow_back Brian Koffman Back to project Send invite account_box grid_on settin…" at bounding box center [335, 238] width 671 height 477
click at [651, 100] on div "arrow_back Brian Koffman Back to project Send invite account_box grid_on settin…" at bounding box center [335, 238] width 671 height 477
click at [640, 97] on div "Bkoffman1 Chrome info ROOM ID: 923512040 fullscreen settings 0.7 GB 30 FPS 720P…" at bounding box center [335, 374] width 617 height 597
click at [643, 101] on div "Bkoffman1 Chrome info ROOM ID: 923512040 fullscreen settings 0.7 GB 30 FPS 720P…" at bounding box center [335, 374] width 617 height 597
click at [647, 110] on div "arrow_back Brian Koffman Back to project Send invite account_box grid_on settin…" at bounding box center [335, 238] width 671 height 477
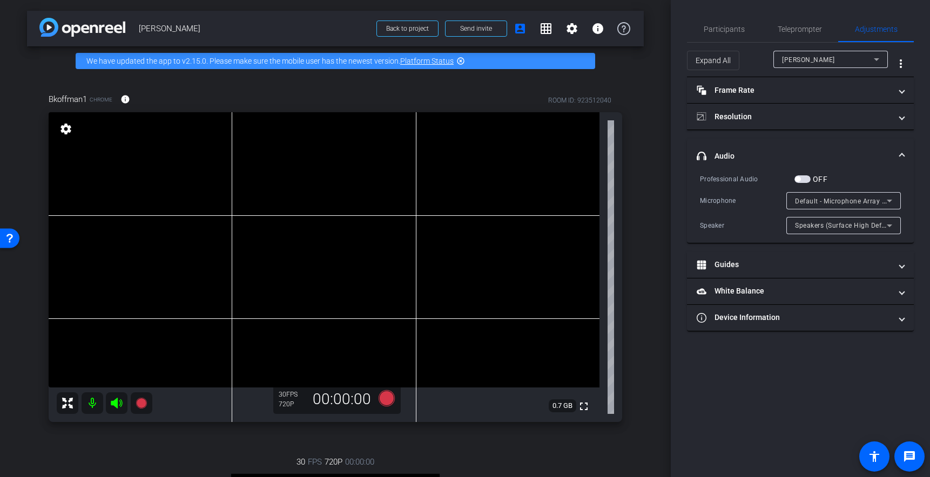
click at [647, 112] on div "arrow_back Brian Koffman Back to project Send invite account_box grid_on settin…" at bounding box center [335, 238] width 671 height 477
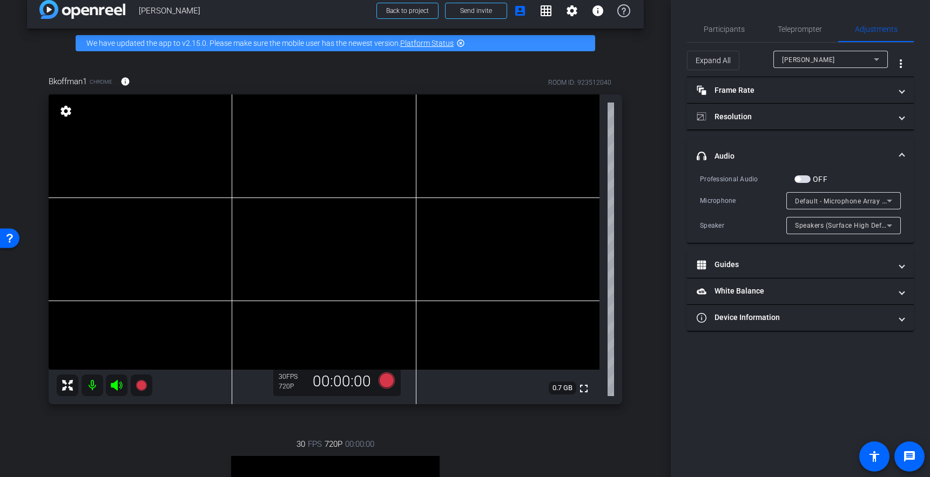
scroll to position [46, 0]
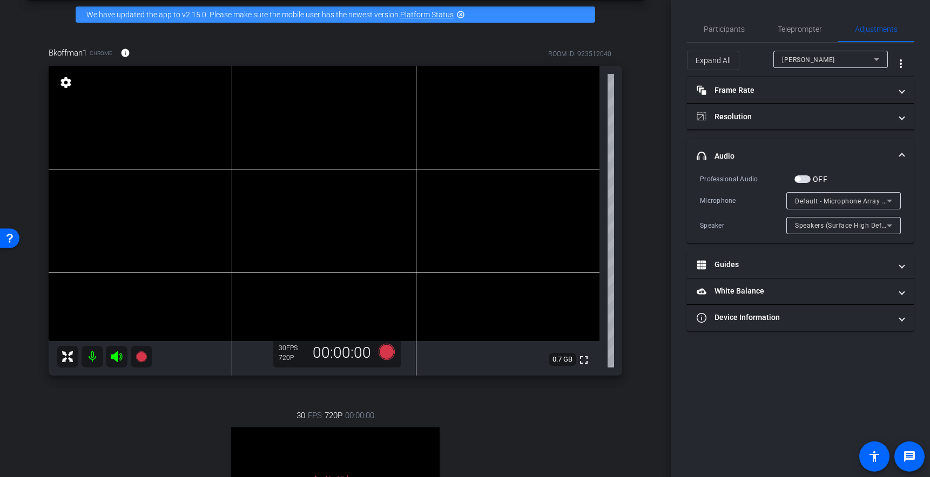
click at [640, 64] on div "Bkoffman1 Chrome info ROOM ID: 923512040 fullscreen settings 0.7 GB 30 FPS 720P…" at bounding box center [335, 327] width 617 height 597
click at [644, 79] on div "arrow_back Brian Koffman Back to project Send invite account_box grid_on settin…" at bounding box center [335, 192] width 671 height 477
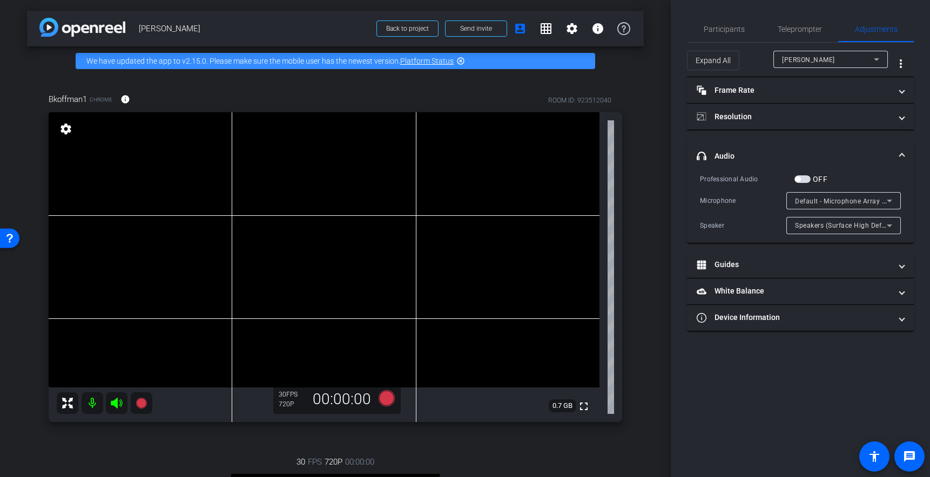
click at [654, 98] on div "arrow_back Brian Koffman Back to project Send invite account_box grid_on settin…" at bounding box center [335, 238] width 671 height 477
click at [639, 102] on div "Bkoffman1 Chrome info ROOM ID: 923512040 fullscreen settings 0.7 GB 30 FPS 720P…" at bounding box center [335, 374] width 617 height 597
click at [647, 105] on div "arrow_back Brian Koffman Back to project Send invite account_box grid_on settin…" at bounding box center [335, 238] width 671 height 477
click at [645, 91] on div "arrow_back Brian Koffman Back to project Send invite account_box grid_on settin…" at bounding box center [335, 238] width 671 height 477
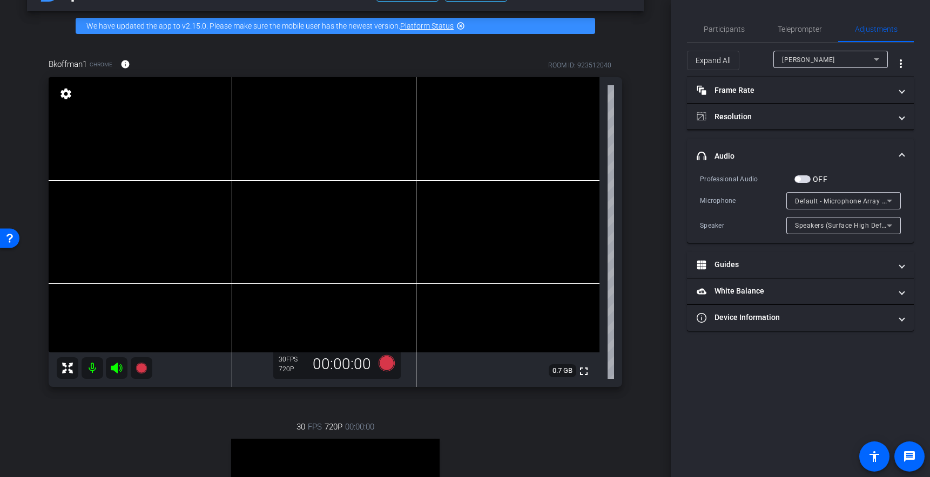
scroll to position [26, 0]
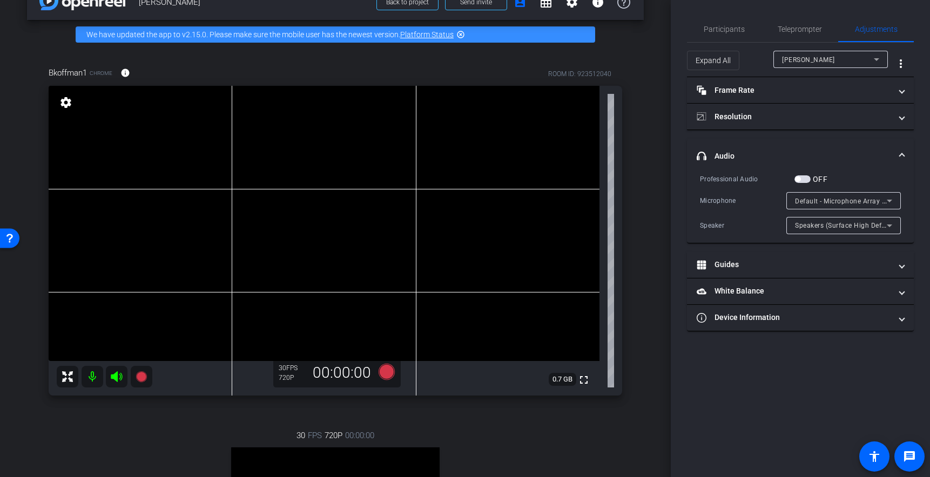
click at [640, 120] on div "Bkoffman1 Chrome info ROOM ID: 923512040 fullscreen settings 0.7 GB 30 FPS 720P…" at bounding box center [335, 347] width 617 height 597
click at [645, 141] on div "arrow_back Brian Koffman Back to project Send invite account_box grid_on settin…" at bounding box center [335, 212] width 671 height 477
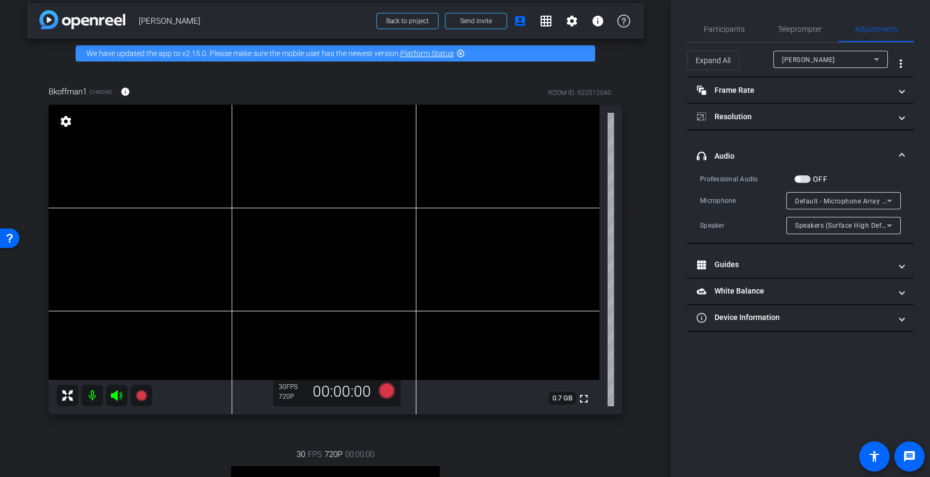
scroll to position [5, 0]
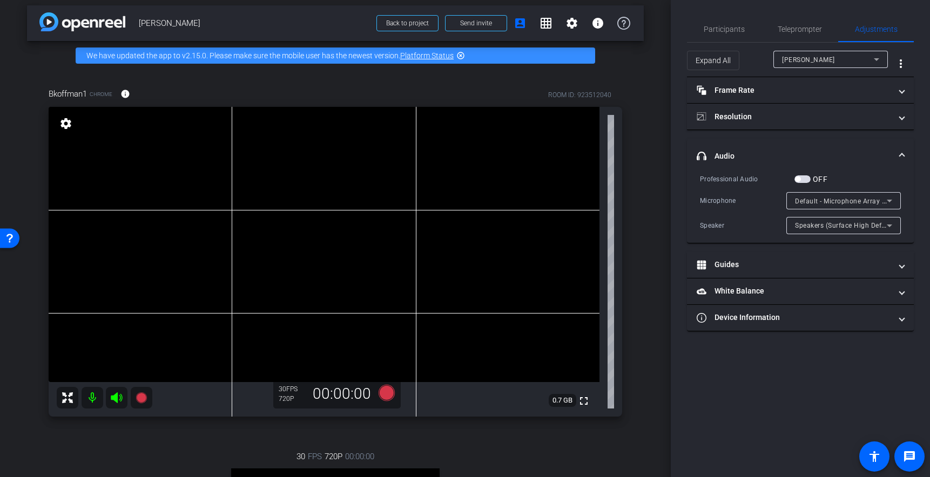
click at [641, 138] on div "Bkoffman1 Chrome info ROOM ID: 923512040 fullscreen settings 0.7 GB 30 FPS 720P…" at bounding box center [335, 368] width 617 height 597
click at [646, 140] on div "arrow_back Brian Koffman Back to project Send invite account_box grid_on settin…" at bounding box center [335, 233] width 671 height 477
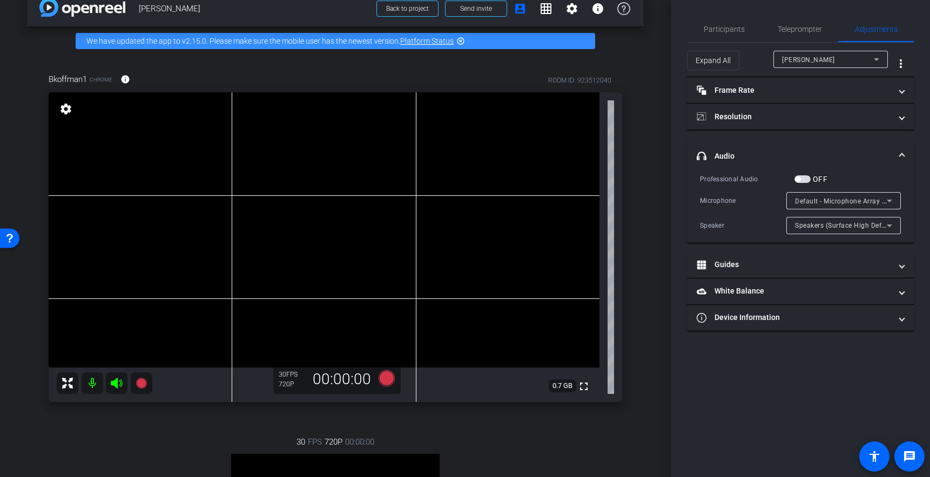
scroll to position [0, 0]
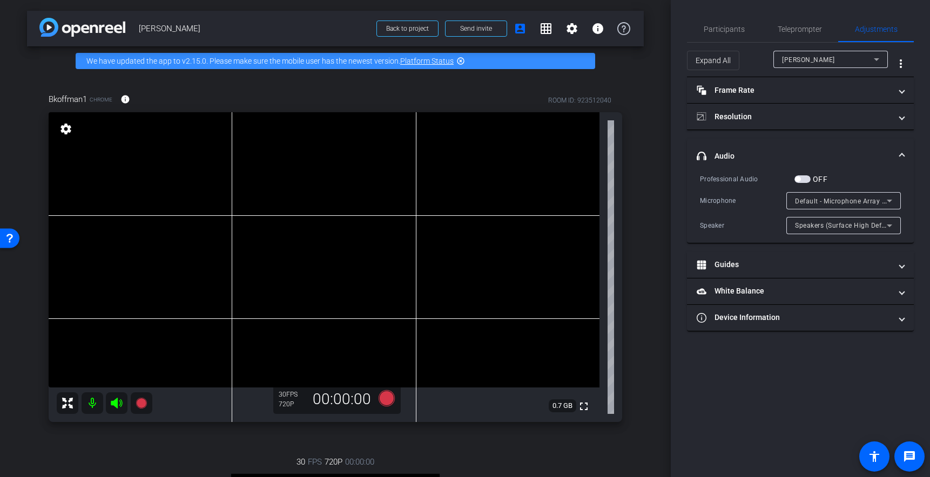
click at [640, 100] on div "Bkoffman1 Chrome info ROOM ID: 923512040 fullscreen settings 0.7 GB 30 FPS 720P…" at bounding box center [335, 374] width 617 height 597
drag, startPoint x: 660, startPoint y: 17, endPoint x: 657, endPoint y: 22, distance: 6.3
click at [660, 17] on div "arrow_back Brian Koffman Back to project Send invite account_box grid_on settin…" at bounding box center [335, 238] width 671 height 477
click at [648, 120] on div "arrow_back Brian Koffman Back to project Send invite account_box grid_on settin…" at bounding box center [335, 238] width 671 height 477
click at [638, 89] on div "Bkoffman1 Chrome info ROOM ID: 923512040 fullscreen settings 0.7 GB 30 FPS 720P…" at bounding box center [335, 374] width 617 height 597
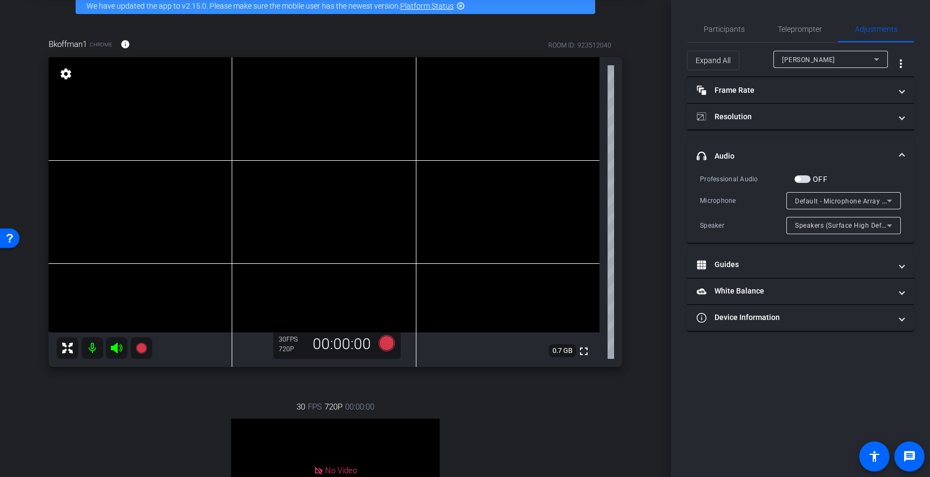
scroll to position [53, 0]
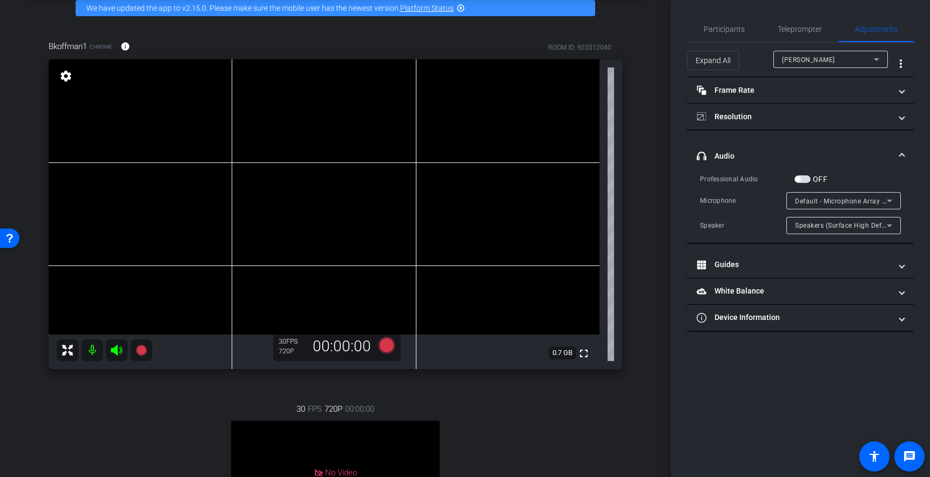
click at [635, 173] on div "Bkoffman1 Chrome info ROOM ID: 923512040 fullscreen settings 0.7 GB 30 FPS 720P…" at bounding box center [335, 321] width 617 height 597
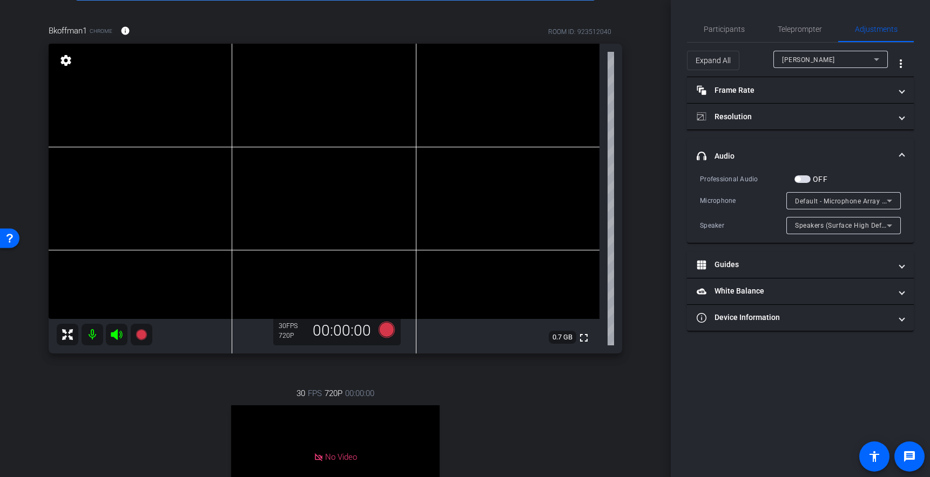
scroll to position [75, 0]
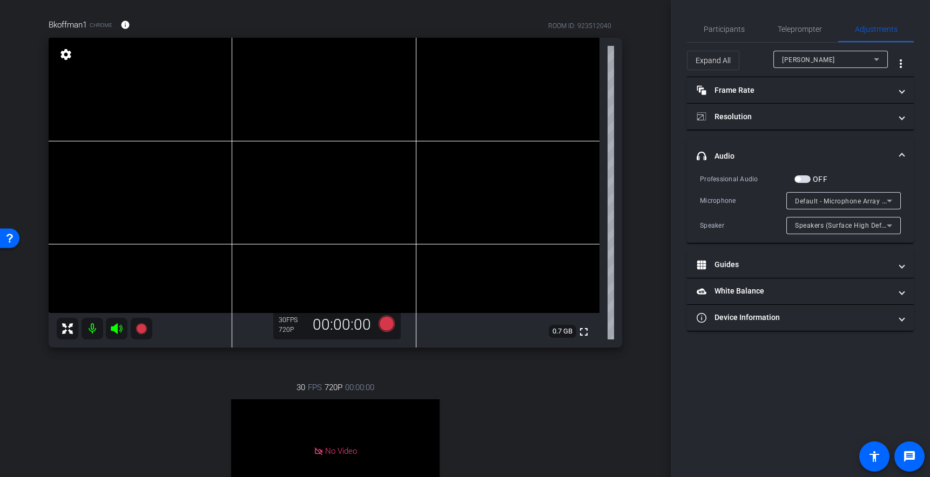
click at [639, 106] on div "Bkoffman1 Chrome info ROOM ID: 923512040 fullscreen settings 0.7 GB 30 FPS 720P…" at bounding box center [335, 299] width 617 height 597
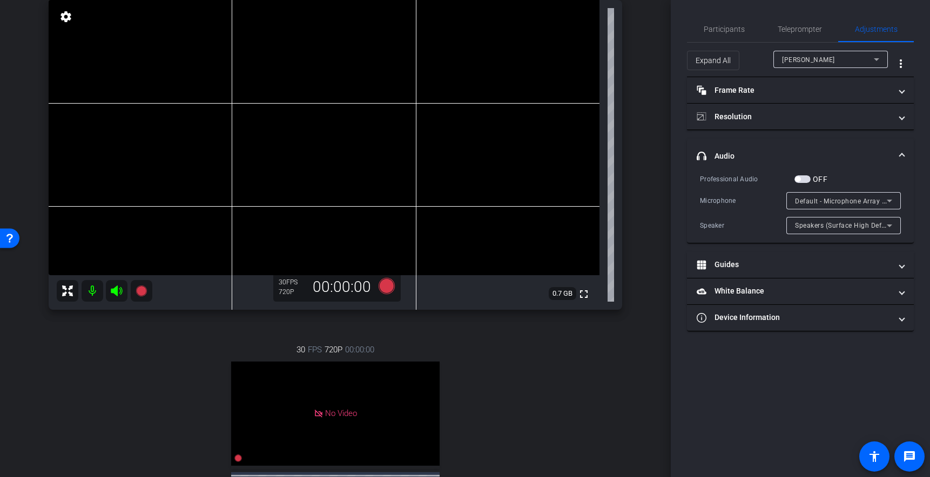
scroll to position [51, 0]
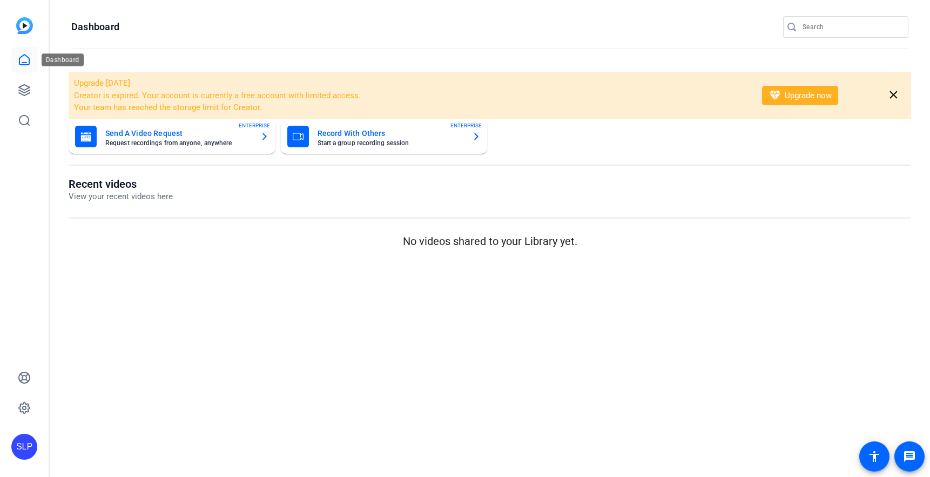
click at [26, 56] on icon at bounding box center [24, 60] width 10 height 10
click at [26, 85] on icon at bounding box center [24, 90] width 13 height 13
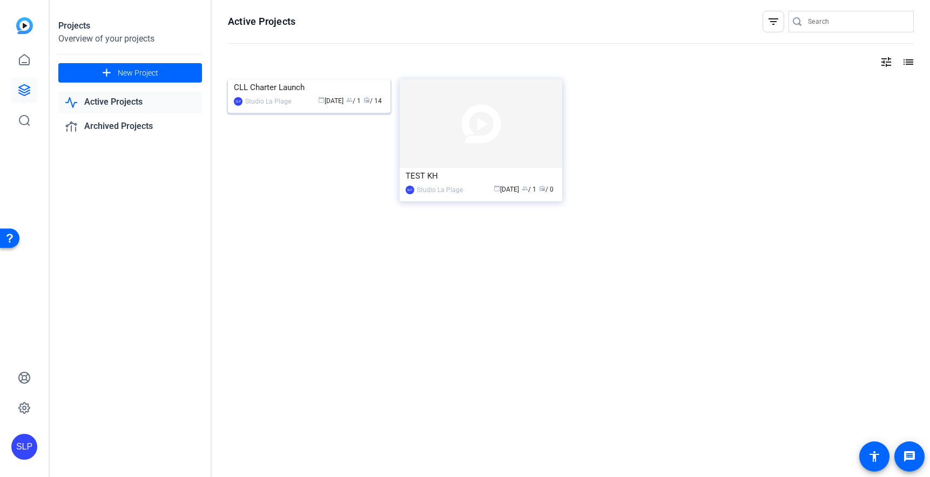
click at [273, 79] on img at bounding box center [309, 79] width 163 height 0
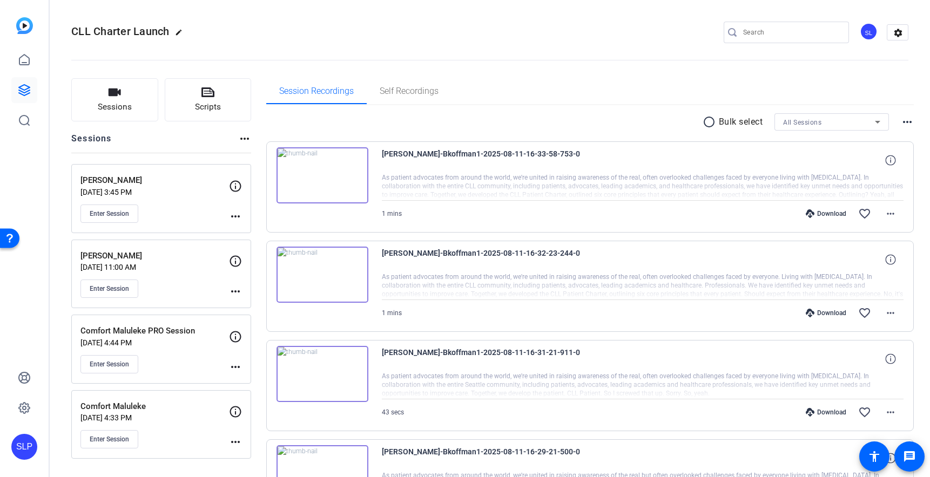
click at [828, 210] on div "Download" at bounding box center [825, 213] width 51 height 9
click at [889, 216] on mat-icon "more_horiz" at bounding box center [890, 213] width 13 height 13
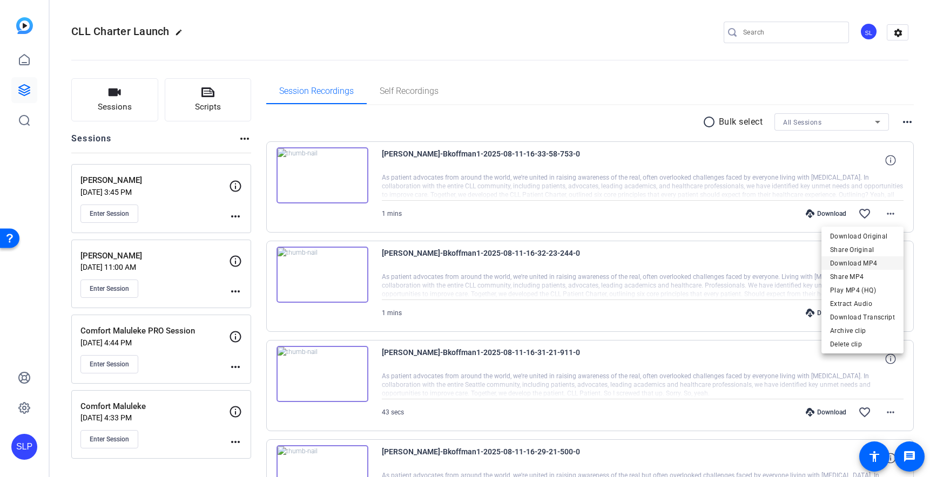
click at [856, 264] on span "Download MP4" at bounding box center [862, 263] width 65 height 13
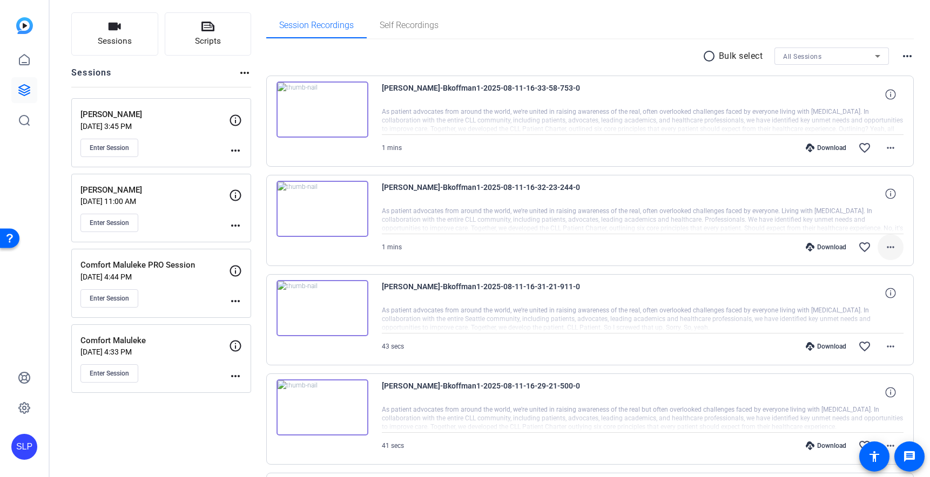
scroll to position [64, 0]
click at [891, 249] on mat-icon "more_horiz" at bounding box center [890, 248] width 13 height 13
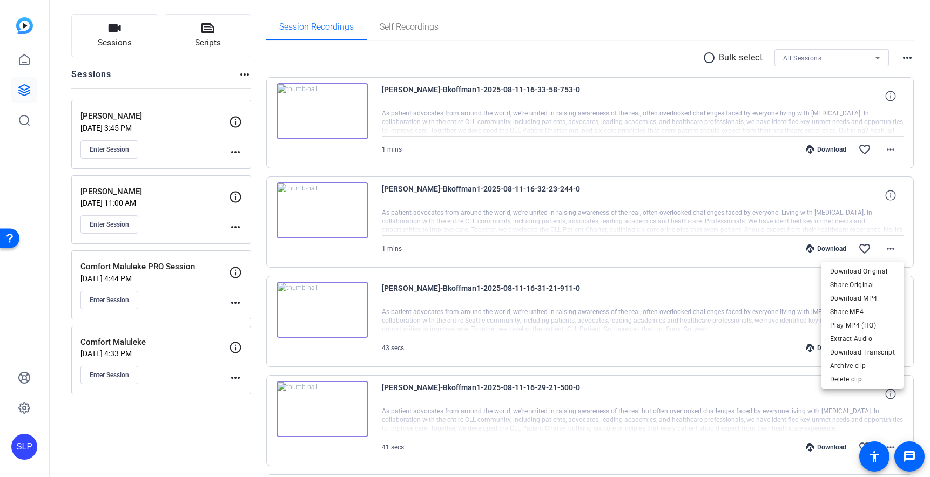
click at [850, 299] on span "Download MP4" at bounding box center [862, 298] width 65 height 13
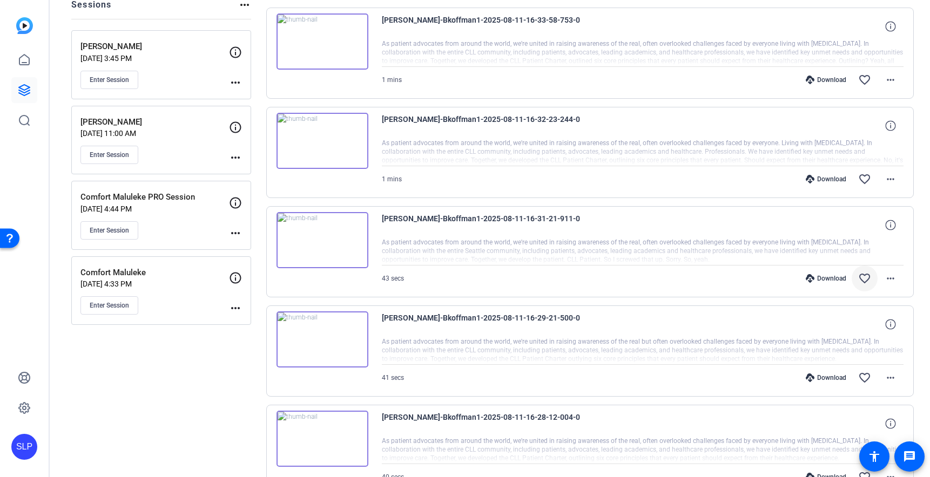
scroll to position [136, 0]
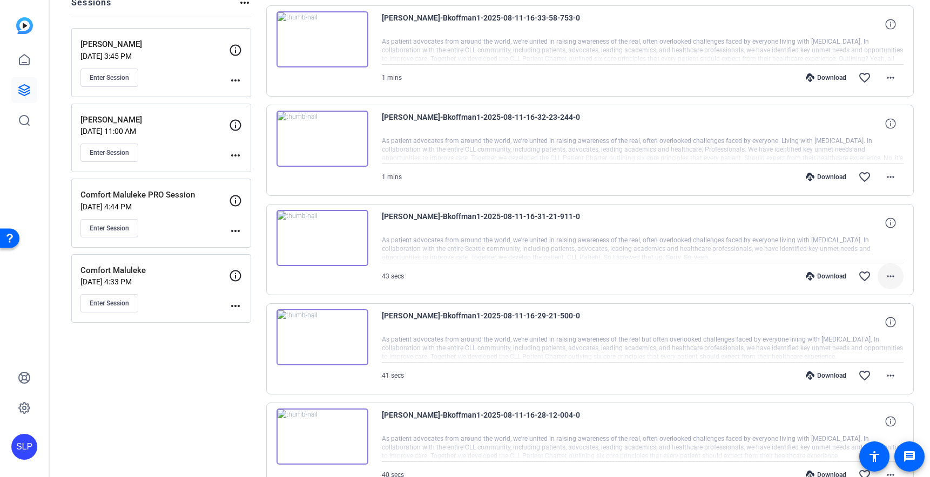
click at [894, 282] on mat-icon "more_horiz" at bounding box center [890, 276] width 13 height 13
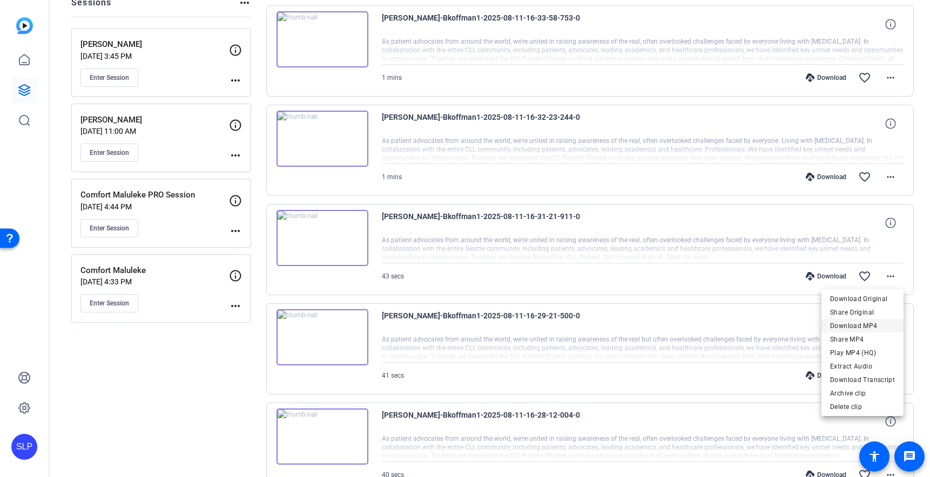
click at [857, 328] on span "Download MP4" at bounding box center [862, 326] width 65 height 13
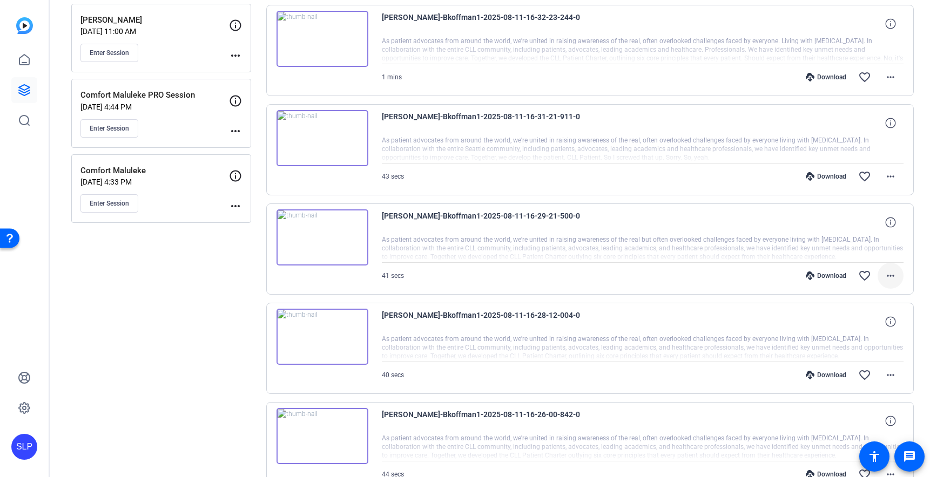
scroll to position [239, 0]
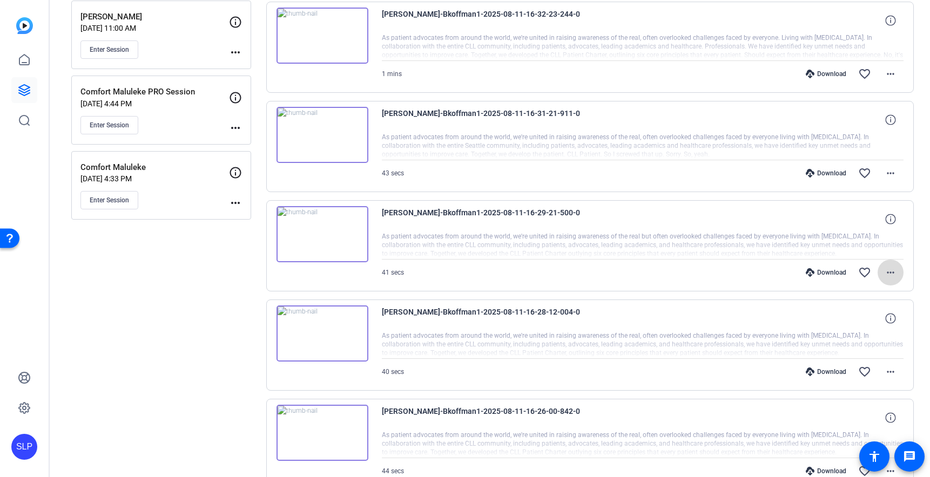
click at [890, 270] on mat-icon "more_horiz" at bounding box center [890, 272] width 13 height 13
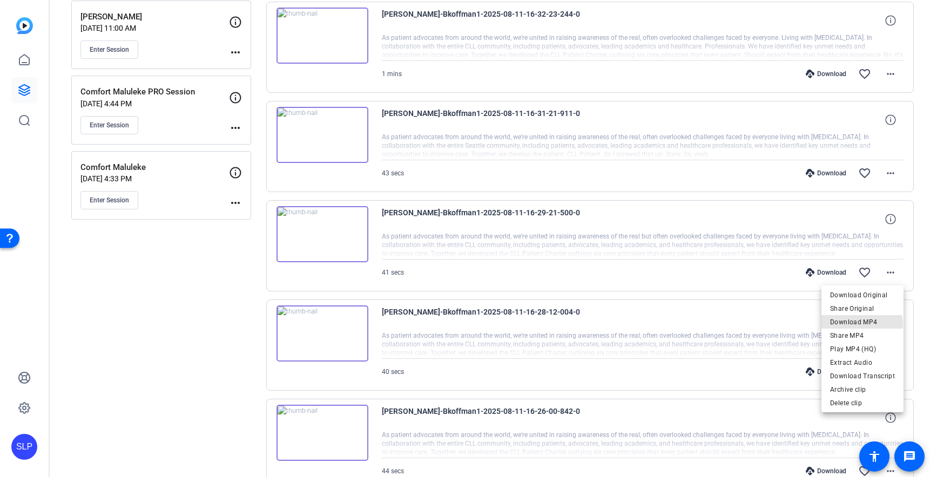
click at [855, 324] on span "Download MP4" at bounding box center [862, 322] width 65 height 13
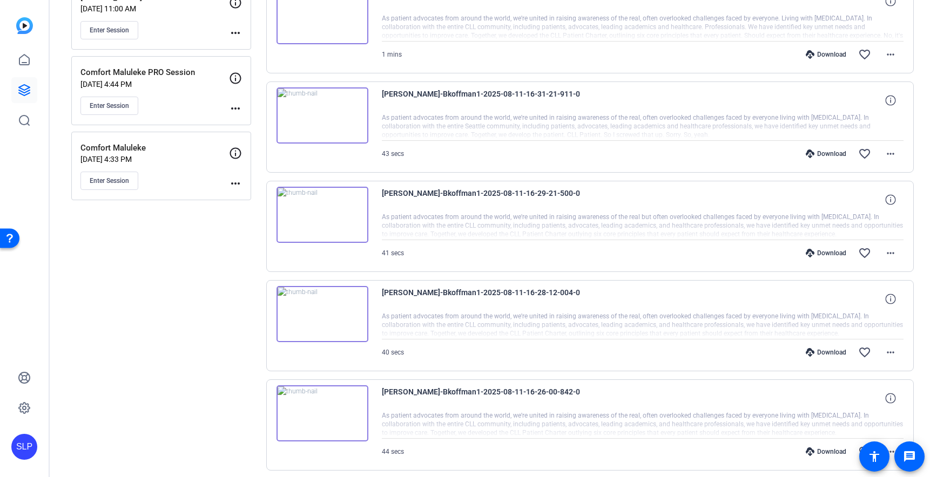
scroll to position [268, 0]
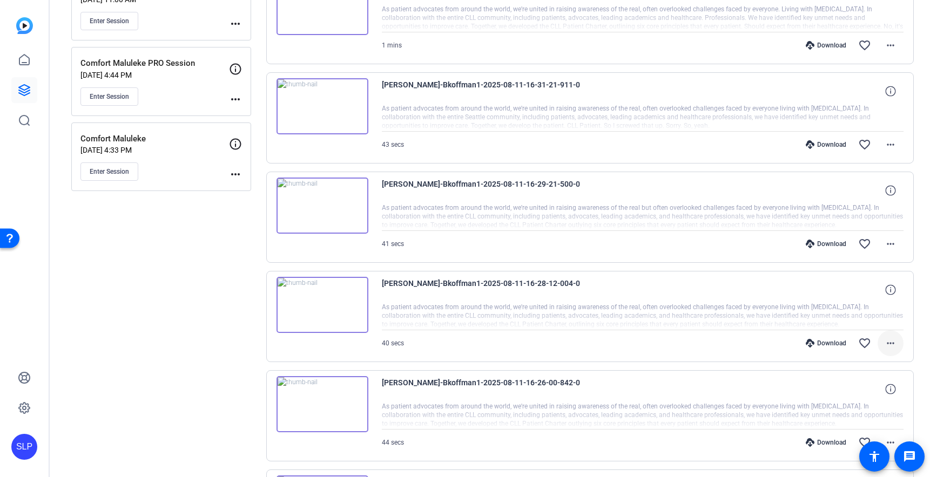
click at [890, 346] on mat-icon "more_horiz" at bounding box center [890, 343] width 13 height 13
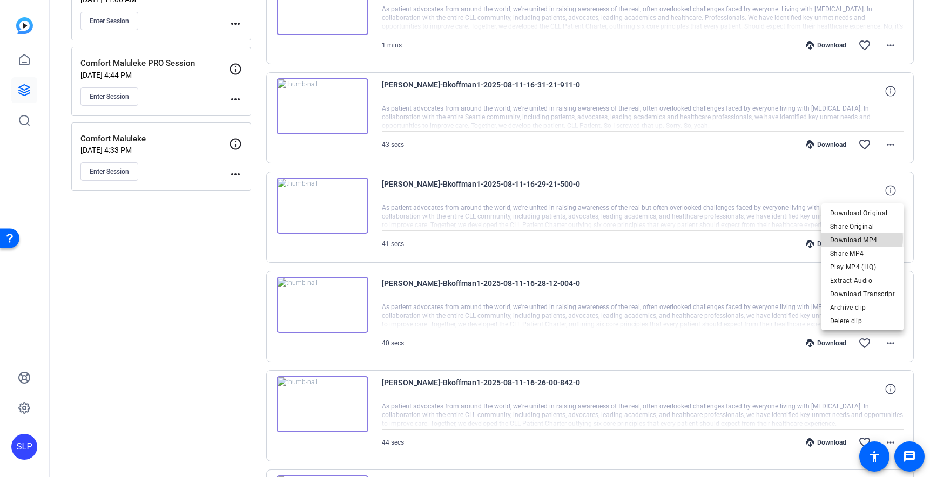
click at [855, 238] on span "Download MP4" at bounding box center [862, 240] width 65 height 13
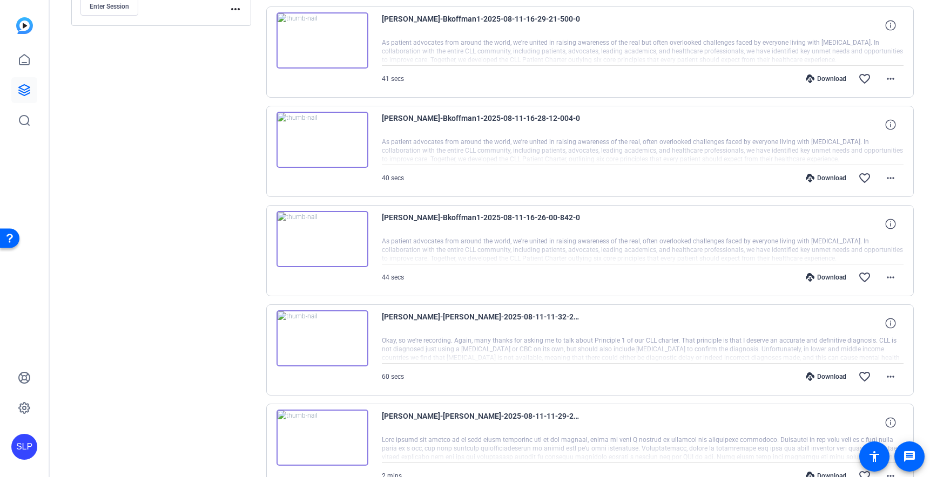
scroll to position [444, 0]
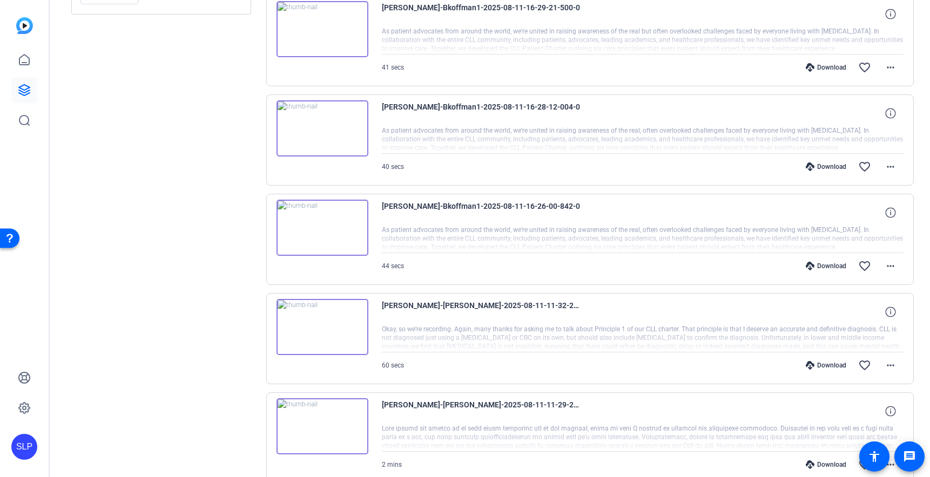
click at [849, 220] on div "[PERSON_NAME]-Bkoffman1-2025-08-11-16-26-00-842-0" at bounding box center [643, 213] width 522 height 26
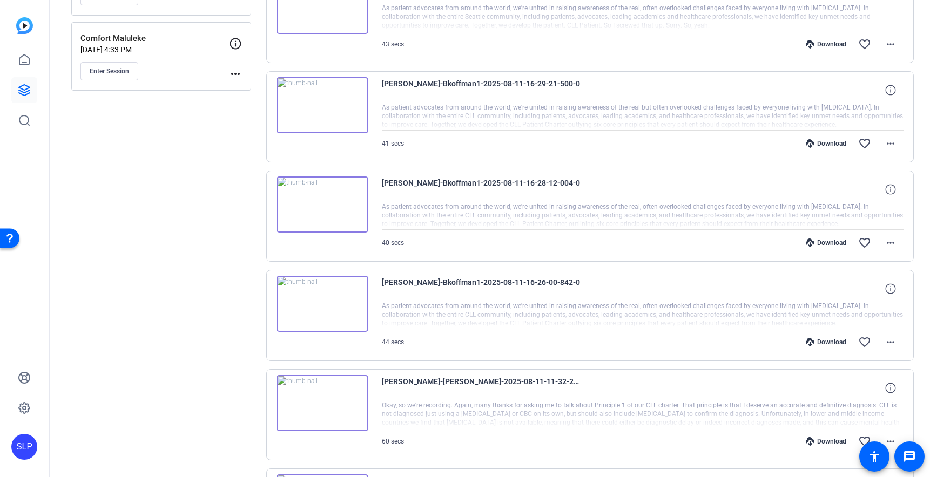
scroll to position [384, 0]
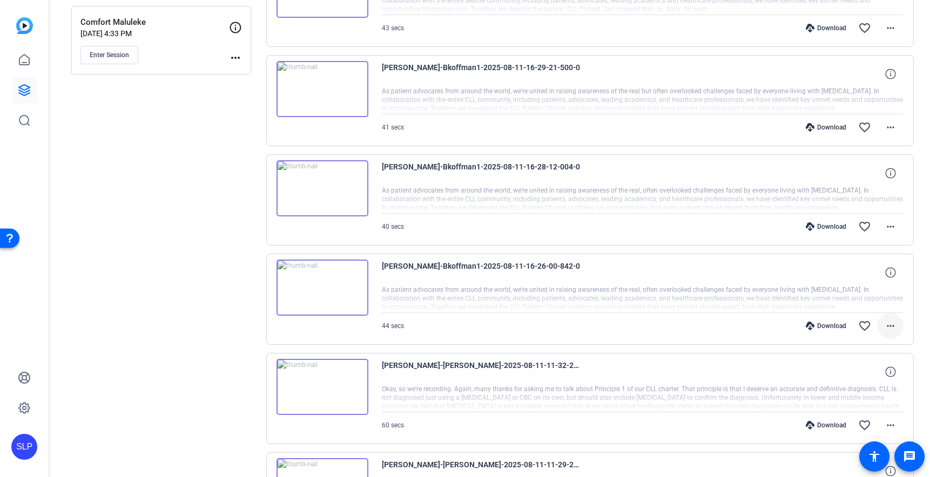
click at [894, 326] on mat-icon "more_horiz" at bounding box center [890, 326] width 13 height 13
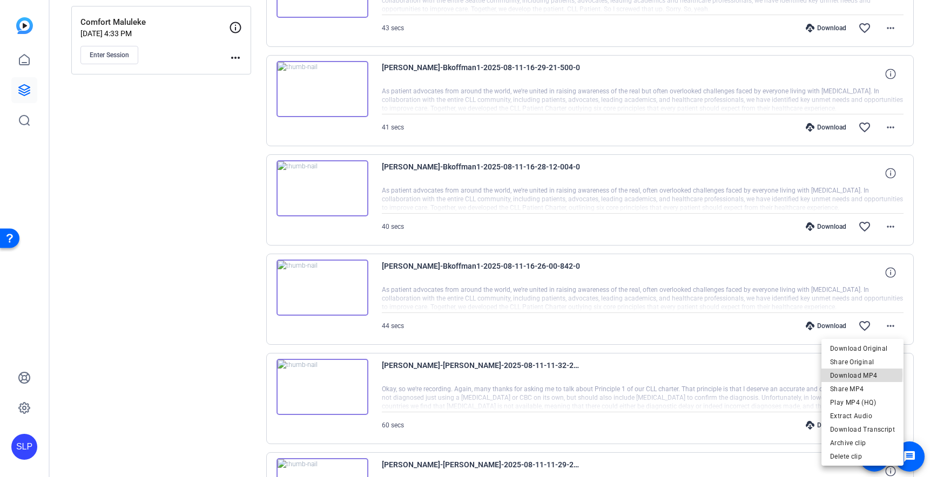
click at [845, 375] on span "Download MP4" at bounding box center [862, 375] width 65 height 13
